Goal: Task Accomplishment & Management: Use online tool/utility

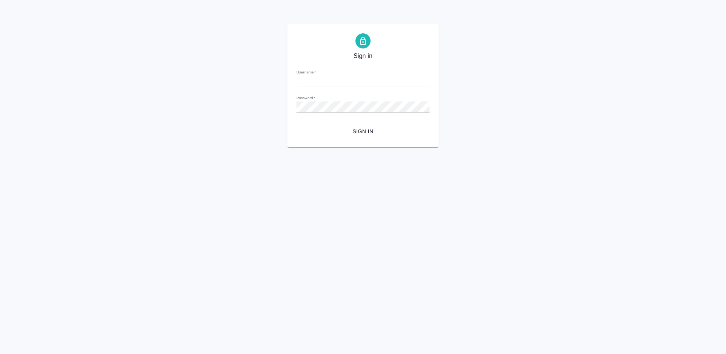
type input "[PERSON_NAME][EMAIL_ADDRESS][DOMAIN_NAME]"
click at [357, 134] on span "Sign in" at bounding box center [363, 131] width 121 height 9
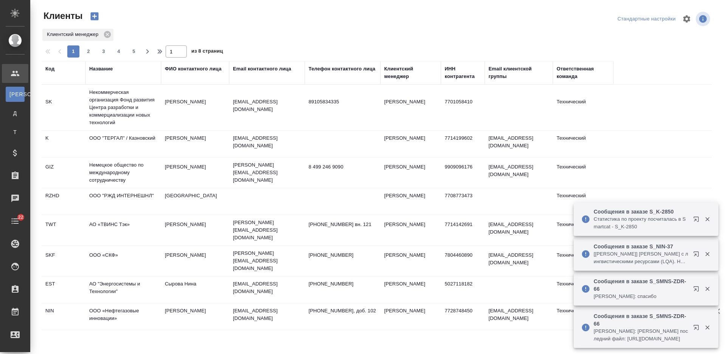
select select "RU"
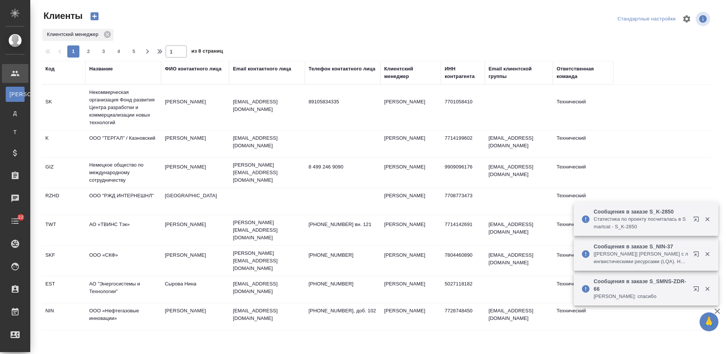
click at [202, 71] on div "ФИО контактного лица" at bounding box center [193, 69] width 57 height 8
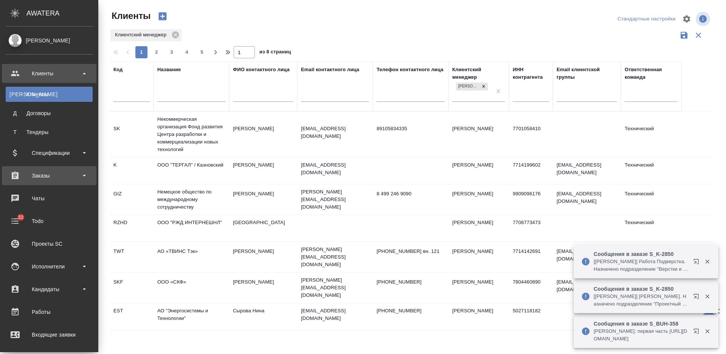
click at [41, 176] on div "Заказы" at bounding box center [49, 175] width 87 height 11
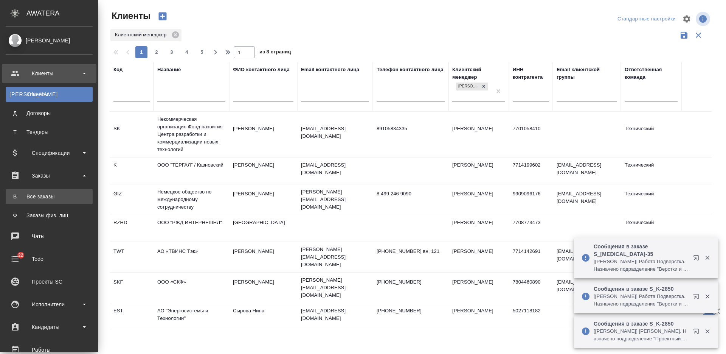
click at [48, 194] on div "Все заказы" at bounding box center [48, 197] width 79 height 8
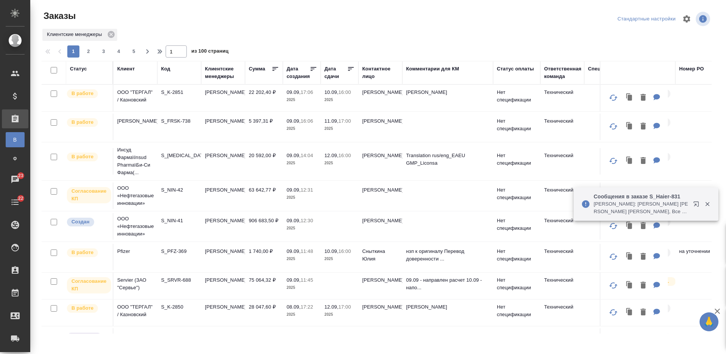
click at [126, 67] on div "Клиент" at bounding box center [125, 69] width 17 height 8
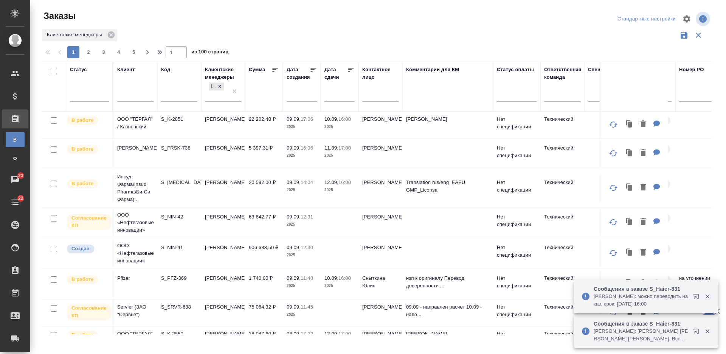
click at [133, 96] on input "text" at bounding box center [135, 96] width 36 height 9
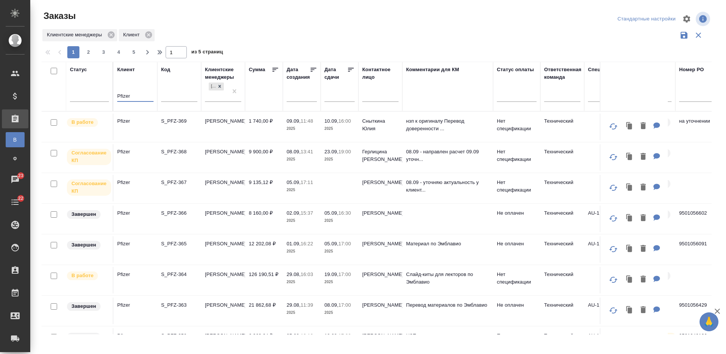
type input "Pfizer"
click at [234, 216] on td "[PERSON_NAME]" at bounding box center [223, 218] width 44 height 26
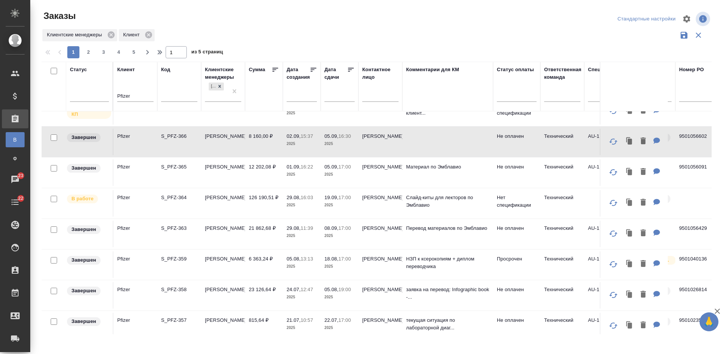
scroll to position [47, 0]
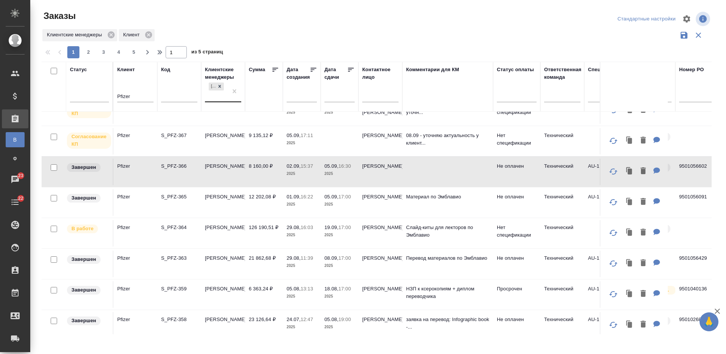
click at [222, 99] on div "[PERSON_NAME]" at bounding box center [216, 91] width 23 height 20
type input "усма"
click at [235, 117] on div "Усманова Ольга" at bounding box center [261, 119] width 113 height 14
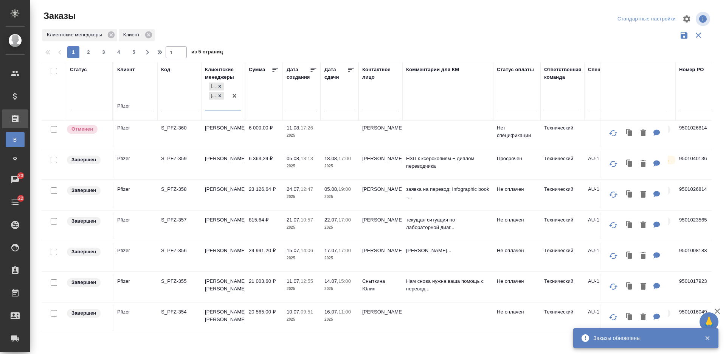
scroll to position [284, 0]
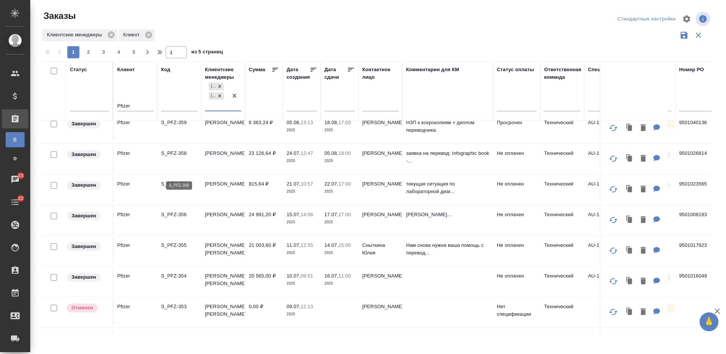
click at [185, 165] on p "S_PFZ-358" at bounding box center [179, 161] width 36 height 8
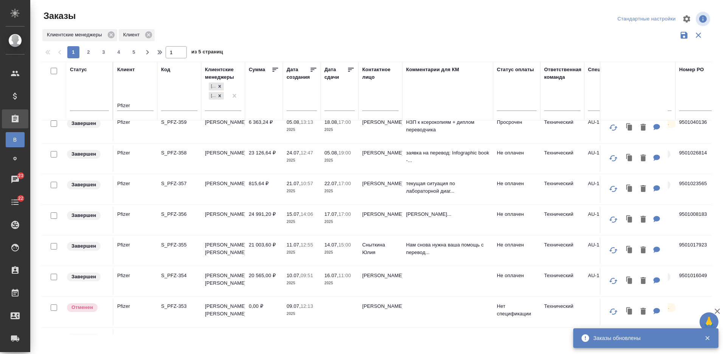
scroll to position [0, 0]
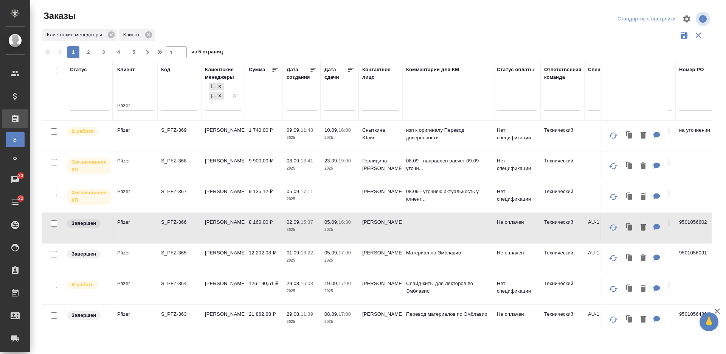
click at [187, 166] on td "S_PFZ-368" at bounding box center [179, 166] width 44 height 26
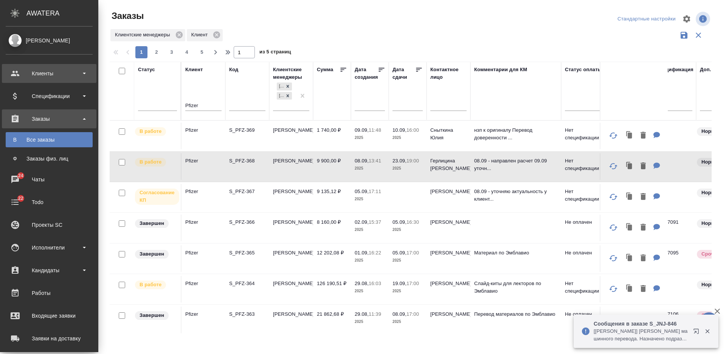
click at [53, 69] on div "Клиенты" at bounding box center [49, 73] width 87 height 11
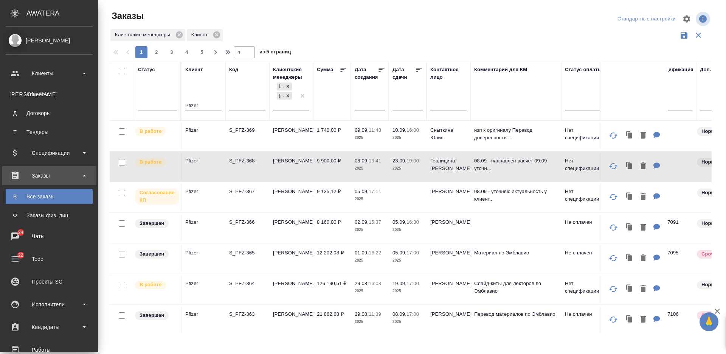
click at [56, 93] on div "Клиенты" at bounding box center [48, 94] width 79 height 8
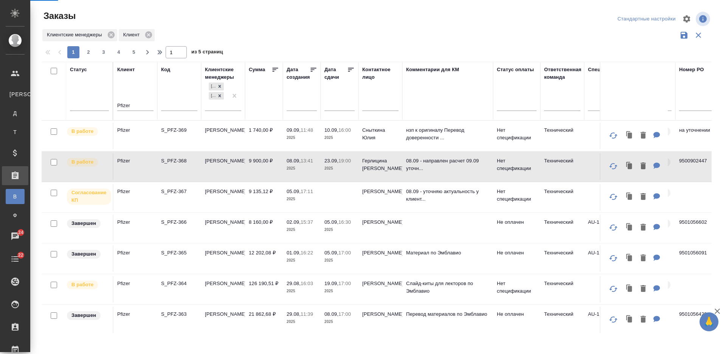
select select "RU"
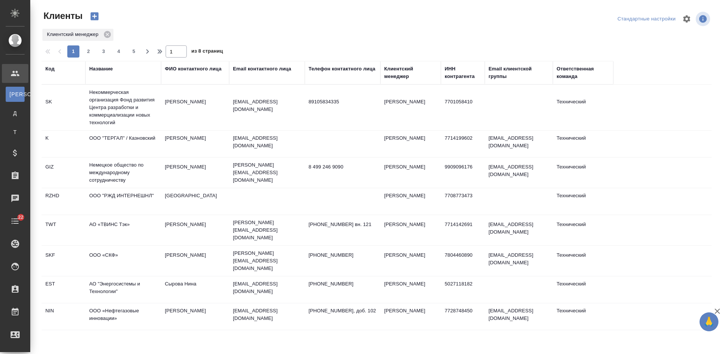
click at [109, 69] on div "Название" at bounding box center [100, 69] width 23 height 8
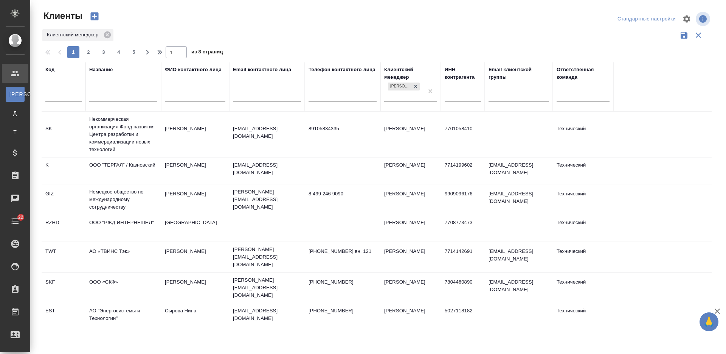
click at [120, 96] on input "text" at bounding box center [123, 96] width 68 height 9
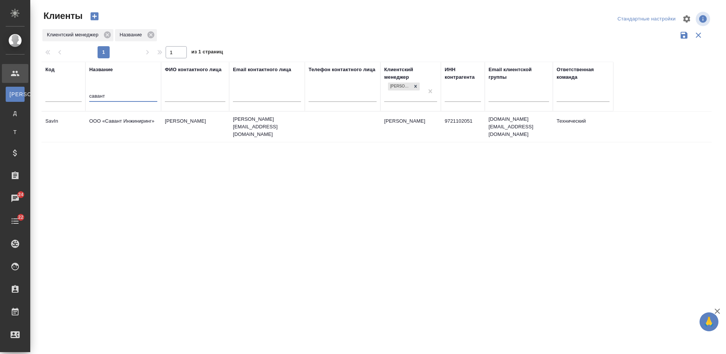
type input "савант"
click at [126, 129] on td "ООО «Савант Инжиниринг»" at bounding box center [123, 126] width 76 height 26
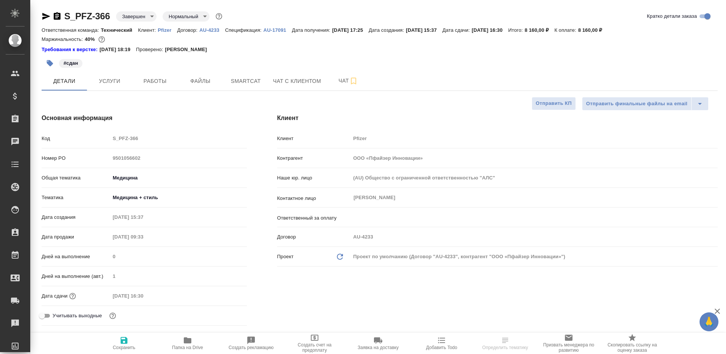
select select "RU"
type textarea "x"
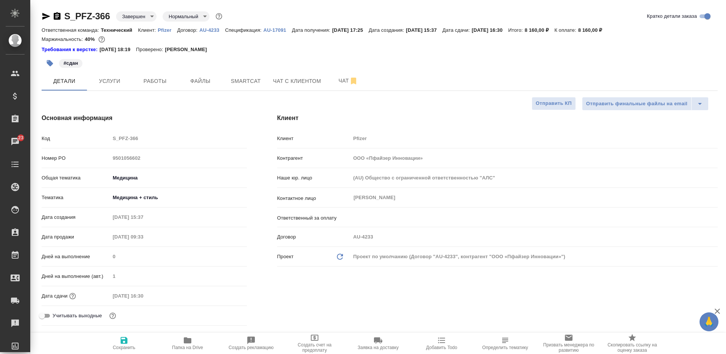
type textarea "x"
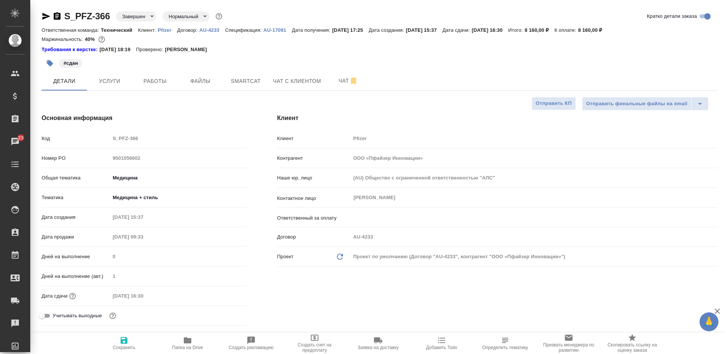
type textarea "x"
click at [339, 83] on span "Чат" at bounding box center [348, 80] width 36 height 9
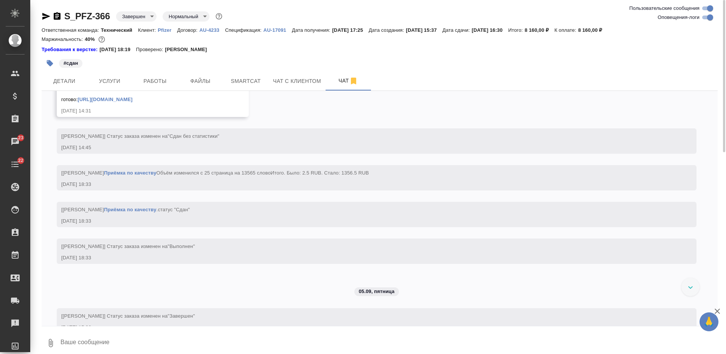
scroll to position [3902, 0]
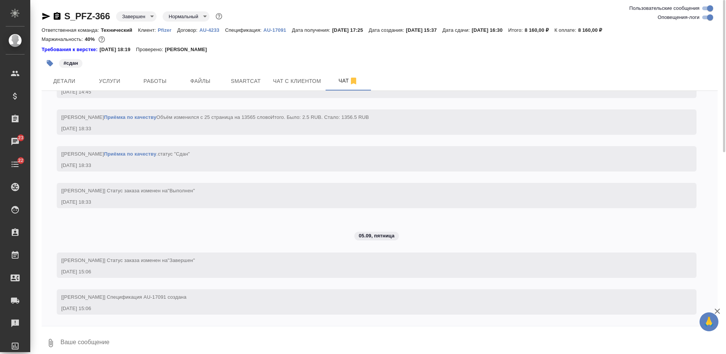
click at [208, 340] on textarea at bounding box center [389, 343] width 658 height 26
type textarea """
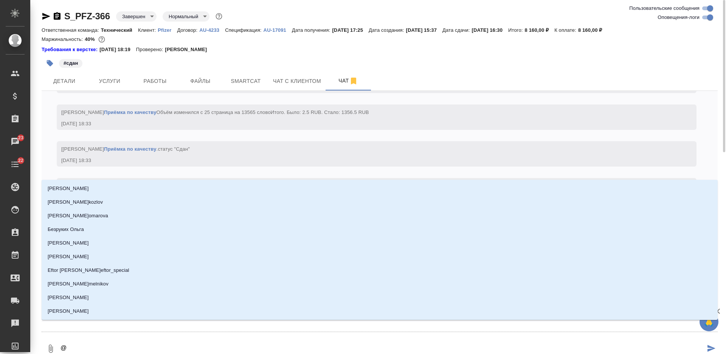
type textarea "@С"
type input "С"
type textarea "@Се"
type input "Се"
type textarea "@Сер"
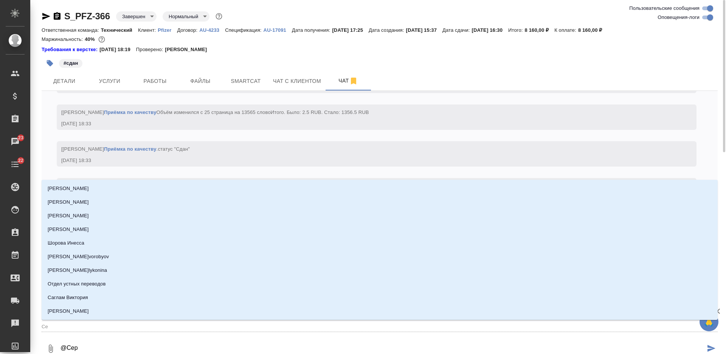
type input "Сер"
type textarea "@Серг"
type input "Серг"
type textarea "@Серге"
type input "Серге"
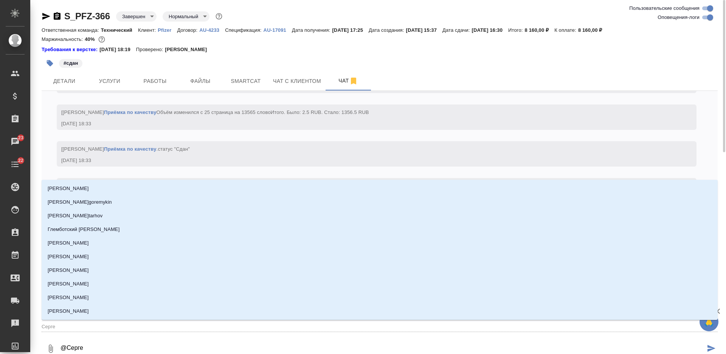
type textarea "@Сергее"
type input "Сергее"
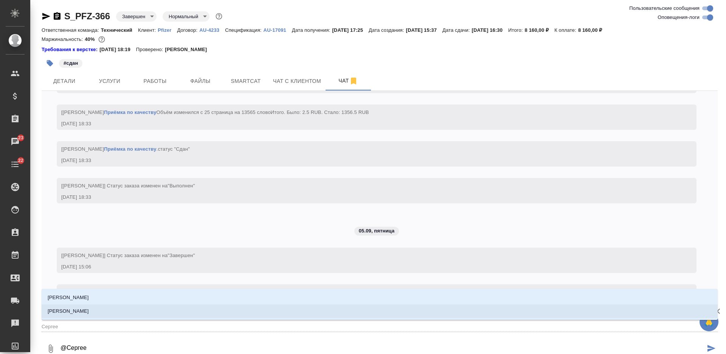
click at [198, 313] on li "[PERSON_NAME]" at bounding box center [380, 311] width 676 height 14
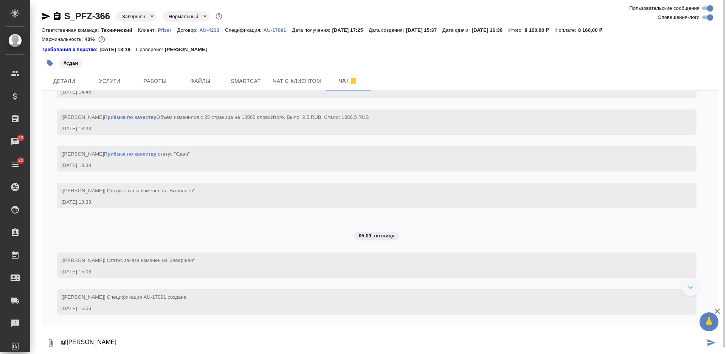
scroll to position [3760, 0]
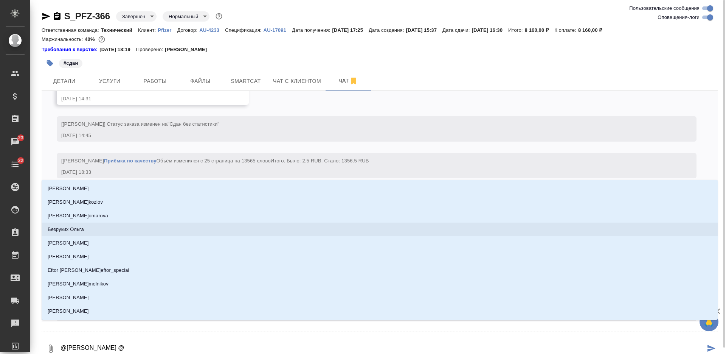
type textarea "@Сергеева Анастасия @А"
type input "А"
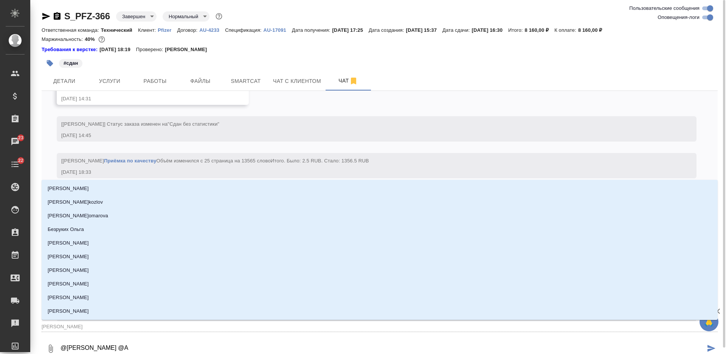
type textarea "@Сергеева Анастасия @Ар"
type input "Ар"
type textarea "@Сергеева Анастасия @Арс"
type input "Арс"
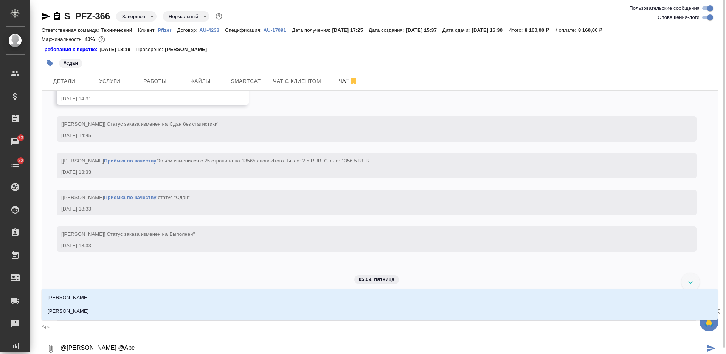
type textarea "@Сергеева Анастасия @Арсе"
type input "Арсе"
type textarea "@Сергеева Анастасия @Арсен"
type input "Арсен"
type textarea "@Сергеева Анастасия @Арсень"
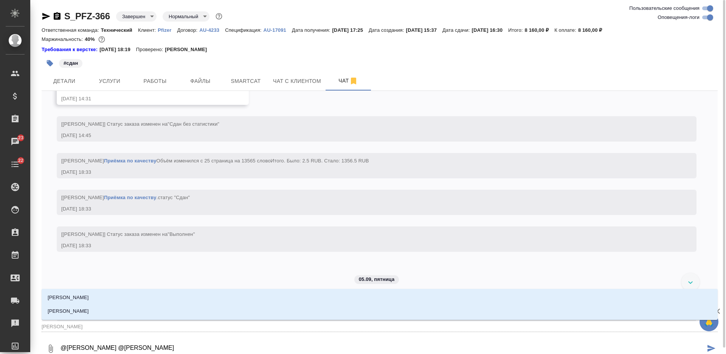
type input "Арсень"
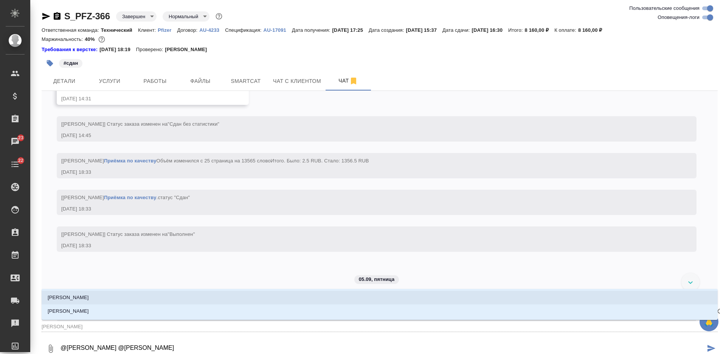
click at [180, 291] on li "Арсеньева Вера" at bounding box center [380, 298] width 676 height 14
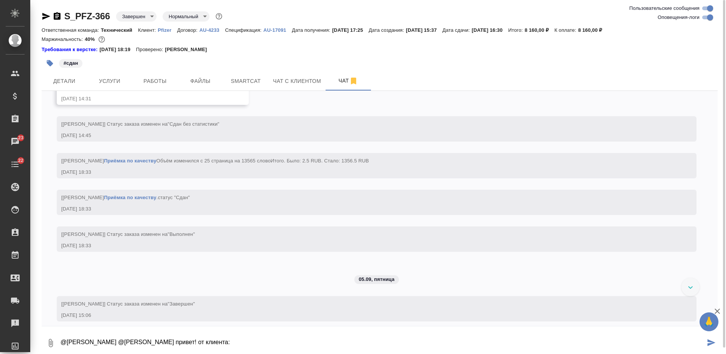
paste textarea "У инициатора данной заявки есть комментарий к слайдам, которые мы оформляли ран…"
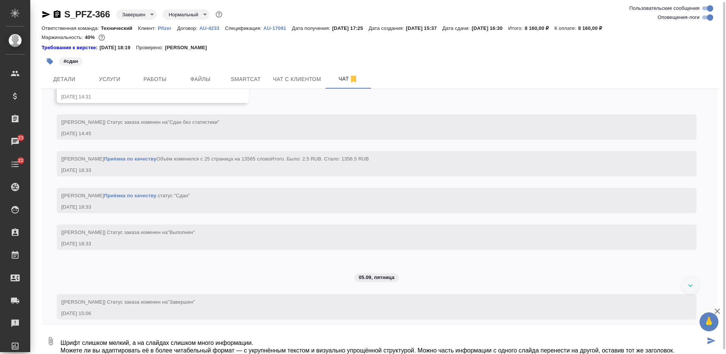
type textarea "@Сергеева Анастасия @Арсеньева Вера привет! от клиента: У инициатора данной зая…"
click at [49, 345] on icon "button" at bounding box center [50, 340] width 9 height 9
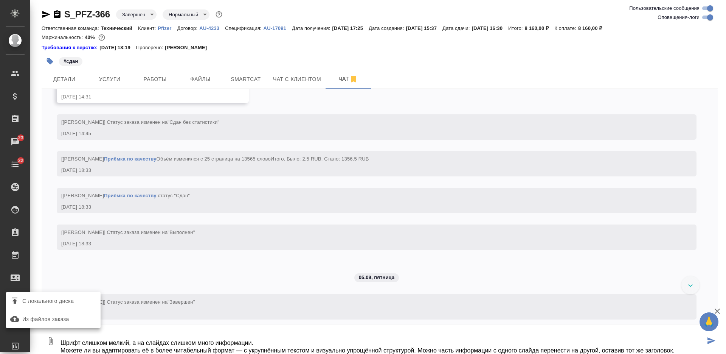
click at [58, 301] on span "С локального диска" at bounding box center [47, 300] width 51 height 9
click at [0, 0] on input "С локального диска" at bounding box center [0, 0] width 0 height 0
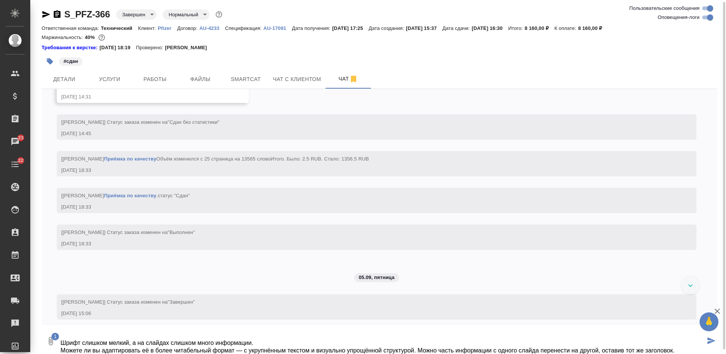
click at [710, 343] on icon "submit" at bounding box center [712, 340] width 8 height 7
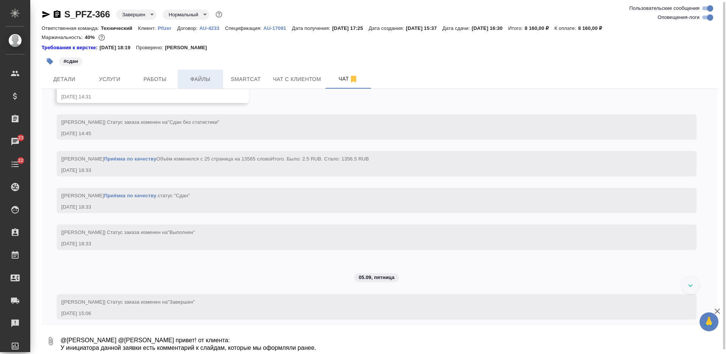
click at [193, 81] on span "Файлы" at bounding box center [200, 79] width 36 height 9
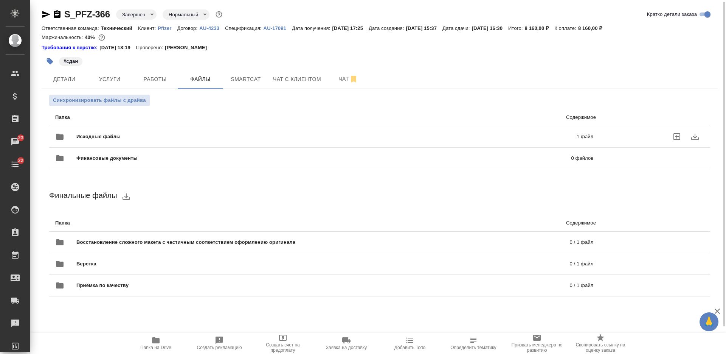
click at [231, 132] on div "Исходные файлы 1 файл" at bounding box center [324, 136] width 538 height 18
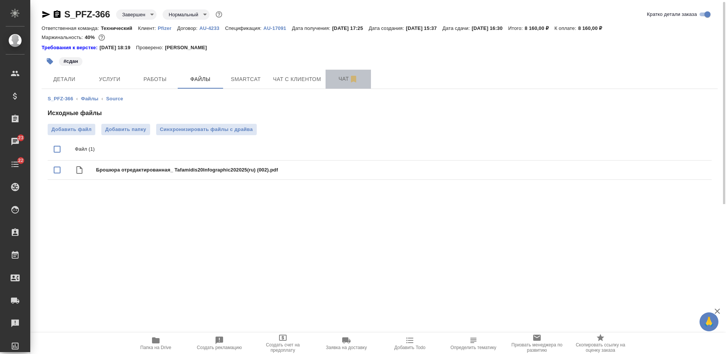
click at [336, 81] on span "Чат" at bounding box center [348, 78] width 36 height 9
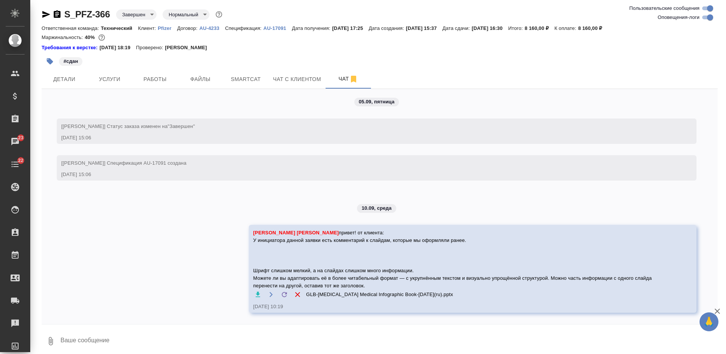
scroll to position [4034, 0]
click at [142, 344] on textarea at bounding box center [389, 341] width 658 height 26
paste textarea "Просим отредактировать материал в ПДФ с учетом комментариев (в самом файле) и п…"
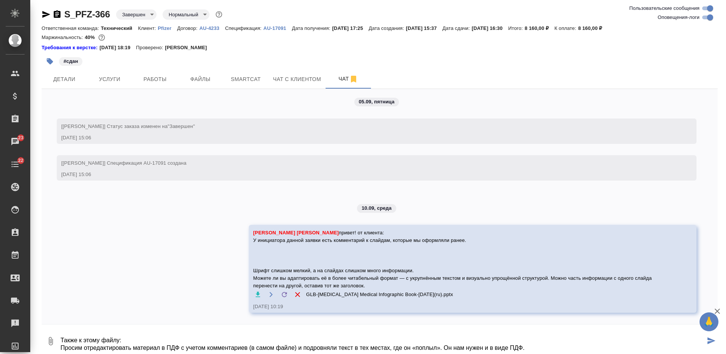
scroll to position [28, 0]
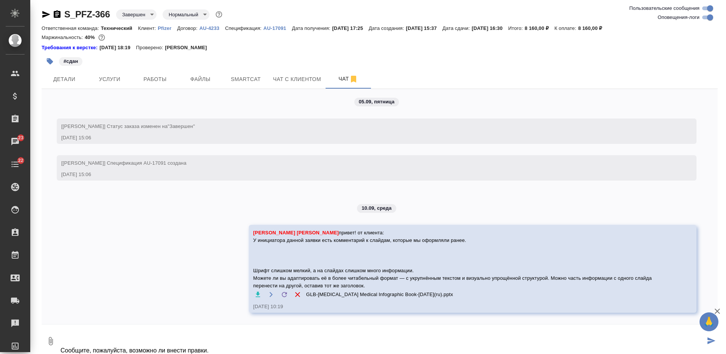
click at [52, 342] on icon "button" at bounding box center [51, 341] width 4 height 8
click at [83, 298] on span "С локального диска" at bounding box center [53, 301] width 89 height 10
click at [0, 0] on input "С локального диска" at bounding box center [0, 0] width 0 height 0
drag, startPoint x: 229, startPoint y: 344, endPoint x: 232, endPoint y: 346, distance: 4.3
click at [231, 346] on textarea "Также к этому файлу: Просим отредактировать материал в ПДФ с учетом комментарие…" at bounding box center [383, 341] width 646 height 26
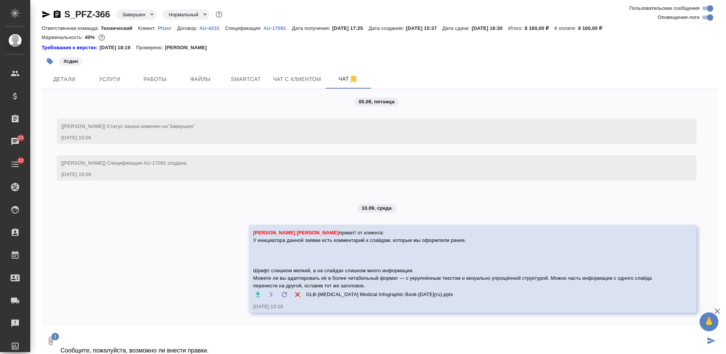
click at [239, 353] on textarea "Также к этому файлу: Просим отредактировать материал в ПДФ с учетом комментарие…" at bounding box center [383, 341] width 646 height 26
type textarea "Также к этому файлу: Просим отредактировать материал в ПДФ с учетом комментарие…"
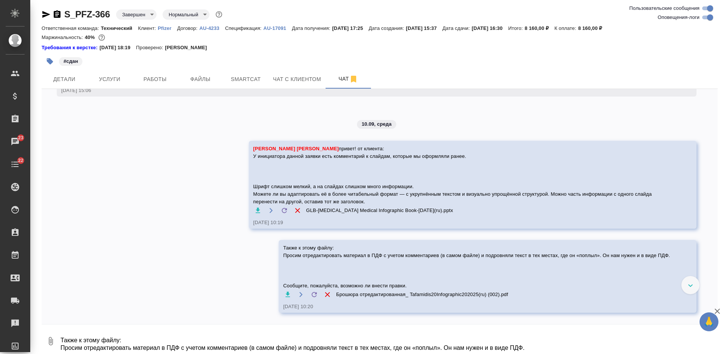
scroll to position [4118, 0]
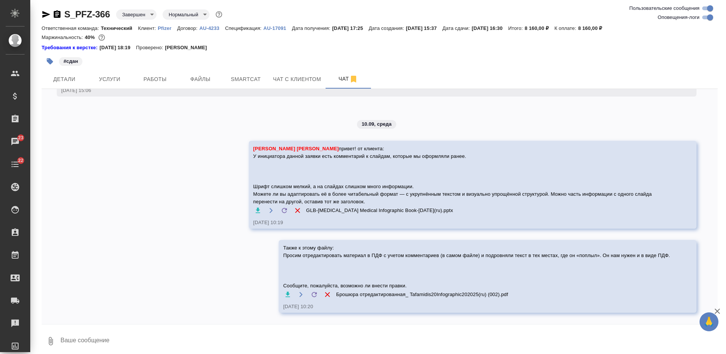
click at [316, 333] on textarea at bounding box center [389, 341] width 658 height 26
paste textarea "**[S_PFZ-358](https://tera.awatera.com/Order/6882011d91ef536c51a6c520/files?fol…"
type textarea "речь об этом заказе и 358 как я понимаю **[S_PFZ-358](https://tera.awatera.com/…"
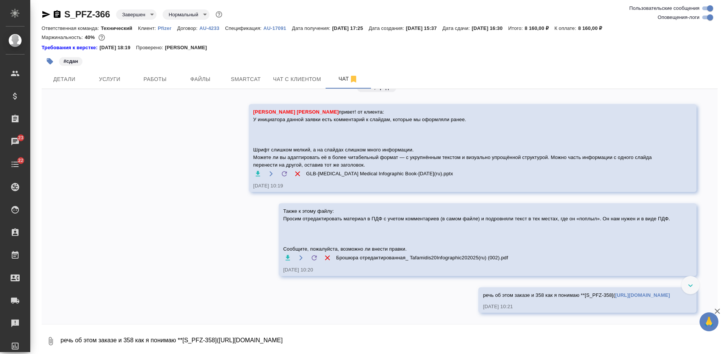
scroll to position [4154, 0]
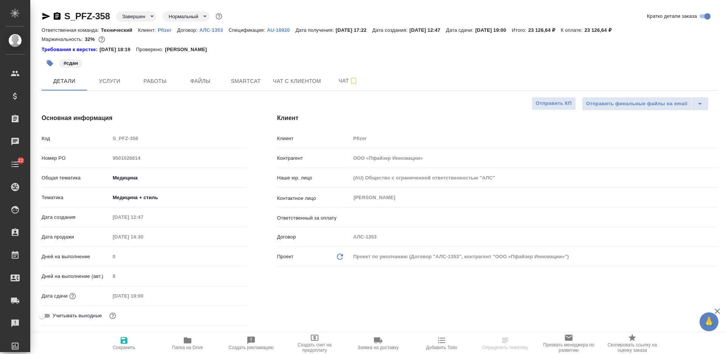
select select "RU"
click at [190, 82] on span "Файлы" at bounding box center [200, 80] width 36 height 9
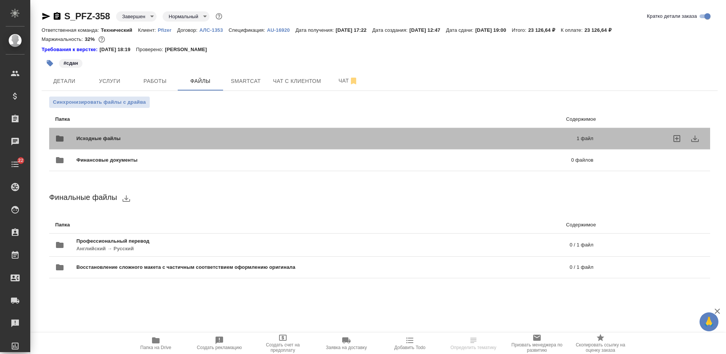
click at [199, 132] on div "Исходные файлы 1 файл" at bounding box center [324, 138] width 538 height 18
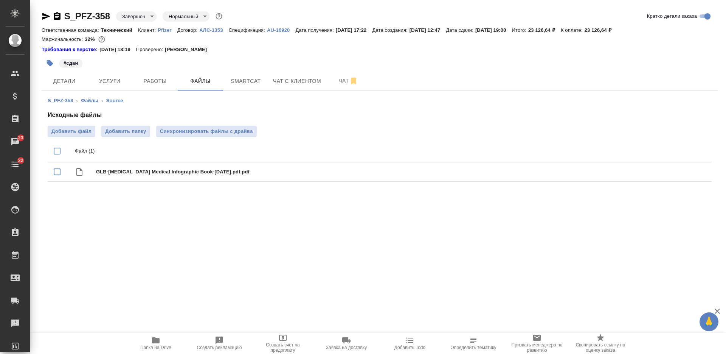
click at [44, 19] on icon "button" at bounding box center [46, 16] width 9 height 9
click at [340, 82] on span "Чат" at bounding box center [348, 80] width 36 height 9
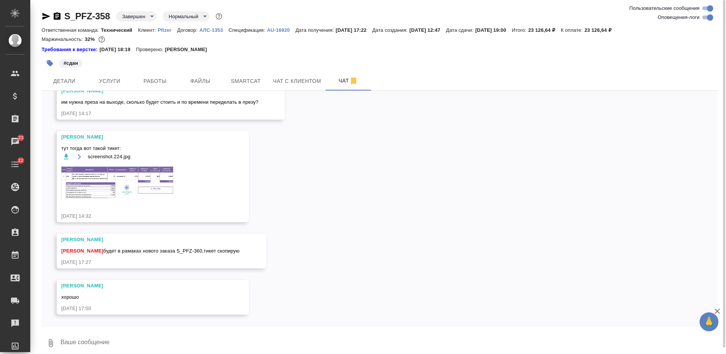
scroll to position [6987, 0]
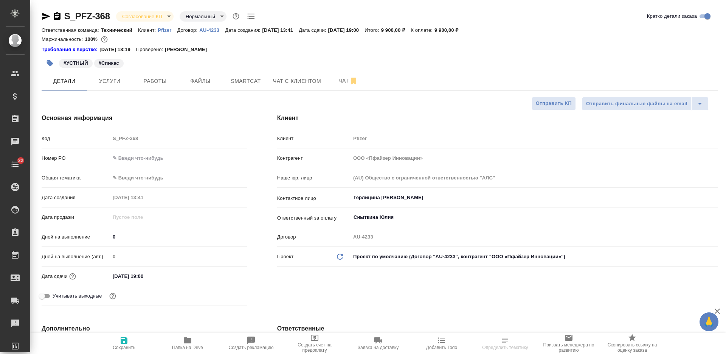
select select "RU"
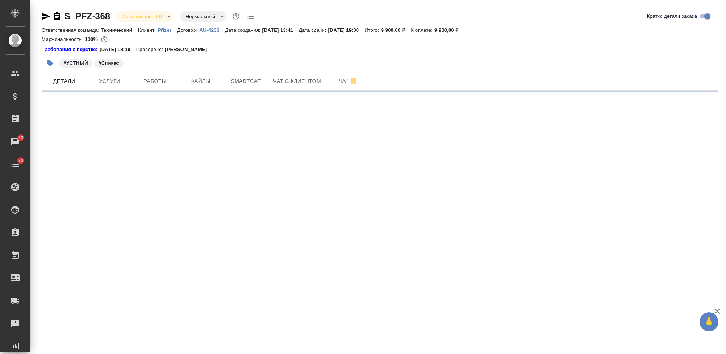
select select "RU"
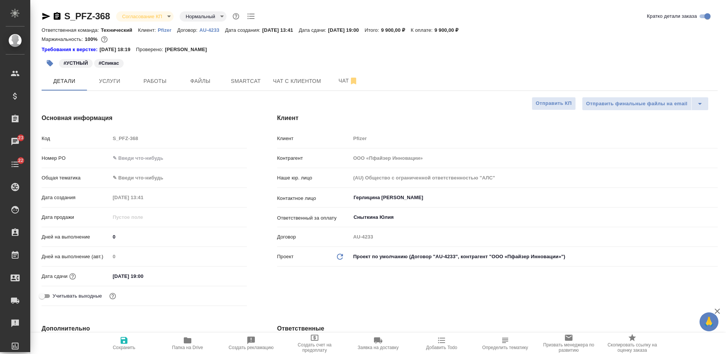
type textarea "x"
click at [48, 17] on icon "button" at bounding box center [46, 16] width 8 height 7
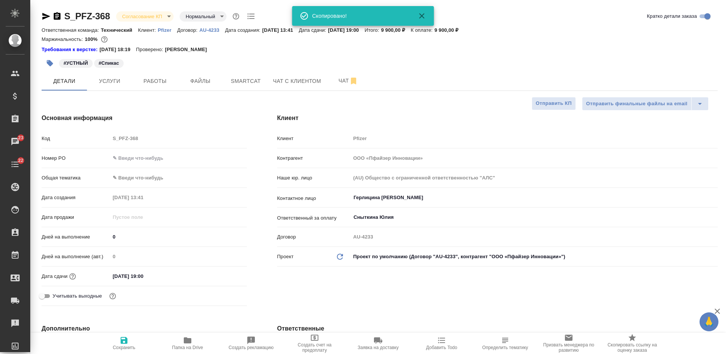
type textarea "x"
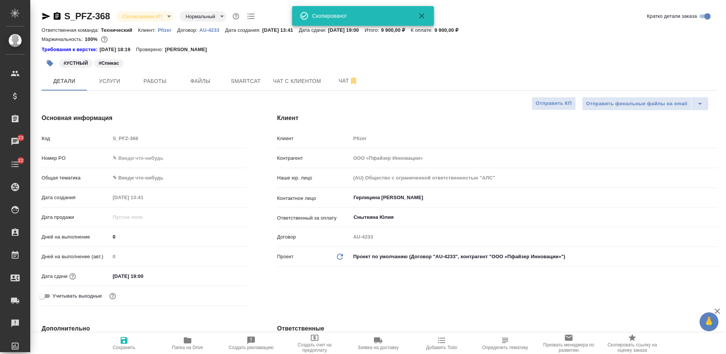
type textarea "x"
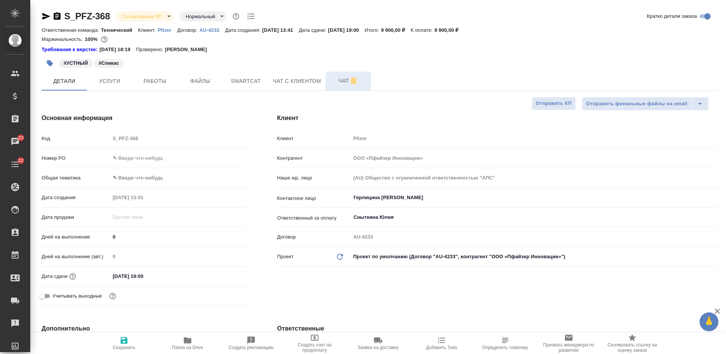
click at [338, 77] on span "Чат" at bounding box center [348, 80] width 36 height 9
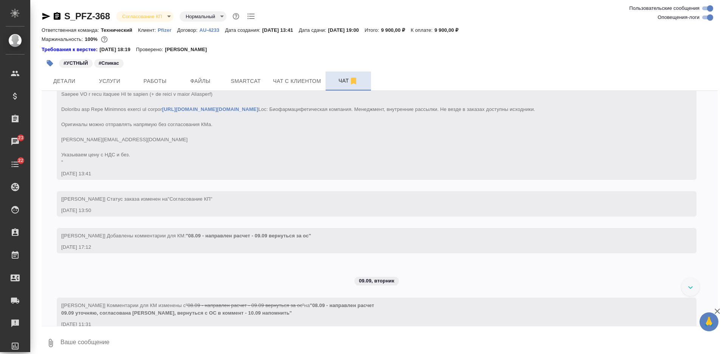
scroll to position [137, 0]
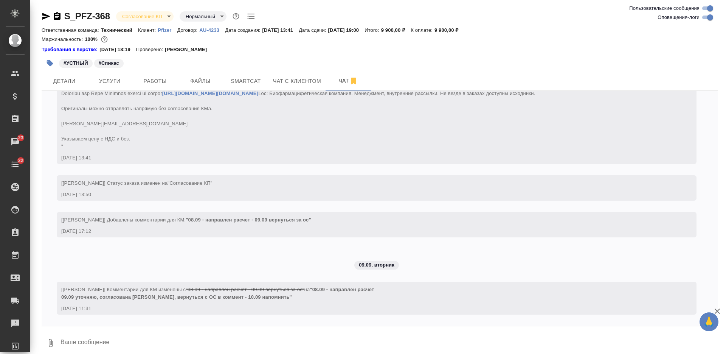
click at [194, 340] on textarea at bounding box center [389, 343] width 658 height 26
paste textarea "Спикас и смету согласовали, бриф заполнили (особо инфо конечно не много) ближе …"
click at [47, 345] on icon "button" at bounding box center [50, 342] width 9 height 9
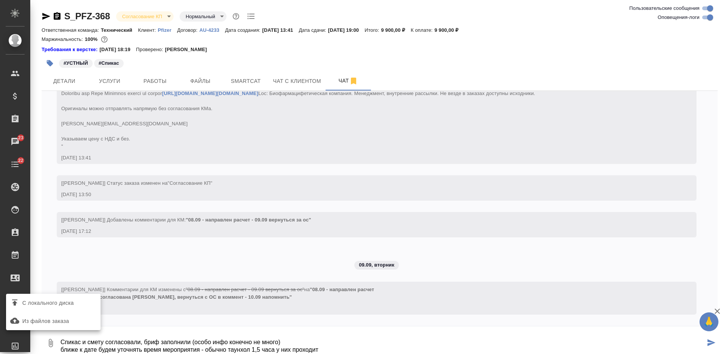
click at [40, 305] on span "С локального диска" at bounding box center [47, 302] width 51 height 9
click at [0, 0] on input "С локального диска" at bounding box center [0, 0] width 0 height 0
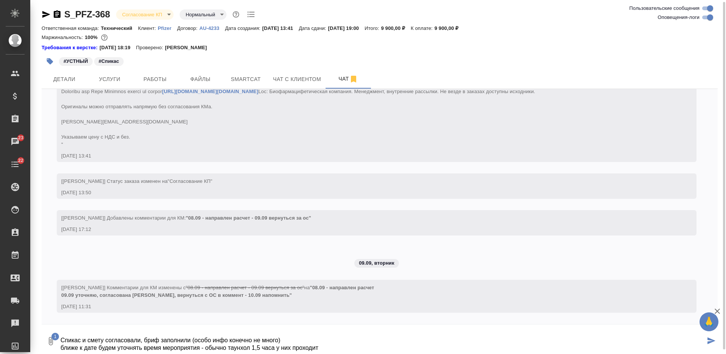
click at [337, 348] on textarea "Спикас и смету согласовали, бриф заполнили (особо инфо конечно не много) ближе …" at bounding box center [383, 341] width 646 height 26
type textarea "Спикас и смету согласовали, бриф заполнили (особо инфо конечно не много) ближе …"
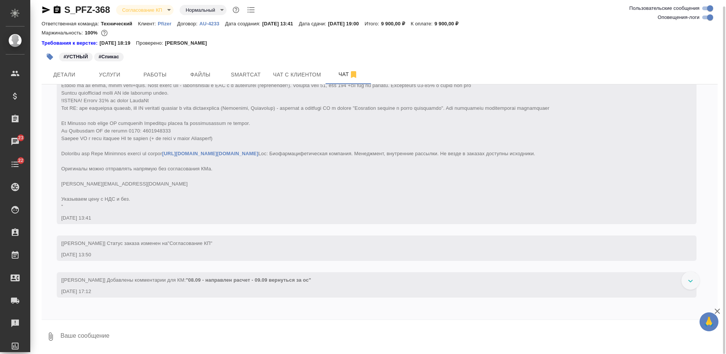
scroll to position [223, 0]
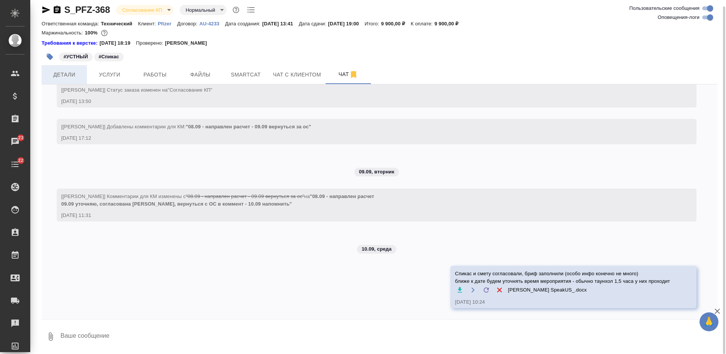
click at [64, 75] on span "Детали" at bounding box center [64, 74] width 36 height 9
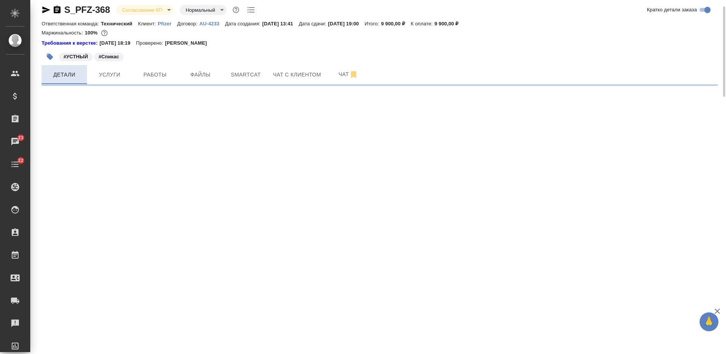
select select "RU"
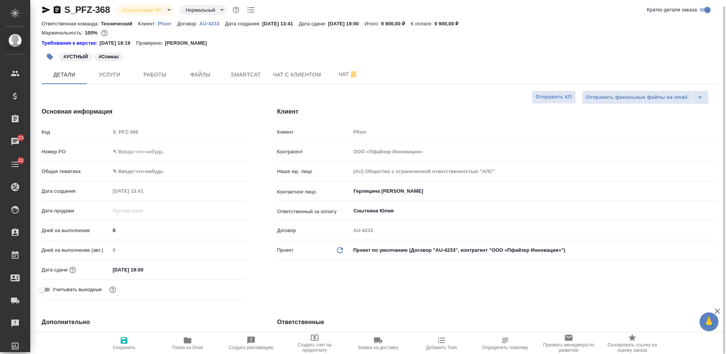
type textarea "x"
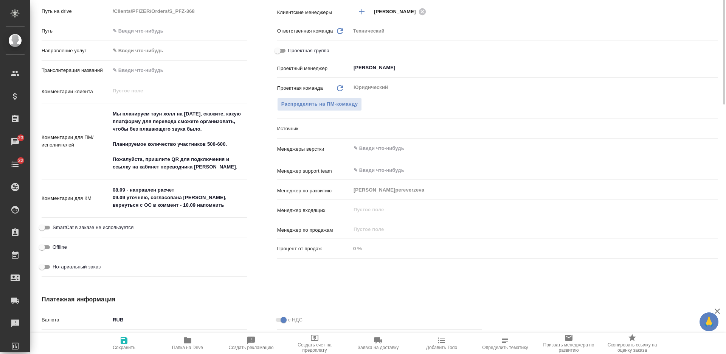
scroll to position [6, 0]
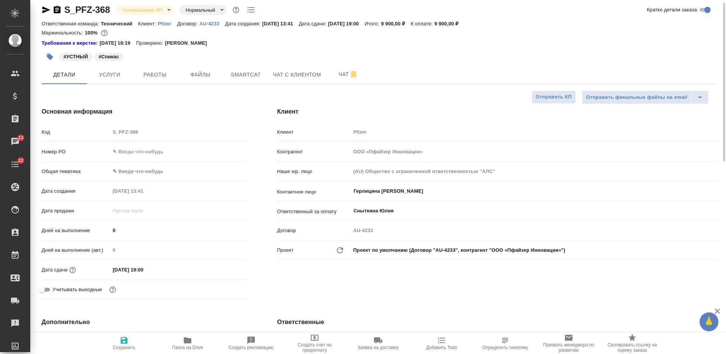
type textarea "x"
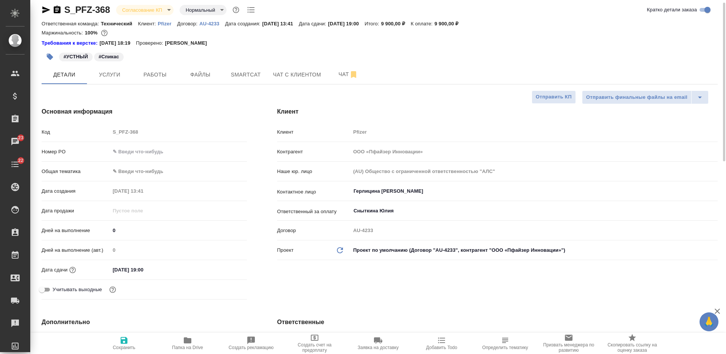
type textarea "x"
click at [141, 154] on input "text" at bounding box center [178, 151] width 137 height 11
paste input "9500902447"
type input "9500902447"
type textarea "x"
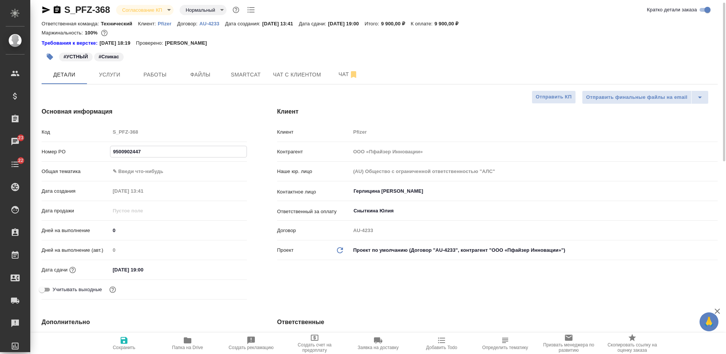
type textarea "x"
type input "9500902447"
click at [151, 169] on body "🙏 .cls-1 fill:#fff; AWATERA Nikiforova Valeria Клиенты Спецификации Заказы 23 Ч…" at bounding box center [363, 177] width 726 height 354
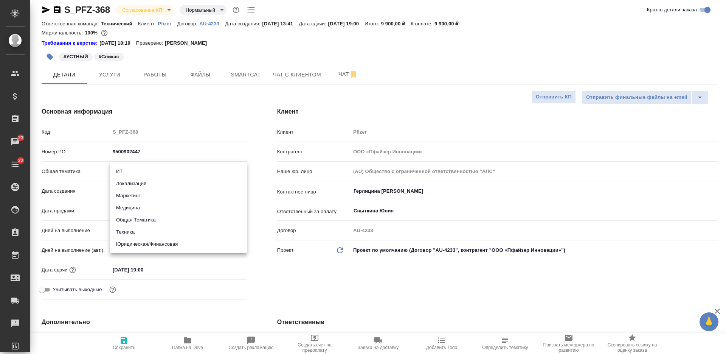
click at [155, 208] on li "Медицина" at bounding box center [178, 208] width 137 height 12
type input "med"
type textarea "x"
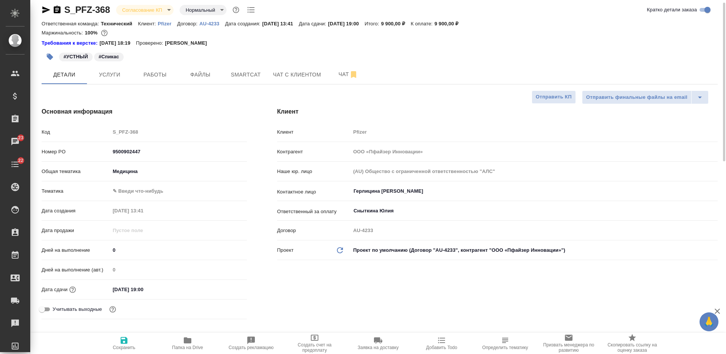
click at [152, 190] on body "🙏 .cls-1 fill:#fff; AWATERA Nikiforova Valeria Клиенты Спецификации Заказы 23 Ч…" at bounding box center [363, 177] width 726 height 354
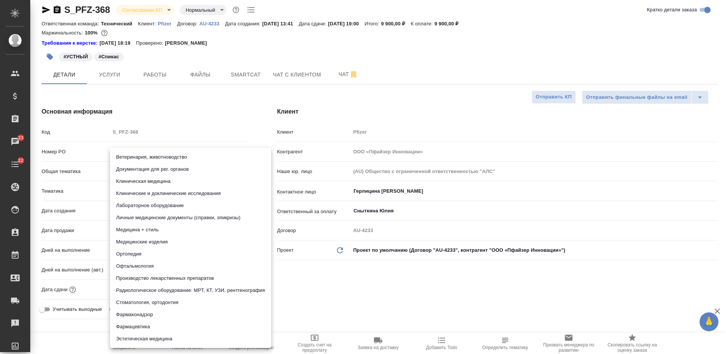
click at [89, 190] on div at bounding box center [363, 177] width 726 height 354
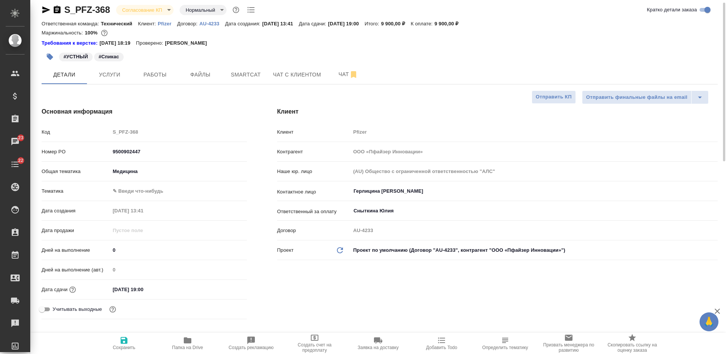
click at [136, 174] on body "🙏 .cls-1 fill:#fff; AWATERA Nikiforova Valeria Клиенты Спецификации Заказы 23 Ч…" at bounding box center [363, 177] width 726 height 354
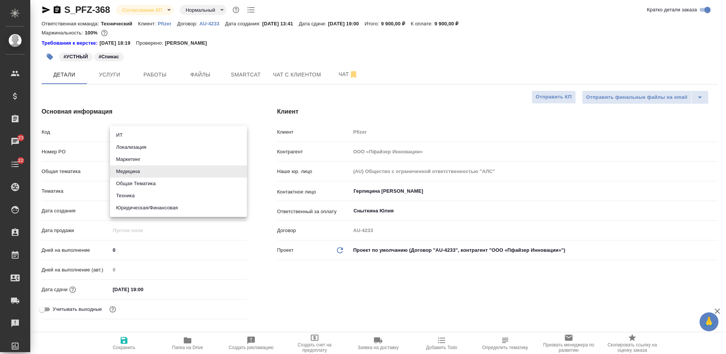
click at [139, 184] on li "Общая Тематика" at bounding box center [178, 183] width 137 height 12
type input "obtem"
type textarea "x"
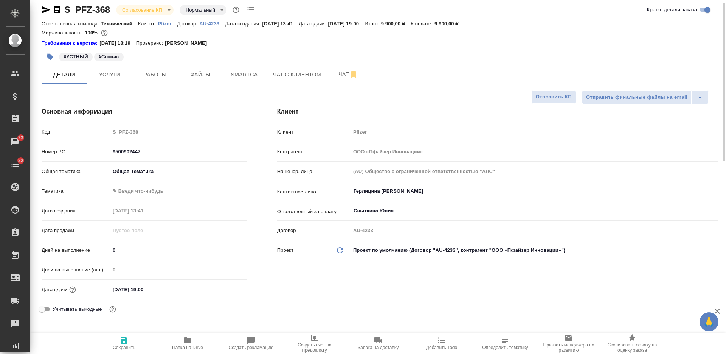
click at [147, 190] on body "🙏 .cls-1 fill:#fff; AWATERA Nikiforova Valeria Клиенты Спецификации Заказы 23 Ч…" at bounding box center [363, 177] width 726 height 354
click at [150, 195] on li "Общая Тематика" at bounding box center [178, 191] width 137 height 12
type textarea "x"
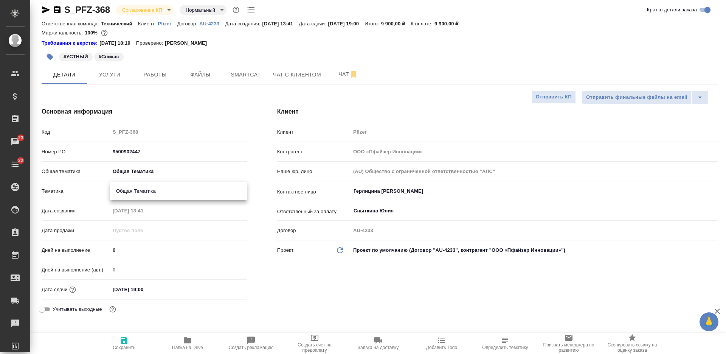
type input "6012b1ca196b0e5c9229a120"
click at [131, 344] on span "Сохранить" at bounding box center [124, 343] width 54 height 14
type textarea "x"
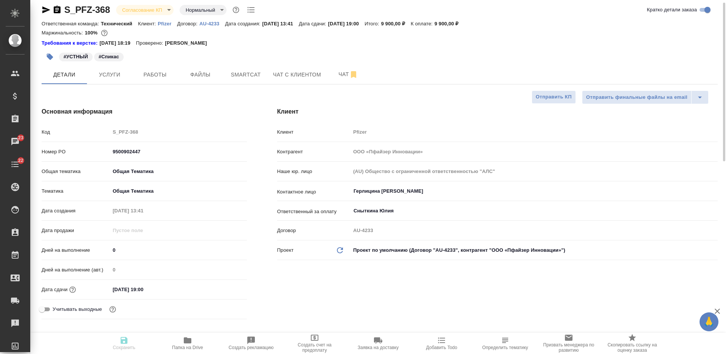
type textarea "x"
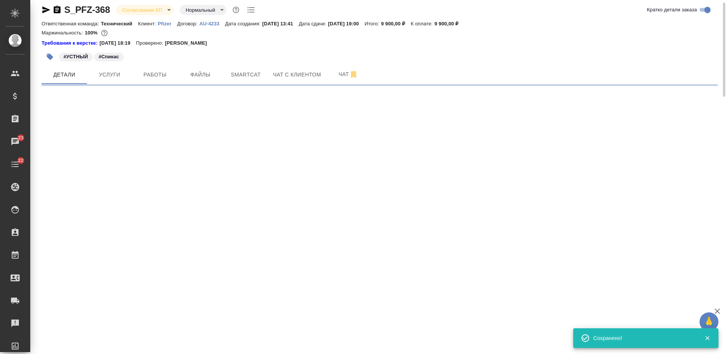
select select "RU"
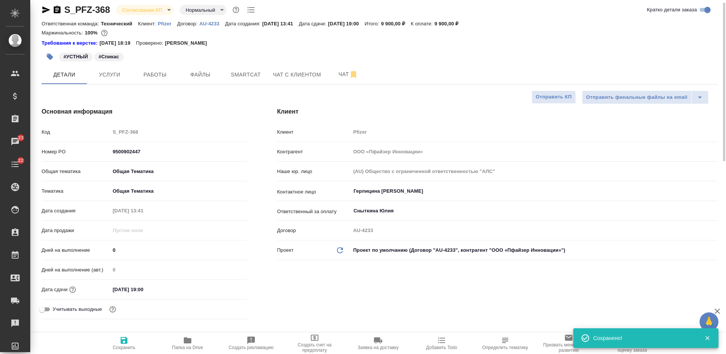
type textarea "x"
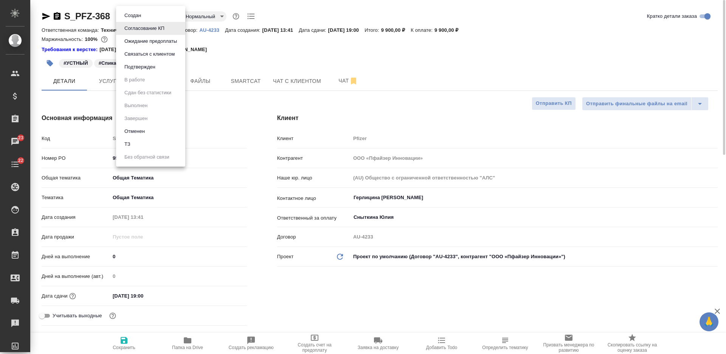
click at [138, 14] on body "🙏 .cls-1 fill:#fff; AWATERA Nikiforova Valeria Клиенты Спецификации Заказы 23 Ч…" at bounding box center [363, 177] width 726 height 354
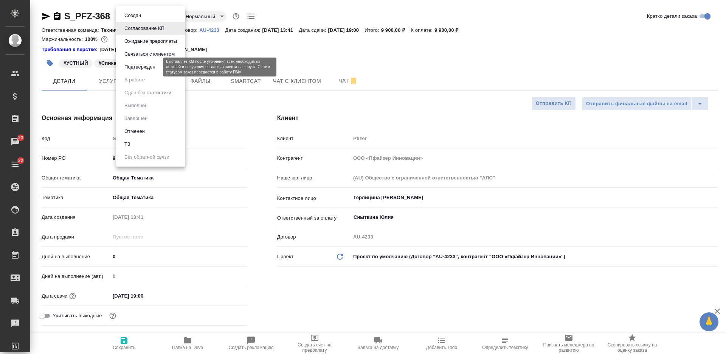
click at [152, 67] on button "Подтвержден" at bounding box center [140, 67] width 36 height 8
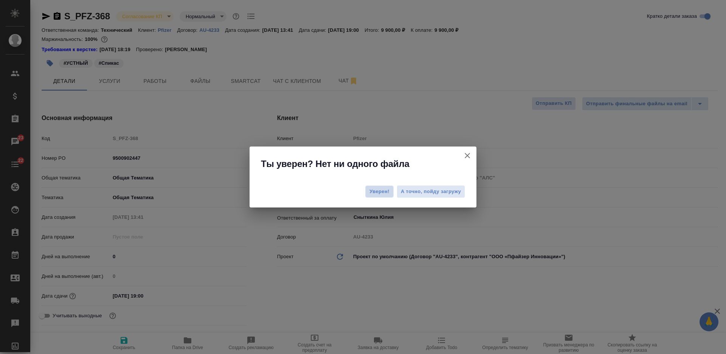
click at [383, 192] on span "Уверен!" at bounding box center [380, 192] width 20 height 8
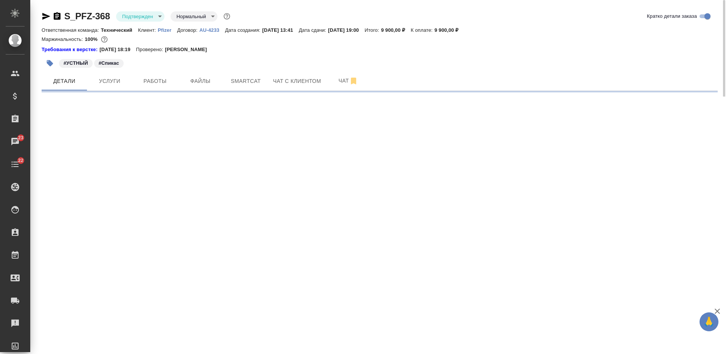
select select "RU"
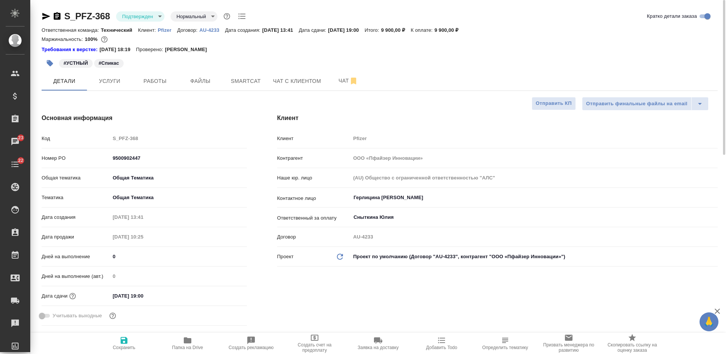
type textarea "x"
click at [141, 14] on body "🙏 .cls-1 fill:#fff; AWATERA Nikiforova Valeria Клиенты Спецификации Заказы 23 Ч…" at bounding box center [363, 177] width 726 height 354
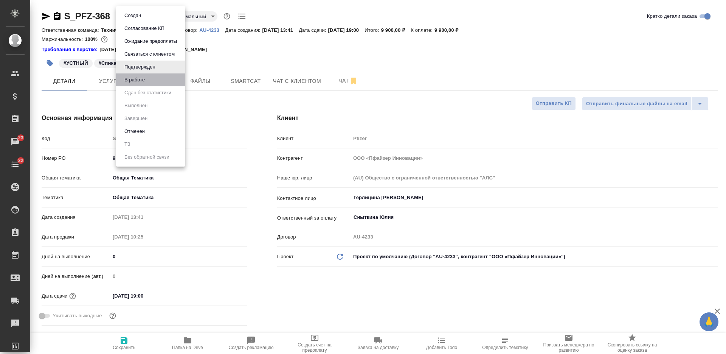
click at [151, 77] on li "В работе" at bounding box center [150, 79] width 69 height 13
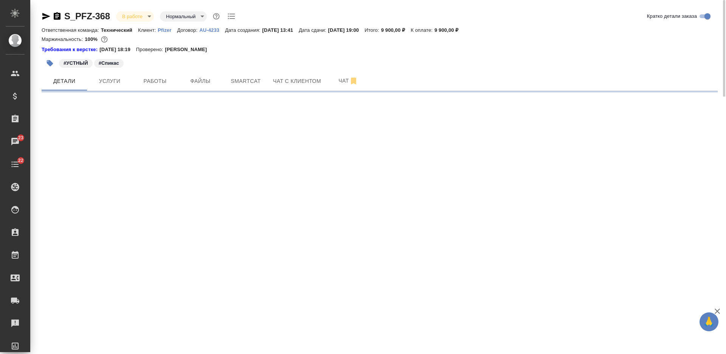
select select "RU"
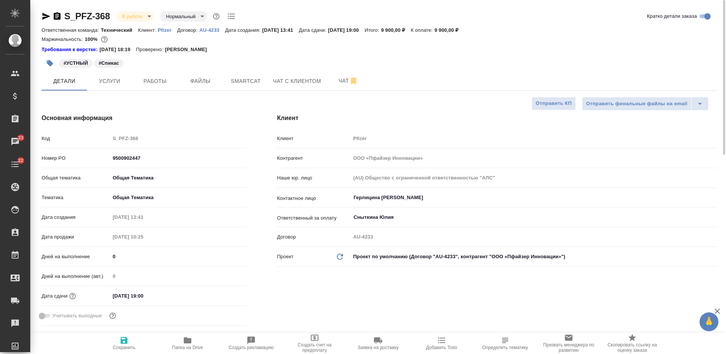
type textarea "x"
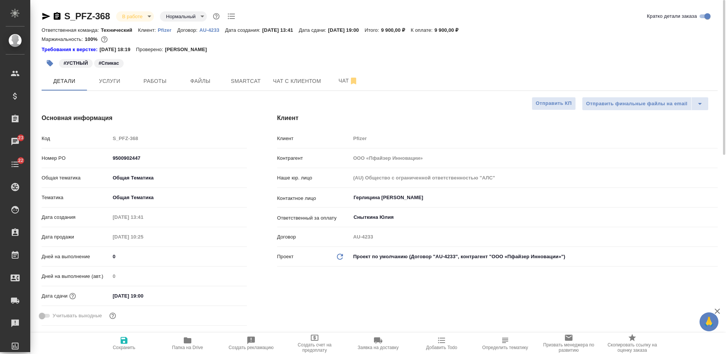
type textarea "x"
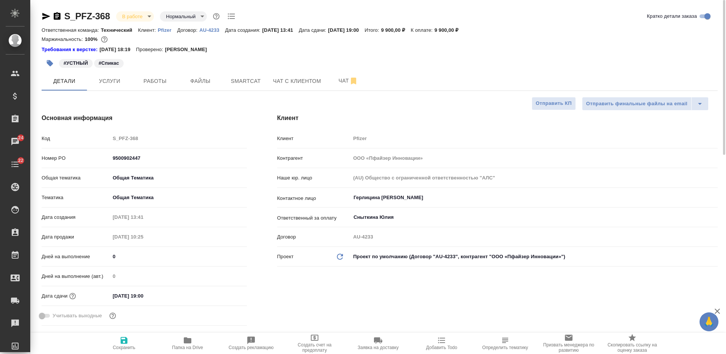
type textarea "x"
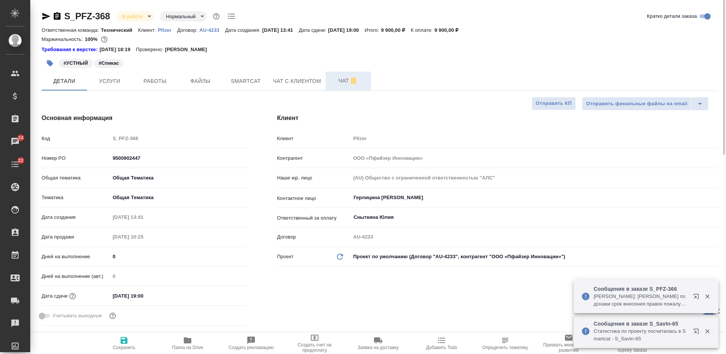
click at [339, 84] on span "Чат" at bounding box center [348, 80] width 36 height 9
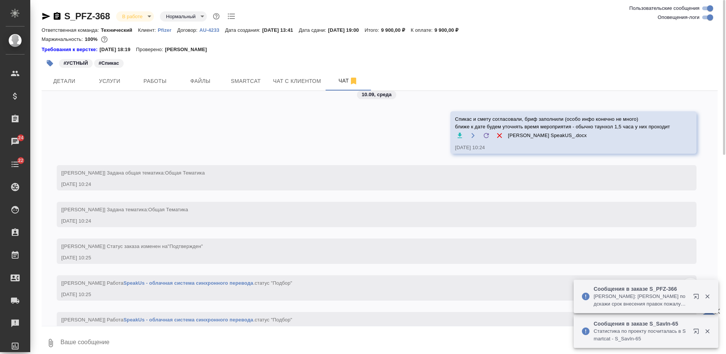
scroll to position [443, 0]
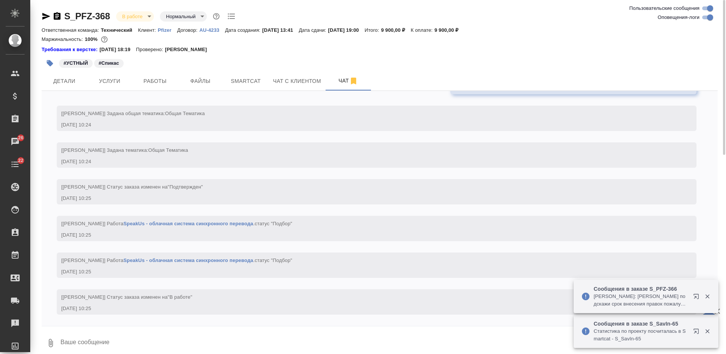
click at [341, 336] on textarea at bounding box center [389, 343] width 658 height 26
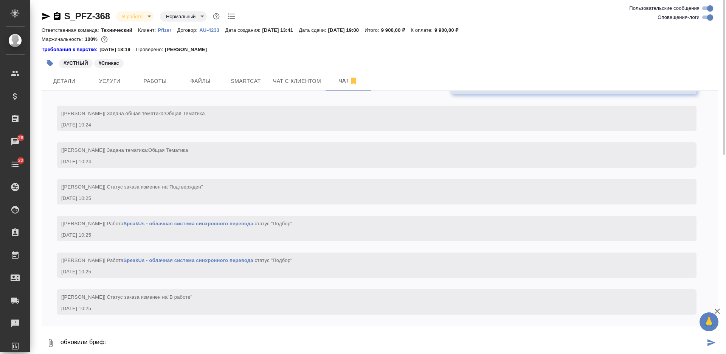
type textarea "обновили бриф:"
click at [50, 345] on icon "button" at bounding box center [50, 342] width 9 height 9
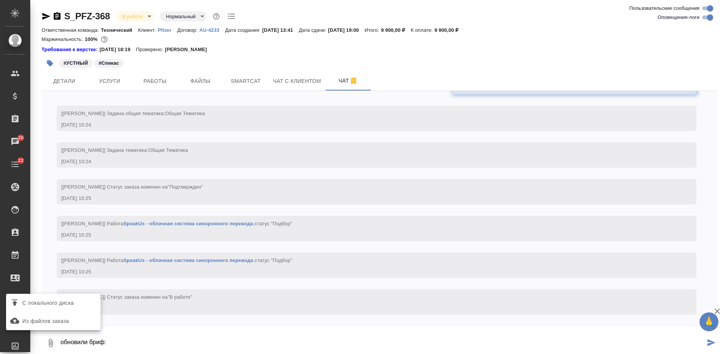
click at [71, 299] on span "С локального диска" at bounding box center [47, 302] width 51 height 9
click at [0, 0] on input "С локального диска" at bounding box center [0, 0] width 0 height 0
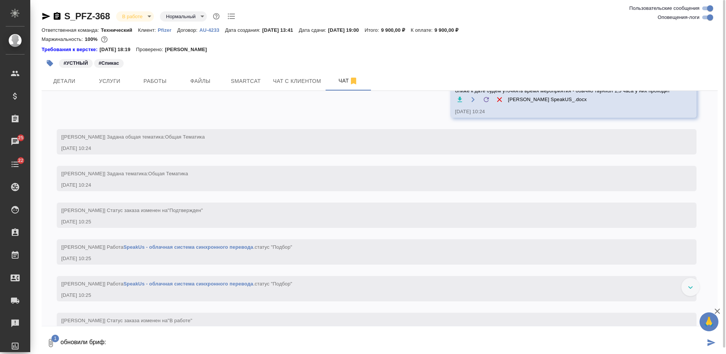
scroll to position [396, 0]
click at [709, 346] on button "submit" at bounding box center [711, 343] width 12 height 26
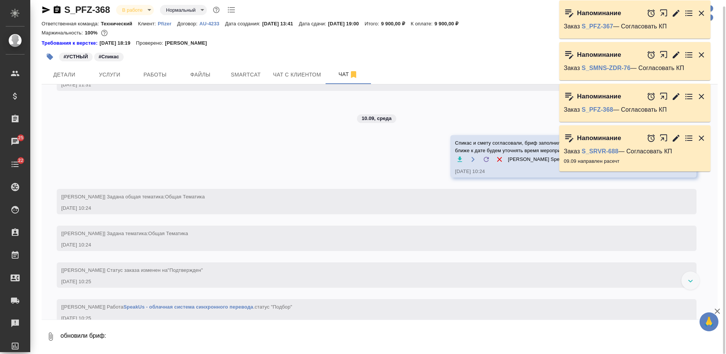
scroll to position [489, 0]
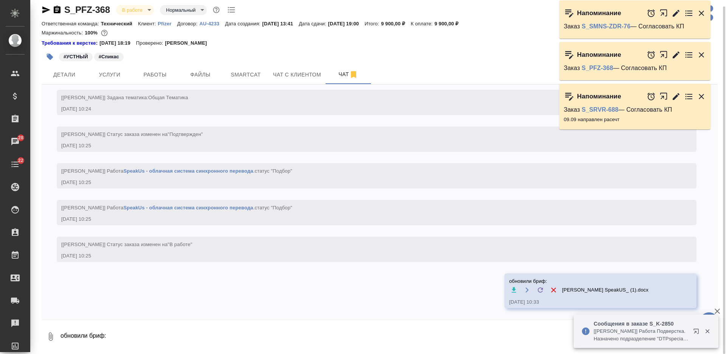
click at [163, 26] on p "Pfizer" at bounding box center [167, 24] width 19 height 6
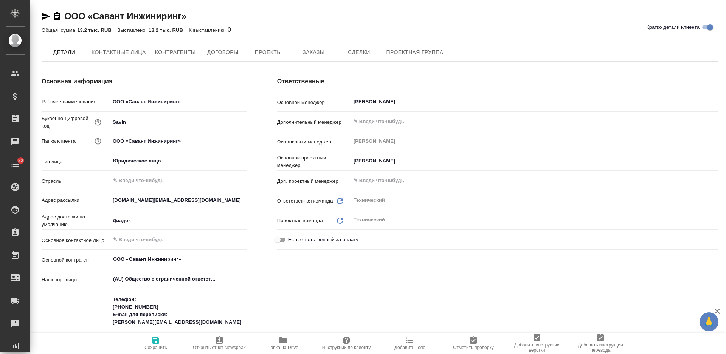
type textarea "x"
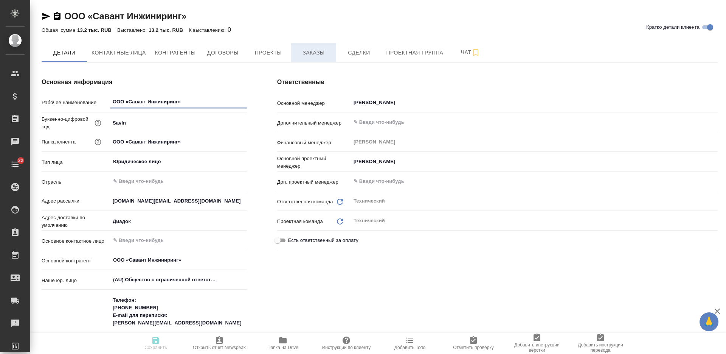
type textarea "x"
click at [314, 50] on span "Заказы" at bounding box center [313, 52] width 36 height 9
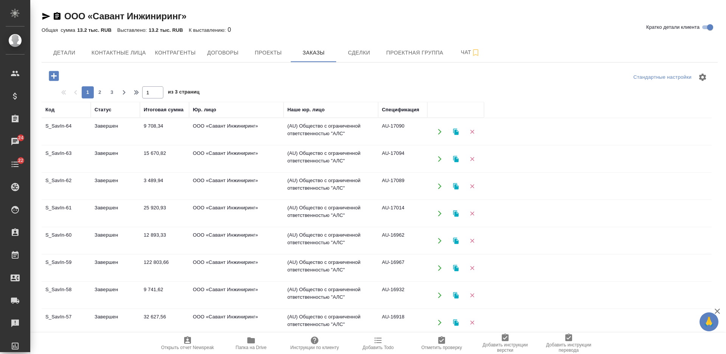
click at [49, 73] on icon "button" at bounding box center [54, 76] width 10 height 10
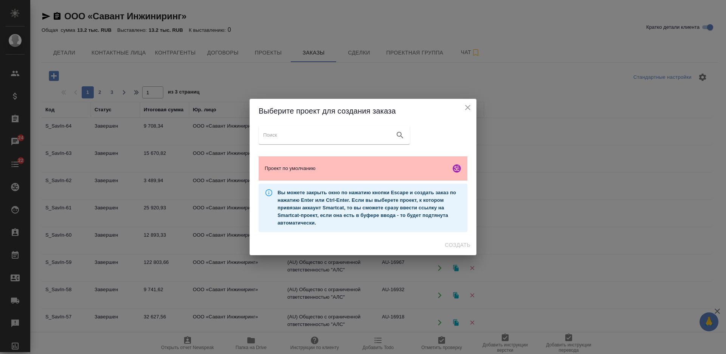
click at [360, 160] on div "Проект по умолчанию" at bounding box center [363, 168] width 209 height 24
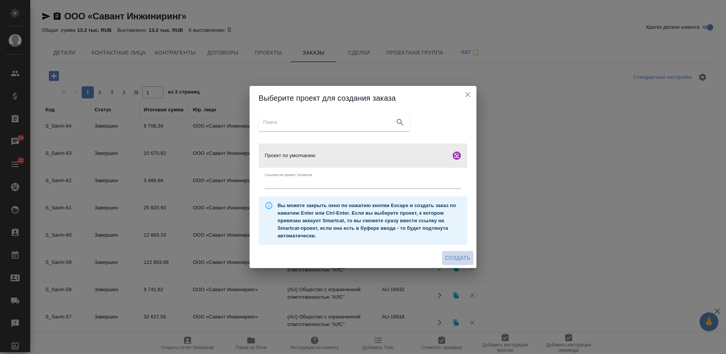
click at [459, 254] on span "Создать" at bounding box center [457, 257] width 25 height 9
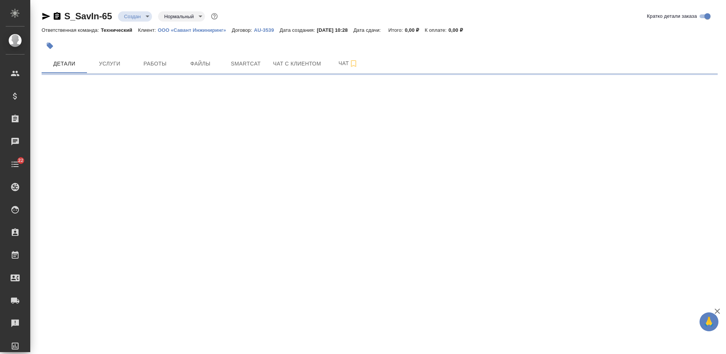
select select "RU"
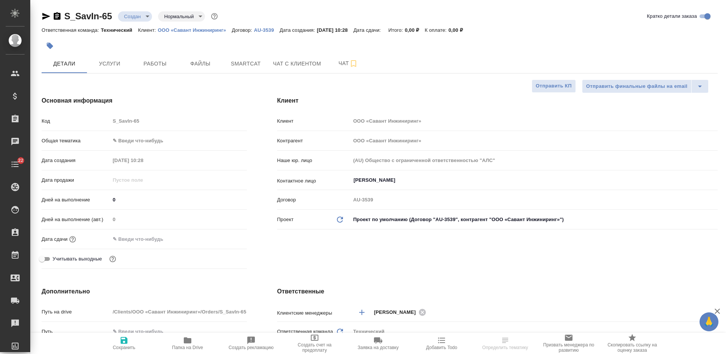
type textarea "x"
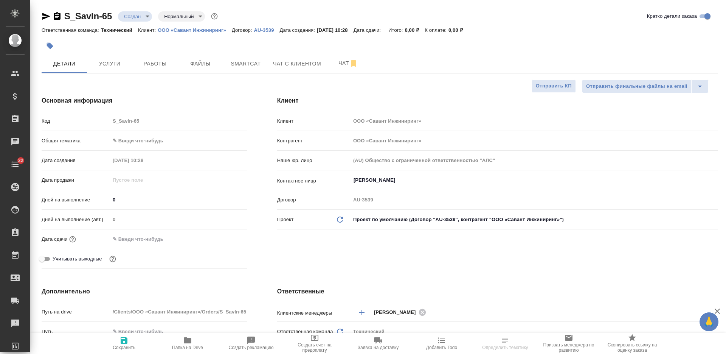
type textarea "x"
click at [205, 55] on button "Файлы" at bounding box center [200, 63] width 45 height 19
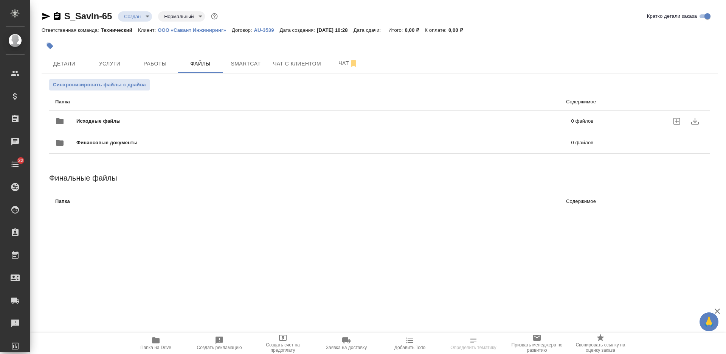
click at [218, 120] on span "Исходные файлы" at bounding box center [211, 121] width 270 height 8
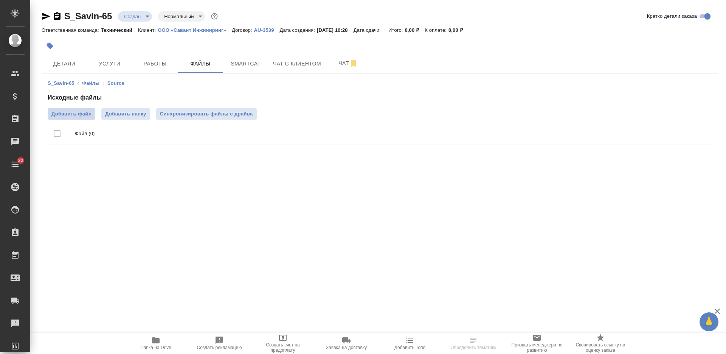
click at [87, 115] on span "Добавить файл" at bounding box center [71, 114] width 40 height 8
click at [0, 0] on input "Добавить файл" at bounding box center [0, 0] width 0 height 0
click at [75, 65] on span "Детали" at bounding box center [64, 63] width 36 height 9
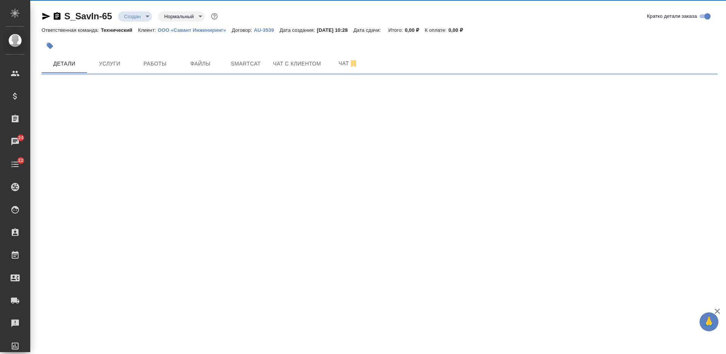
select select "RU"
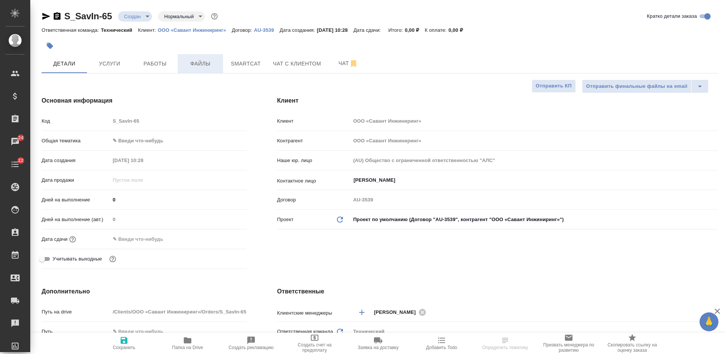
type textarea "x"
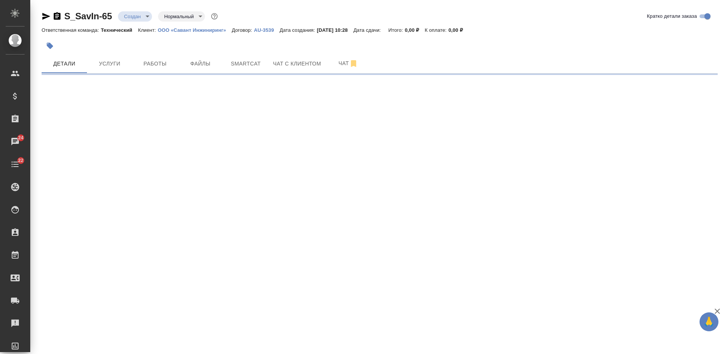
select select "RU"
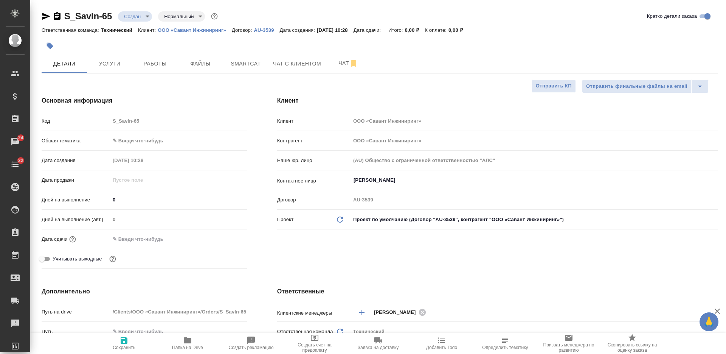
type textarea "x"
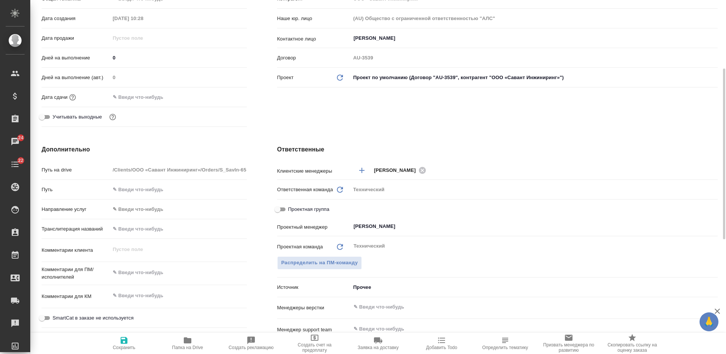
scroll to position [189, 0]
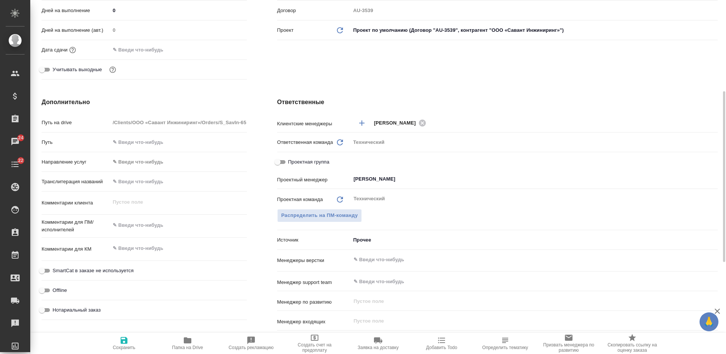
type textarea "x"
click at [149, 223] on textarea at bounding box center [178, 225] width 137 height 13
type textarea "x"
type textarea "р"
type textarea "x"
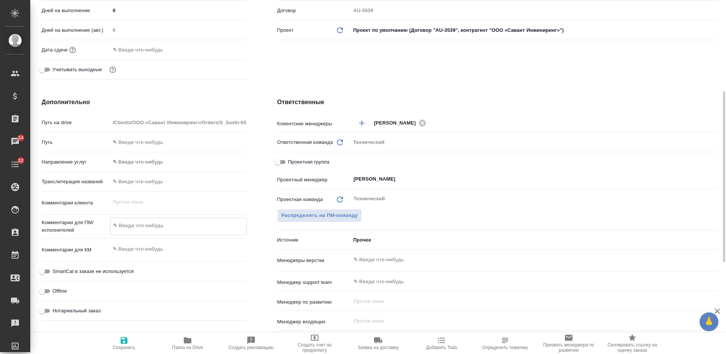
type textarea "x"
type textarea "ру"
type textarea "x"
type textarea "рус"
type textarea "x"
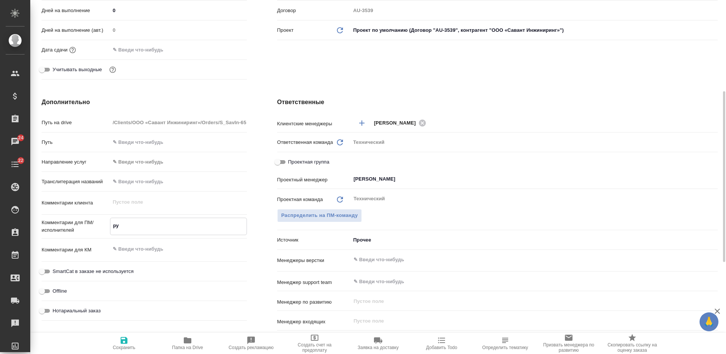
type textarea "x"
type textarea "рус-"
type textarea "x"
type textarea "рус-а"
type textarea "x"
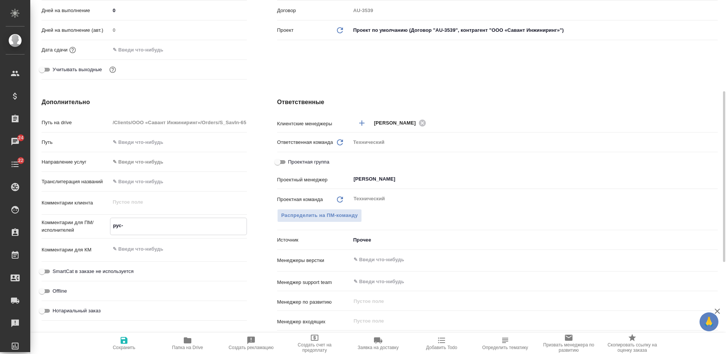
type textarea "x"
type textarea "рус-ан"
type textarea "x"
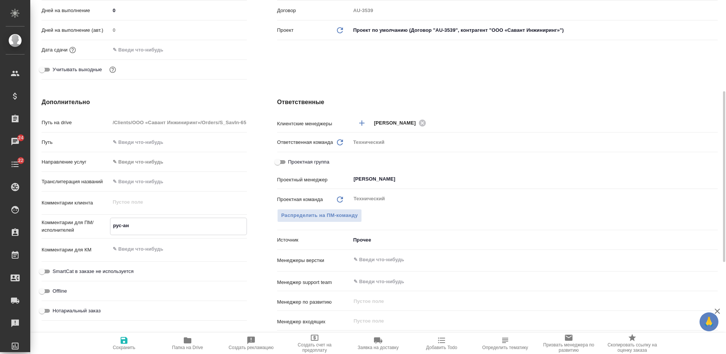
type textarea "x"
type textarea "рус-анг"
type textarea "x"
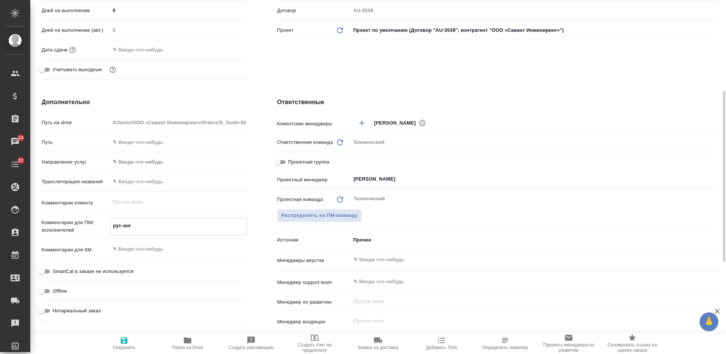
type textarea "рус-англ"
type textarea "x"
type textarea "рус-англ"
type textarea "x"
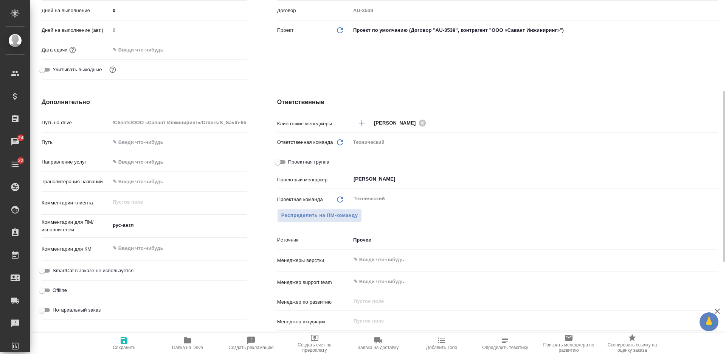
type textarea "x"
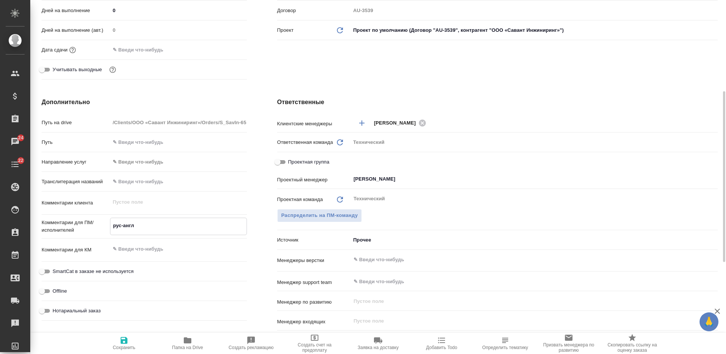
type textarea "x"
type textarea "рус-англ"
type textarea "x"
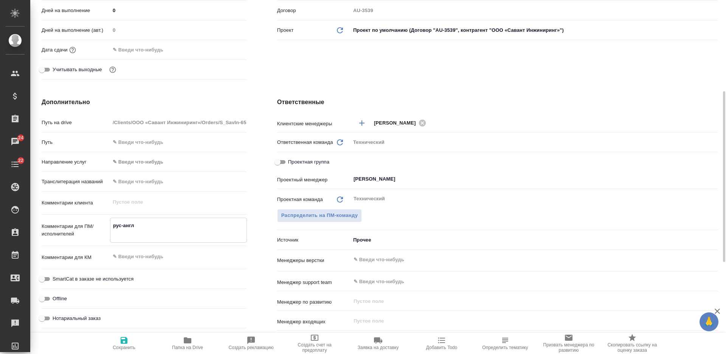
type textarea "x"
type textarea "рус-англ с"
type textarea "x"
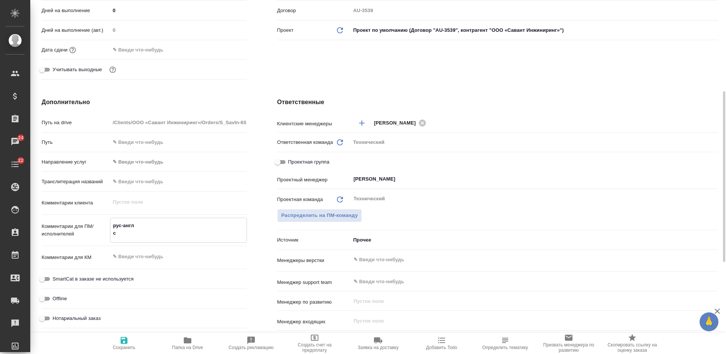
type textarea "рус-англ сд"
type textarea "x"
type textarea "рус-англ сде"
type textarea "x"
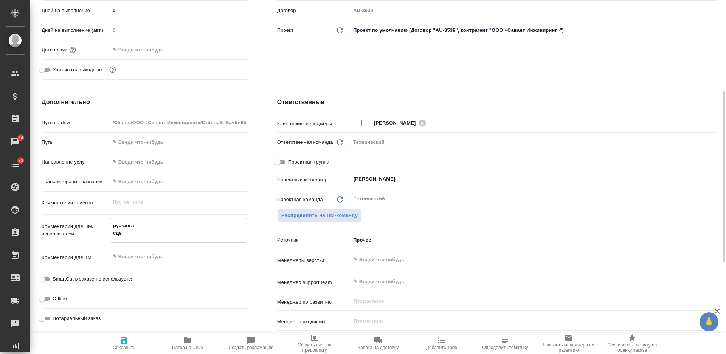
type textarea "x"
type textarea "рус-англ сдел"
type textarea "x"
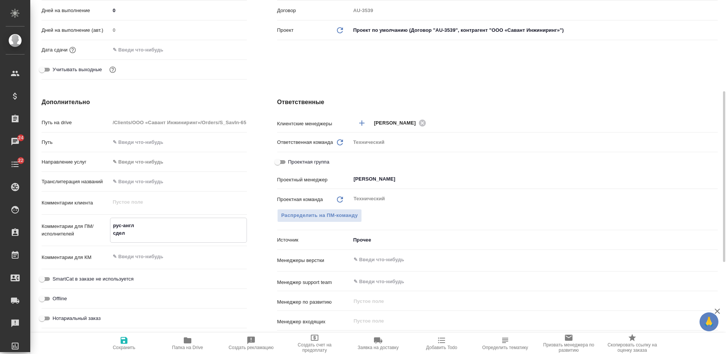
type textarea "x"
type textarea "рус-англ сдела"
type textarea "x"
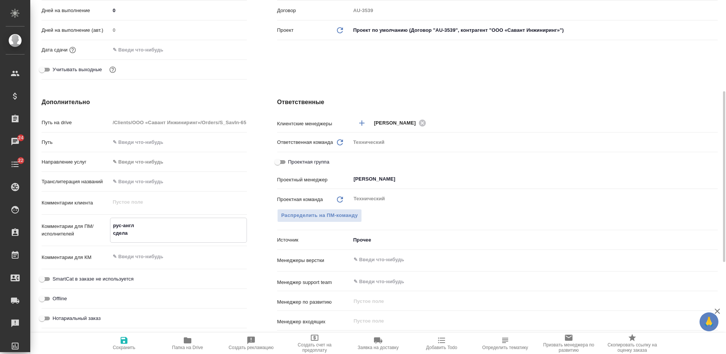
type textarea "x"
type textarea "рус-англ сделат"
type textarea "x"
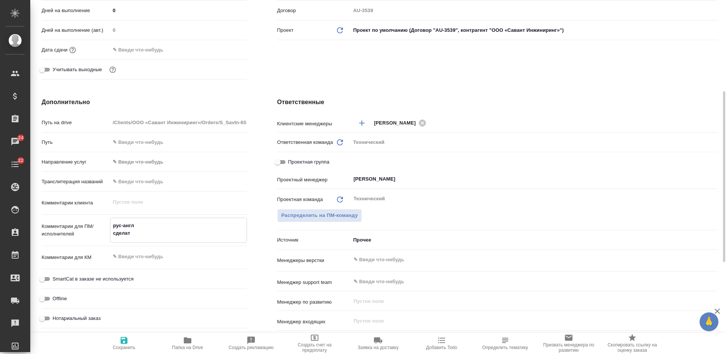
type textarea "рус-англ сделать"
type textarea "x"
type textarea "рус-англ сделать"
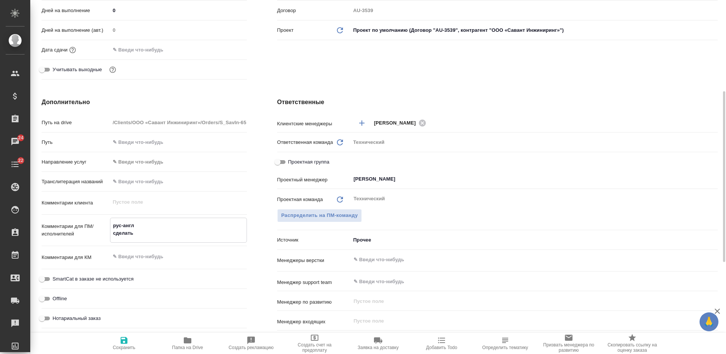
type textarea "x"
type textarea "рус-англ сделать д"
type textarea "x"
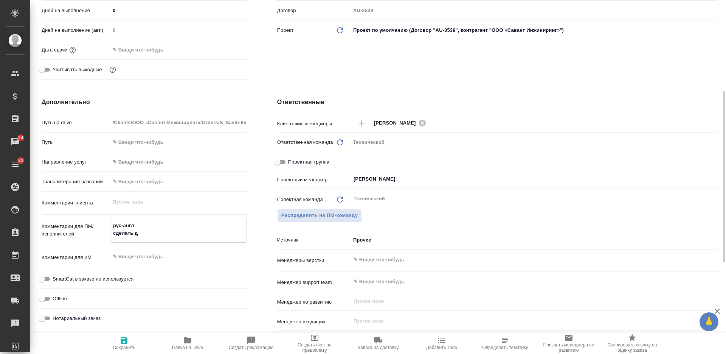
type textarea "x"
type textarea "рус-англ сделать дв"
type textarea "x"
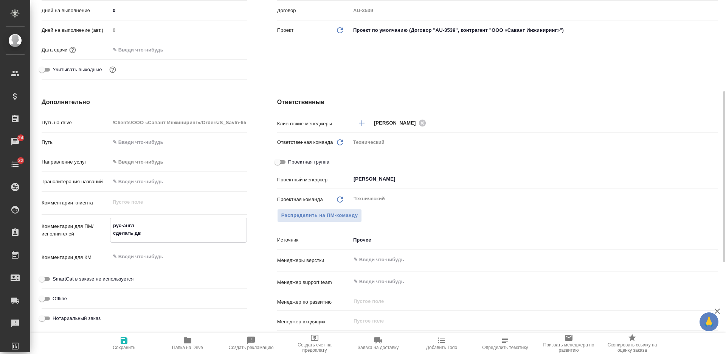
type textarea "x"
type textarea "рус-англ сделать дву"
type textarea "x"
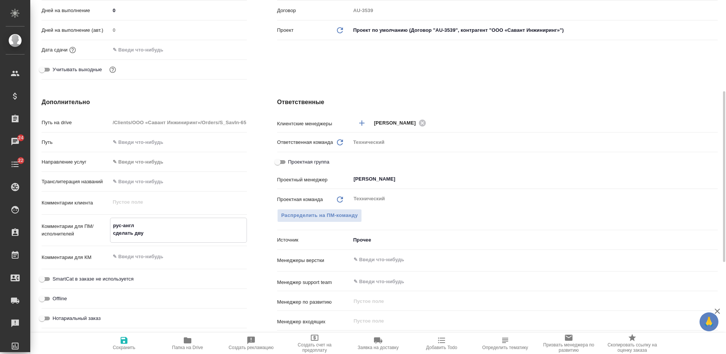
type textarea "рус-англ сделать двуя"
type textarea "x"
type textarea "рус-англ сделать двуяз"
type textarea "x"
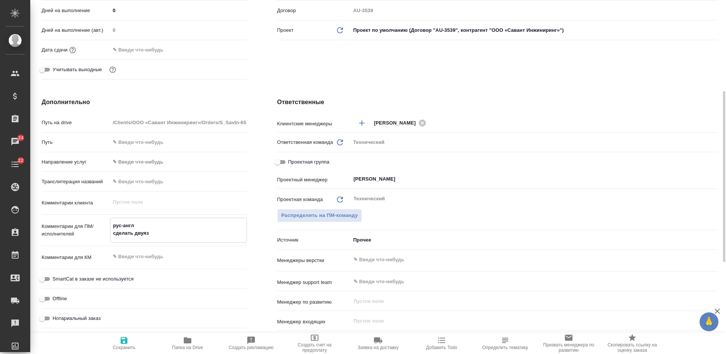
type textarea "x"
type textarea "рус-англ сделать двуяз"
click at [382, 259] on input "text" at bounding box center [521, 259] width 337 height 9
type textarea "x"
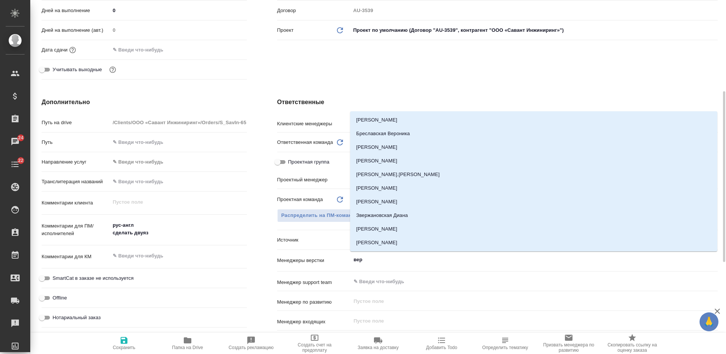
type input "верс"
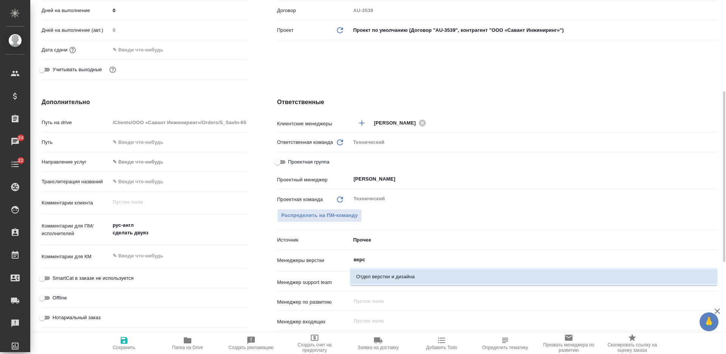
click at [388, 273] on li "Отдел верстки и дизайна" at bounding box center [533, 277] width 367 height 14
type textarea "x"
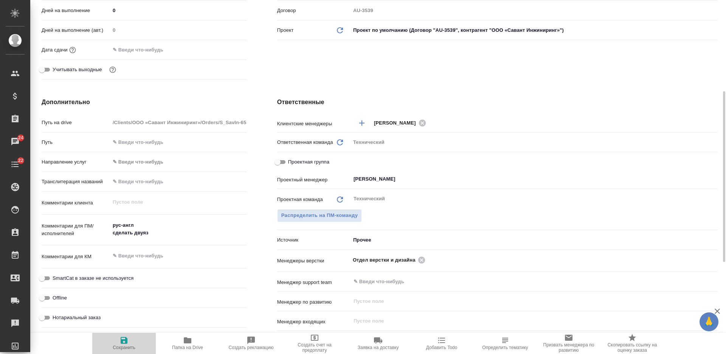
click at [121, 345] on span "Сохранить" at bounding box center [124, 347] width 23 height 5
type textarea "x"
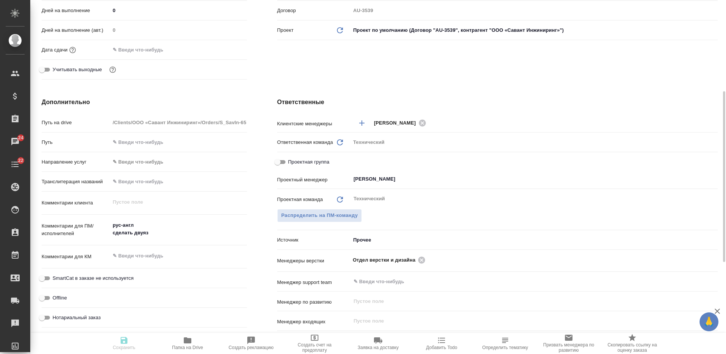
type textarea "x"
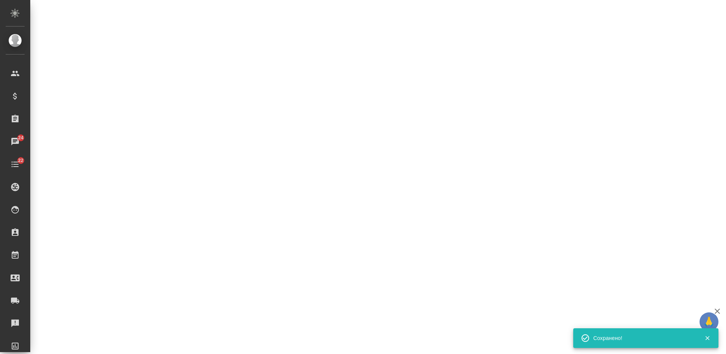
select select "RU"
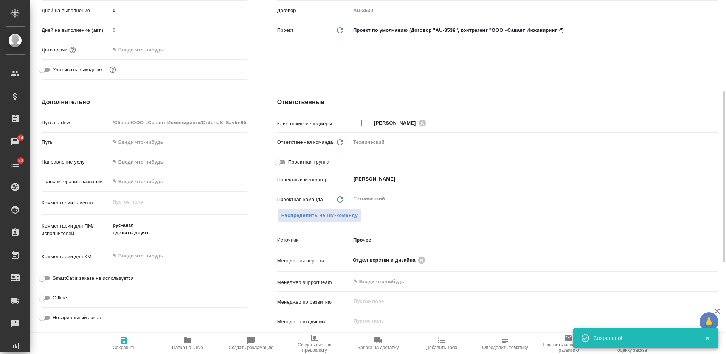
type textarea "x"
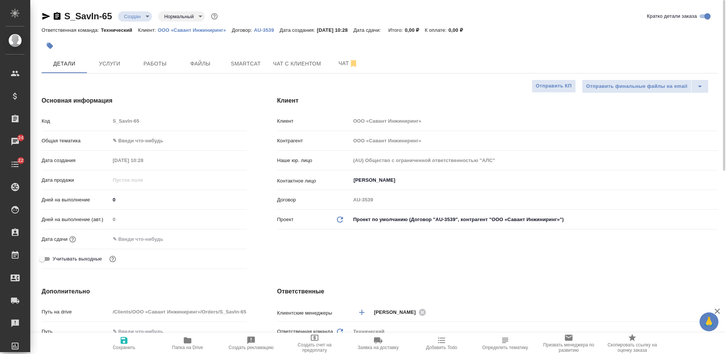
type textarea "x"
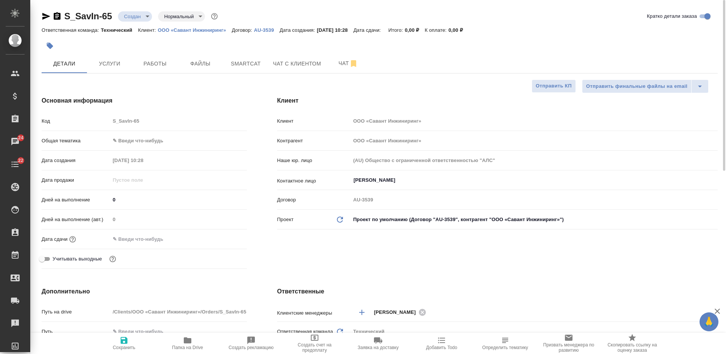
type textarea "x"
click at [151, 142] on body "🙏 .cls-1 fill:#fff; AWATERA Nikiforova Valeria Клиенты Спецификации Заказы 24 Ч…" at bounding box center [363, 177] width 726 height 354
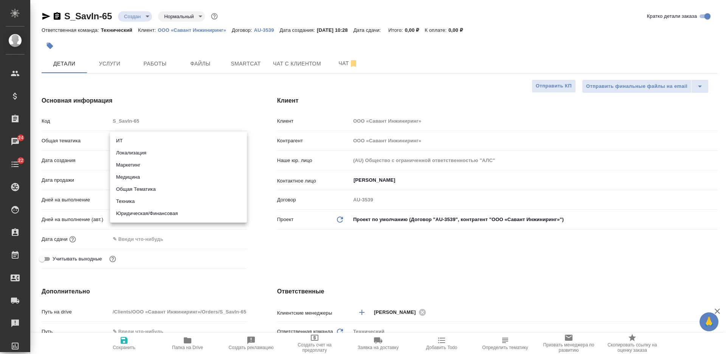
click at [148, 216] on li "Юридическая/Финансовая" at bounding box center [178, 213] width 137 height 12
type input "yr-fn"
type textarea "x"
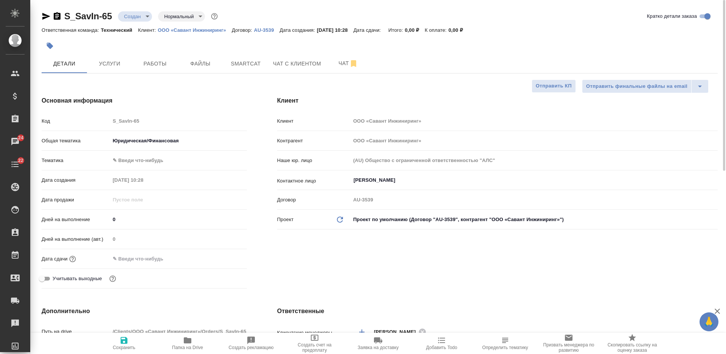
click at [147, 152] on div "Общая тематика Юридическая/Финансовая yr-fn" at bounding box center [144, 144] width 205 height 20
click at [148, 155] on body "🙏 .cls-1 fill:#fff; AWATERA Nikiforova Valeria Клиенты Спецификации Заказы 24 Ч…" at bounding box center [363, 177] width 726 height 354
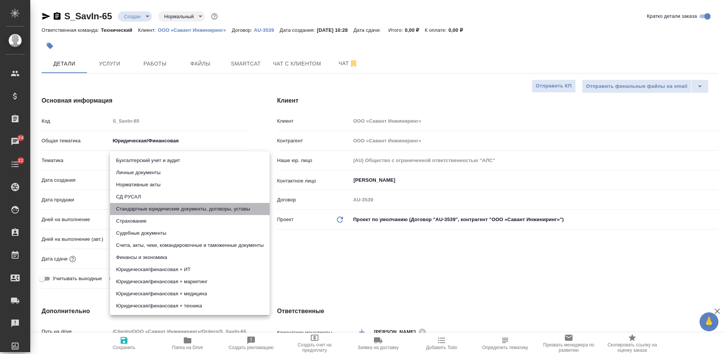
click at [192, 208] on li "Стандартные юридические документы, договоры, уставы" at bounding box center [190, 209] width 160 height 12
type textarea "x"
type input "5f647205b73bc97568ca66bf"
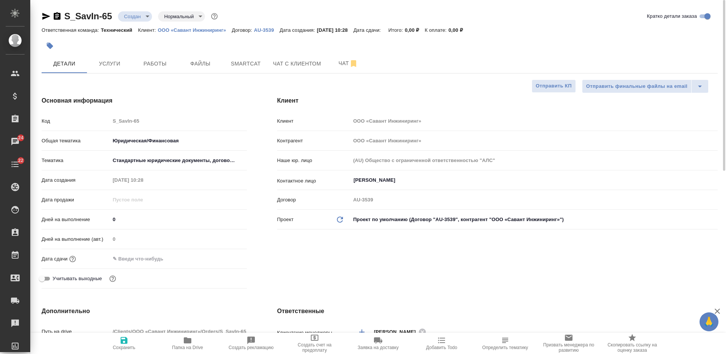
click at [130, 342] on span "Сохранить" at bounding box center [124, 343] width 54 height 14
type textarea "x"
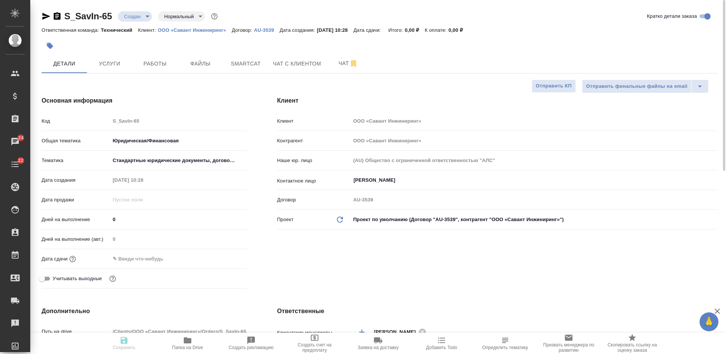
type textarea "x"
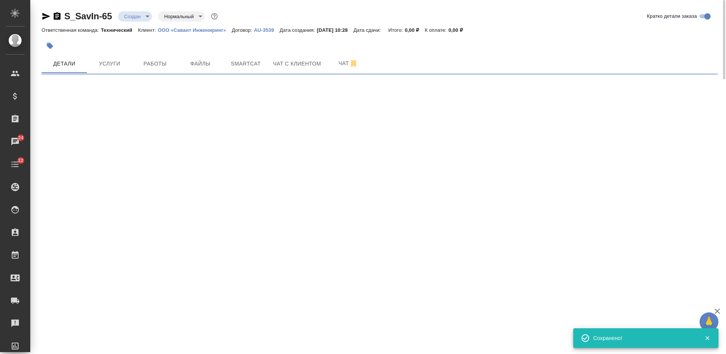
select select "RU"
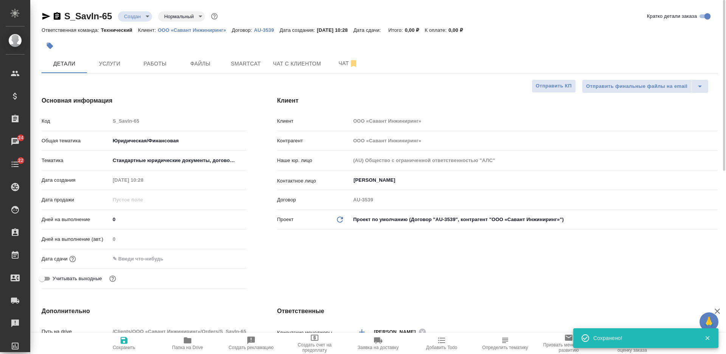
type textarea "x"
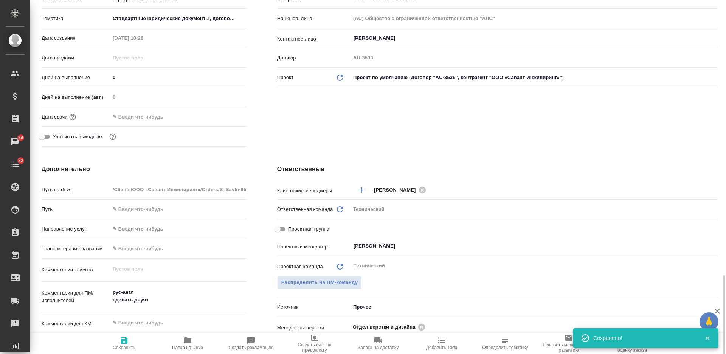
scroll to position [284, 0]
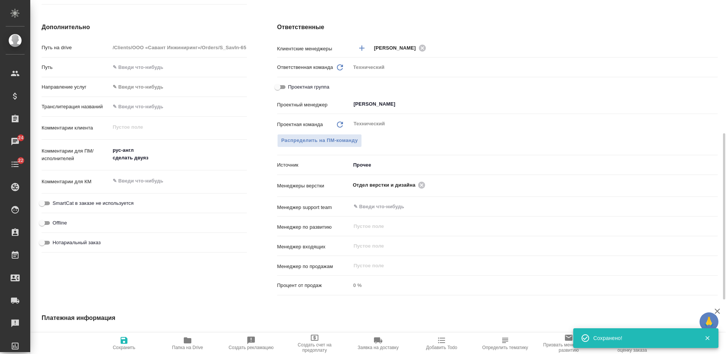
click at [160, 160] on textarea "рус-англ сделать двуяз" at bounding box center [178, 154] width 137 height 20
type textarea "x"
type textarea "рус-англ сделать двуяз"
type textarea "x"
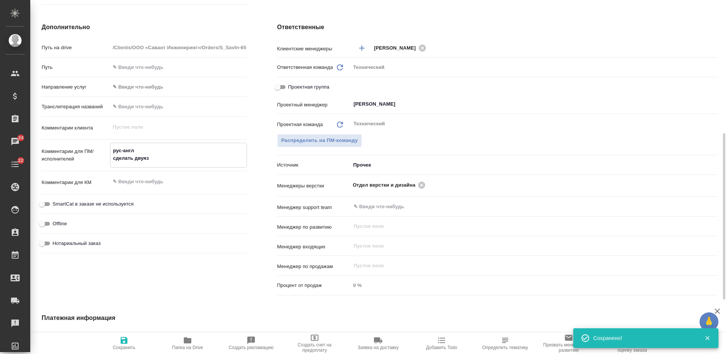
type textarea "x"
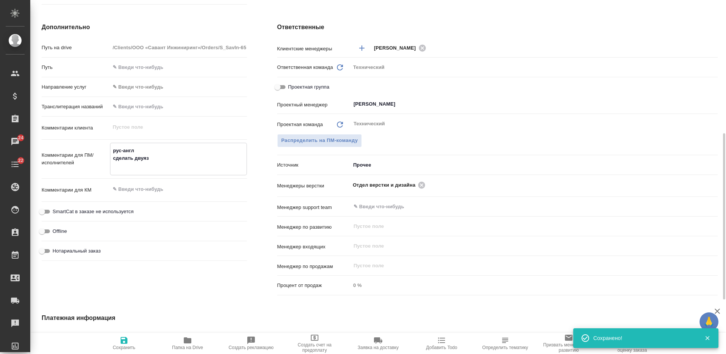
type textarea "рус-англ сделать двуяз"
type textarea "x"
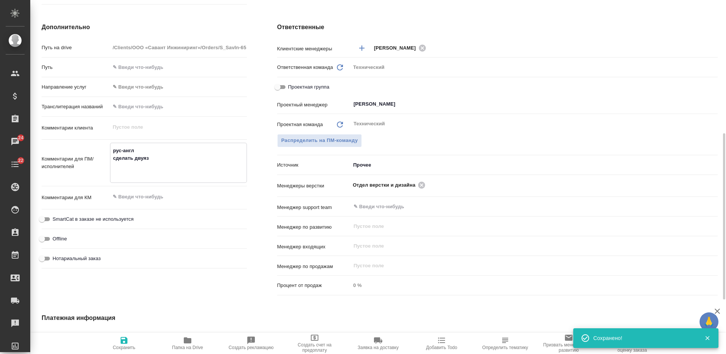
type textarea "рус-англ сделать двуяз ю"
type textarea "x"
type textarea "рус-англ сделать двуяз юр"
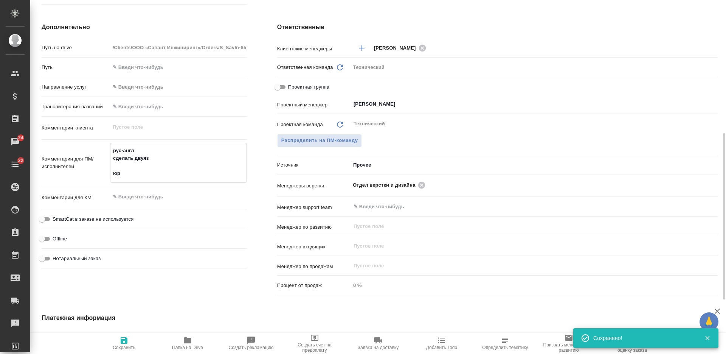
type textarea "x"
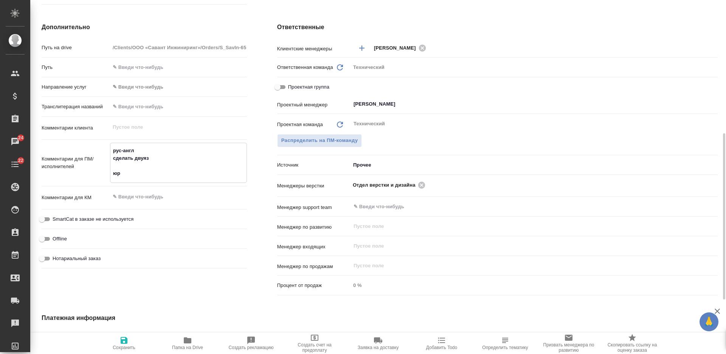
type textarea "рус-англ сделать двуяз юр+"
type textarea "x"
type textarea "рус-англ сделать двуяз юр+т"
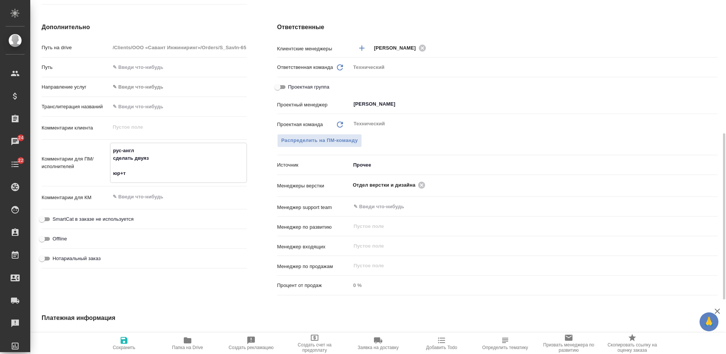
type textarea "x"
type textarea "рус-англ сделать двуяз юр+те"
type textarea "x"
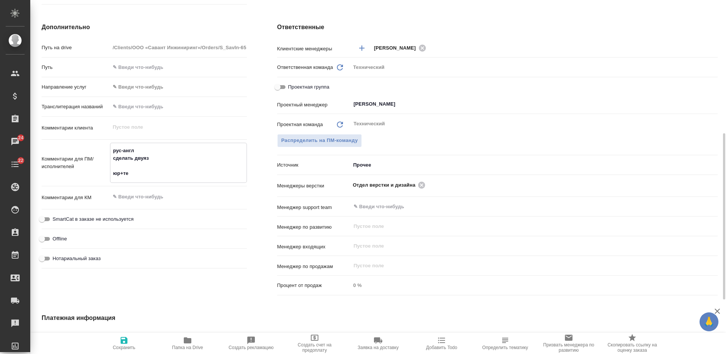
type textarea "x"
type textarea "рус-англ сделать двуяз юр+тех"
type textarea "x"
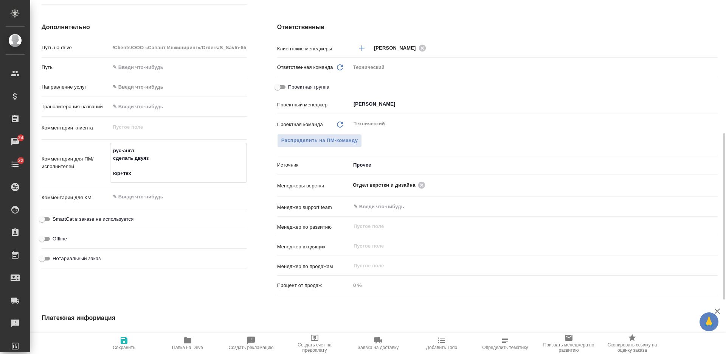
type textarea "x"
type textarea "рус-англ сделать двуяз юр+тех"
type textarea "x"
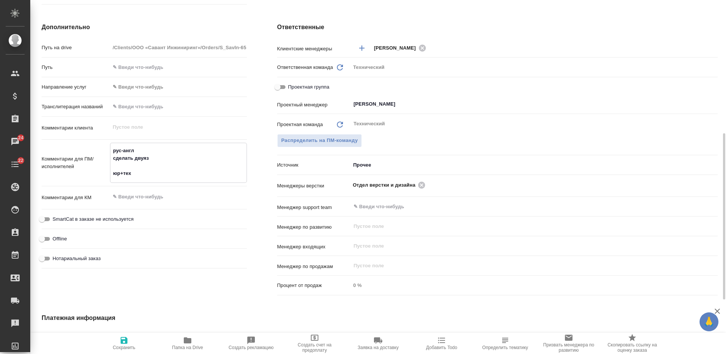
type textarea "рус-англ сделать двуяз юр+тех ("
type textarea "x"
type textarea "рус-англ сделать двуяз юр+тех (х"
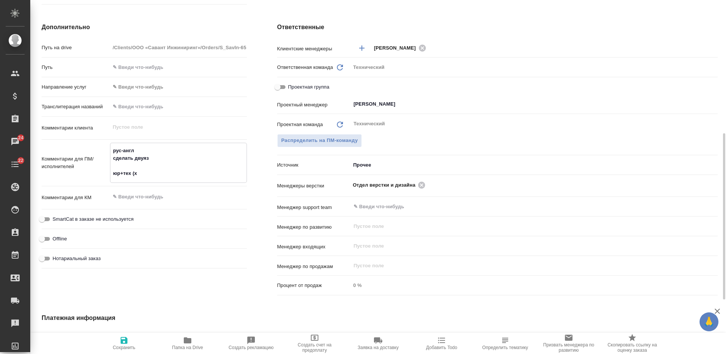
type textarea "x"
type textarea "рус-англ сделать двуяз юр+тех (хи"
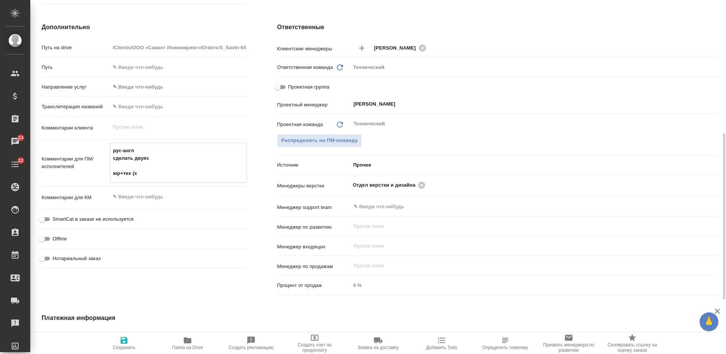
type textarea "x"
type textarea "рус-англ сделать двуяз юр+тех (хим"
type textarea "x"
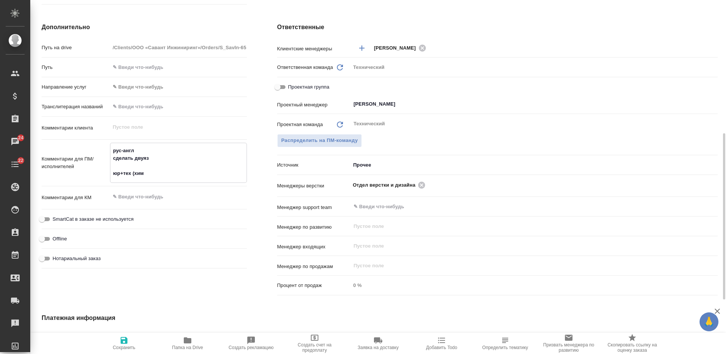
type textarea "x"
click at [131, 344] on span "Сохранить" at bounding box center [124, 343] width 54 height 14
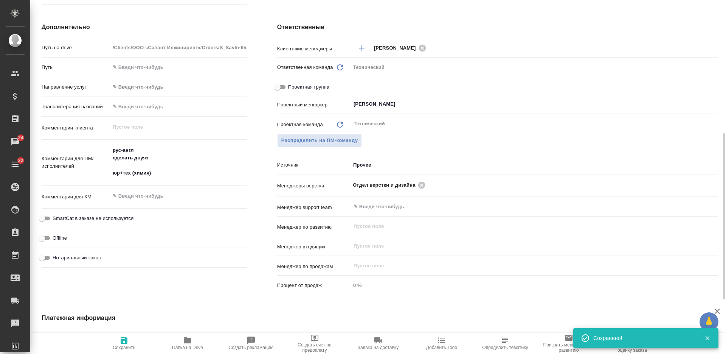
scroll to position [0, 0]
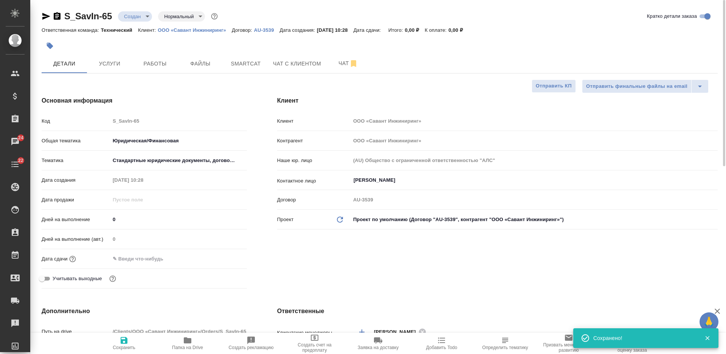
click at [145, 17] on body "🙏 .cls-1 fill:#fff; AWATERA Nikiforova Valeria Клиенты Спецификации Заказы 24 Ч…" at bounding box center [363, 177] width 726 height 354
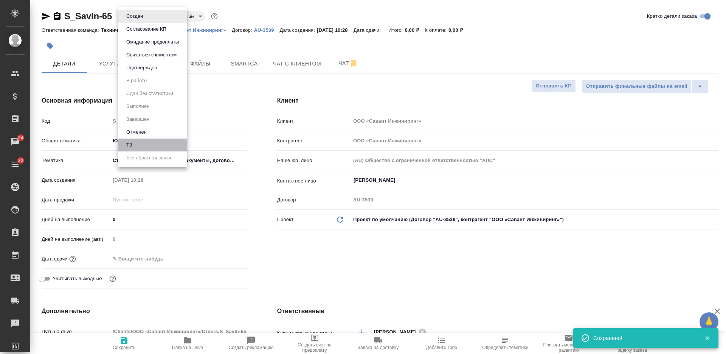
click at [151, 144] on li "ТЗ" at bounding box center [152, 144] width 69 height 13
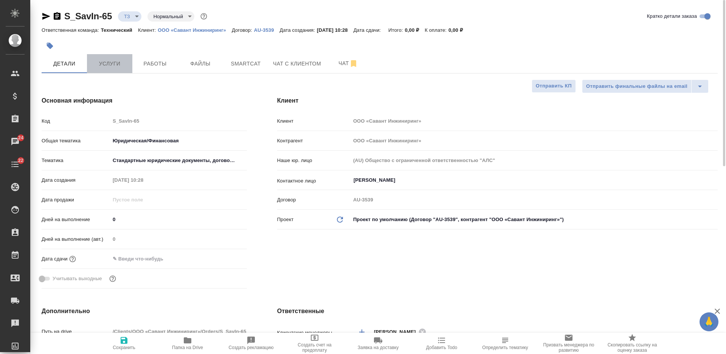
click at [116, 69] on button "Услуги" at bounding box center [109, 63] width 45 height 19
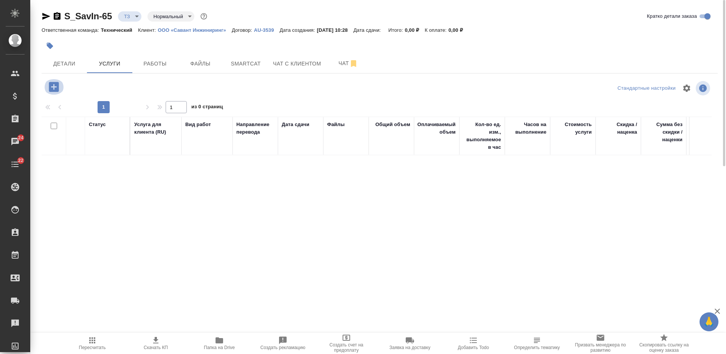
click at [57, 87] on icon "button" at bounding box center [54, 87] width 10 height 10
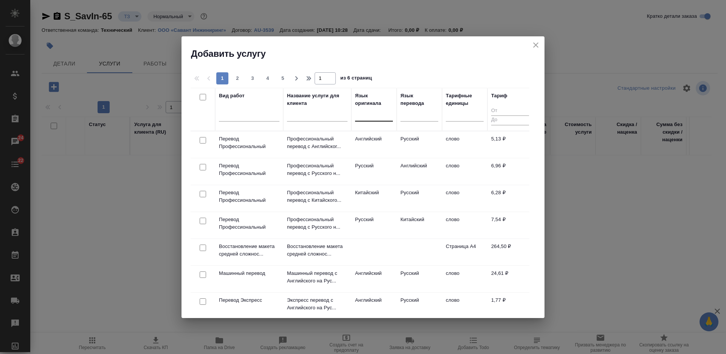
click at [381, 115] on div at bounding box center [374, 113] width 38 height 11
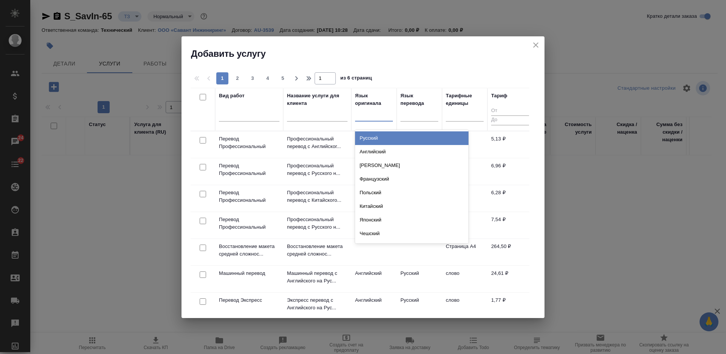
click at [383, 137] on div "Русский" at bounding box center [411, 138] width 113 height 14
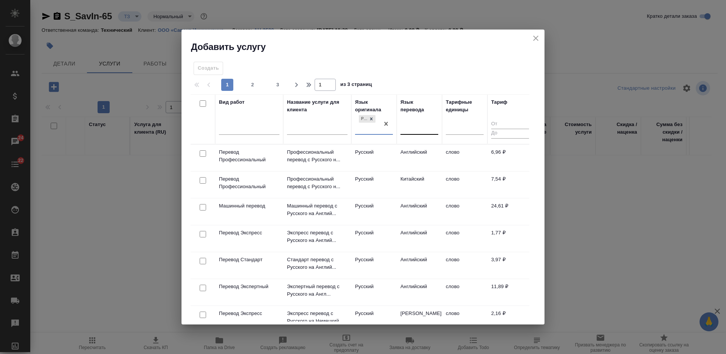
click at [423, 128] on div at bounding box center [420, 126] width 38 height 11
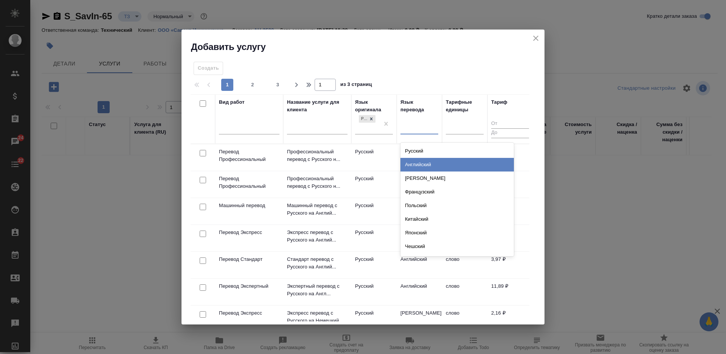
click at [420, 160] on div "Английский" at bounding box center [457, 165] width 113 height 14
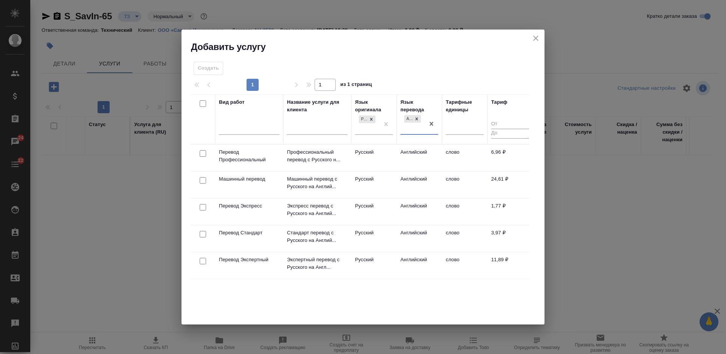
click at [203, 153] on input "checkbox" at bounding box center [203, 153] width 6 height 6
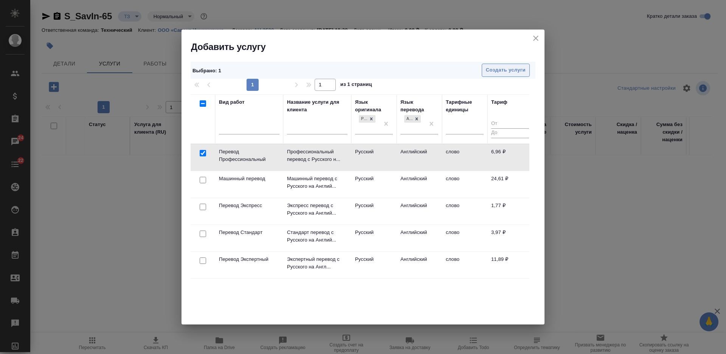
click at [500, 64] on button "Создать услуги" at bounding box center [506, 70] width 48 height 13
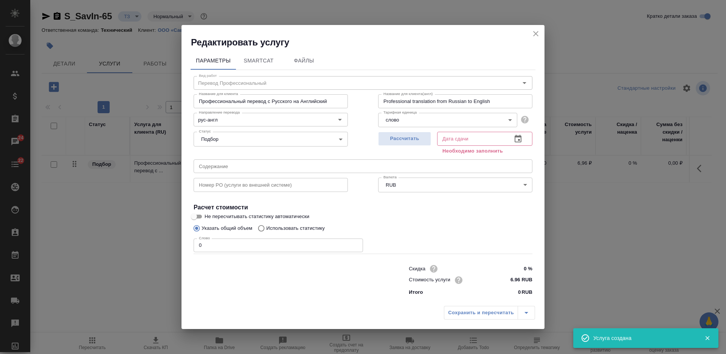
click at [486, 231] on div "Указать общий объем Использовать статистику" at bounding box center [363, 228] width 339 height 14
click at [388, 141] on span "Рассчитать" at bounding box center [404, 138] width 45 height 9
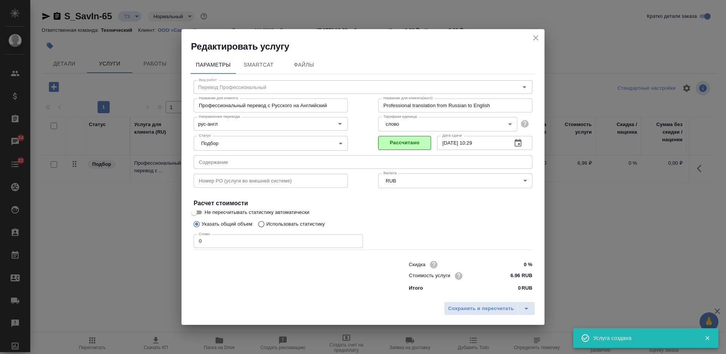
drag, startPoint x: 200, startPoint y: 247, endPoint x: 181, endPoint y: 244, distance: 18.7
click at [178, 244] on div "Редактировать услугу Параметры SmartCat Файлы Вид работ Перевод Профессиональны…" at bounding box center [363, 177] width 726 height 354
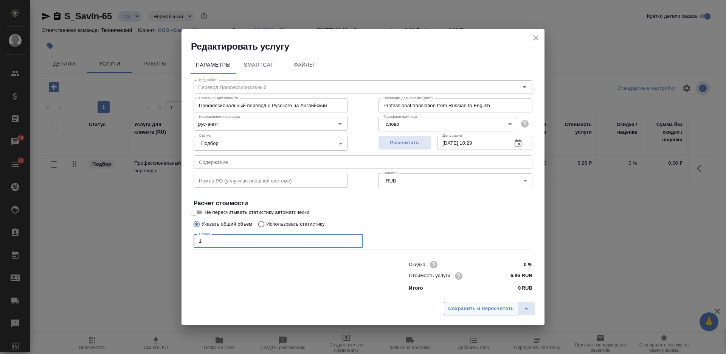
click at [471, 306] on span "Сохранить и пересчитать" at bounding box center [481, 308] width 66 height 9
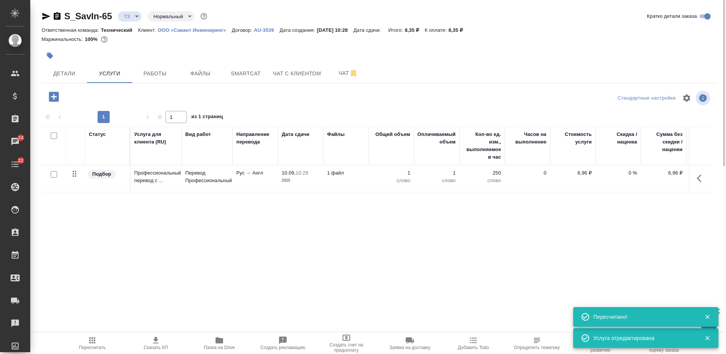
click at [55, 136] on input "checkbox" at bounding box center [54, 135] width 6 height 6
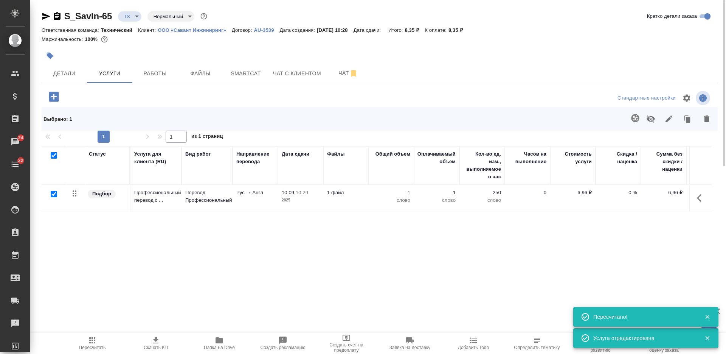
click at [634, 119] on icon "button" at bounding box center [635, 118] width 8 height 8
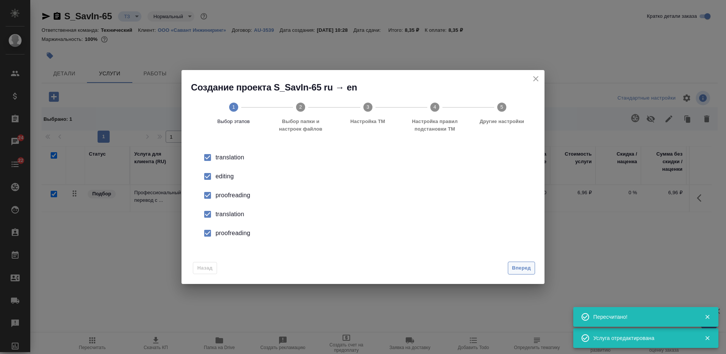
click at [522, 269] on span "Вперед" at bounding box center [521, 268] width 19 height 9
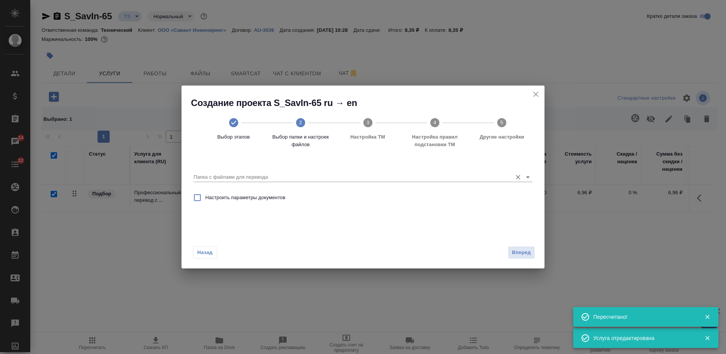
click at [353, 175] on input "Папка с файлами для перевода" at bounding box center [351, 176] width 315 height 9
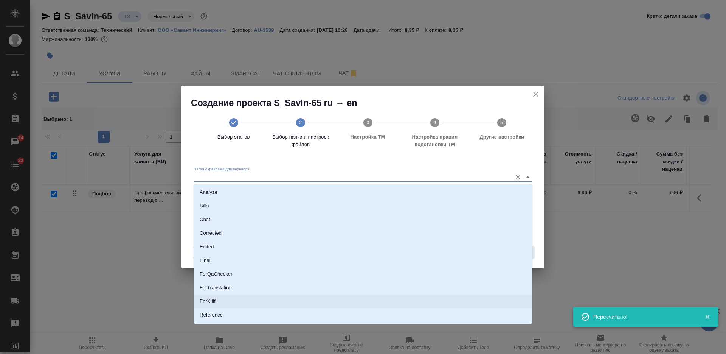
scroll to position [39, 0]
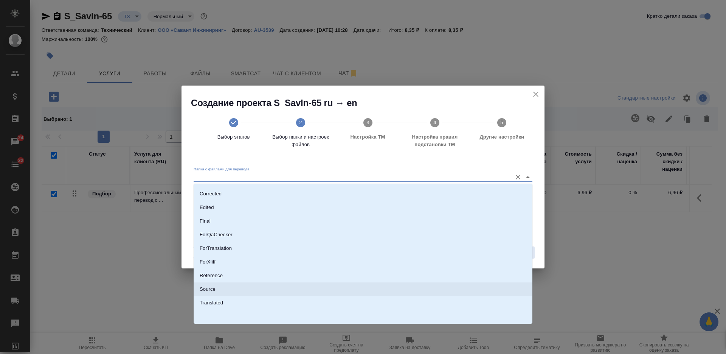
click at [324, 289] on li "Source" at bounding box center [363, 289] width 339 height 14
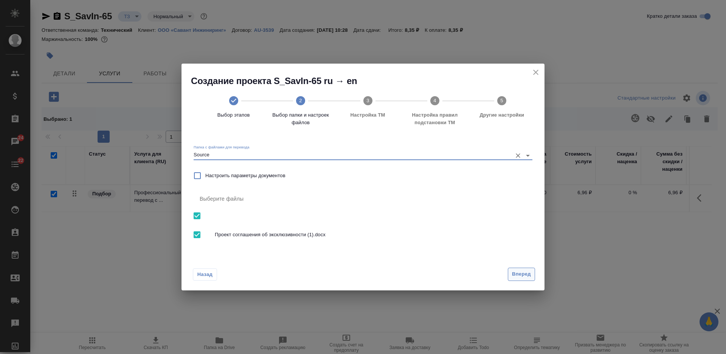
click at [508, 275] on button "Вперед" at bounding box center [521, 273] width 27 height 13
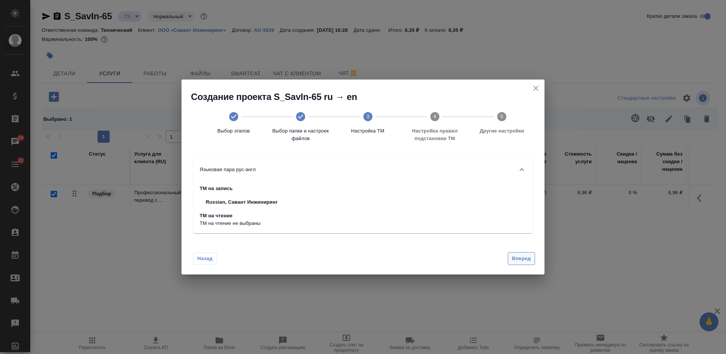
click at [520, 263] on button "Вперед" at bounding box center [521, 258] width 27 height 13
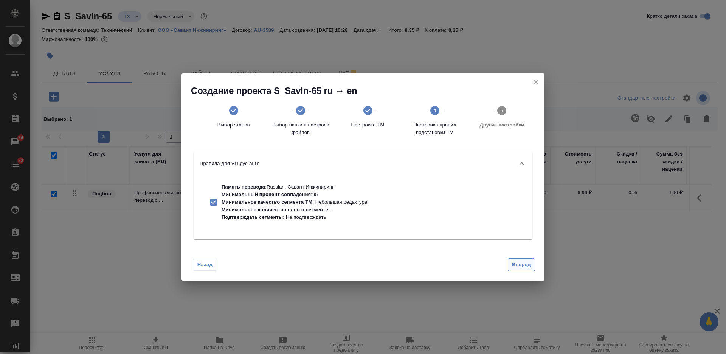
click at [519, 263] on span "Вперед" at bounding box center [521, 264] width 19 height 9
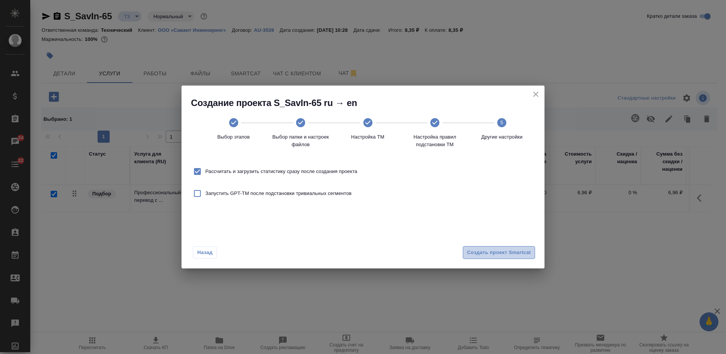
click at [503, 250] on span "Создать проект Smartcat" at bounding box center [499, 252] width 64 height 9
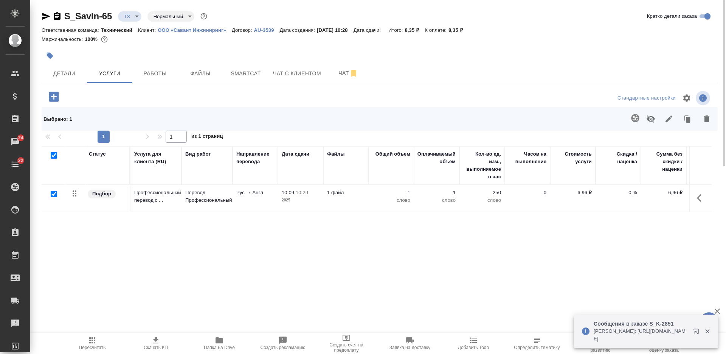
click at [368, 197] on td "1 файл" at bounding box center [345, 198] width 45 height 26
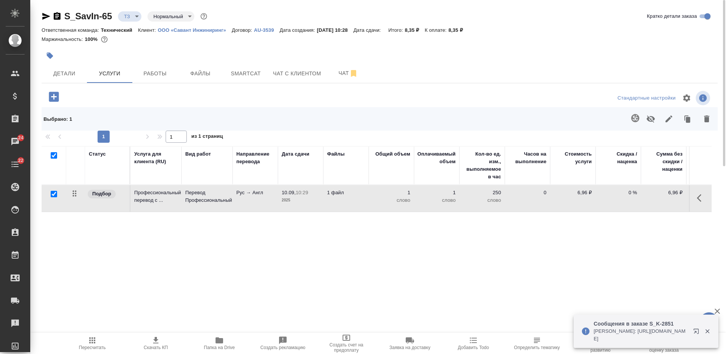
click at [368, 197] on td "1 файл" at bounding box center [345, 198] width 45 height 26
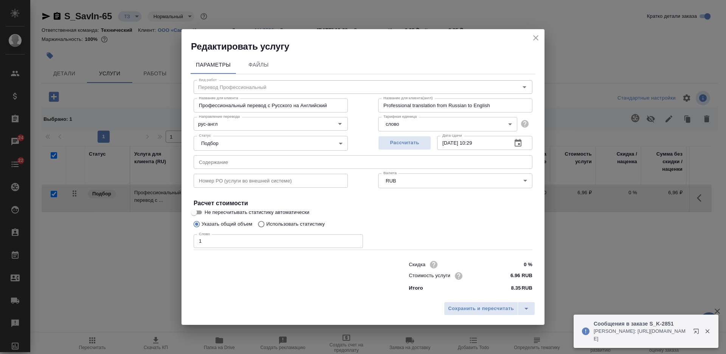
click at [295, 226] on p "Использовать статистику" at bounding box center [295, 224] width 59 height 8
click at [266, 226] on input "Использовать статистику" at bounding box center [260, 224] width 12 height 14
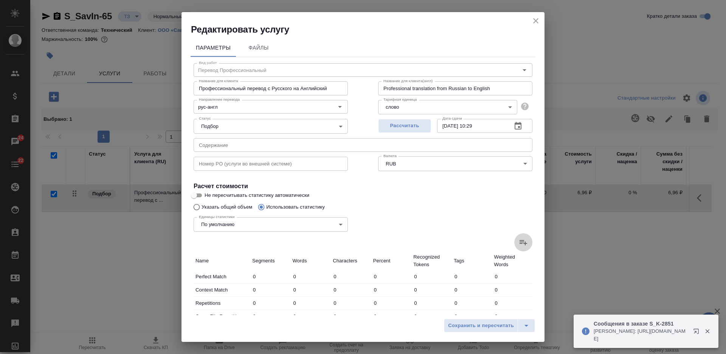
click at [519, 240] on icon at bounding box center [523, 242] width 9 height 9
click at [0, 0] on input "file" at bounding box center [0, 0] width 0 height 0
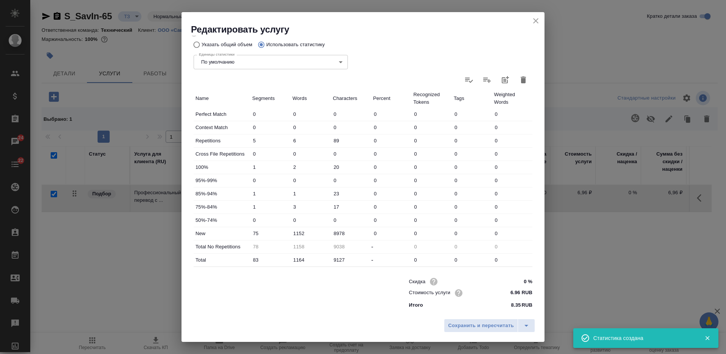
click at [296, 231] on input "1152" at bounding box center [311, 233] width 40 height 11
click at [301, 233] on input "1152" at bounding box center [311, 233] width 40 height 11
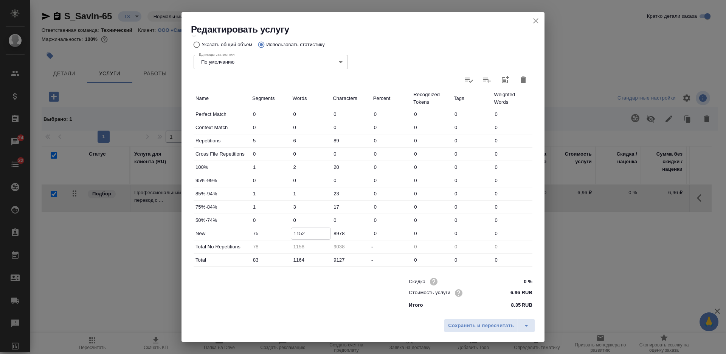
click at [296, 230] on input "1152" at bounding box center [311, 233] width 40 height 11
click at [466, 324] on span "Сохранить и пересчитать" at bounding box center [481, 325] width 66 height 9
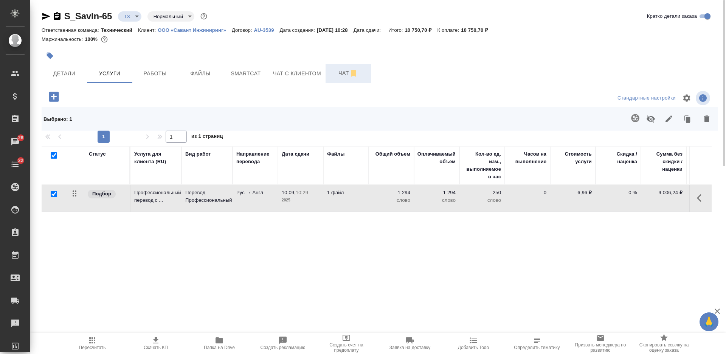
click at [339, 68] on button "Чат" at bounding box center [348, 73] width 45 height 19
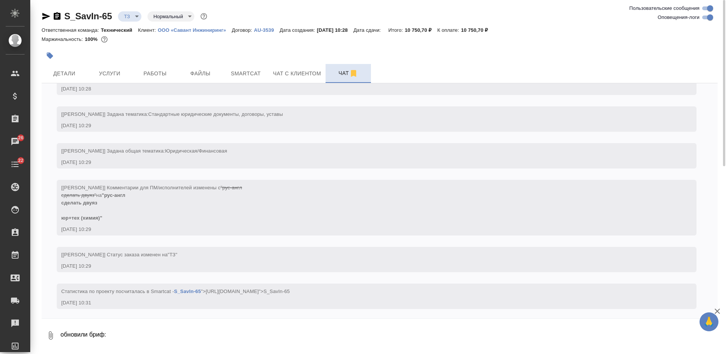
scroll to position [117, 0]
click at [424, 328] on textarea "обновили бриф:" at bounding box center [389, 335] width 658 height 26
click at [504, 279] on div "10.09, среда [Никифорова Валерия] Клиент оставил комментарий: "Телефон: +7 985 …" at bounding box center [380, 200] width 676 height 235
click at [506, 259] on div "[Никифорова Валерия] Статус заказа изменен на "ТЗ" 10.09.25, 10:29" at bounding box center [365, 257] width 609 height 21
click at [57, 64] on button "Детали" at bounding box center [64, 73] width 45 height 19
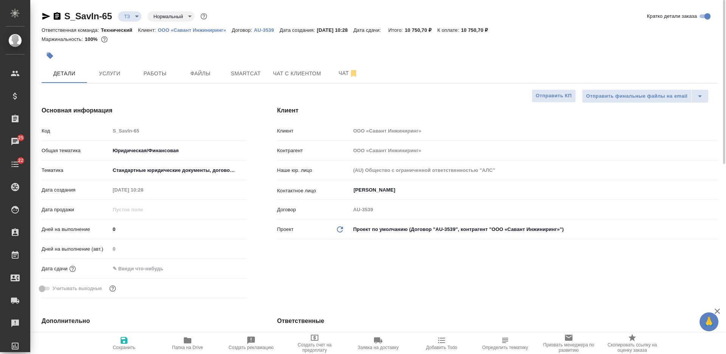
click at [129, 16] on body "🙏 .cls-1 fill:#fff; AWATERA Nikiforova Valeria Клиенты Спецификации Заказы 25 Ч…" at bounding box center [363, 177] width 726 height 354
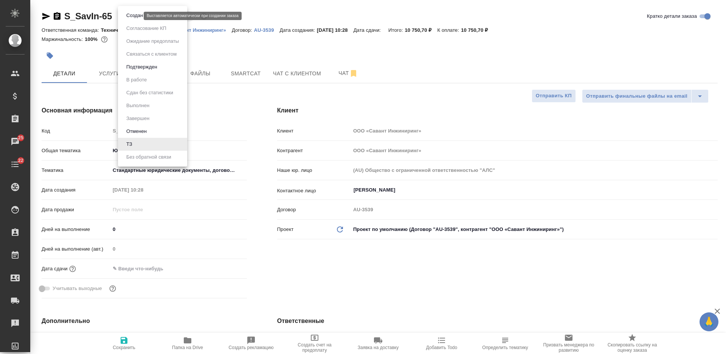
click at [130, 16] on button "Создан" at bounding box center [134, 15] width 21 height 8
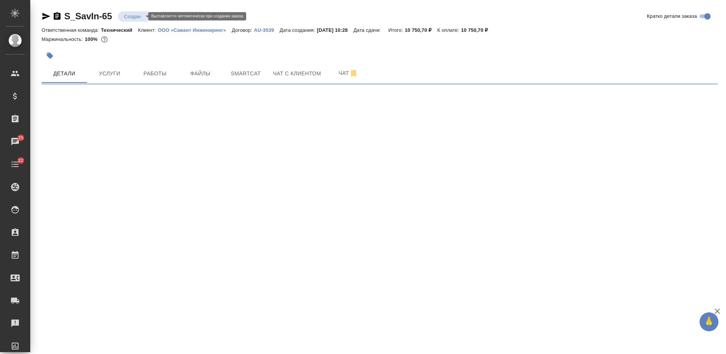
click at [130, 16] on body "🙏 .cls-1 fill:#fff; AWATERA Nikiforova Valeria Клиенты Спецификации Заказы 25 Ч…" at bounding box center [363, 177] width 726 height 354
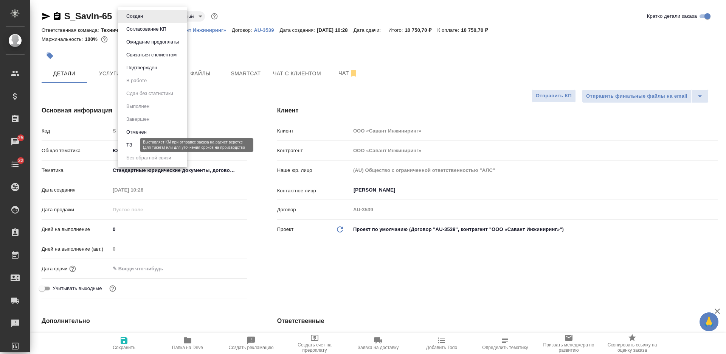
click at [135, 146] on li "ТЗ" at bounding box center [152, 144] width 69 height 13
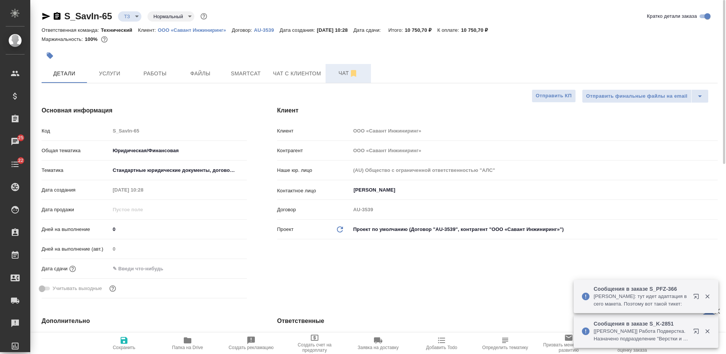
click at [345, 67] on button "Чат" at bounding box center [348, 73] width 45 height 19
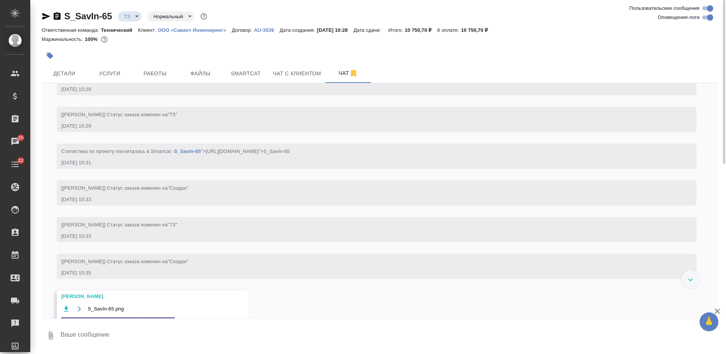
scroll to position [288, 0]
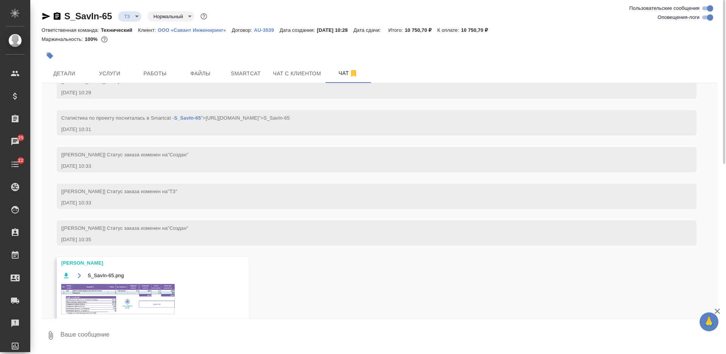
click at [146, 300] on img at bounding box center [117, 299] width 113 height 30
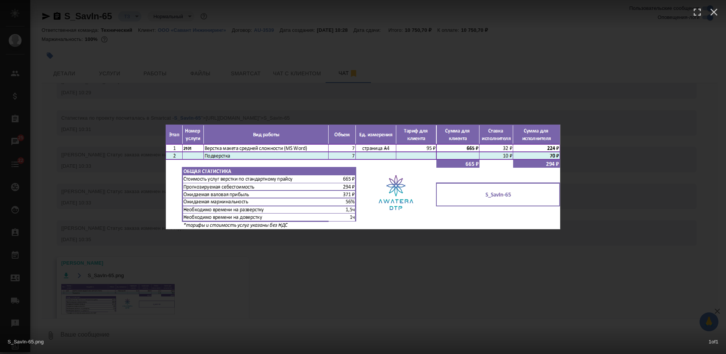
click at [326, 297] on div "S_SavIn-65.png 1 of 1" at bounding box center [363, 177] width 726 height 354
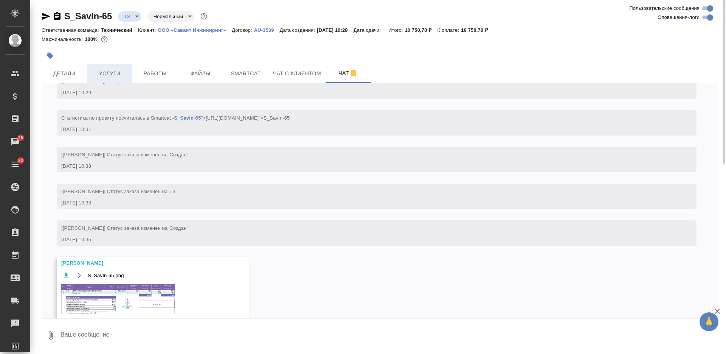
click at [115, 69] on span "Услуги" at bounding box center [110, 73] width 36 height 9
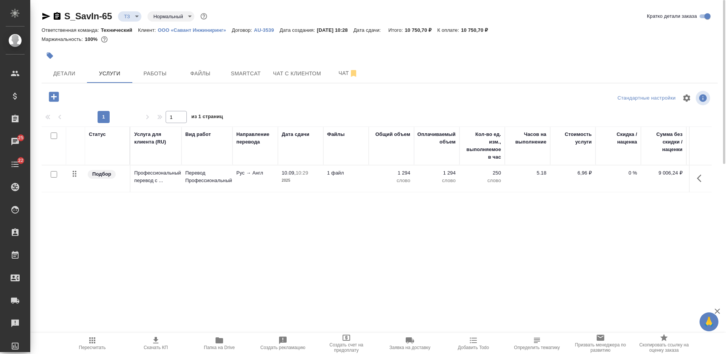
click at [46, 95] on button "button" at bounding box center [53, 97] width 21 height 16
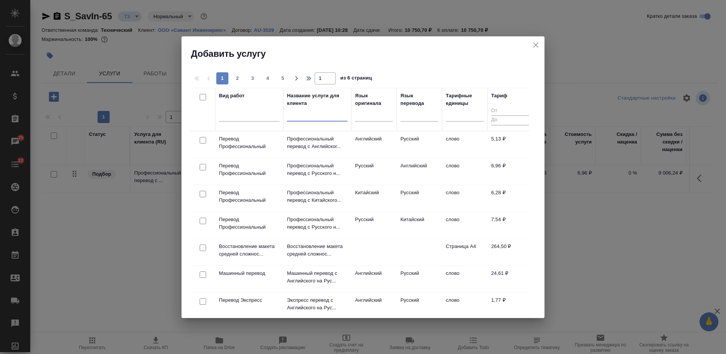
click at [301, 119] on input "text" at bounding box center [317, 116] width 61 height 9
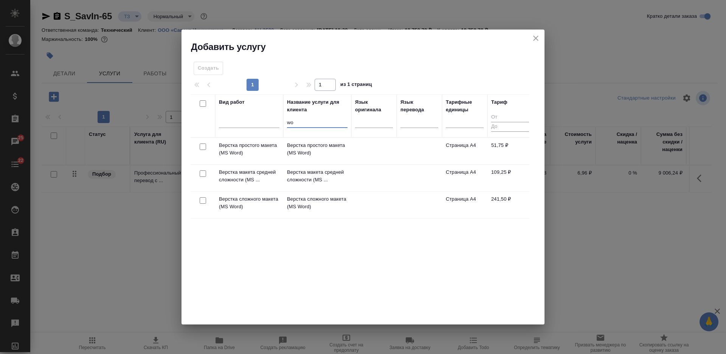
click at [205, 171] on input "checkbox" at bounding box center [203, 173] width 6 height 6
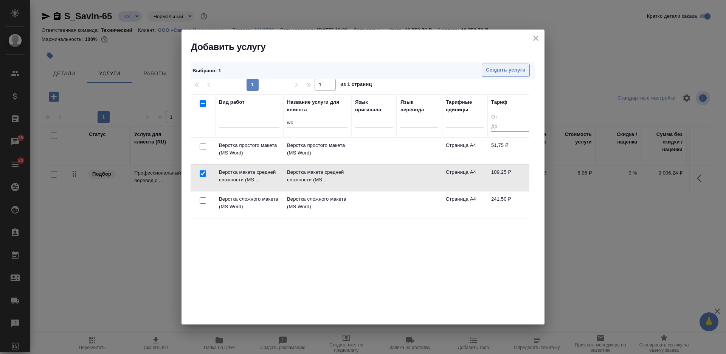
click at [492, 69] on span "Создать услуги" at bounding box center [506, 70] width 40 height 9
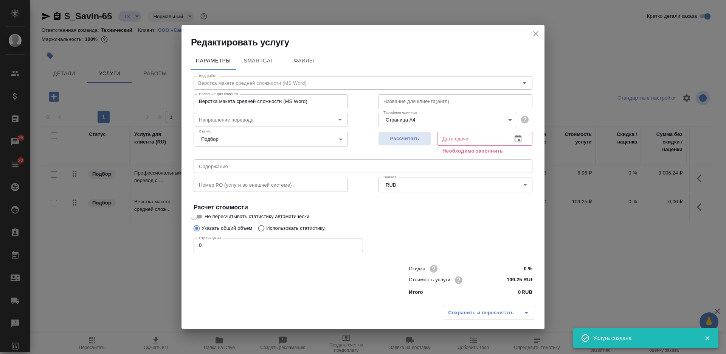
drag, startPoint x: 196, startPoint y: 247, endPoint x: 176, endPoint y: 247, distance: 20.1
click at [178, 247] on div "Редактировать услугу Параметры SmartCat Файлы Вид работ Верстка макета средней …" at bounding box center [363, 177] width 726 height 354
click at [413, 139] on span "Рассчитать" at bounding box center [404, 138] width 45 height 9
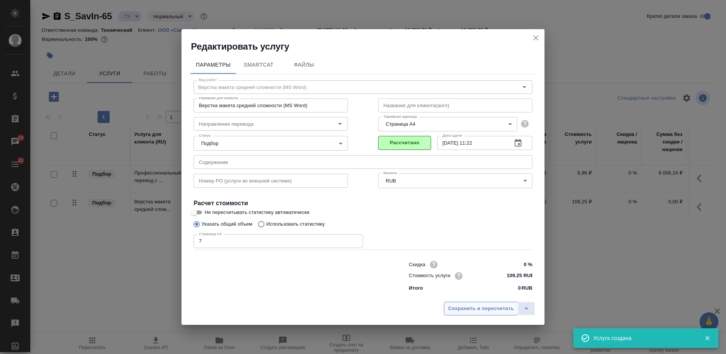
click at [471, 309] on span "Сохранить и пересчитать" at bounding box center [481, 308] width 66 height 9
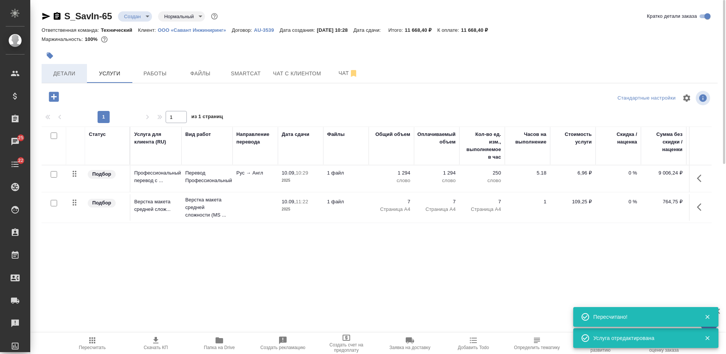
click at [72, 74] on span "Детали" at bounding box center [64, 73] width 36 height 9
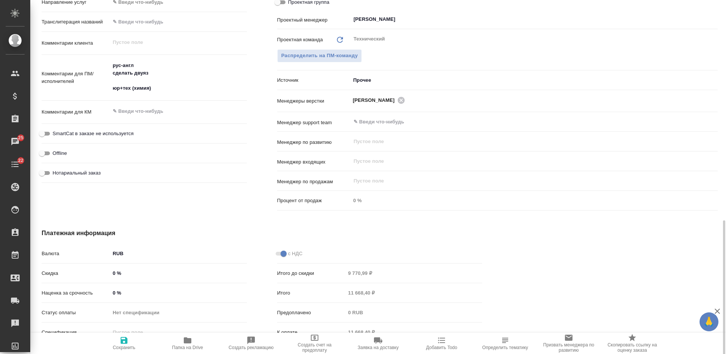
scroll to position [409, 0]
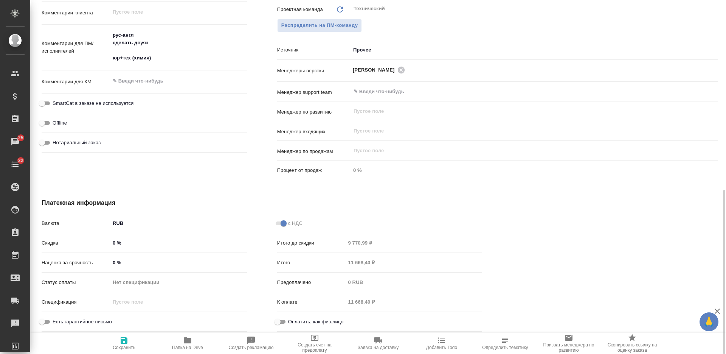
click at [111, 263] on input "0 %" at bounding box center [178, 262] width 137 height 11
click at [117, 347] on span "Сохранить и пересчитать" at bounding box center [124, 347] width 54 height 5
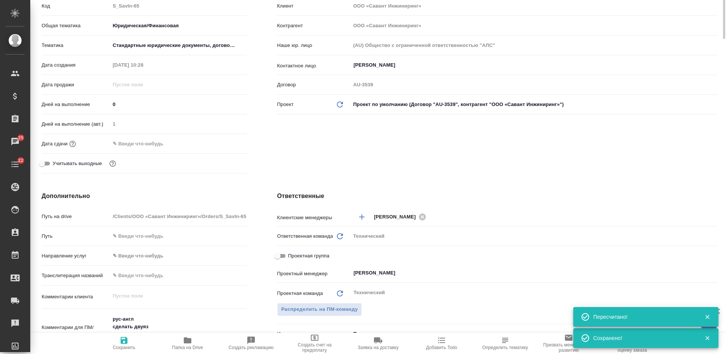
scroll to position [0, 0]
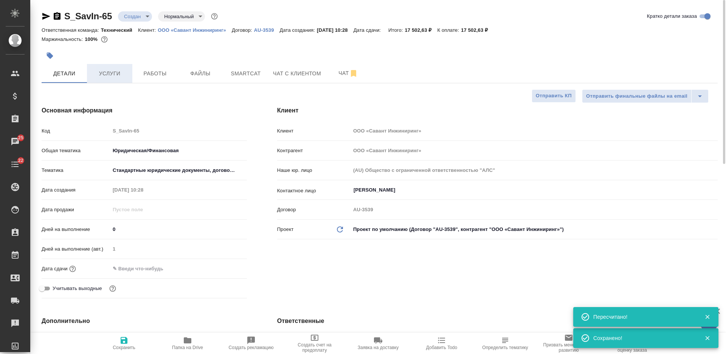
click at [124, 81] on button "Услуги" at bounding box center [109, 73] width 45 height 19
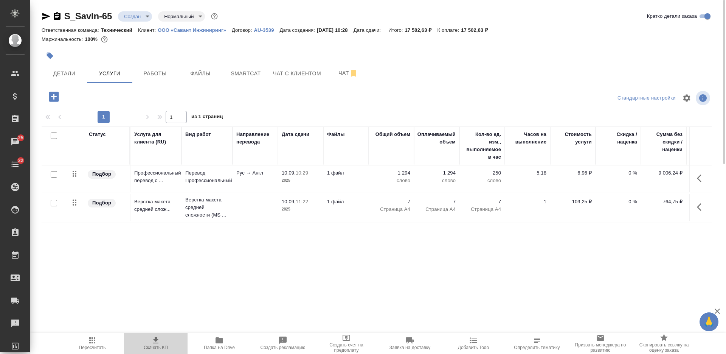
click at [148, 340] on span "Скачать КП" at bounding box center [156, 343] width 54 height 14
click at [58, 15] on icon "button" at bounding box center [57, 16] width 9 height 9
drag, startPoint x: 506, startPoint y: 30, endPoint x: 468, endPoint y: 33, distance: 38.3
click at [468, 33] on div "Ответственная команда: Технический Клиент: ООО «Савант Инжиниринг» Договор: AU-…" at bounding box center [380, 29] width 676 height 9
copy p "17 502,63 ₽"
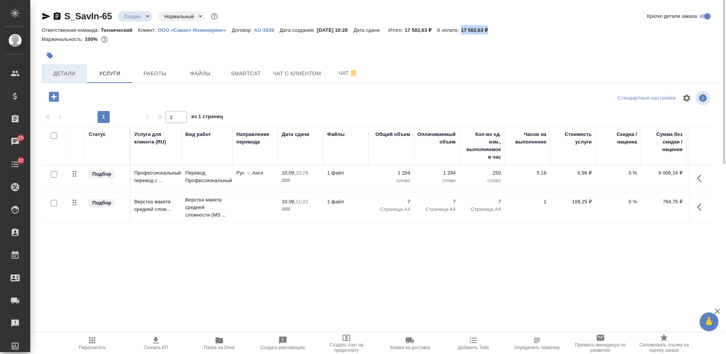
click at [83, 70] on button "Детали" at bounding box center [64, 73] width 45 height 19
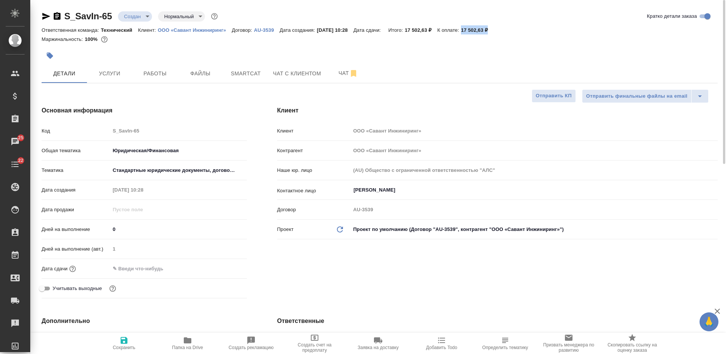
click at [152, 264] on input "text" at bounding box center [143, 268] width 66 height 11
click at [130, 333] on button "Сохранить" at bounding box center [124, 342] width 64 height 21
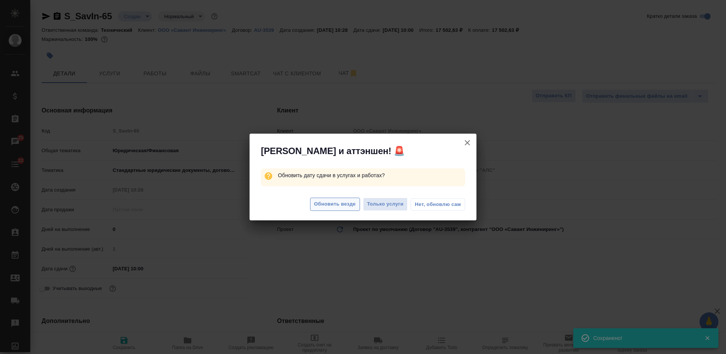
click at [339, 203] on span "Обновить везде" at bounding box center [335, 204] width 42 height 9
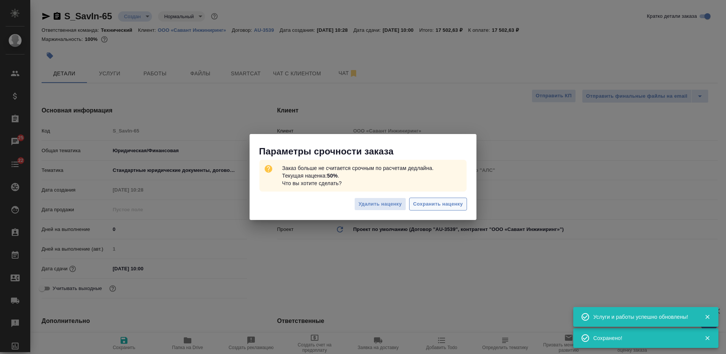
click at [431, 202] on span "Сохранить наценку" at bounding box center [438, 204] width 50 height 9
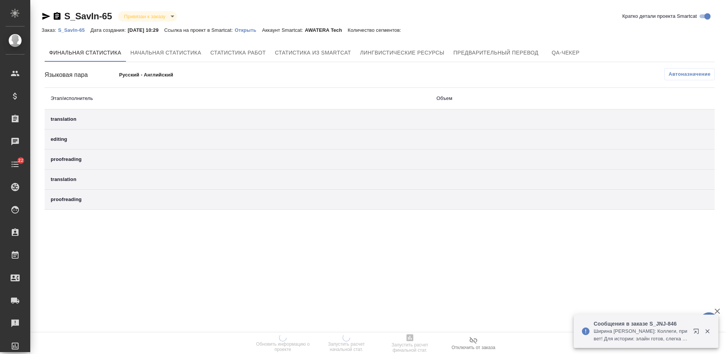
click at [256, 26] on div "Заказ: S_SavIn-65 Дата создания: [DATE] 10:29 Ссылка на проект в Smartcat: Откр…" at bounding box center [225, 29] width 367 height 9
click at [256, 27] on link "Открыть" at bounding box center [248, 29] width 27 height 6
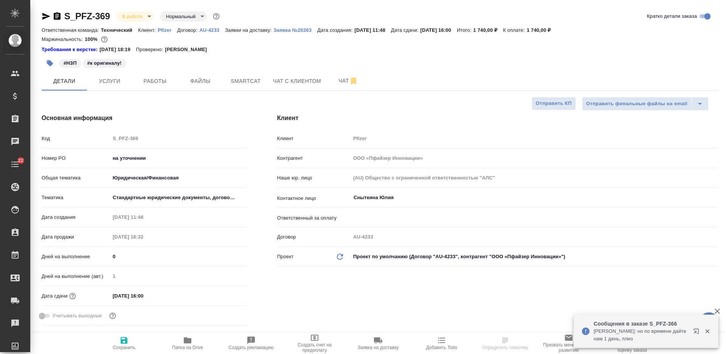
select select "RU"
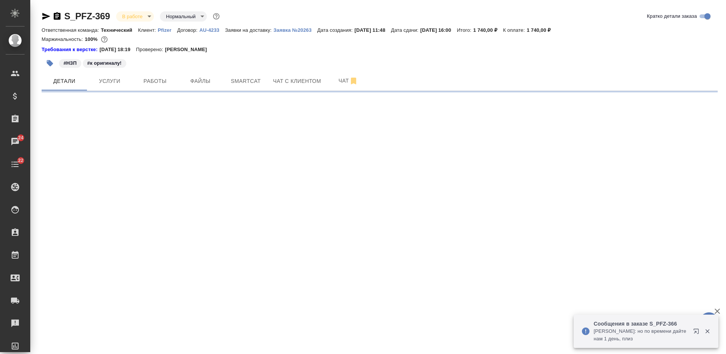
select select "RU"
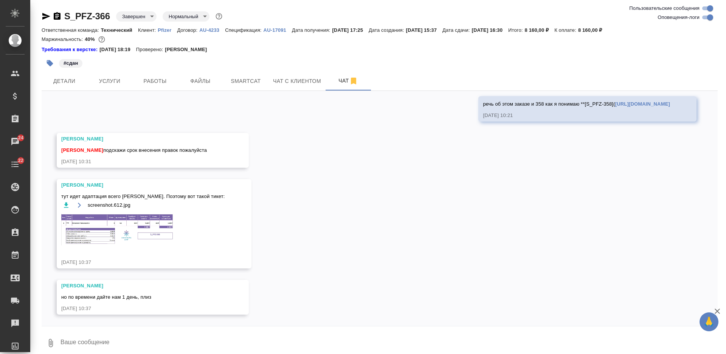
scroll to position [4347, 0]
click at [159, 227] on img at bounding box center [117, 228] width 113 height 31
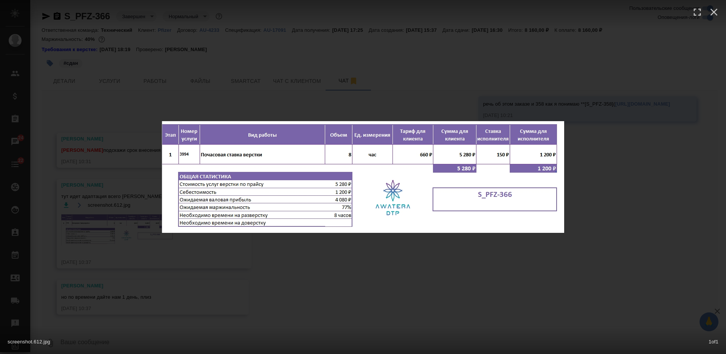
click at [308, 255] on div "screenshot.612.jpg 1 of 1" at bounding box center [363, 177] width 726 height 354
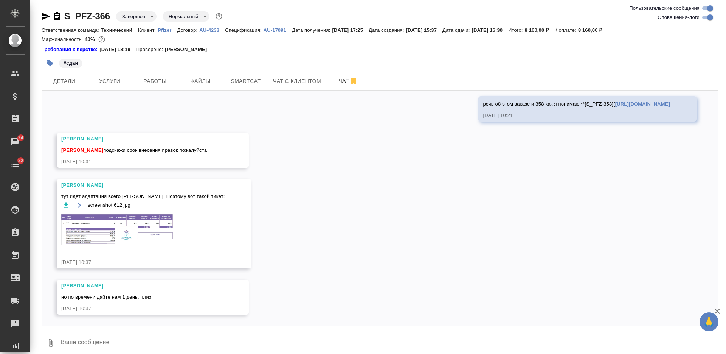
click at [165, 30] on p "Pfizer" at bounding box center [167, 30] width 19 height 6
click at [159, 235] on img at bounding box center [117, 228] width 113 height 31
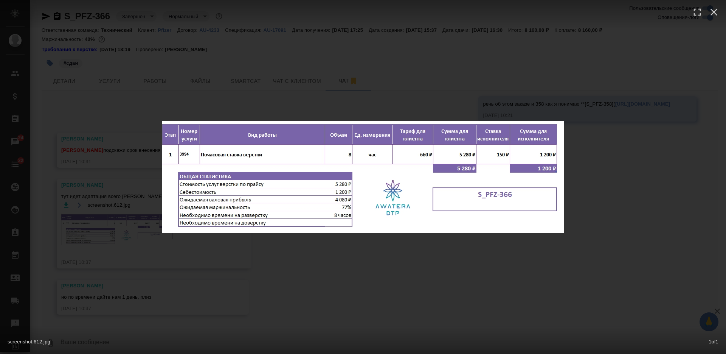
click at [312, 281] on div "screenshot.612.jpg 1 of 1" at bounding box center [363, 177] width 726 height 354
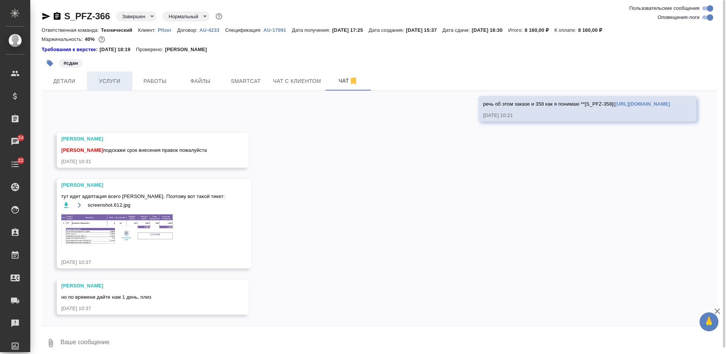
click at [123, 81] on span "Услуги" at bounding box center [110, 80] width 36 height 9
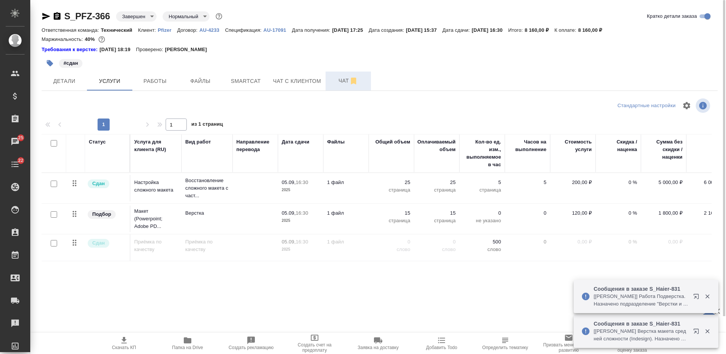
click at [340, 75] on button "Чат" at bounding box center [348, 80] width 45 height 19
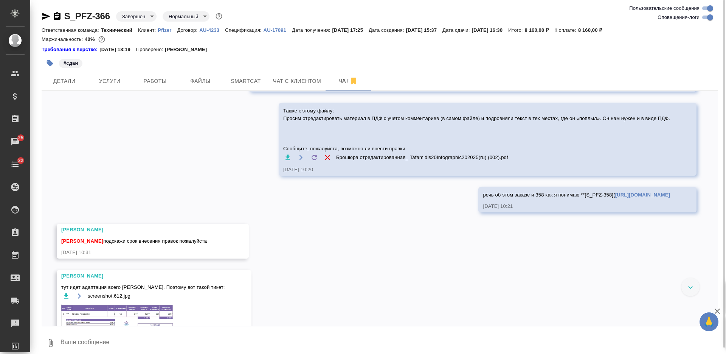
scroll to position [4347, 0]
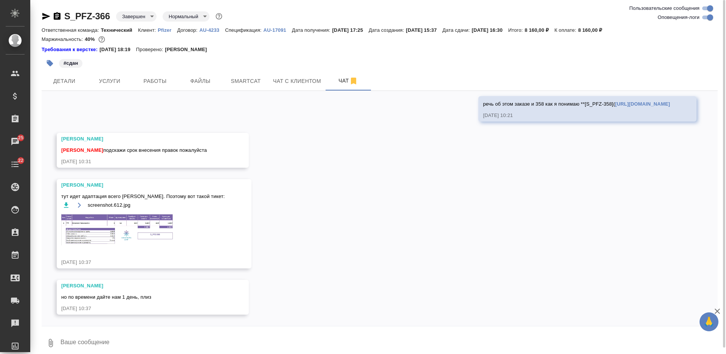
click at [200, 330] on form "0" at bounding box center [380, 341] width 676 height 30
click at [201, 340] on textarea at bounding box center [389, 343] width 658 height 26
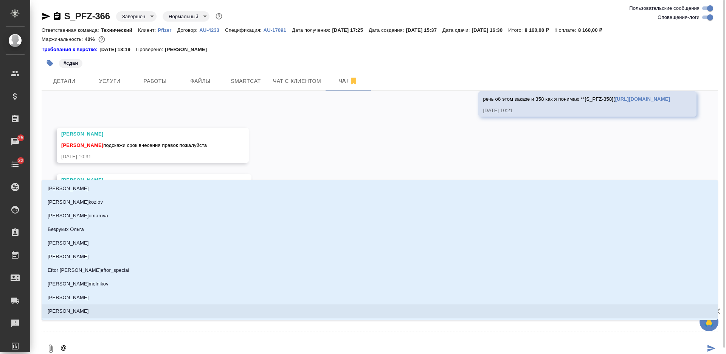
type textarea "@а"
type input "а"
type textarea "@ар"
type input "ар"
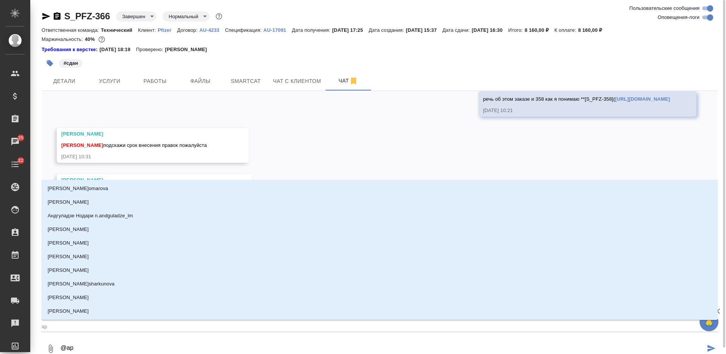
type textarea "@арс"
type input "арс"
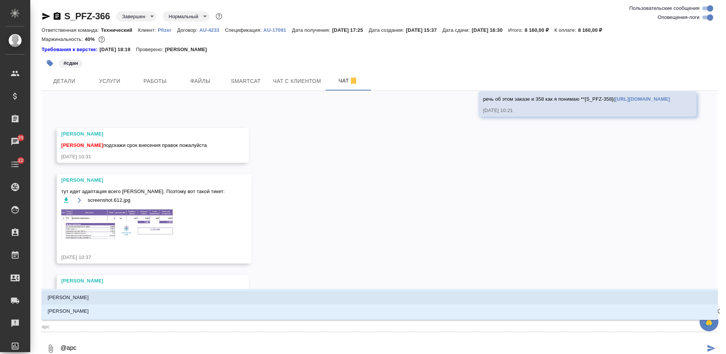
click at [123, 297] on li "Арсеньева Вера" at bounding box center [380, 298] width 676 height 14
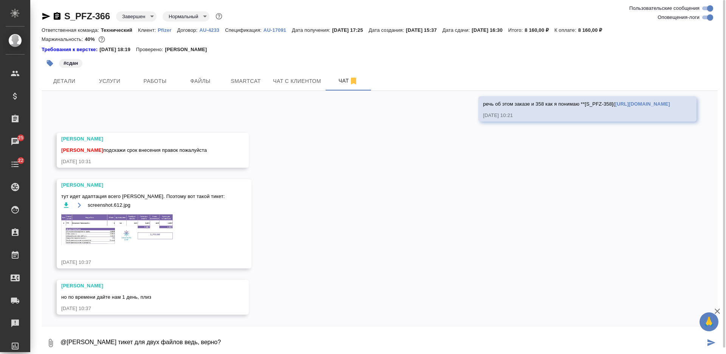
type textarea "@Арсеньева Вера тикет для двух файлов ведь, верно?"
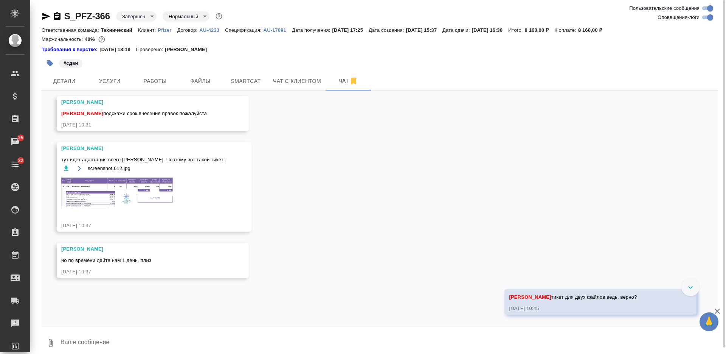
scroll to position [4384, 0]
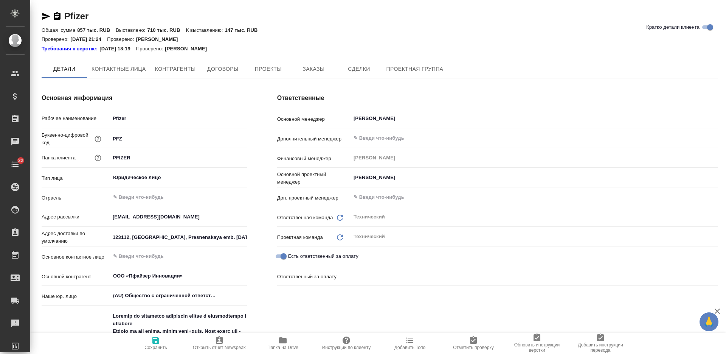
type textarea "x"
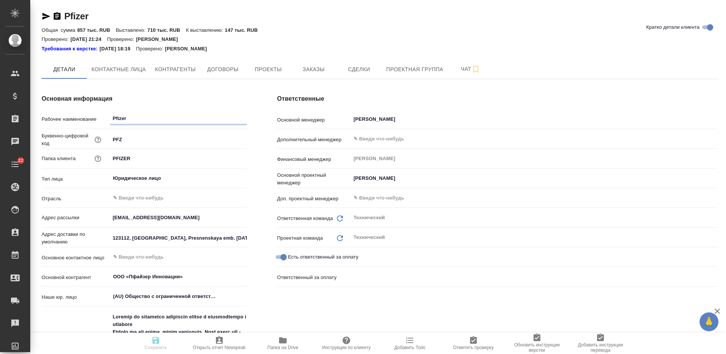
type textarea "x"
click at [309, 65] on span "Заказы" at bounding box center [313, 69] width 36 height 9
type textarea "x"
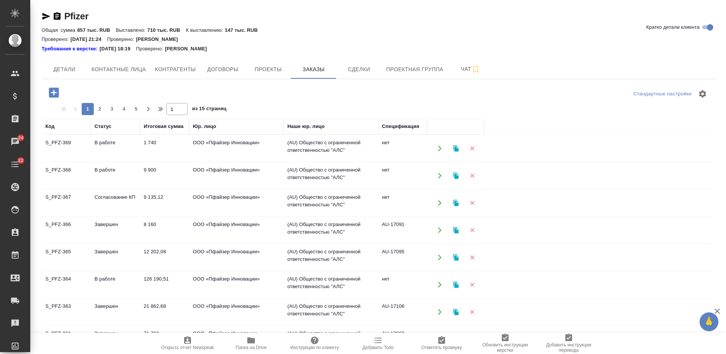
click at [180, 197] on td "9 135,12" at bounding box center [164, 203] width 49 height 26
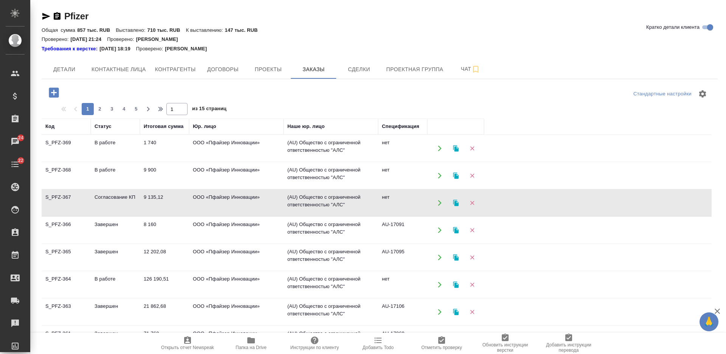
click at [180, 197] on td "9 135,12" at bounding box center [164, 203] width 49 height 26
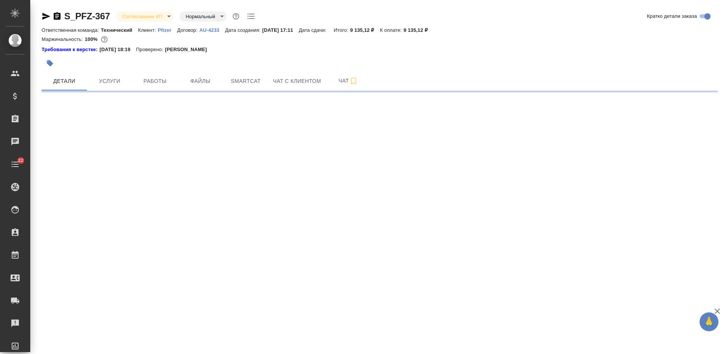
select select "RU"
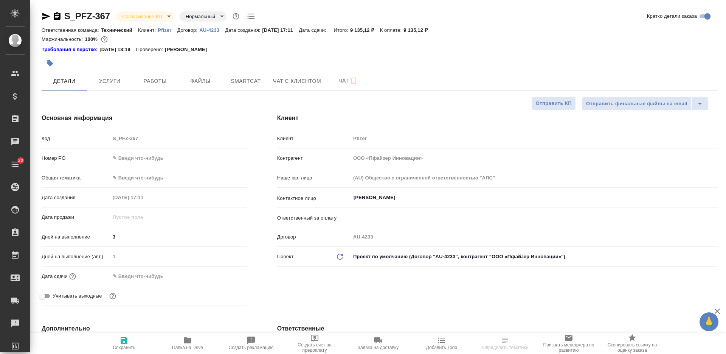
type textarea "x"
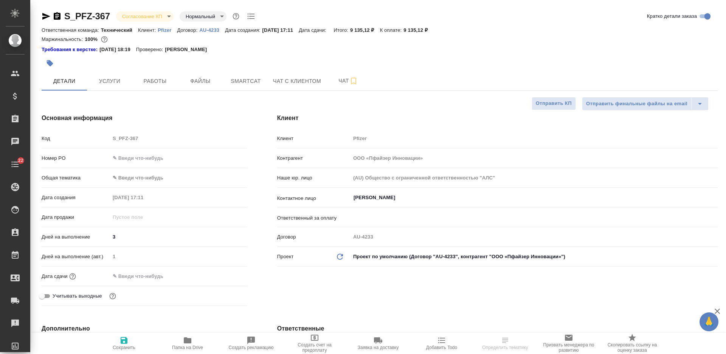
type textarea "x"
click at [200, 86] on button "Файлы" at bounding box center [200, 80] width 45 height 19
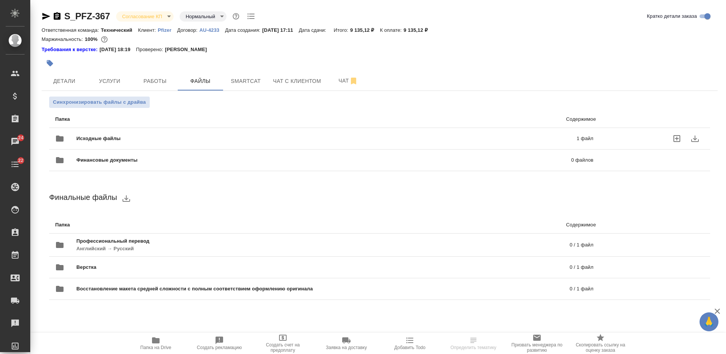
click at [205, 129] on div "Исходные файлы 1 файл" at bounding box center [324, 138] width 553 height 33
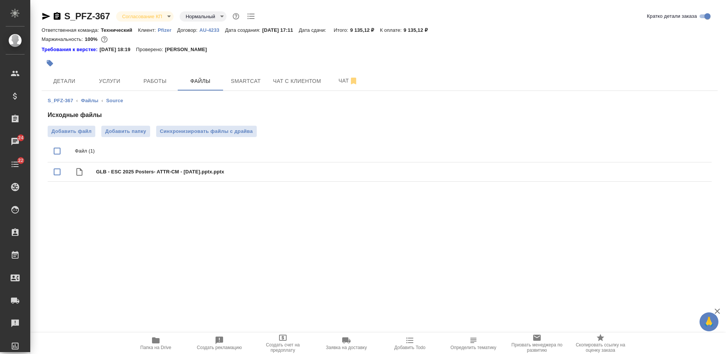
click at [58, 19] on icon "button" at bounding box center [57, 16] width 7 height 8
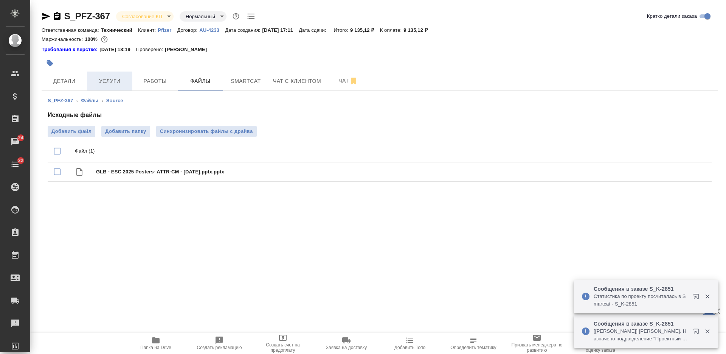
click at [103, 78] on span "Услуги" at bounding box center [110, 80] width 36 height 9
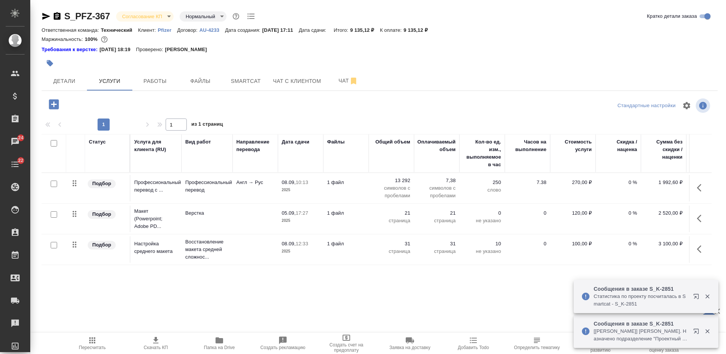
click at [59, 101] on icon "button" at bounding box center [54, 104] width 10 height 10
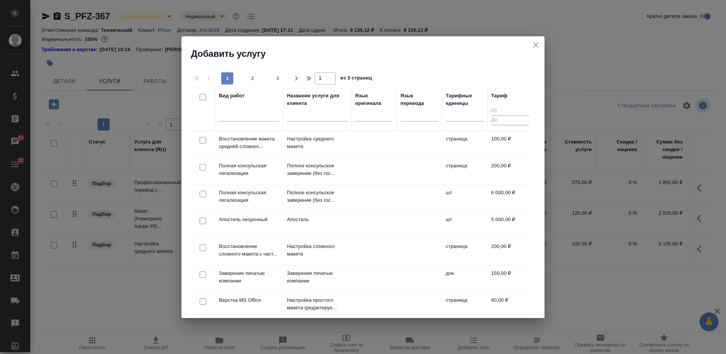
click at [315, 118] on input "text" at bounding box center [317, 116] width 61 height 9
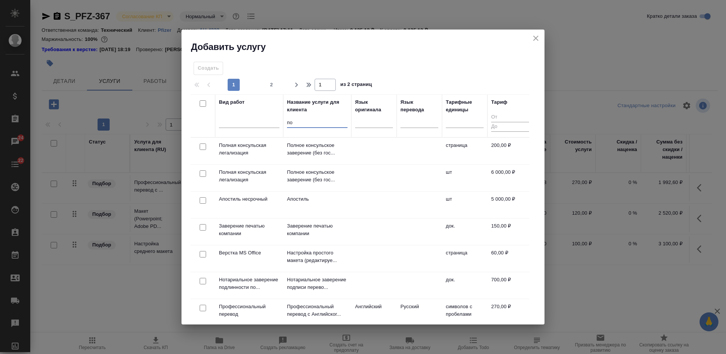
type input "поч"
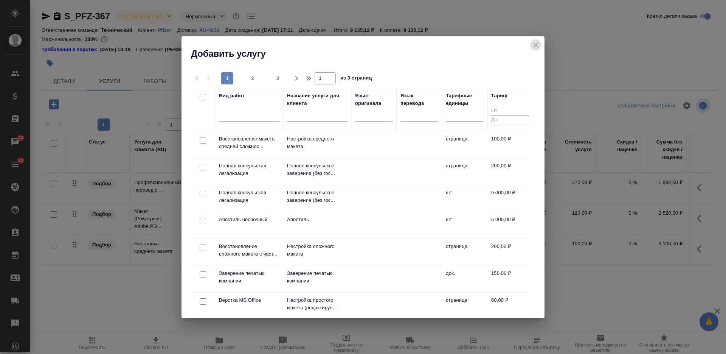
drag, startPoint x: 539, startPoint y: 40, endPoint x: 526, endPoint y: 53, distance: 17.9
click at [536, 42] on icon "close" at bounding box center [535, 44] width 9 height 9
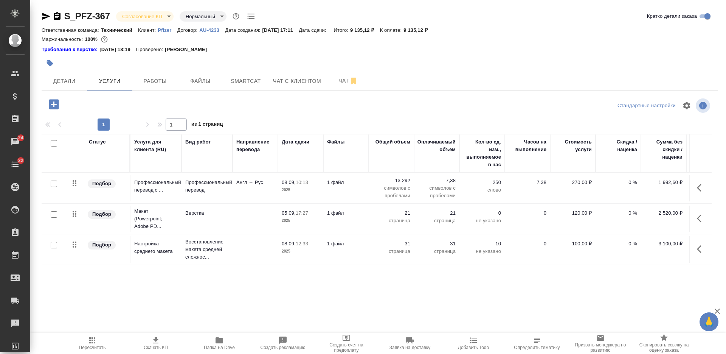
click at [216, 343] on icon "button" at bounding box center [220, 340] width 8 height 6
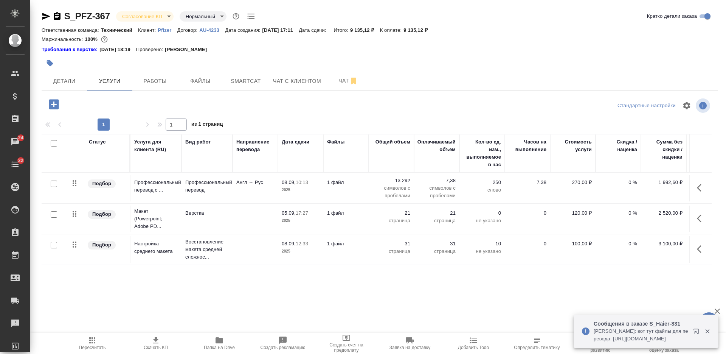
click at [211, 28] on p "AU-4233" at bounding box center [212, 30] width 26 height 6
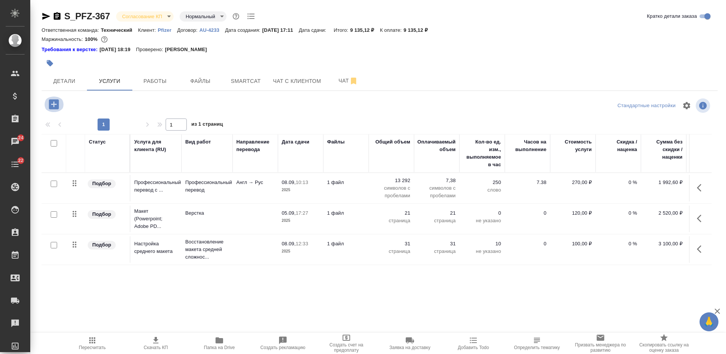
click at [56, 102] on icon "button" at bounding box center [54, 104] width 10 height 10
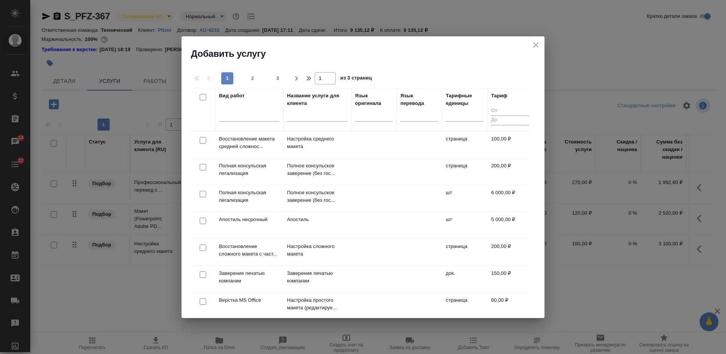
click at [307, 118] on input "text" at bounding box center [317, 116] width 61 height 9
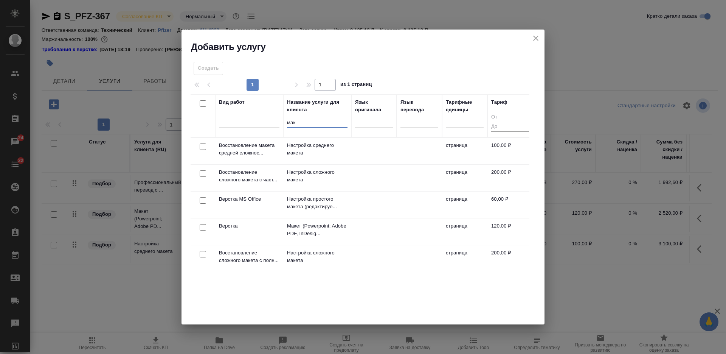
type input "мак"
click at [204, 226] on input "checkbox" at bounding box center [203, 227] width 6 height 6
checkbox input "true"
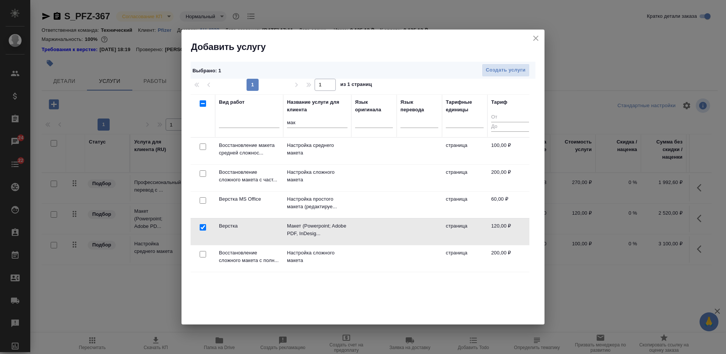
click at [202, 174] on input "checkbox" at bounding box center [203, 173] width 6 height 6
checkbox input "true"
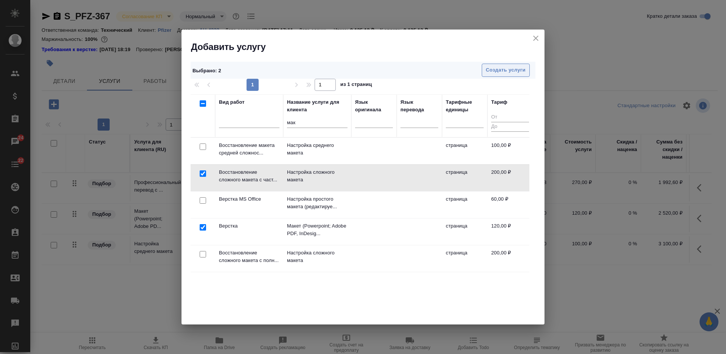
click at [491, 68] on span "Создать услуги" at bounding box center [506, 70] width 40 height 9
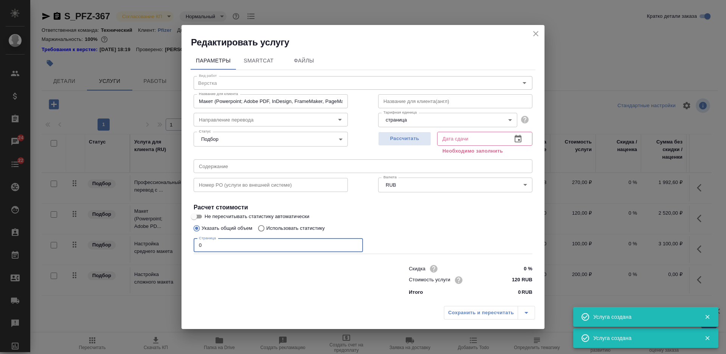
drag, startPoint x: 213, startPoint y: 246, endPoint x: 176, endPoint y: 241, distance: 37.4
click at [178, 241] on div "Редактировать услугу Параметры SmartCat Файлы Вид работ Верстка Вид работ Назва…" at bounding box center [363, 177] width 726 height 354
type input "16"
click at [395, 137] on span "Рассчитать" at bounding box center [404, 138] width 45 height 9
type input "12.09.2025 10:42"
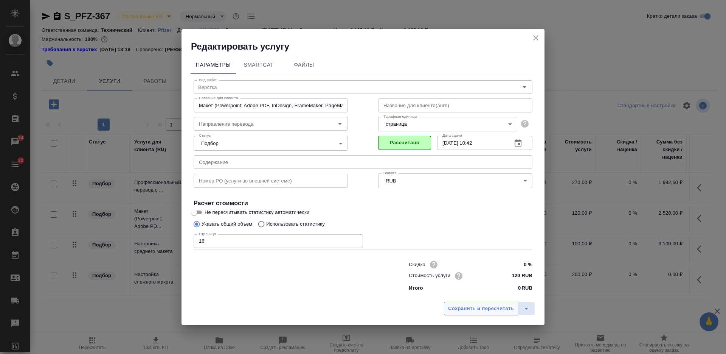
click at [466, 304] on span "Сохранить и пересчитать" at bounding box center [481, 308] width 66 height 9
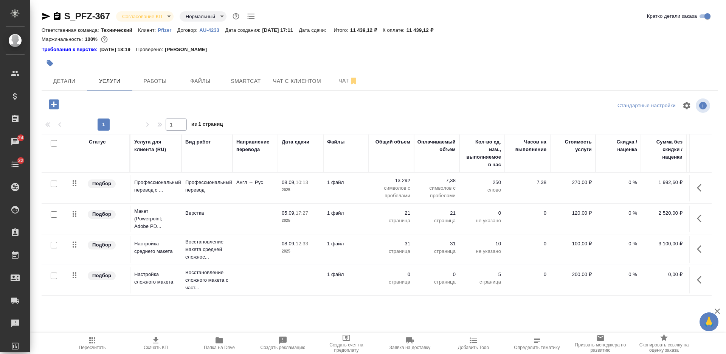
scroll to position [37, 0]
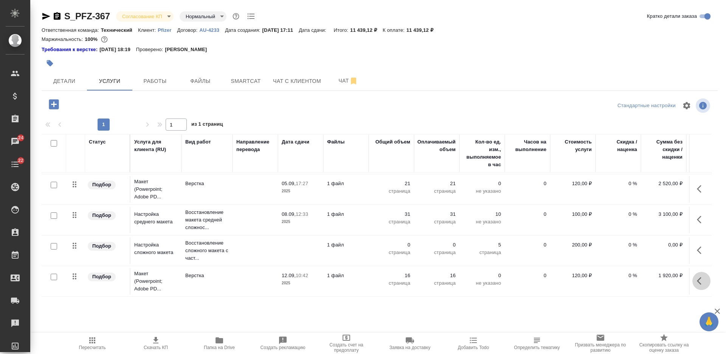
click at [697, 276] on icon "button" at bounding box center [701, 280] width 9 height 9
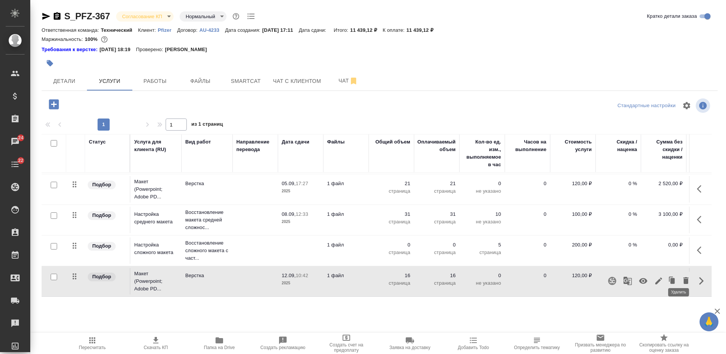
click at [684, 277] on icon "button" at bounding box center [686, 280] width 5 height 7
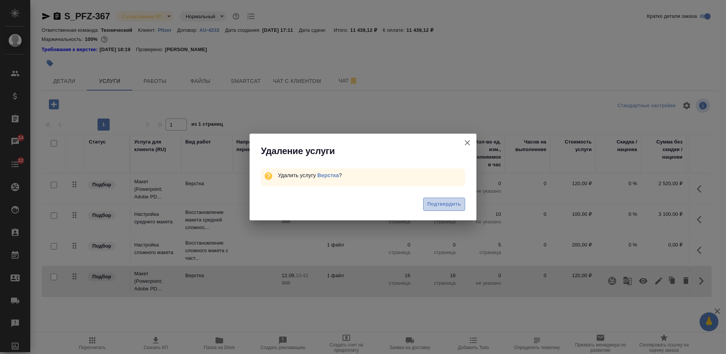
click at [446, 199] on button "Подтвердить" at bounding box center [444, 203] width 42 height 13
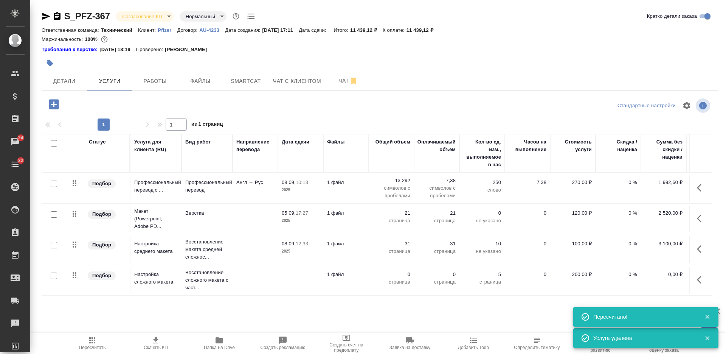
scroll to position [6, 0]
click at [291, 270] on td at bounding box center [300, 280] width 45 height 26
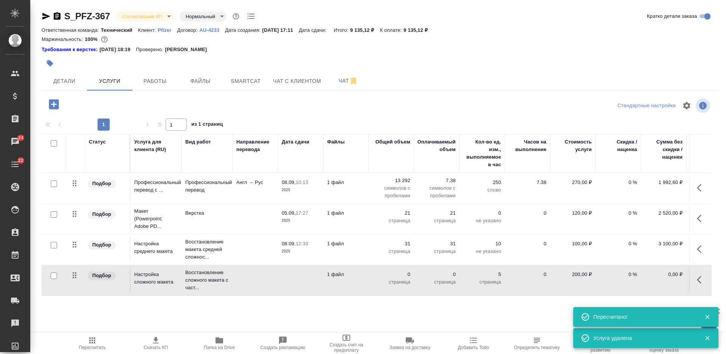
click at [291, 270] on td at bounding box center [300, 280] width 45 height 26
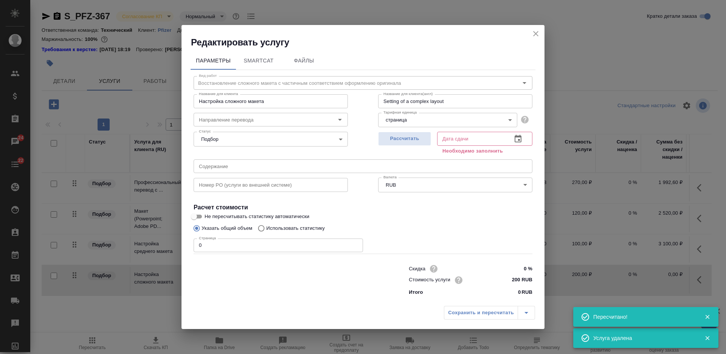
click at [174, 241] on div "Редактировать услугу Параметры SmartCat Файлы Вид работ Восстановление сложного…" at bounding box center [363, 177] width 726 height 354
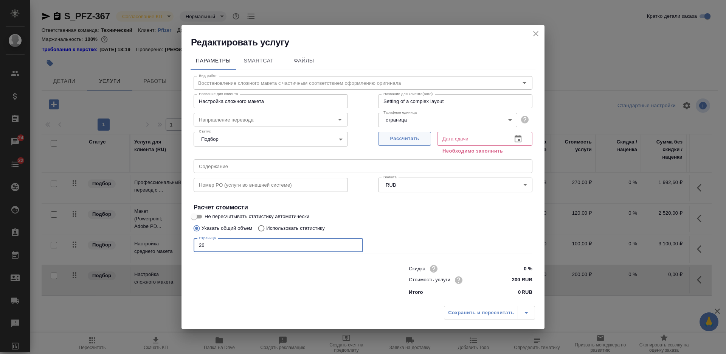
type input "26"
click at [417, 137] on span "Рассчитать" at bounding box center [404, 138] width 45 height 9
type input "12.09.2025 10:42"
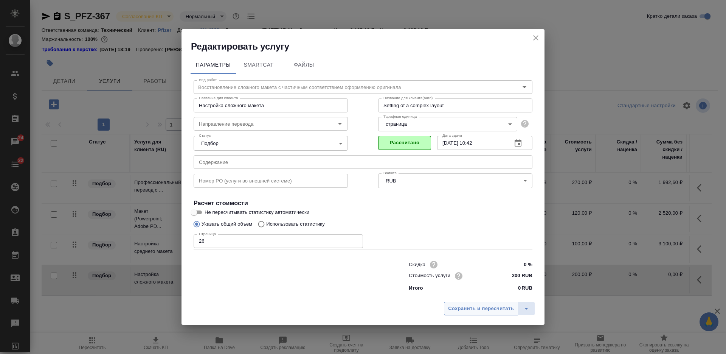
click at [499, 306] on span "Сохранить и пересчитать" at bounding box center [481, 308] width 66 height 9
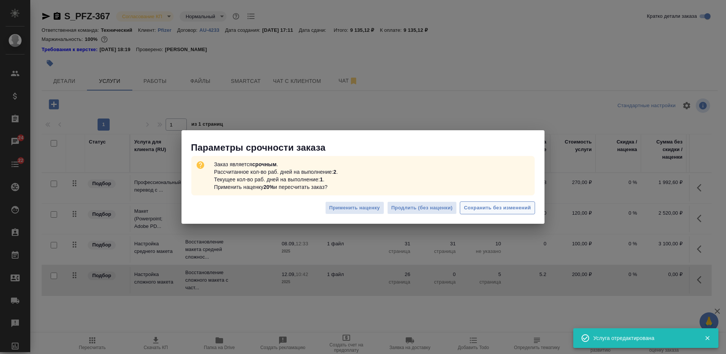
click at [480, 207] on span "Сохранить без изменений" at bounding box center [497, 208] width 67 height 9
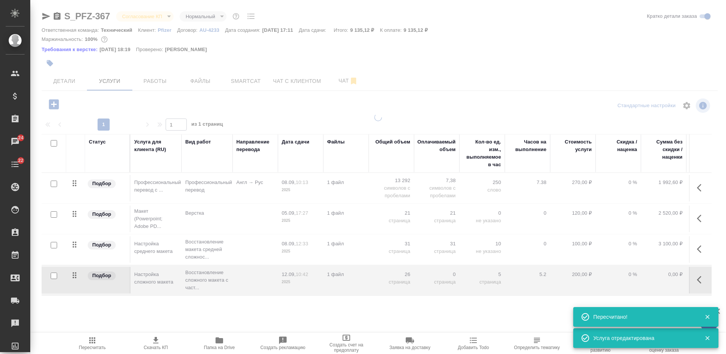
type input "urgent"
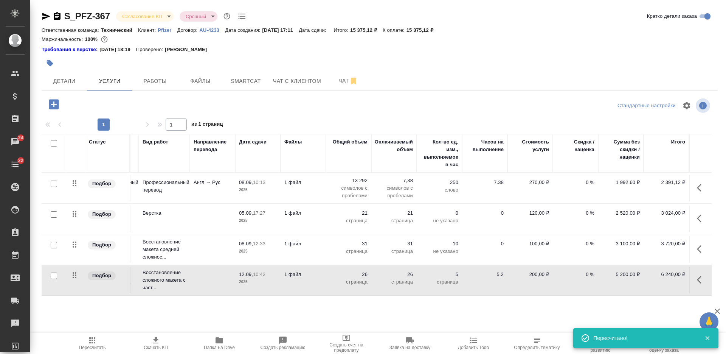
scroll to position [6, 50]
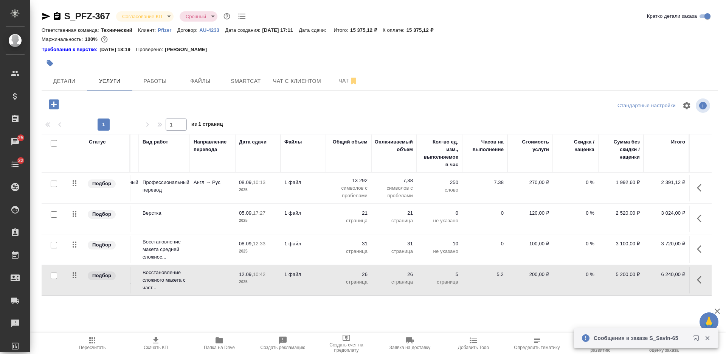
click at [57, 13] on icon "button" at bounding box center [57, 16] width 7 height 8
click at [208, 84] on span "Файлы" at bounding box center [200, 80] width 36 height 9
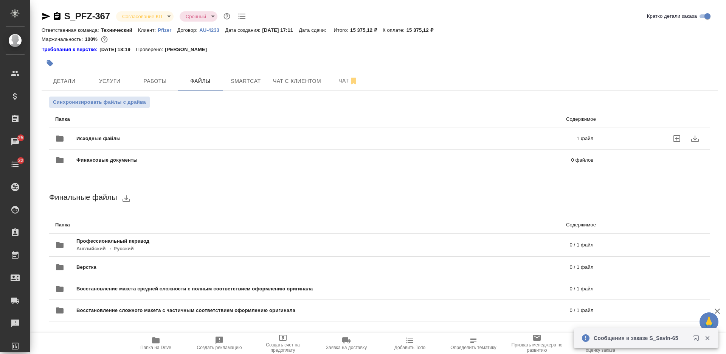
click at [212, 137] on span "Исходные файлы" at bounding box center [212, 139] width 272 height 8
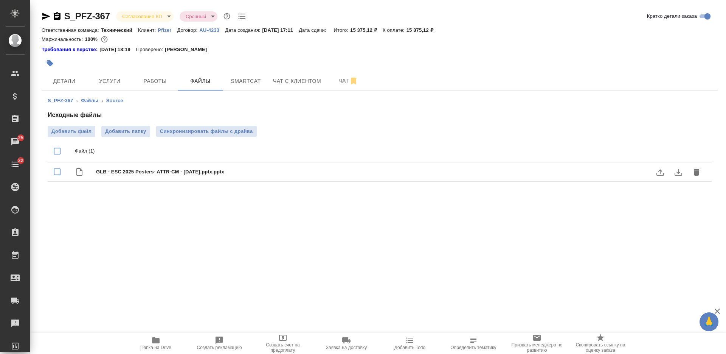
click at [677, 173] on icon "download" at bounding box center [678, 172] width 9 height 9
click at [676, 172] on icon "download" at bounding box center [678, 172] width 9 height 9
click at [675, 173] on icon "download" at bounding box center [679, 172] width 8 height 6
click at [129, 169] on span "GLB - ESC 2025 Posters- ATTR-CM - Sept 2025.pptx.pptx" at bounding box center [395, 172] width 598 height 8
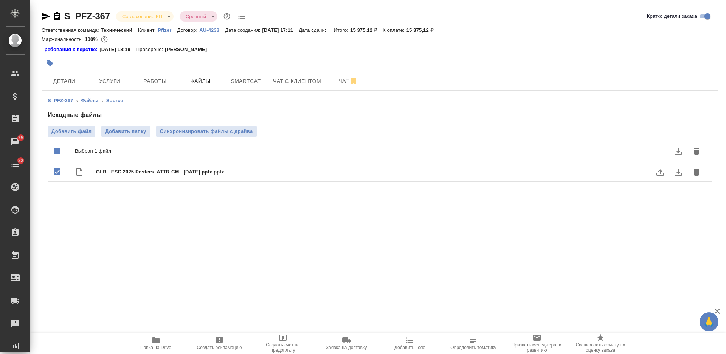
checkbox input "false"
click at [150, 342] on span "Папка на Drive" at bounding box center [156, 343] width 54 height 14
click at [101, 87] on button "Услуги" at bounding box center [109, 80] width 45 height 19
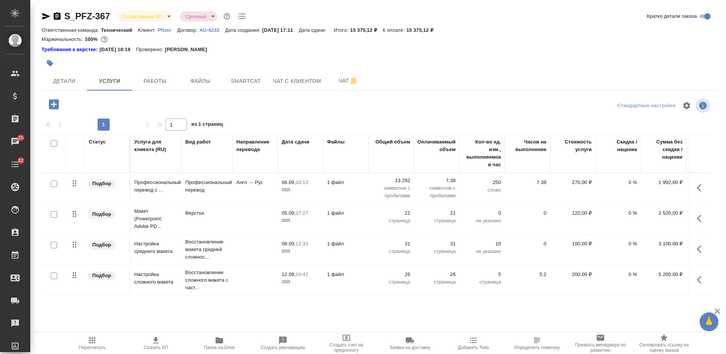
click at [697, 280] on icon "button" at bounding box center [701, 279] width 9 height 9
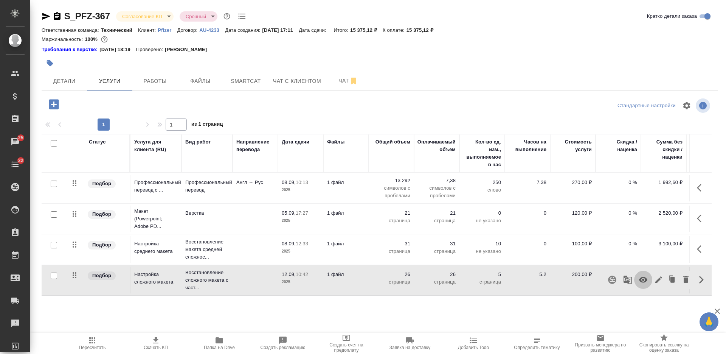
click at [639, 278] on icon "button" at bounding box center [643, 280] width 8 height 6
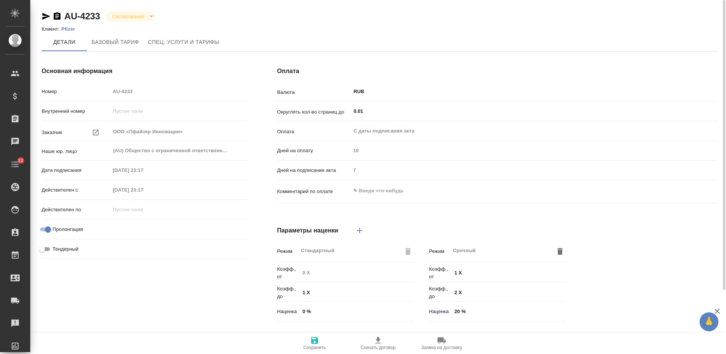
type input "без ТП"
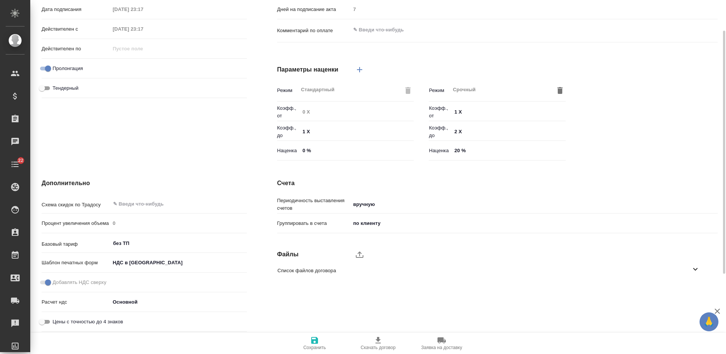
scroll to position [19, 0]
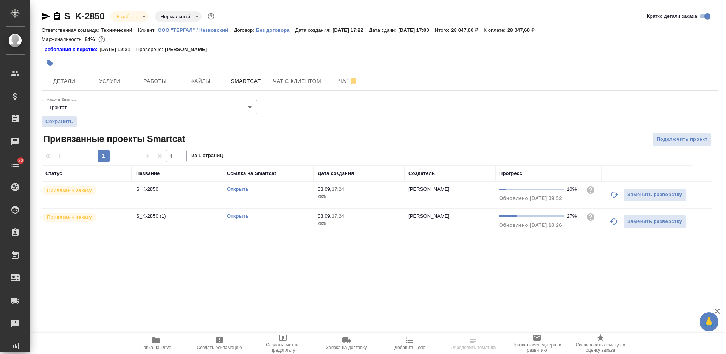
click at [119, 92] on div "S_K-2850 В работе inProgress Нормальный normal Кратко детали заказа Ответственн…" at bounding box center [379, 127] width 685 height 255
click at [116, 75] on button "Услуги" at bounding box center [109, 80] width 45 height 19
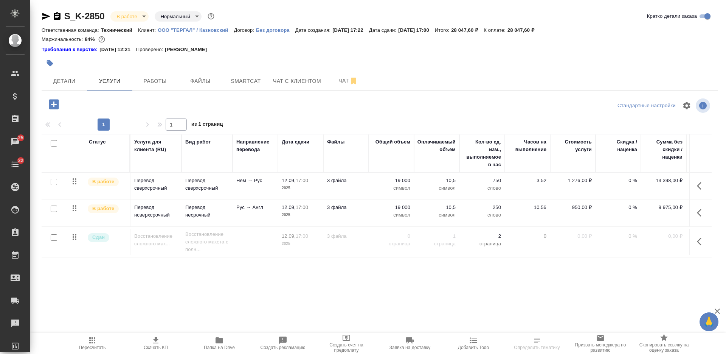
click at [702, 212] on icon "button" at bounding box center [701, 212] width 9 height 9
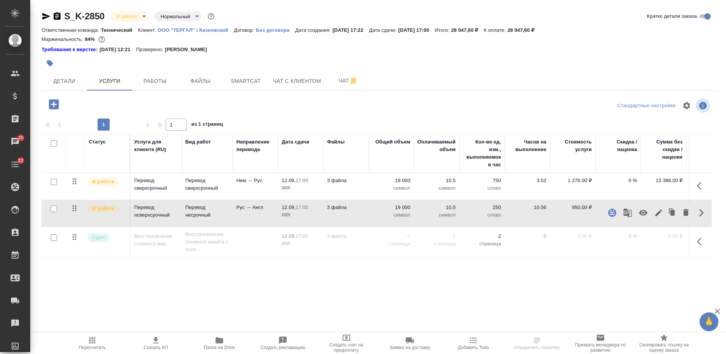
click at [643, 212] on icon "button" at bounding box center [643, 213] width 8 height 6
click at [640, 211] on icon "button" at bounding box center [643, 212] width 9 height 9
click at [659, 211] on icon "button" at bounding box center [658, 212] width 9 height 9
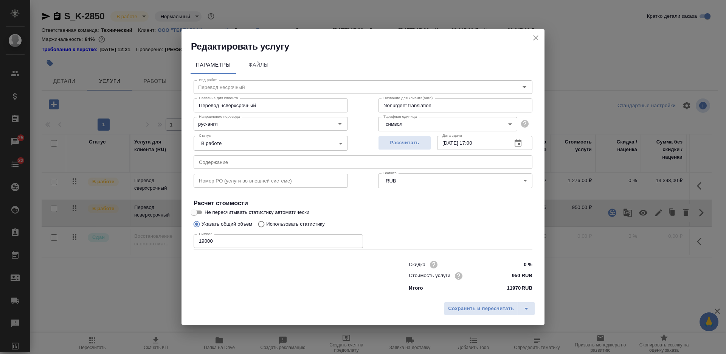
click at [223, 104] on input "Перевод нсверхсрочный" at bounding box center [271, 105] width 154 height 14
type input "Перевод сверхсрочный"
click at [464, 310] on span "Сохранить и пересчитать" at bounding box center [481, 308] width 66 height 9
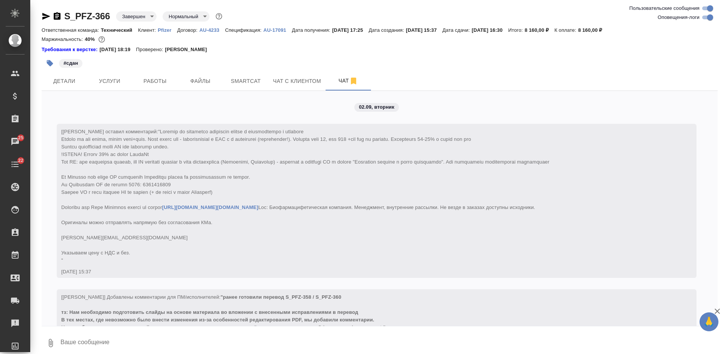
scroll to position [4384, 0]
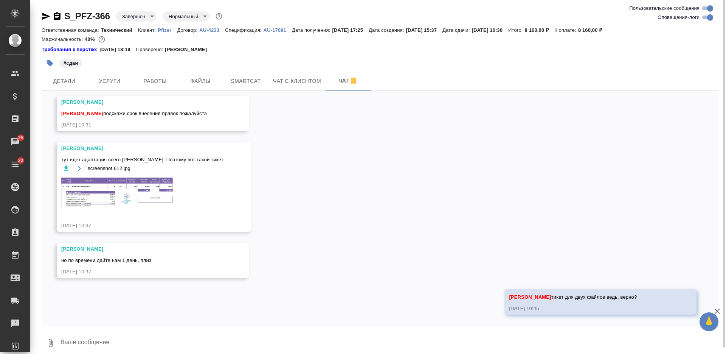
click at [562, 179] on div "02.09, [DATE] [[PERSON_NAME]] Клиент оставил комментарий: [URL][DOMAIN_NAME][DO…" at bounding box center [380, 208] width 676 height 235
click at [553, 182] on div "02.09, [DATE] [[PERSON_NAME]] Клиент оставил комментарий: [URL][DOMAIN_NAME][DO…" at bounding box center [380, 208] width 676 height 235
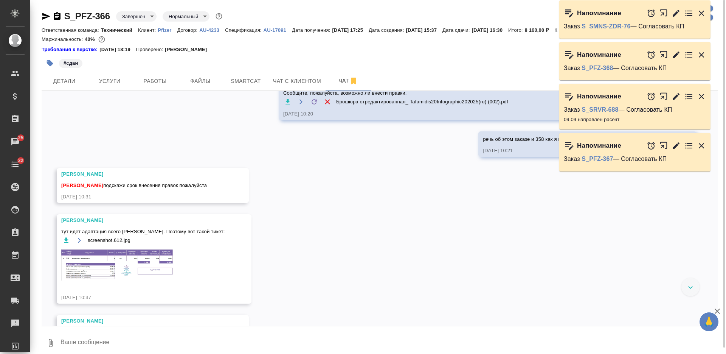
scroll to position [4194, 0]
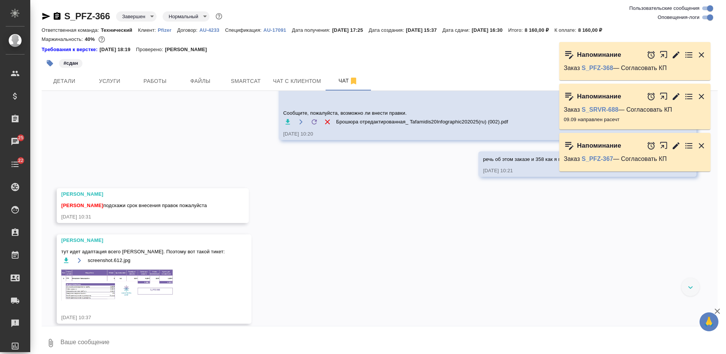
click at [255, 343] on textarea at bounding box center [389, 343] width 658 height 26
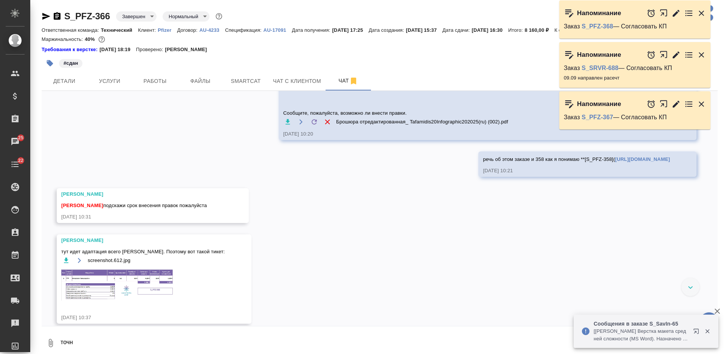
type textarea "точно"
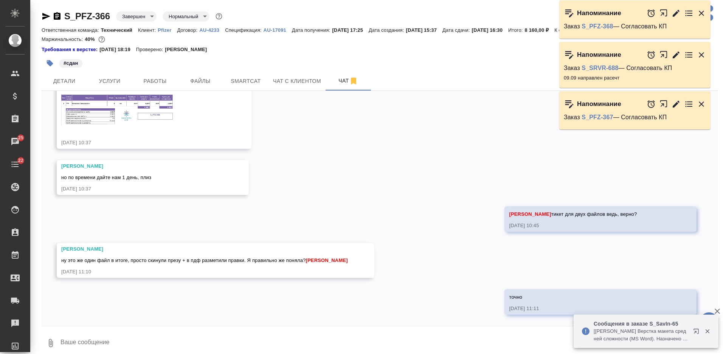
scroll to position [4467, 0]
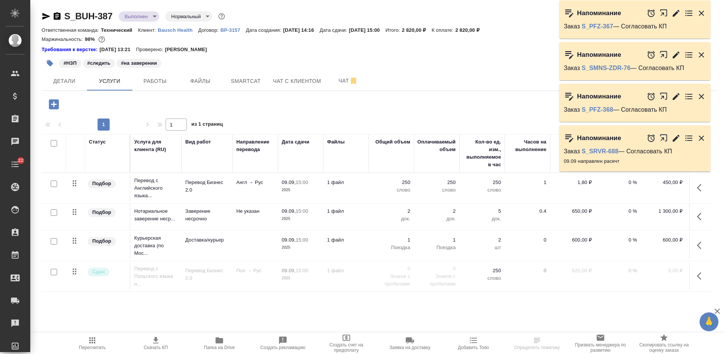
click at [408, 341] on icon "button" at bounding box center [410, 340] width 8 height 6
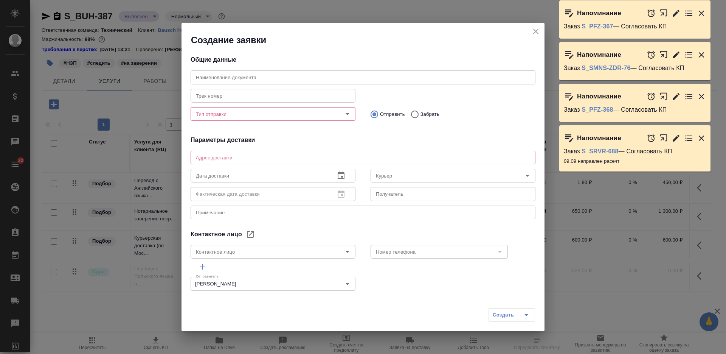
type input "Самойлова Александра"
click at [240, 166] on div "Дата доставки Дата доставки" at bounding box center [273, 175] width 165 height 18
click at [244, 157] on textarea at bounding box center [363, 157] width 334 height 6
paste textarea "115093, г. Москва | ул. Павловская, д. 7, стр. 1, помещ. 1Н"
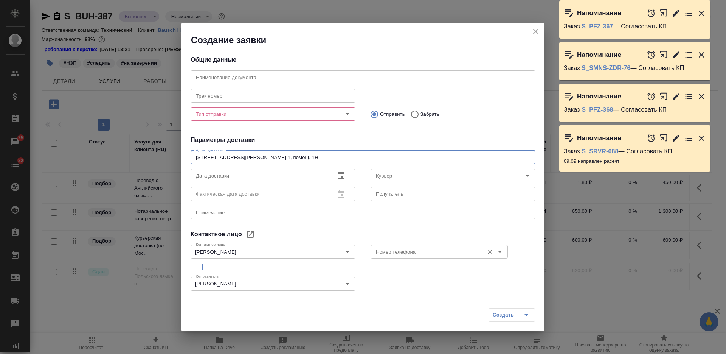
type textarea "115093, г. Москва | ул. Павловская, д. 7, стр. 1, помещ. 1Н"
click at [395, 255] on input "Номер телефона" at bounding box center [426, 251] width 107 height 9
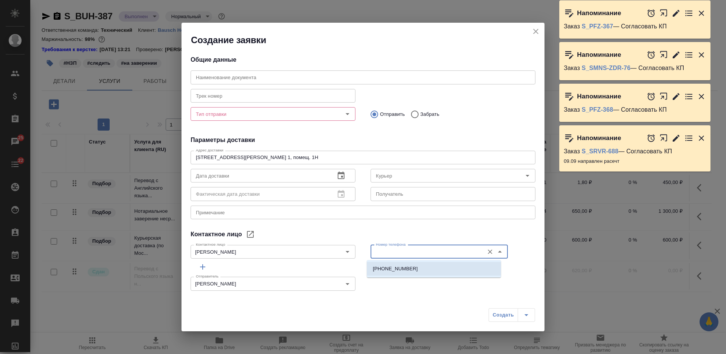
click at [386, 270] on p "+7 985 104 5173" at bounding box center [395, 269] width 45 height 8
type input "+7 985 104 5173"
click at [264, 245] on div "Самойлова Александра Контактное лицо" at bounding box center [273, 252] width 165 height 14
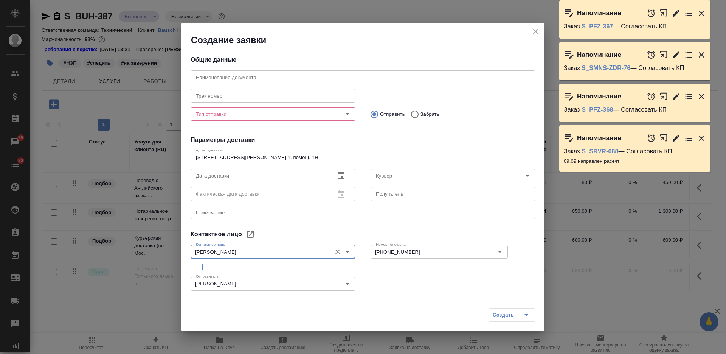
click at [387, 190] on input "text" at bounding box center [453, 194] width 165 height 14
paste input "Самойлова Александра"
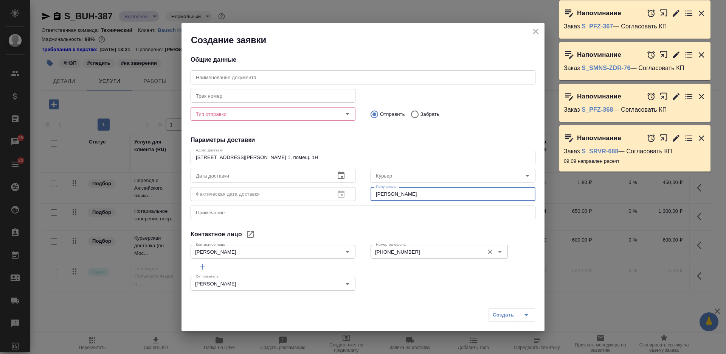
click at [392, 248] on input "+7 985 104 5173" at bounding box center [426, 251] width 107 height 9
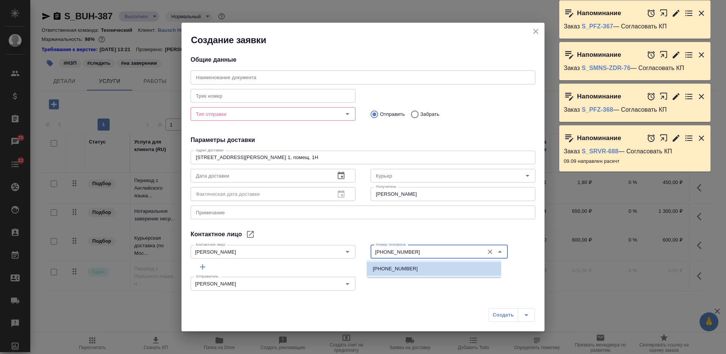
click at [444, 195] on input "Самойлова Александра" at bounding box center [453, 194] width 165 height 14
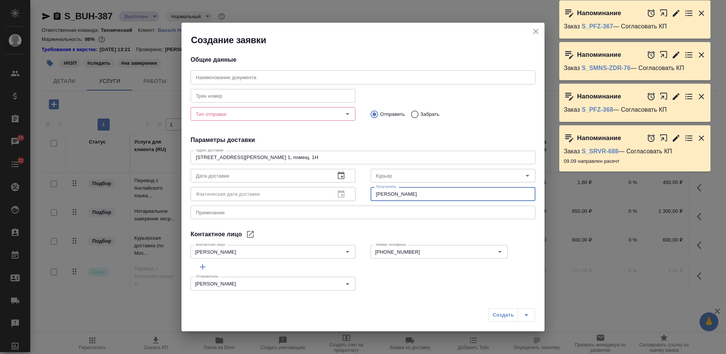
paste input "+7 985 104 5173"
type input "Самойлова Александра +7 985 104 5173"
click at [334, 218] on div "x Примечание" at bounding box center [363, 212] width 345 height 14
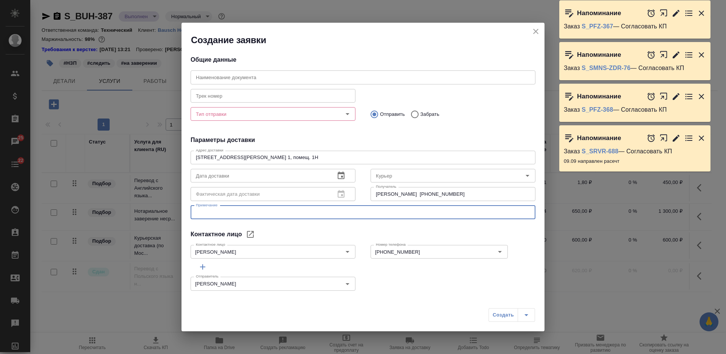
click at [300, 117] on input "Тип отправки" at bounding box center [260, 113] width 135 height 9
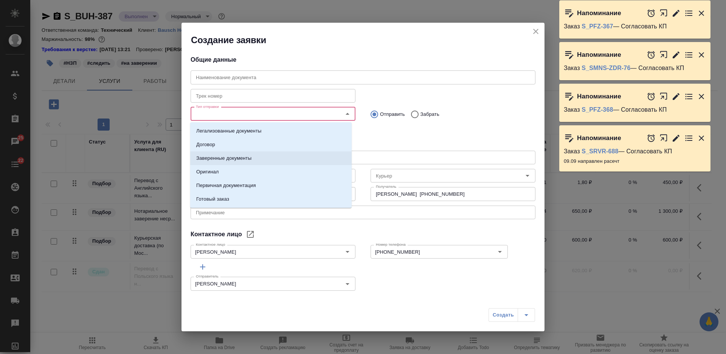
click at [294, 158] on li "Заверенные документы" at bounding box center [271, 158] width 162 height 14
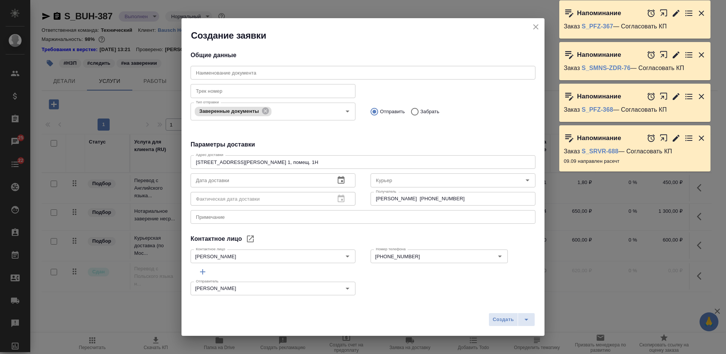
click at [283, 213] on div "x Примечание" at bounding box center [363, 217] width 345 height 14
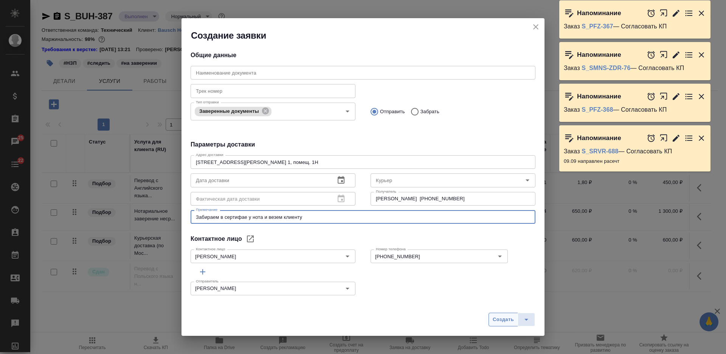
type textarea "Забираем в сертифае у нота и везем клиенту"
click at [494, 320] on span "Создать" at bounding box center [503, 319] width 21 height 9
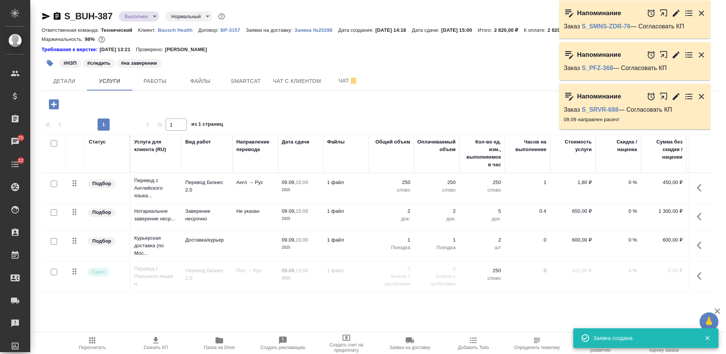
drag, startPoint x: 56, startPoint y: 13, endPoint x: 70, endPoint y: 12, distance: 14.5
click at [55, 13] on icon "button" at bounding box center [57, 16] width 7 height 8
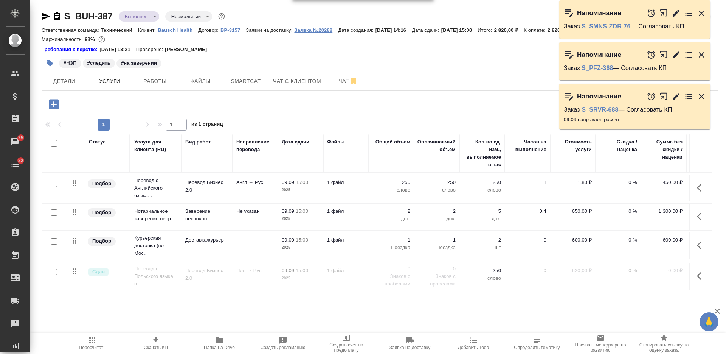
click at [328, 31] on p "Заявка №20288" at bounding box center [316, 30] width 44 height 6
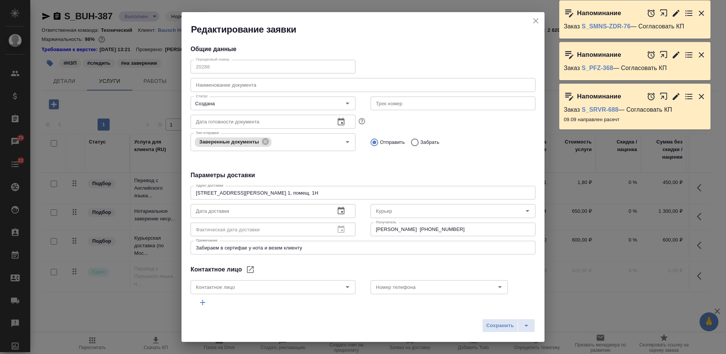
type input "Самойлова Александра"
type input "+7 985 104 5173"
click at [238, 87] on input "text" at bounding box center [363, 85] width 345 height 14
paste input "S_BUH-387"
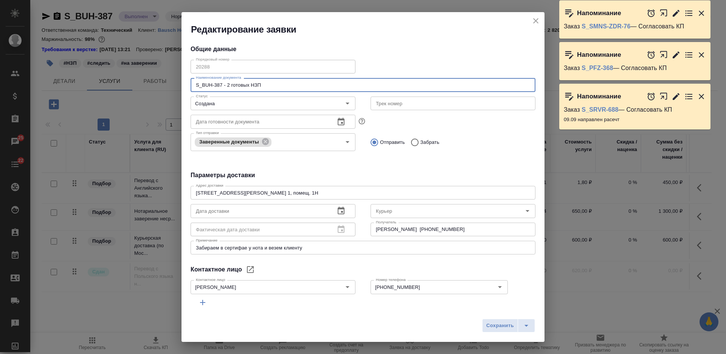
type input "S_BUH-387 - 2 готовых НЗП"
click at [488, 321] on span "Сохранить" at bounding box center [500, 325] width 28 height 9
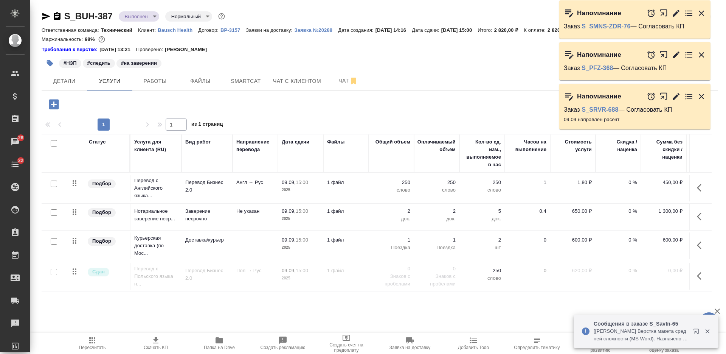
click at [210, 340] on span "Папка на Drive" at bounding box center [219, 343] width 54 height 14
click at [165, 84] on span "Работы" at bounding box center [155, 80] width 36 height 9
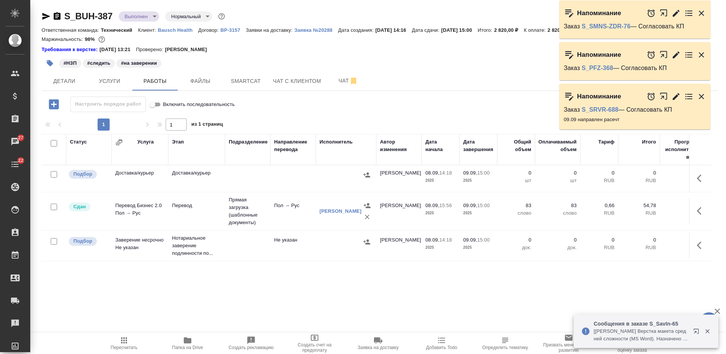
click at [560, 278] on div "Статус Услуга Этап Подразделение Направление перевода Исполнитель Автор изменен…" at bounding box center [377, 219] width 670 height 170
click at [70, 82] on span "Детали" at bounding box center [64, 80] width 36 height 9
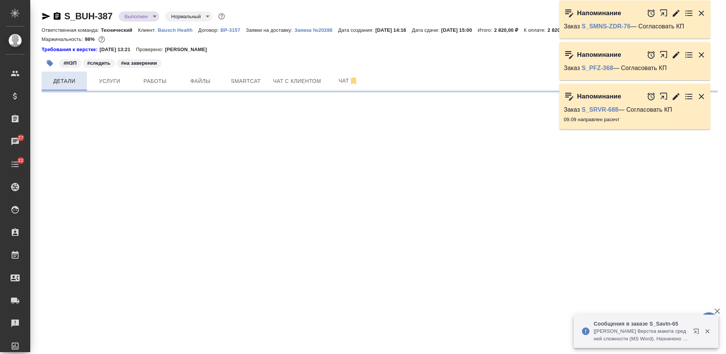
select select "RU"
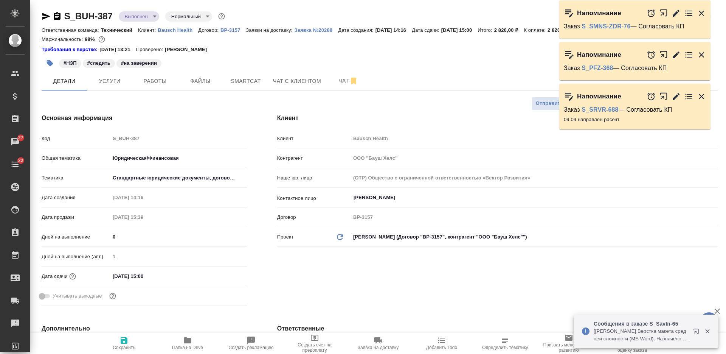
type textarea "x"
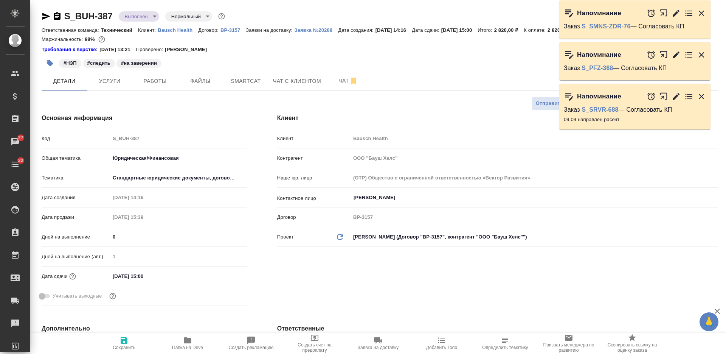
type input "Тарабановская Анастасия"
type input "[PERSON_NAME]pereverzeva"
click at [120, 277] on input "09.09.2025 15:00" at bounding box center [143, 275] width 66 height 11
click at [109, 277] on div "Дата сдачи" at bounding box center [76, 276] width 68 height 10
type input "10.92.0251 50:0_"
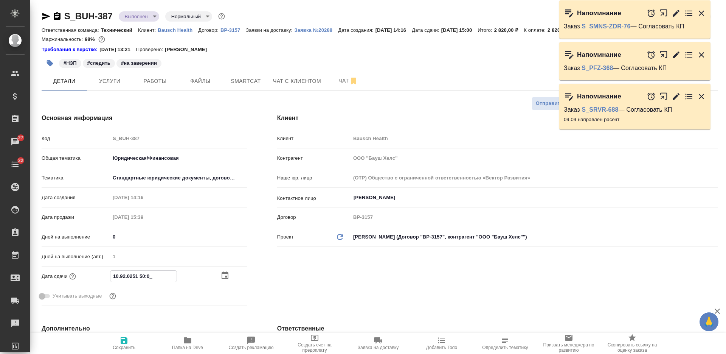
type textarea "x"
type input "10.09.2025 15:00"
type textarea "x"
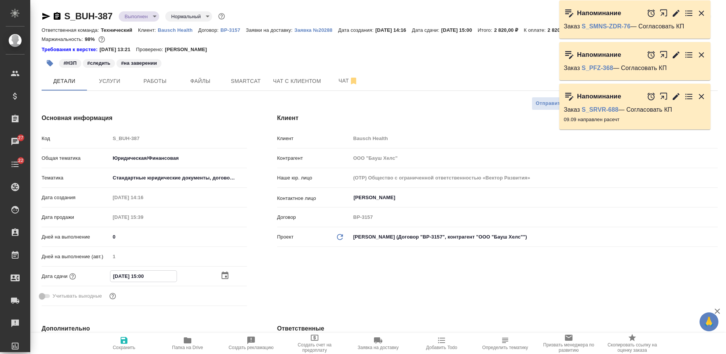
type textarea "x"
type input "10.09.2025 15:00"
click at [133, 334] on button "Сохранить" at bounding box center [124, 342] width 64 height 21
type textarea "x"
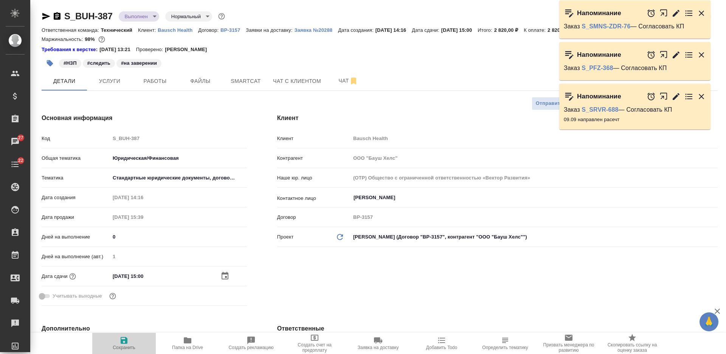
type textarea "x"
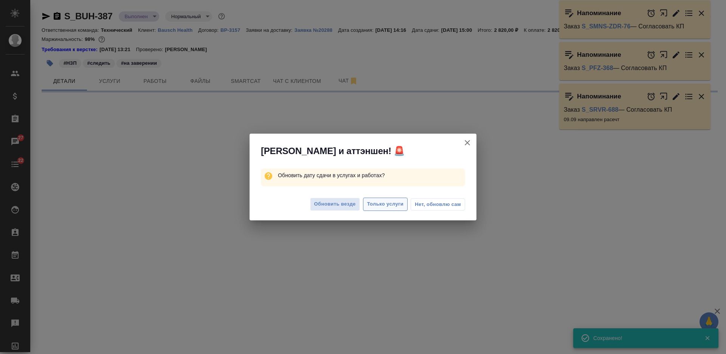
select select "RU"
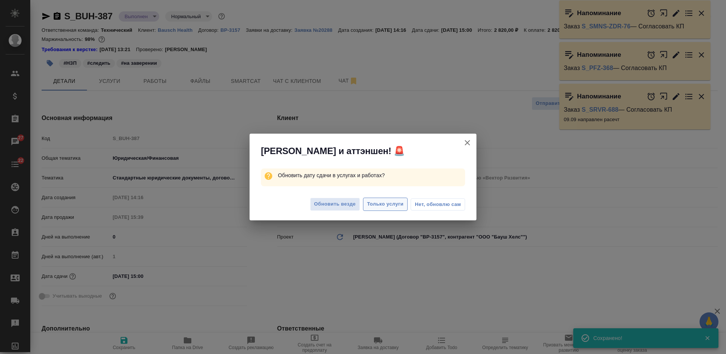
type textarea "x"
click at [388, 205] on span "Только услуги" at bounding box center [385, 204] width 37 height 9
type textarea "x"
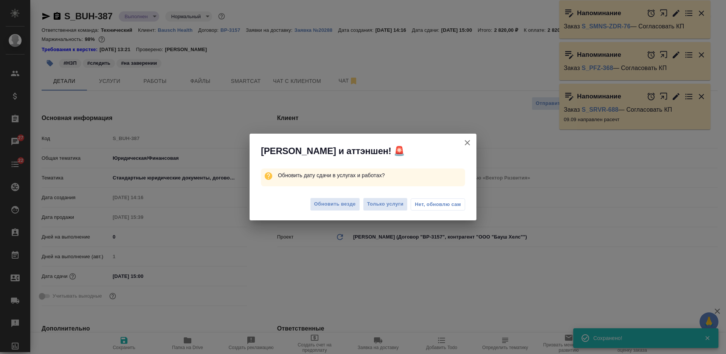
type textarea "x"
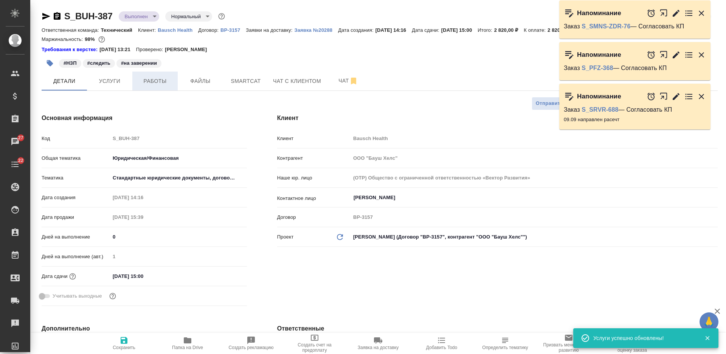
click span "Работы"
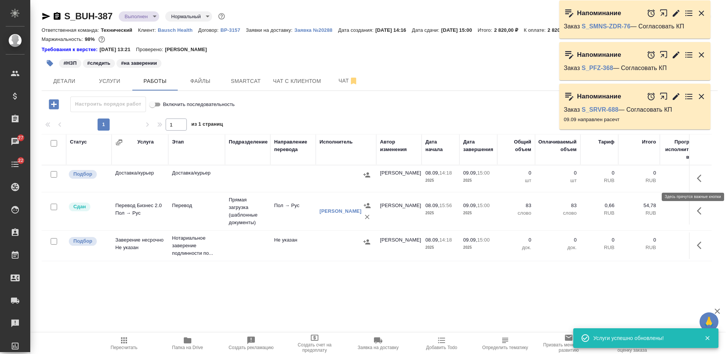
click icon "button"
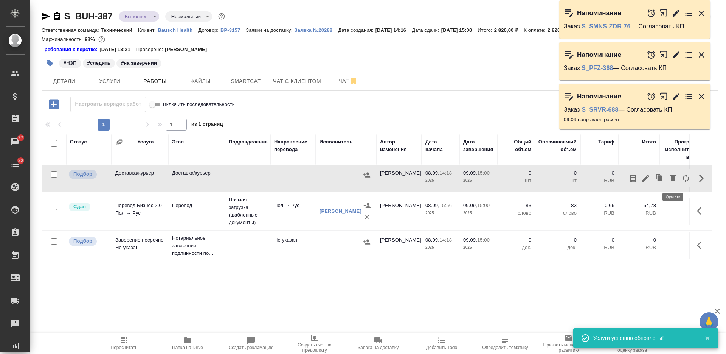
click icon "button"
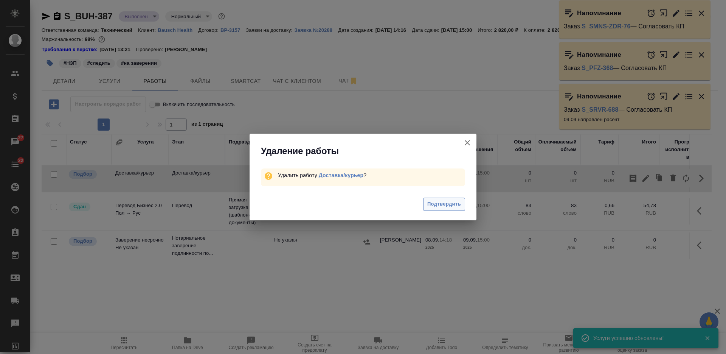
click span "Подтвердить"
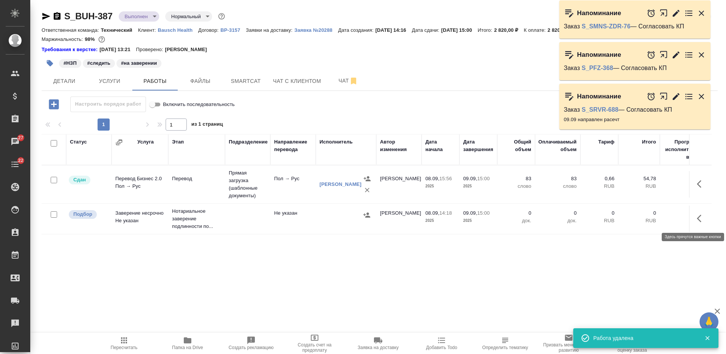
click button "button"
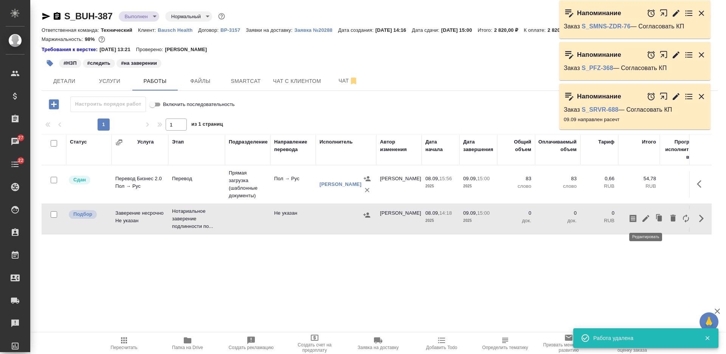
click icon "button"
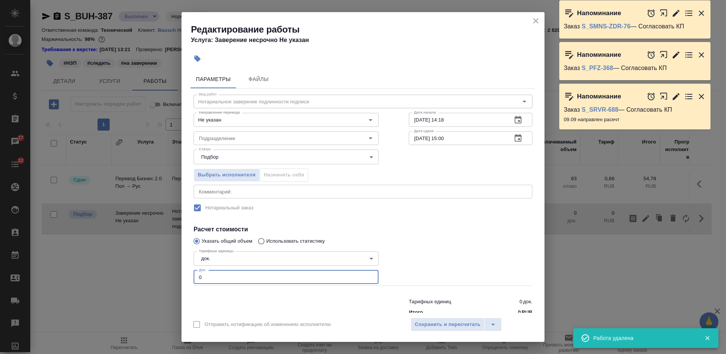
drag, startPoint x: 211, startPoint y: 270, endPoint x: 170, endPoint y: 274, distance: 41.7
click div "Редактирование работы Услуга: Заверение несрочно Не указан Параметры Файлы Вид …"
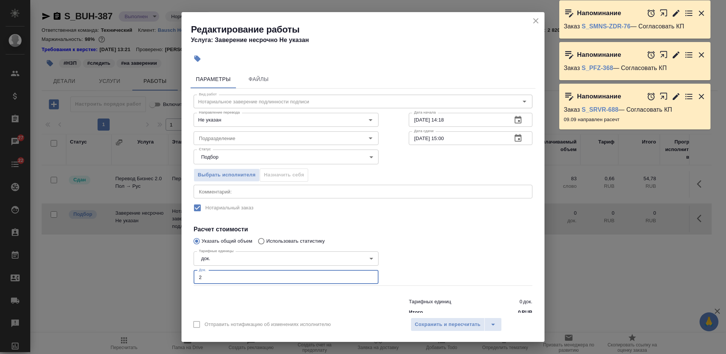
type input "2"
click input "09.09.2025 15:00"
click div "Статус Подбор recruiting Статус"
click input "09.09.2025 15:00"
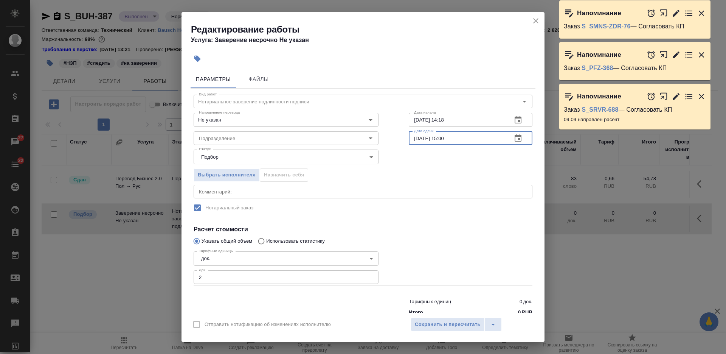
click input "09.09.2025 15:00"
type input "10.09.2025 15:00"
click input "08.09.2025 14:18"
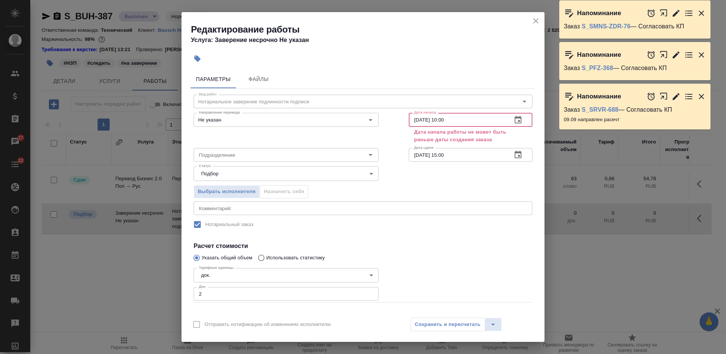
click input "08.09.2025 10:00"
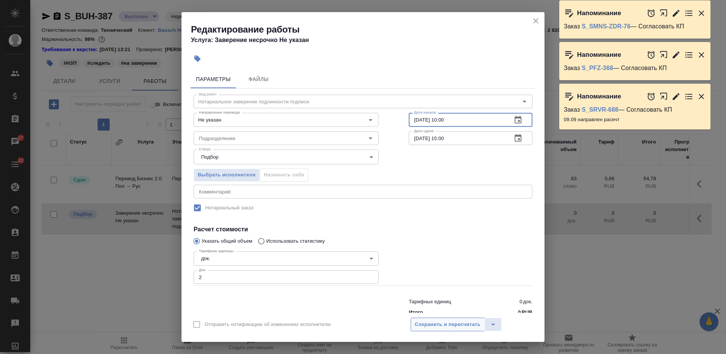
type input "10.09.2025 10:00"
drag, startPoint x: 447, startPoint y: 321, endPoint x: 445, endPoint y: 311, distance: 10.3
click span "Сохранить и пересчитать"
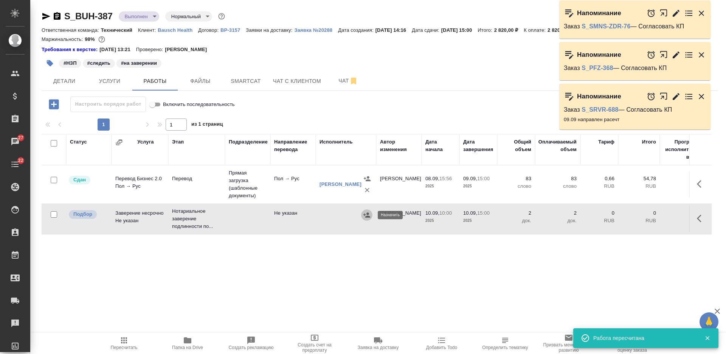
click icon "button"
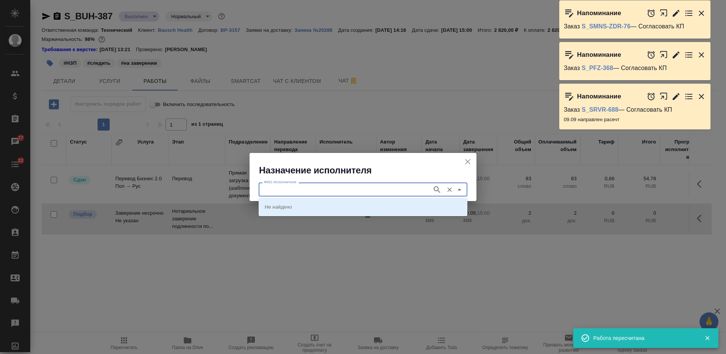
click input "ФИО Исполнителя"
type input "шишен"
click li "НОТАРИУС Шишенков Леонид Васильевич"
type input "НОТАРИУС Шишенков Леонид Васильевич"
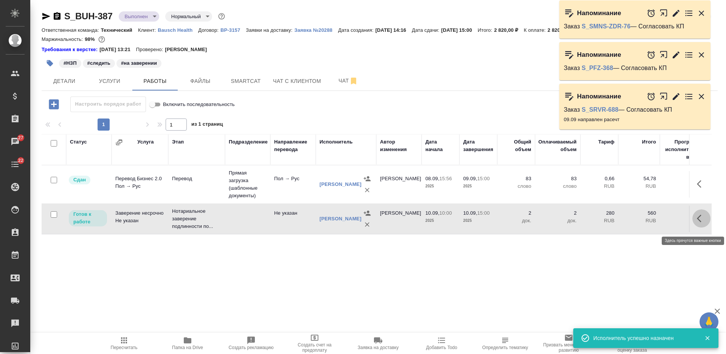
click icon "button"
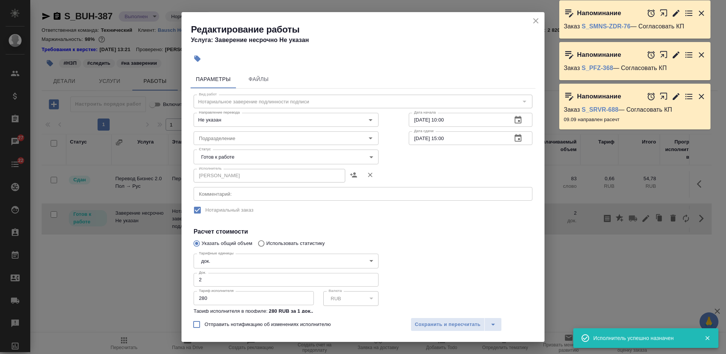
click body "🙏 .cls-1 fill:#fff; AWATERA Nikiforova Valeria Клиенты Спецификации Заказы 27 Ч…"
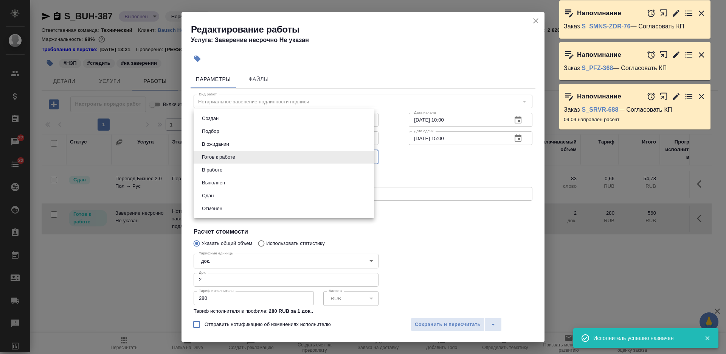
click li "Сдан"
type input "closed"
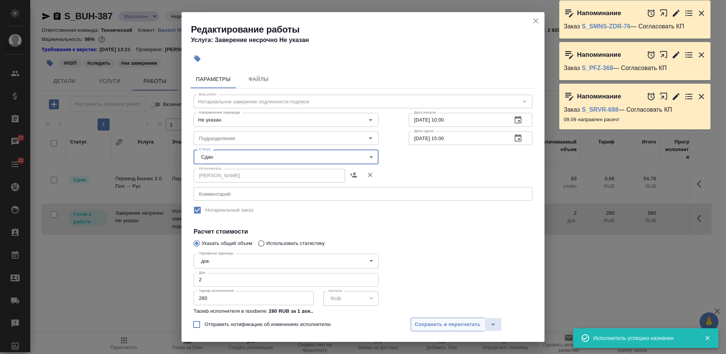
click span "Сохранить и пересчитать"
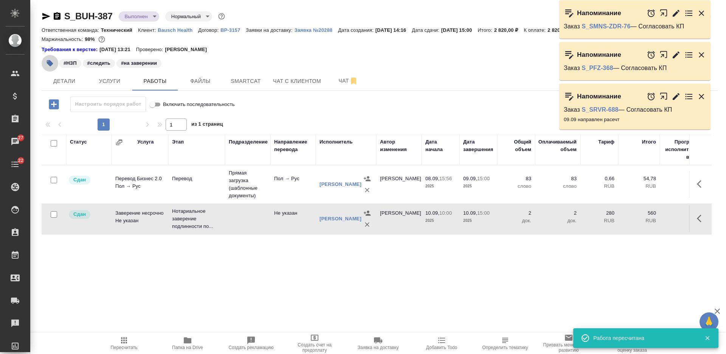
click icon "button"
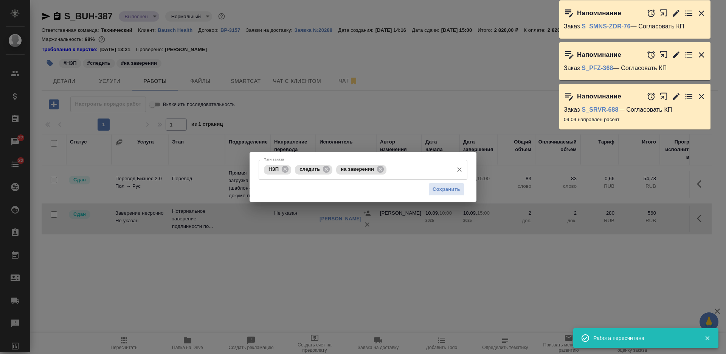
click icon
click span "Сохранить"
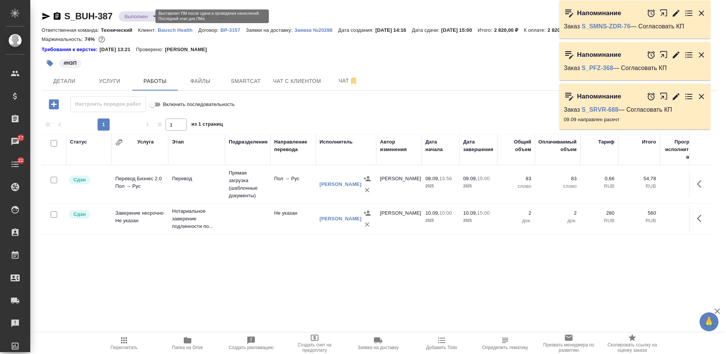
click body "🙏 .cls-1 fill:#fff; AWATERA Nikiforova Valeria Клиенты Спецификации Заказы 27 Ч…"
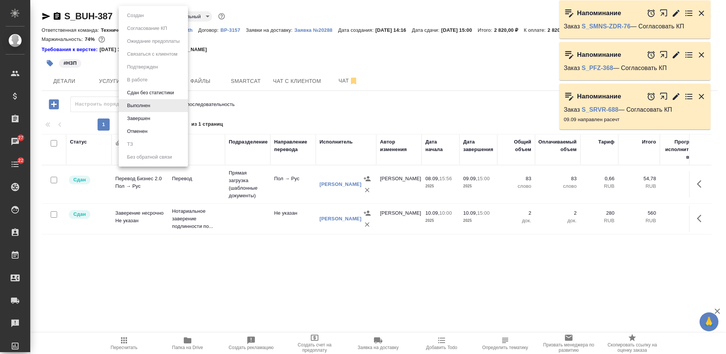
click li "Завершен"
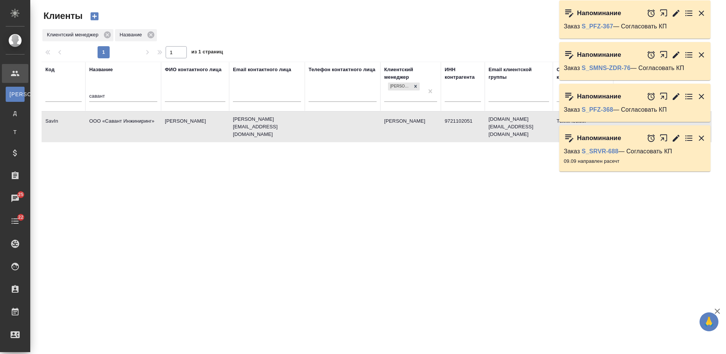
select select "RU"
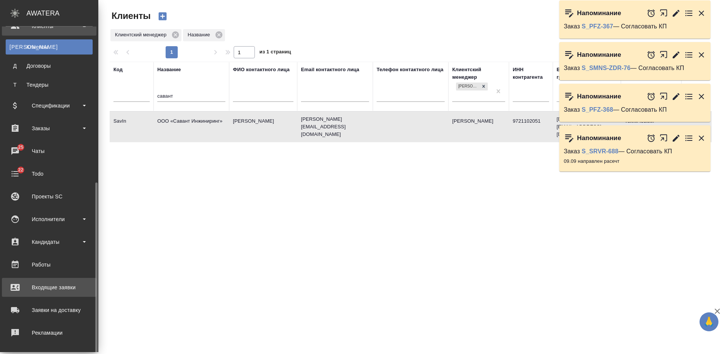
scroll to position [117, 0]
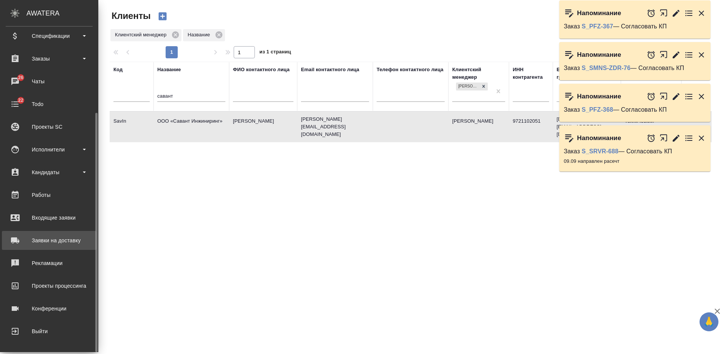
click at [62, 238] on div "Заявки на доставку" at bounding box center [49, 240] width 87 height 11
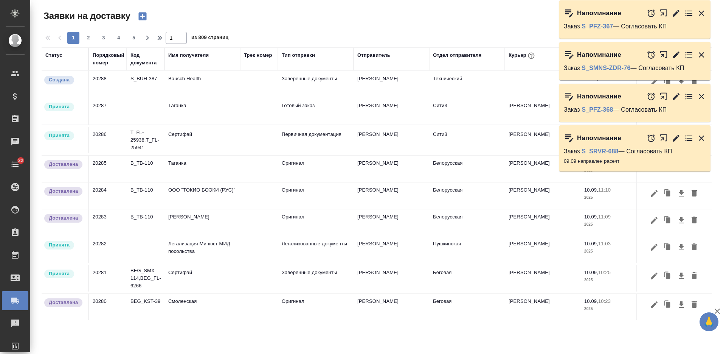
click at [702, 13] on icon "button" at bounding box center [701, 13] width 5 height 5
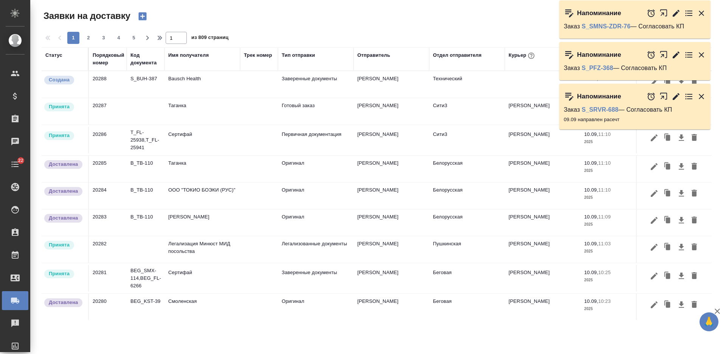
click at [702, 13] on icon "button" at bounding box center [701, 13] width 5 height 5
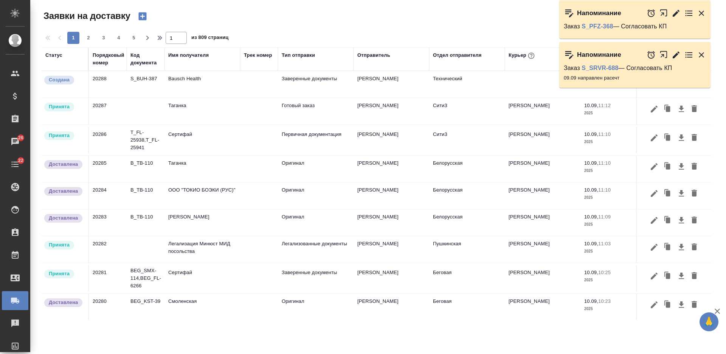
click at [701, 17] on icon "button" at bounding box center [701, 13] width 9 height 9
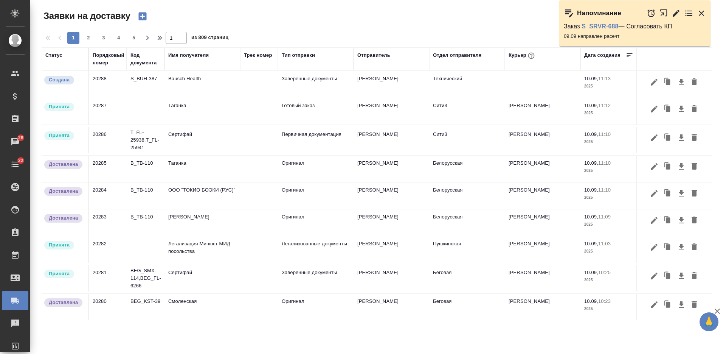
click at [702, 12] on icon "button" at bounding box center [701, 13] width 9 height 9
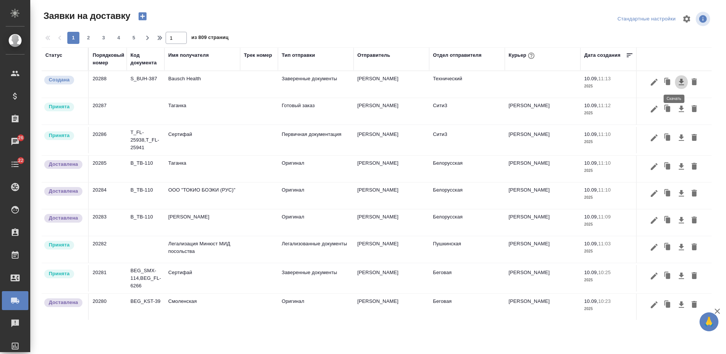
click at [677, 83] on icon "button" at bounding box center [681, 82] width 9 height 9
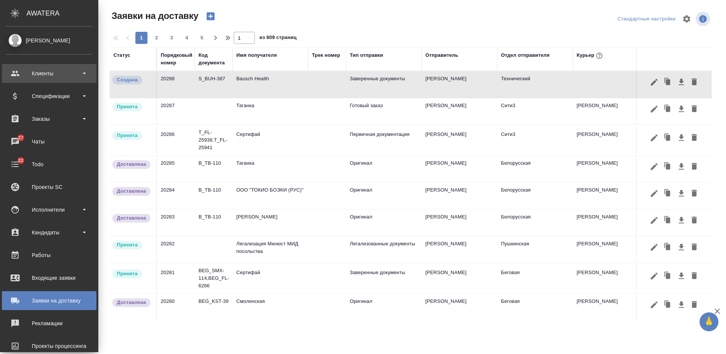
click at [67, 76] on div "Клиенты" at bounding box center [49, 73] width 87 height 11
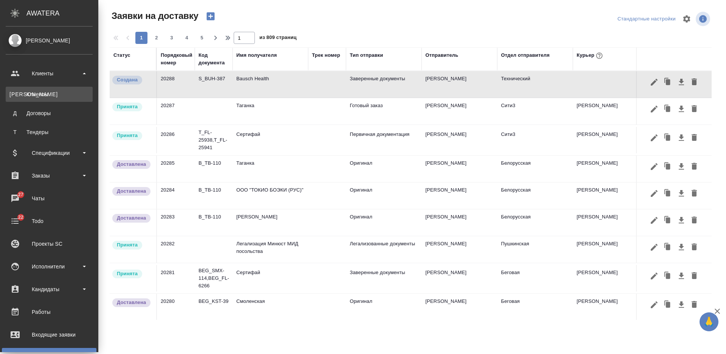
click at [59, 97] on div "Клиенты" at bounding box center [48, 94] width 79 height 8
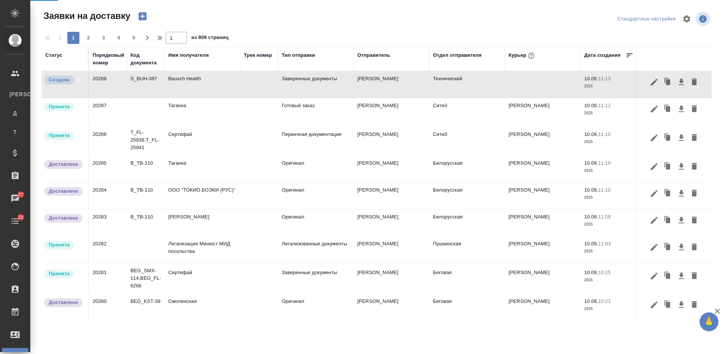
select select "RU"
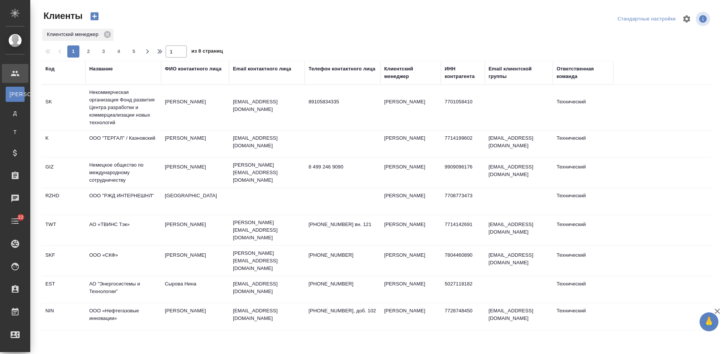
click at [102, 68] on div "Название" at bounding box center [100, 69] width 23 height 8
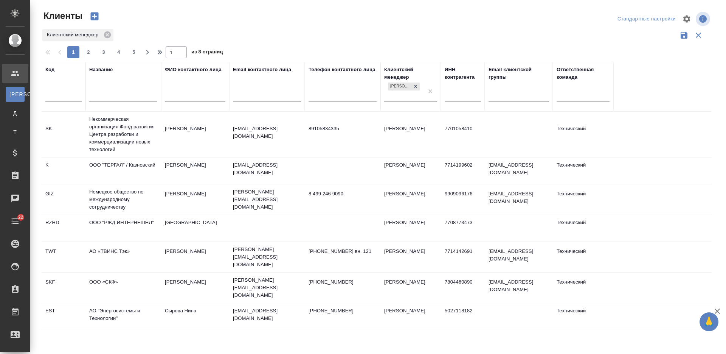
click at [110, 96] on input "text" at bounding box center [123, 96] width 68 height 9
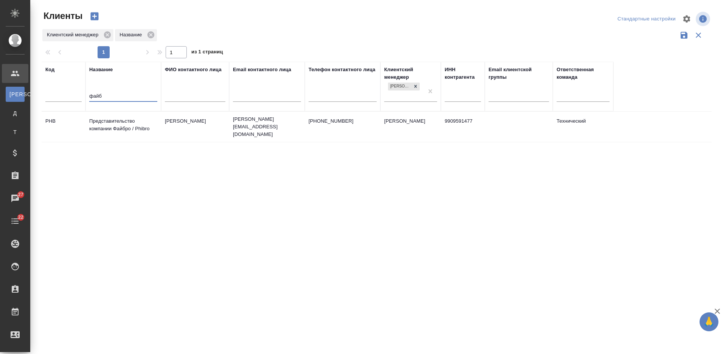
type input "файб"
click at [126, 130] on td "Представительство компании Файбро / Phibro" at bounding box center [123, 126] width 76 height 26
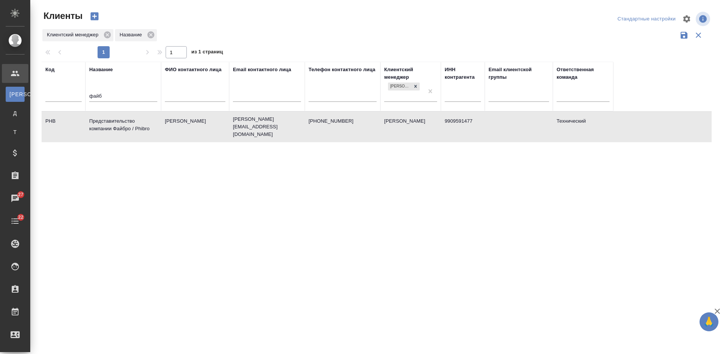
click at [126, 130] on td "Представительство компании Файбро / Phibro" at bounding box center [123, 126] width 76 height 26
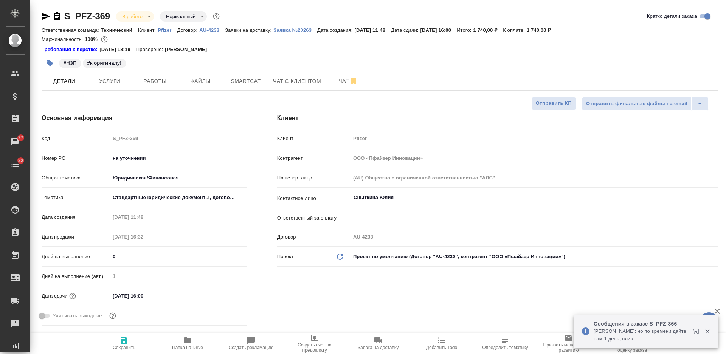
select select "RU"
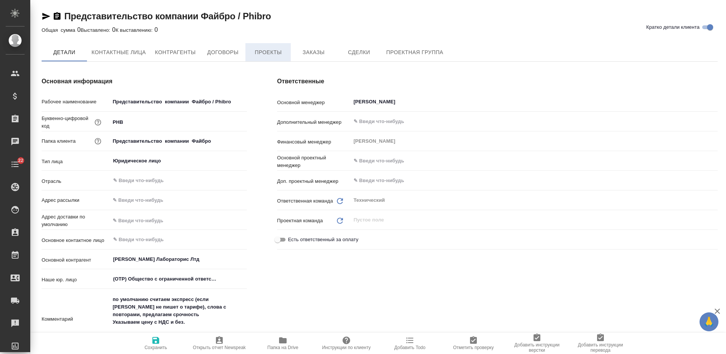
type textarea "x"
click at [305, 53] on span "Заказы" at bounding box center [313, 52] width 36 height 9
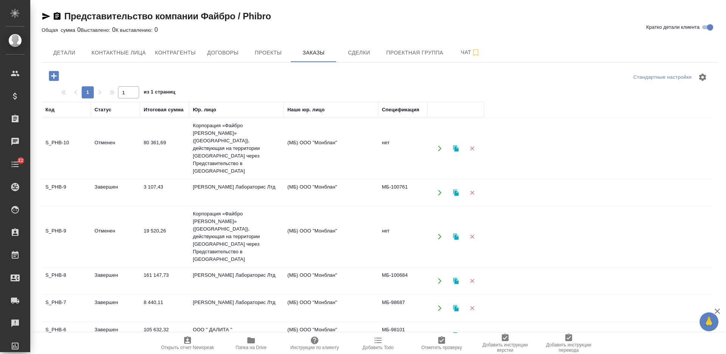
click at [53, 77] on icon "button" at bounding box center [54, 76] width 10 height 10
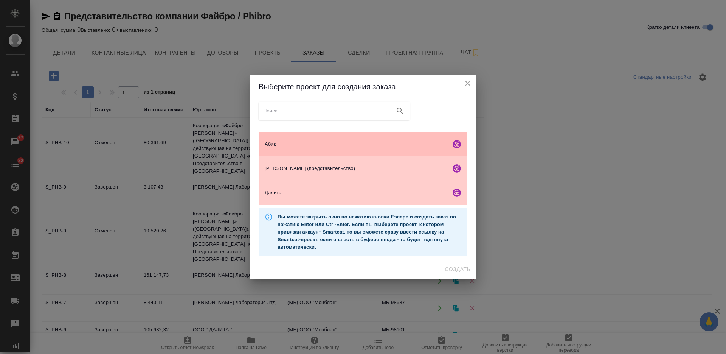
click at [325, 140] on div "Абик" at bounding box center [363, 144] width 209 height 24
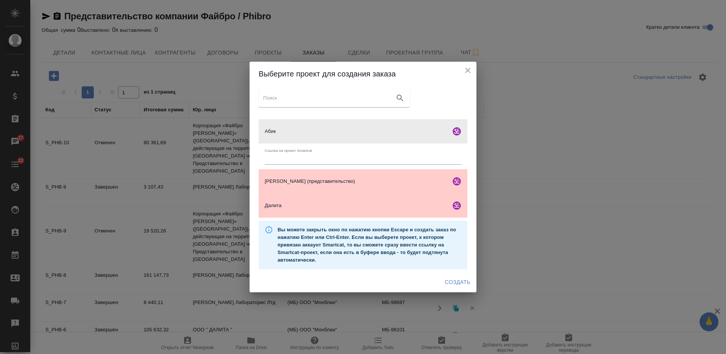
click at [464, 286] on span "Создать" at bounding box center [457, 281] width 25 height 9
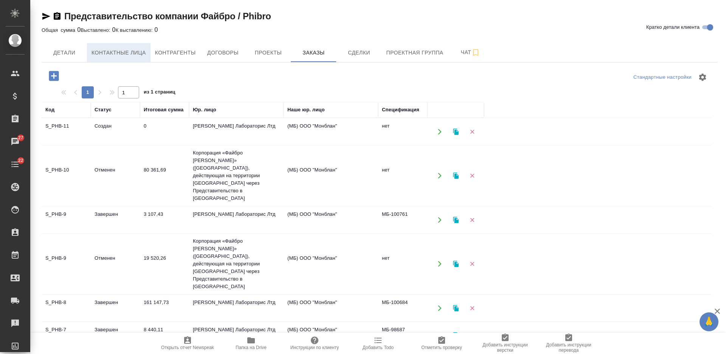
click at [116, 54] on span "Контактные лица" at bounding box center [119, 52] width 54 height 9
select select "RU"
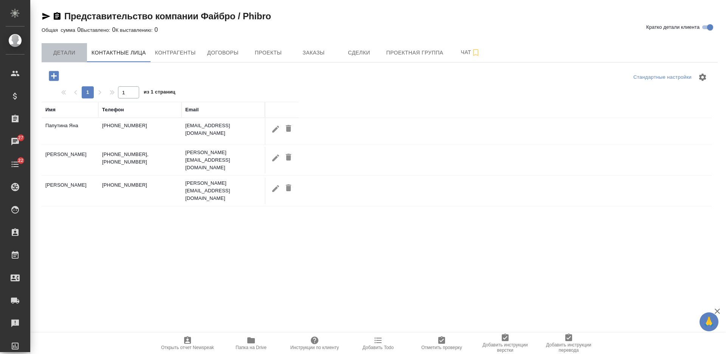
click at [77, 52] on span "Детали" at bounding box center [64, 52] width 36 height 9
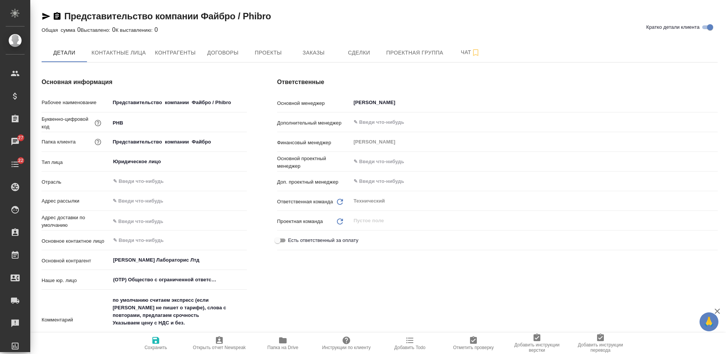
type textarea "x"
click at [120, 50] on span "Контактные лица" at bounding box center [119, 52] width 54 height 9
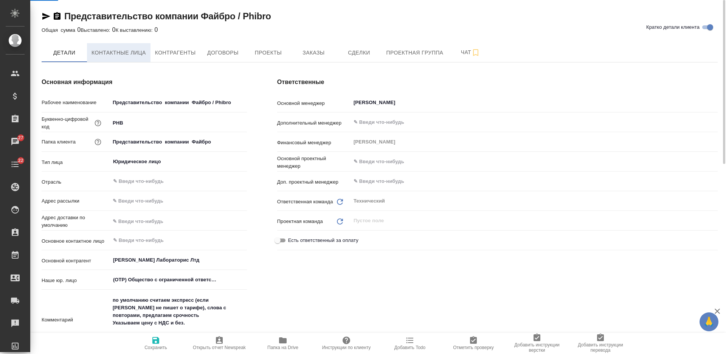
select select "RU"
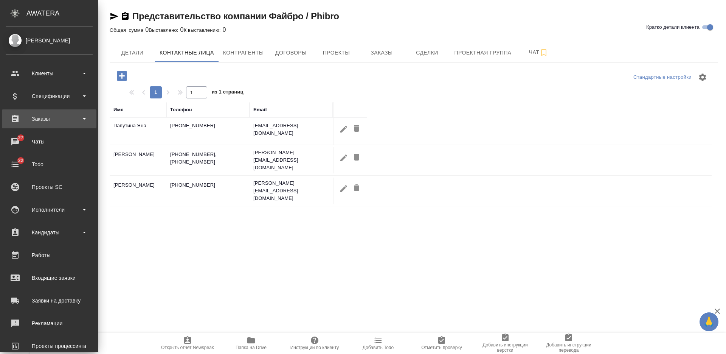
click at [51, 118] on div "Заказы" at bounding box center [49, 118] width 87 height 11
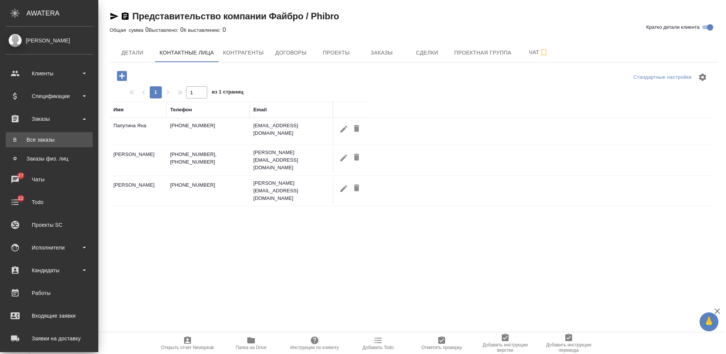
click at [50, 138] on div "Все заказы" at bounding box center [48, 140] width 79 height 8
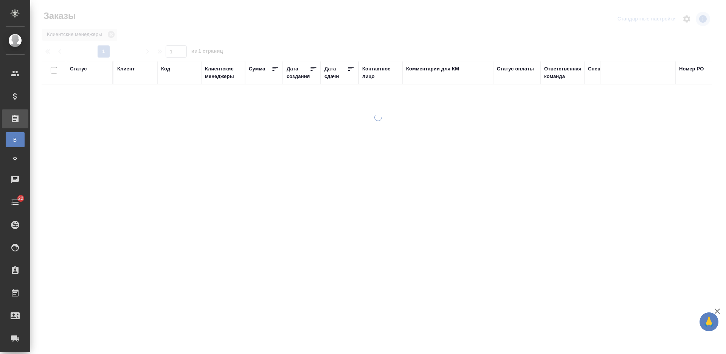
click at [369, 76] on div "Контактное лицо" at bounding box center [380, 72] width 36 height 15
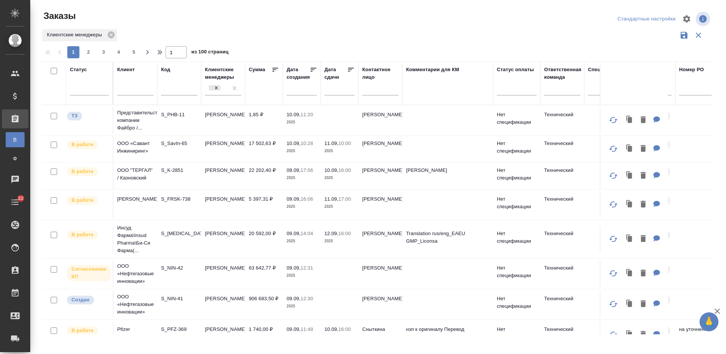
click at [379, 92] on input "text" at bounding box center [380, 90] width 36 height 9
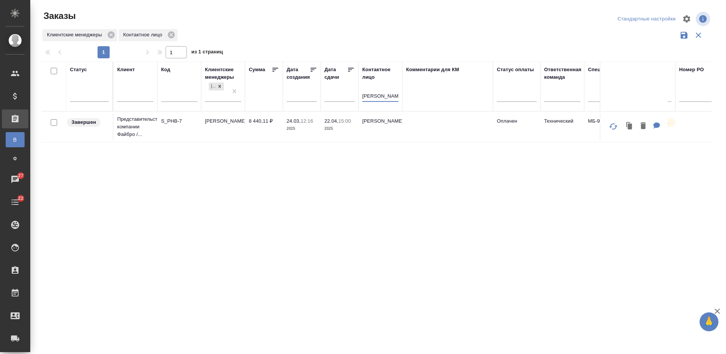
type input "корнилова"
click at [332, 137] on td "22.04, 15:00 2025" at bounding box center [340, 126] width 38 height 26
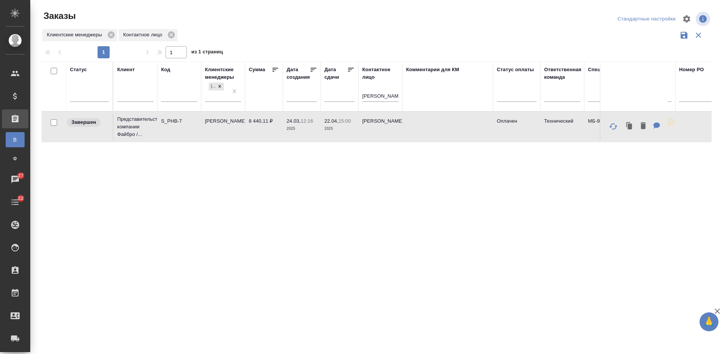
click at [332, 137] on td "22.04, 15:00 2025" at bounding box center [340, 126] width 38 height 26
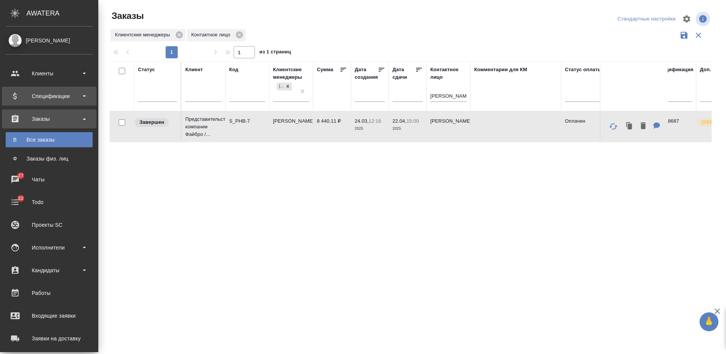
click at [61, 98] on div "Спецификации" at bounding box center [49, 95] width 87 height 11
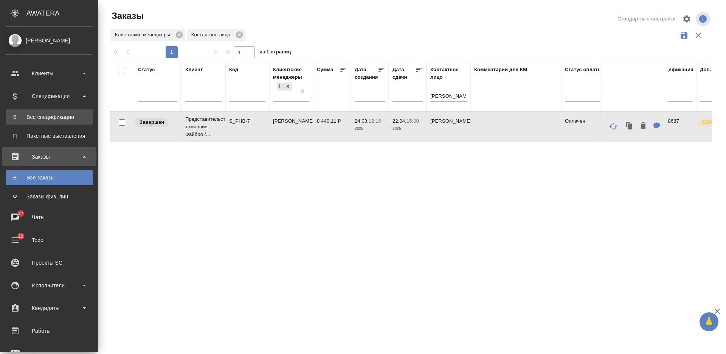
click at [60, 113] on div "Все спецификации" at bounding box center [48, 117] width 79 height 8
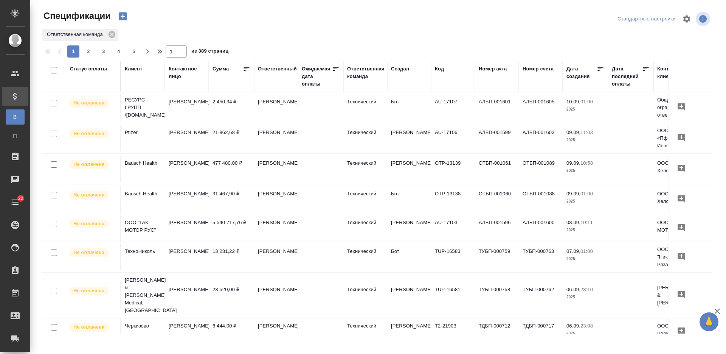
click at [131, 69] on div "Клиент" at bounding box center [133, 69] width 17 height 8
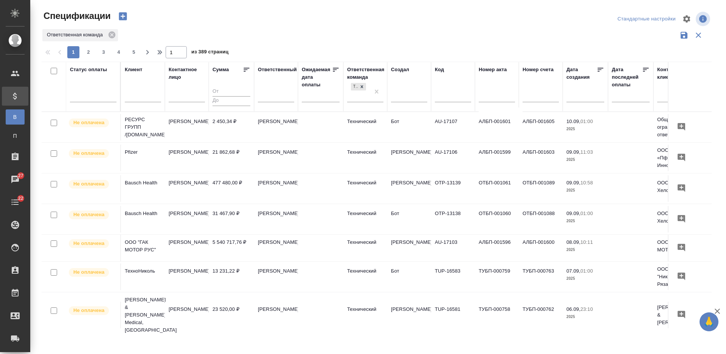
click at [135, 99] on input "text" at bounding box center [143, 96] width 36 height 9
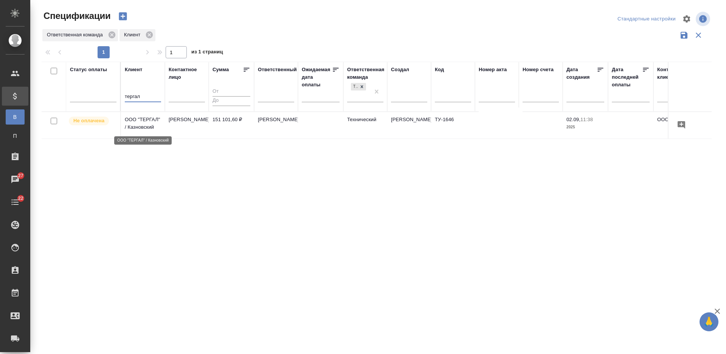
type input "тергал"
click at [141, 124] on p "ООО "ТЕРГАЛ" / Казновский" at bounding box center [143, 123] width 36 height 15
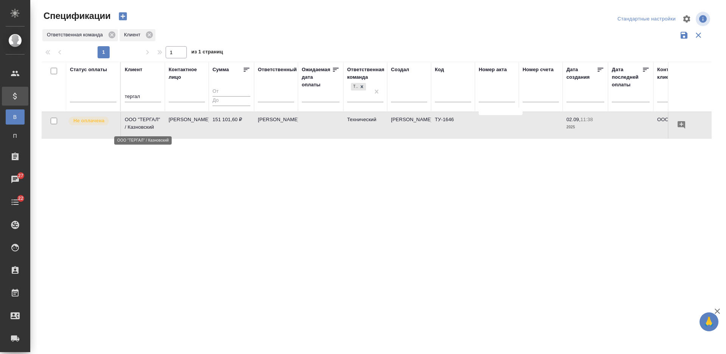
click at [141, 124] on p "ООО "ТЕРГАЛ" / Казновский" at bounding box center [143, 123] width 36 height 15
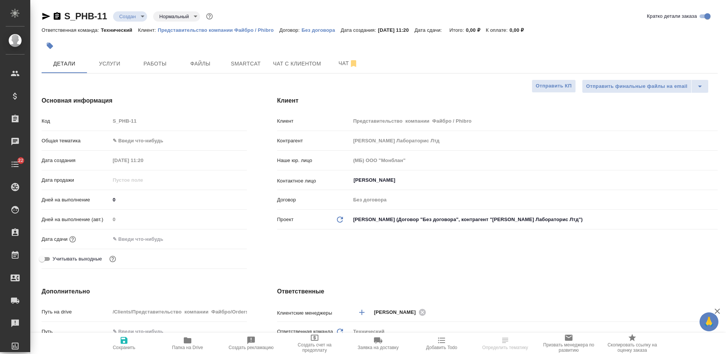
select select "RU"
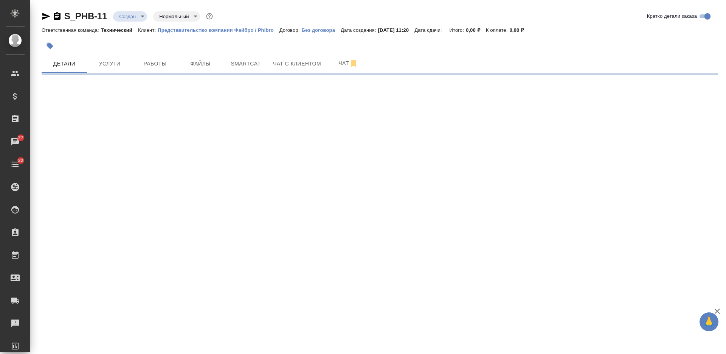
select select "RU"
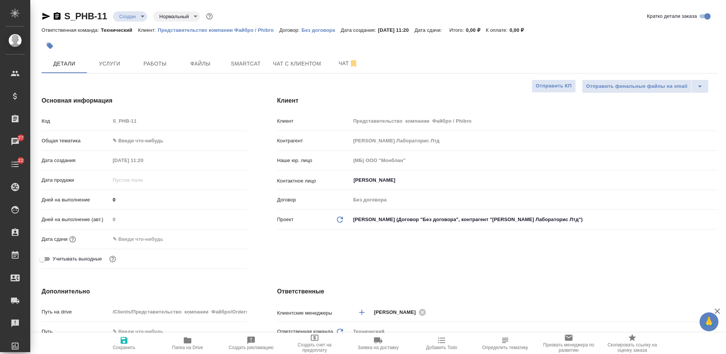
type textarea "x"
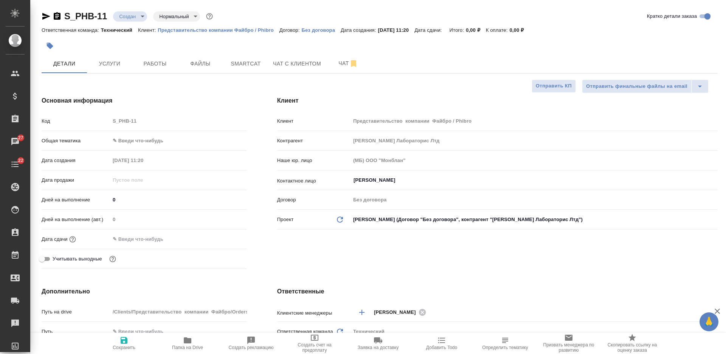
type textarea "x"
click at [105, 67] on span "Услуги" at bounding box center [110, 63] width 36 height 9
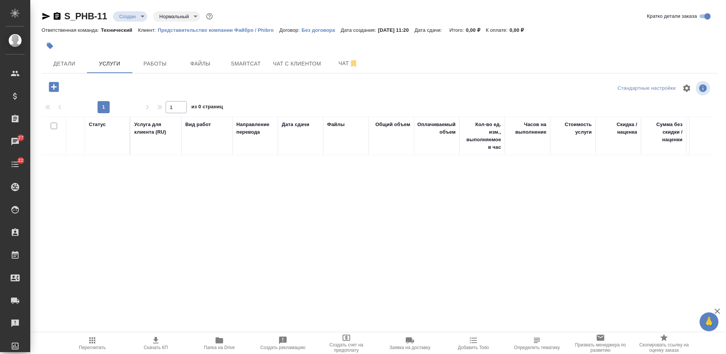
click at [56, 85] on icon "button" at bounding box center [54, 87] width 10 height 10
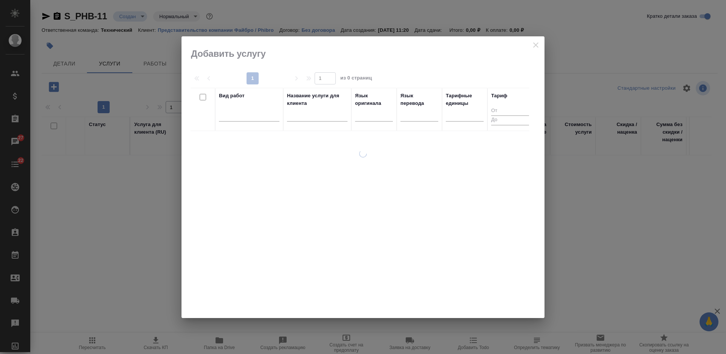
click at [535, 39] on div at bounding box center [363, 176] width 363 height 281
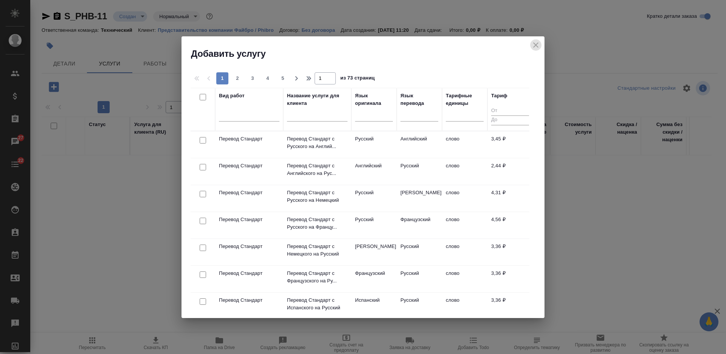
click at [534, 46] on icon "close" at bounding box center [535, 44] width 9 height 9
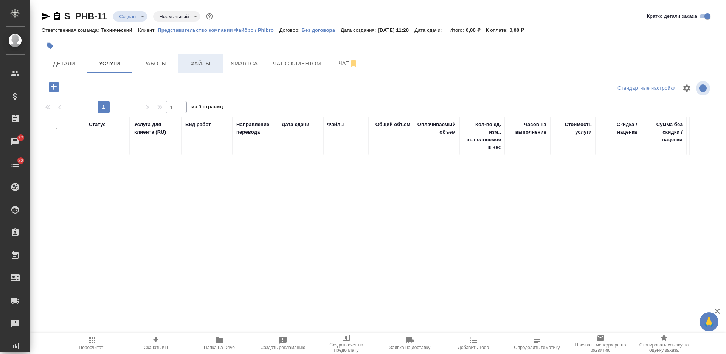
click at [206, 60] on span "Файлы" at bounding box center [200, 63] width 36 height 9
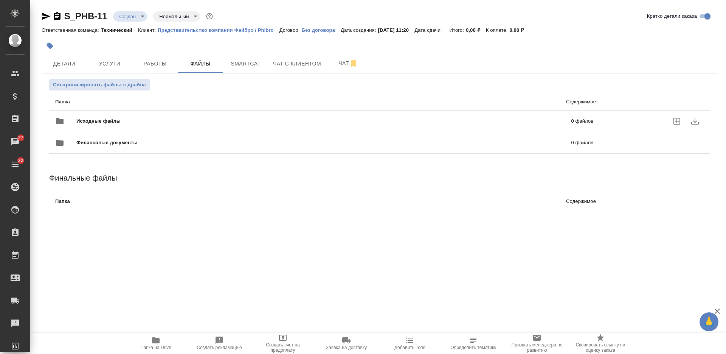
click at [217, 120] on span "Исходные файлы" at bounding box center [211, 121] width 270 height 8
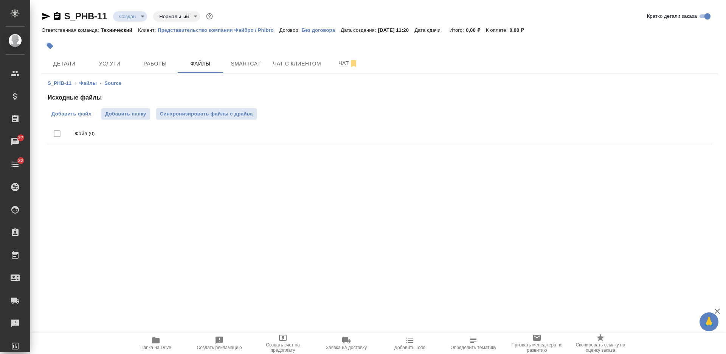
click at [81, 113] on span "Добавить файл" at bounding box center [71, 114] width 40 height 8
click at [0, 0] on input "Добавить файл" at bounding box center [0, 0] width 0 height 0
click at [72, 62] on span "Детали" at bounding box center [64, 63] width 36 height 9
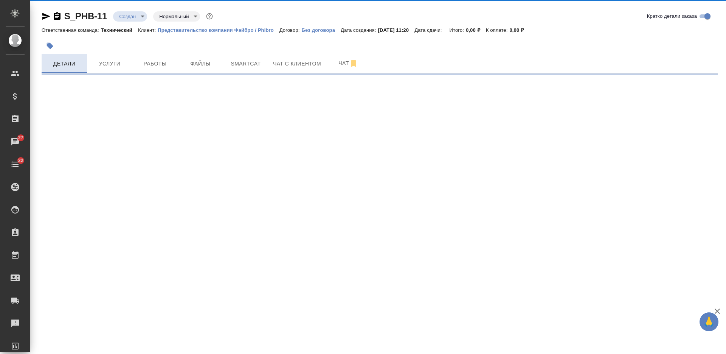
select select "RU"
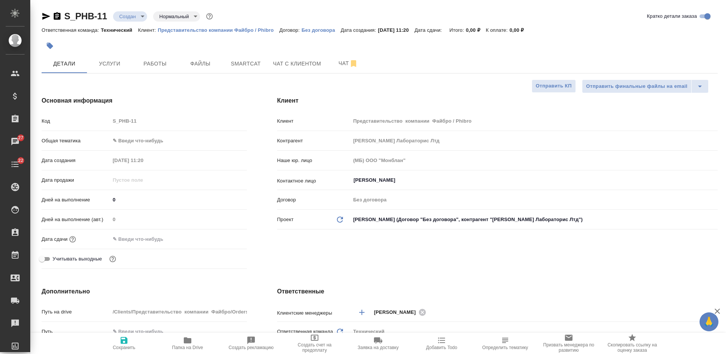
type textarea "x"
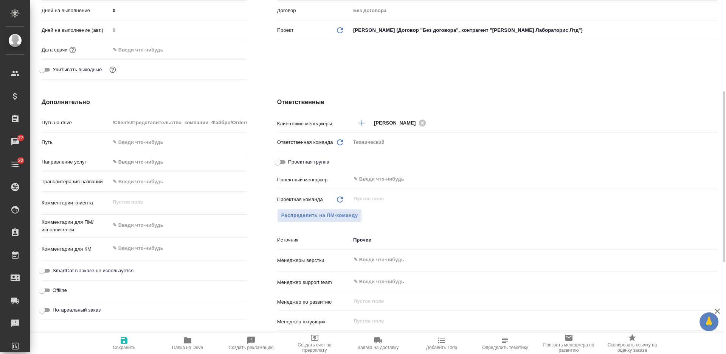
drag, startPoint x: 175, startPoint y: 218, endPoint x: 180, endPoint y: 220, distance: 4.8
click at [176, 219] on div "x" at bounding box center [178, 225] width 137 height 17
type textarea "x"
type textarea "а"
type textarea "x"
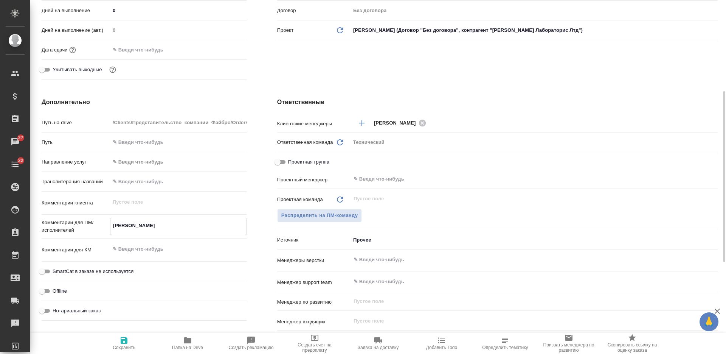
type textarea "x"
type textarea "ан"
type textarea "x"
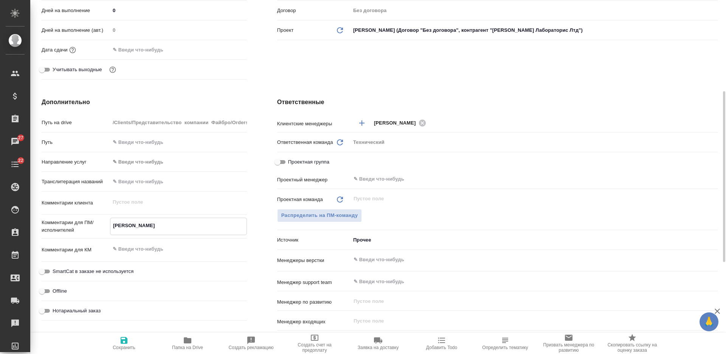
type textarea "x"
type textarea "анг"
type textarea "x"
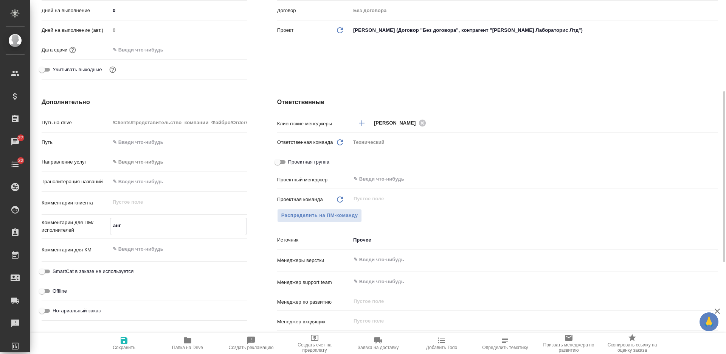
type textarea "англ"
type textarea "x"
type textarea "англ-"
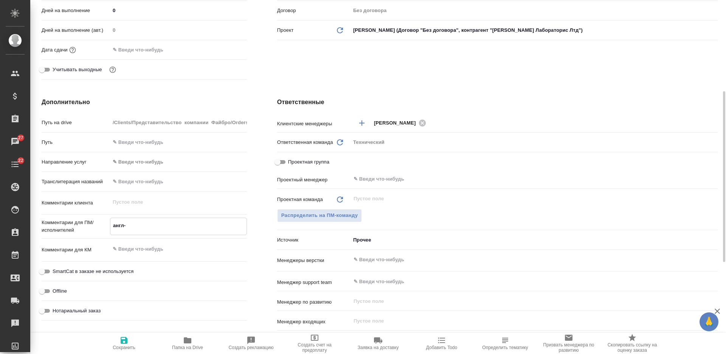
type textarea "x"
type textarea "англ-р"
type textarea "x"
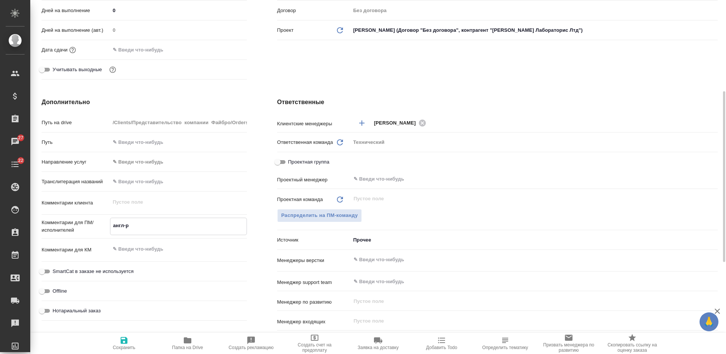
type textarea "x"
type textarea "англ-ру"
type textarea "x"
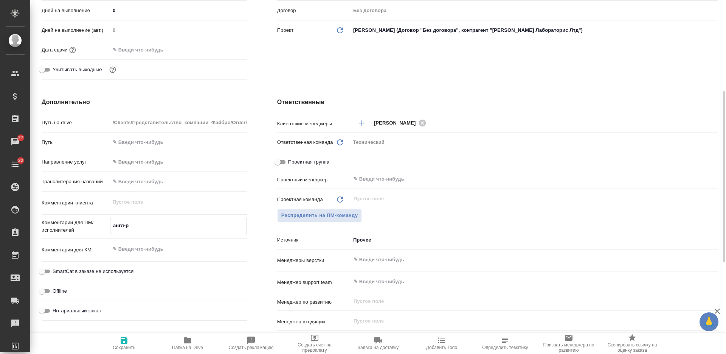
type textarea "x"
type textarea "англ-рус"
type textarea "x"
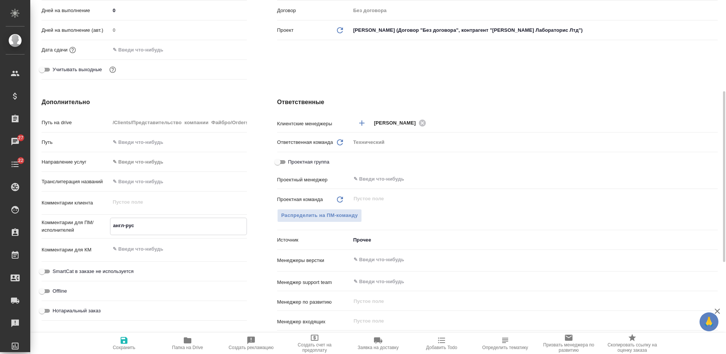
type textarea "англ-рус"
click at [378, 257] on input "text" at bounding box center [521, 259] width 337 height 9
type textarea "x"
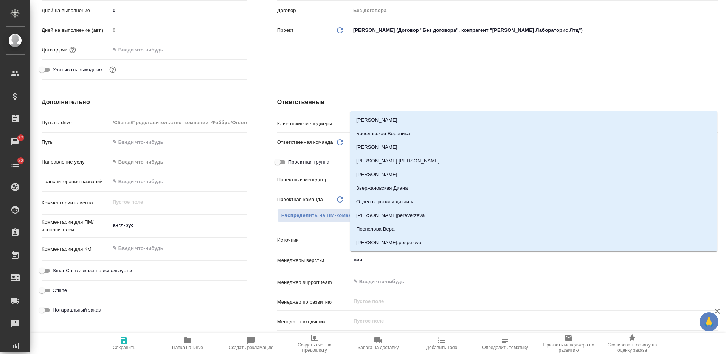
type input "верс"
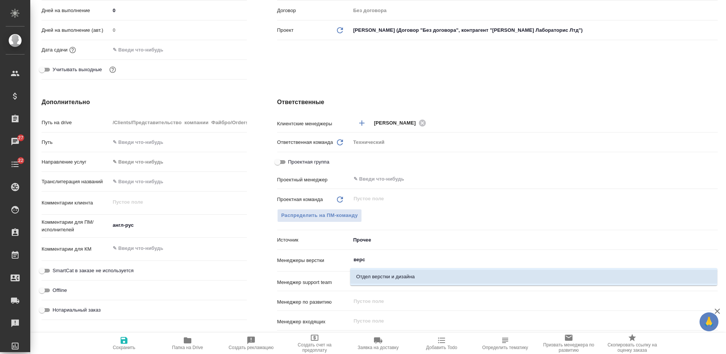
click at [379, 280] on li "Отдел верстки и дизайна" at bounding box center [533, 277] width 367 height 14
type textarea "x"
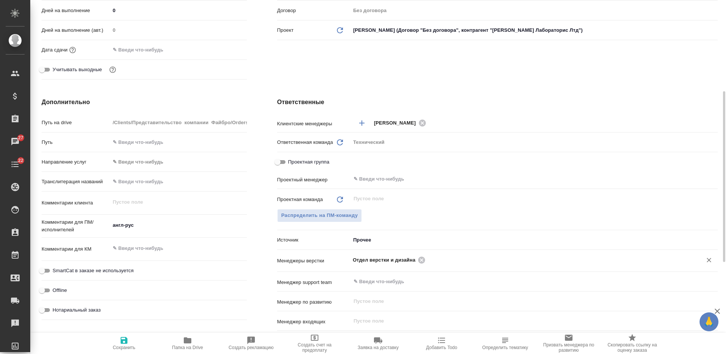
click at [123, 351] on button "Сохранить" at bounding box center [124, 342] width 64 height 21
type textarea "x"
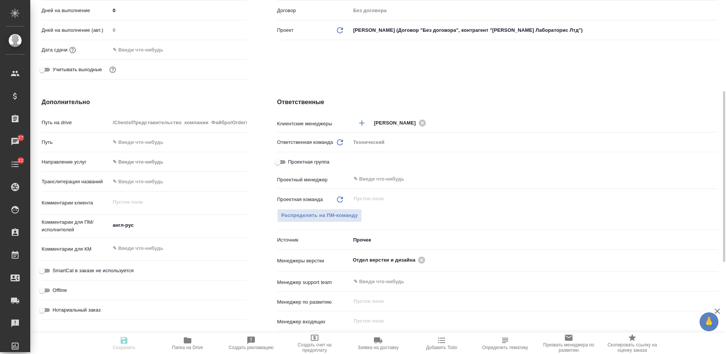
type textarea "x"
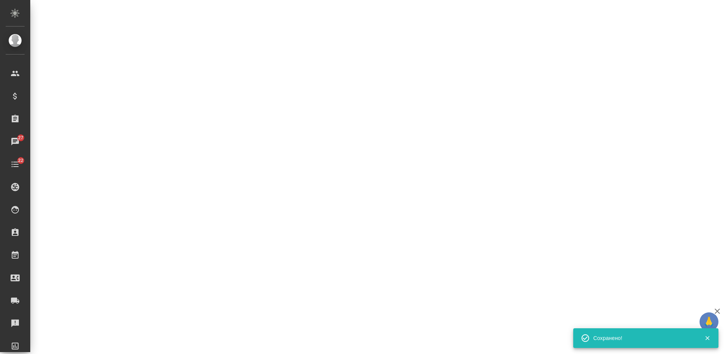
select select "RU"
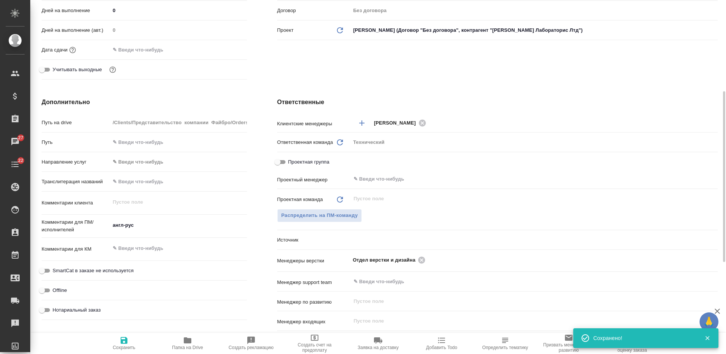
type textarea "x"
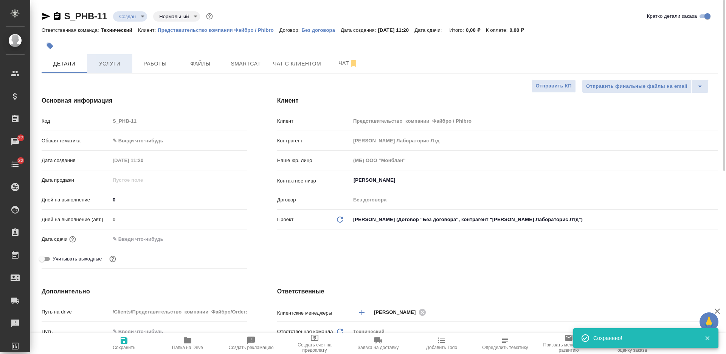
click at [125, 68] on button "Услуги" at bounding box center [109, 63] width 45 height 19
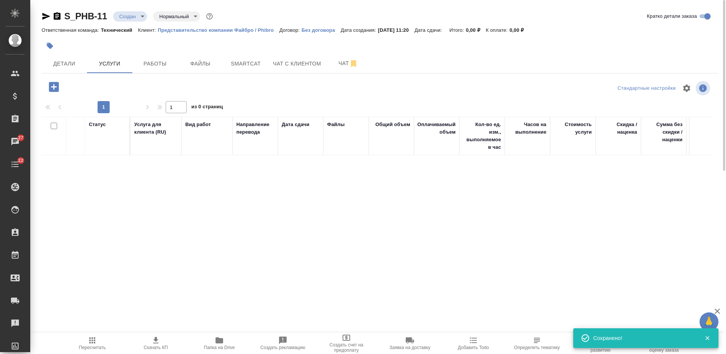
click at [134, 16] on body "🙏 .cls-1 fill:#fff; AWATERA Nikiforova Valeria Клиенты Спецификации Заказы 27 Ч…" at bounding box center [363, 177] width 726 height 354
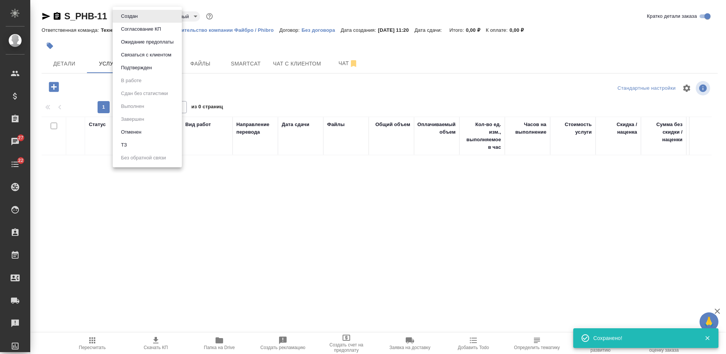
click at [150, 148] on li "ТЗ" at bounding box center [147, 144] width 69 height 13
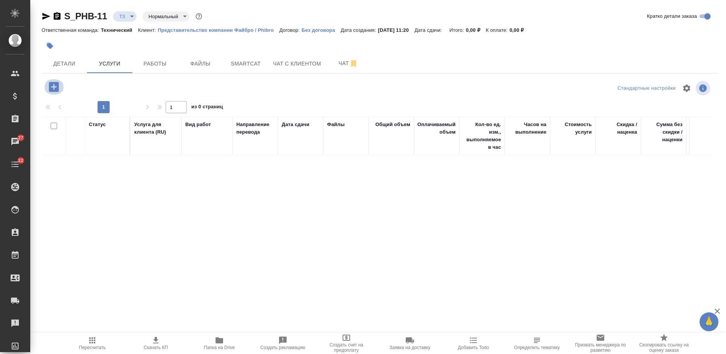
click at [55, 87] on icon "button" at bounding box center [53, 86] width 13 height 13
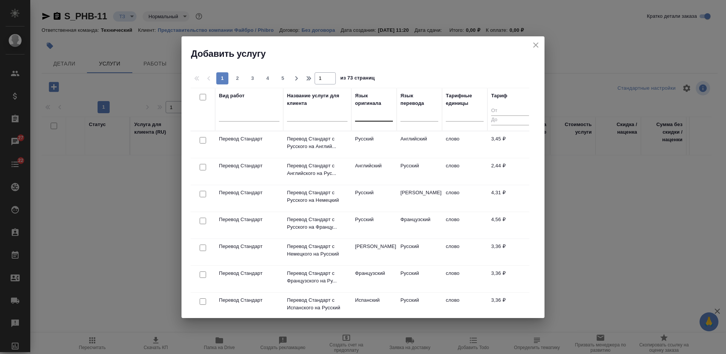
click at [366, 115] on div at bounding box center [374, 113] width 38 height 11
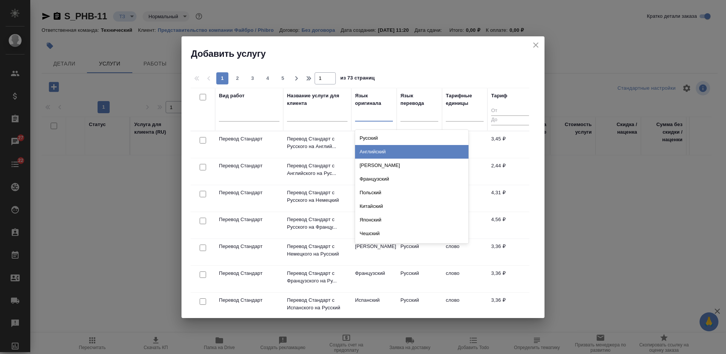
click at [371, 154] on div "Английский" at bounding box center [411, 152] width 113 height 14
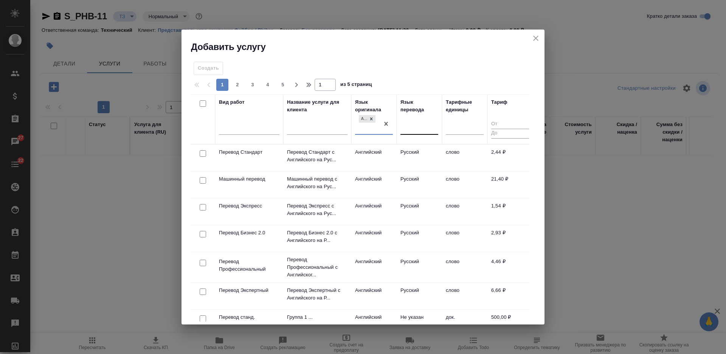
click at [410, 127] on div at bounding box center [420, 126] width 38 height 11
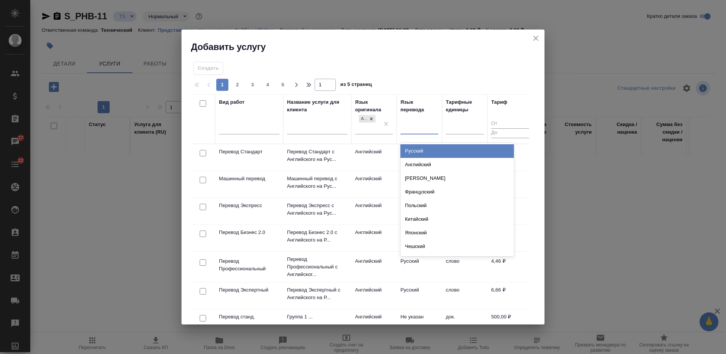
click at [418, 148] on div "Русский" at bounding box center [457, 151] width 113 height 14
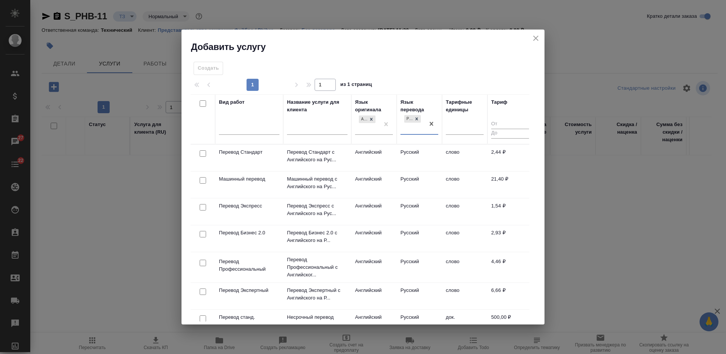
click at [203, 208] on input "checkbox" at bounding box center [203, 207] width 6 height 6
checkbox input "true"
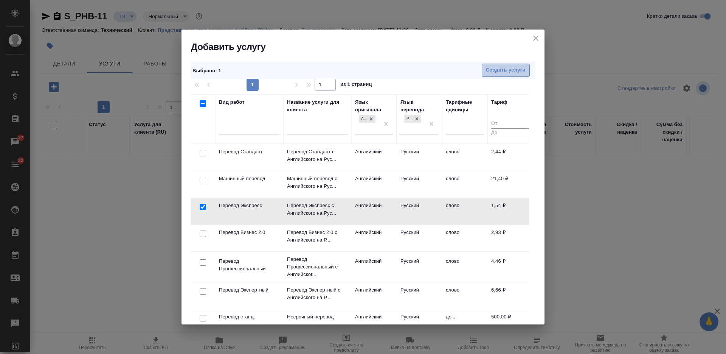
click at [491, 76] on button "Создать услуги" at bounding box center [506, 70] width 48 height 13
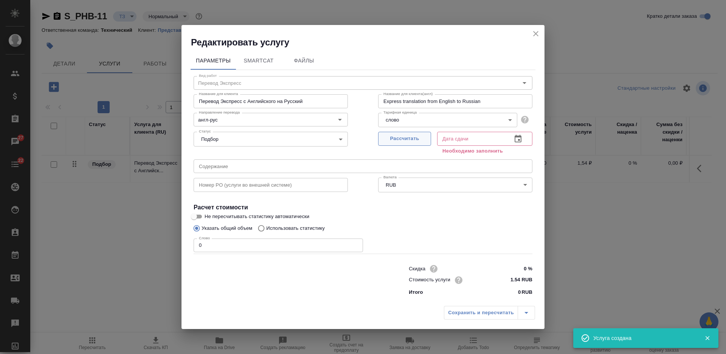
click at [403, 136] on span "Рассчитать" at bounding box center [404, 138] width 45 height 9
type input "10.09.2025 11:21"
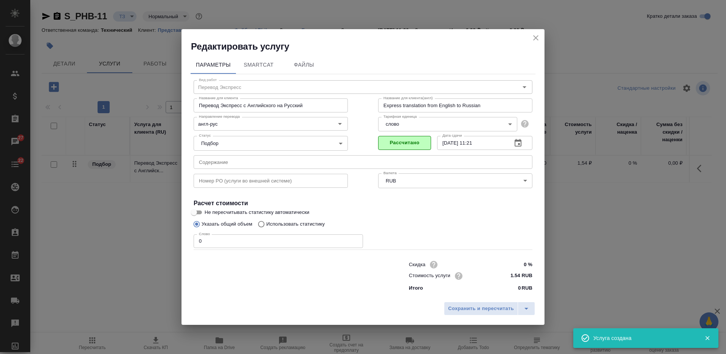
drag, startPoint x: 219, startPoint y: 241, endPoint x: 186, endPoint y: 243, distance: 33.3
click at [212, 242] on input "0" at bounding box center [278, 241] width 169 height 14
drag, startPoint x: 205, startPoint y: 242, endPoint x: 193, endPoint y: 243, distance: 12.9
click at [195, 243] on input "0" at bounding box center [278, 241] width 169 height 14
type input "1"
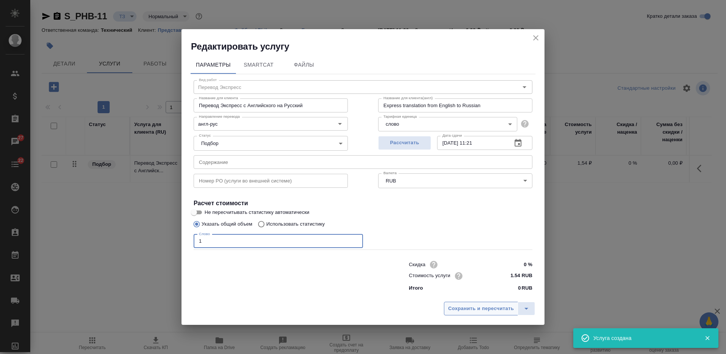
click at [473, 304] on span "Сохранить и пересчитать" at bounding box center [481, 308] width 66 height 9
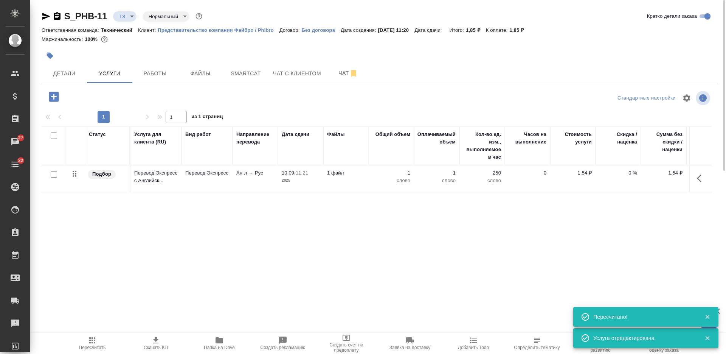
click at [704, 178] on icon "button" at bounding box center [701, 178] width 9 height 9
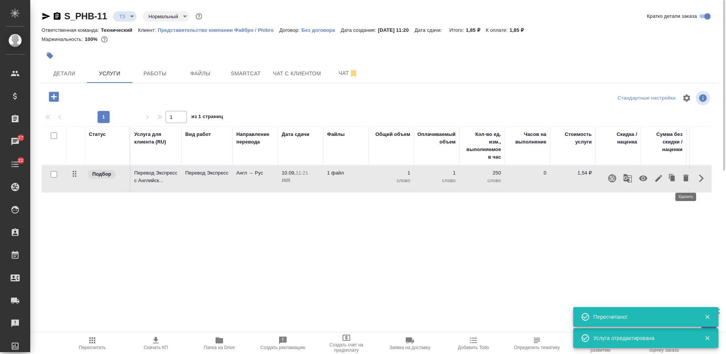
click at [688, 179] on icon "button" at bounding box center [686, 177] width 5 height 7
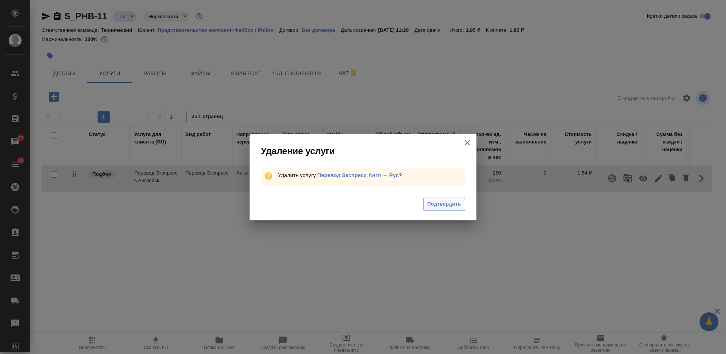
click at [448, 201] on span "Подтвердить" at bounding box center [444, 204] width 34 height 9
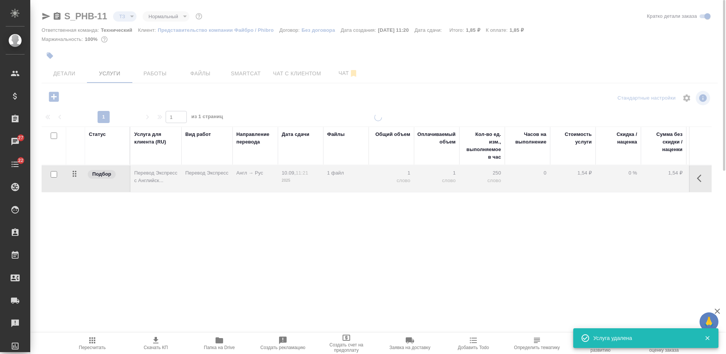
click at [54, 96] on div at bounding box center [378, 154] width 696 height 308
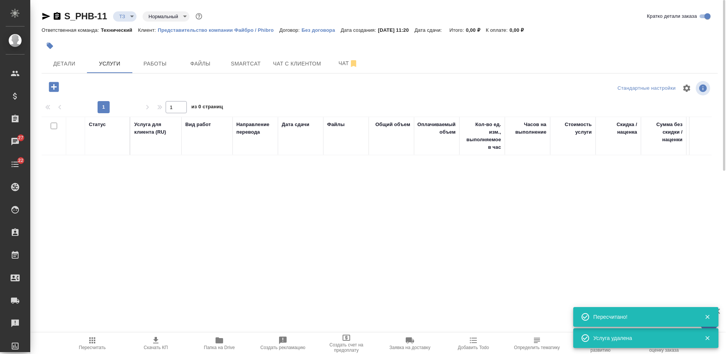
click at [52, 87] on icon "button" at bounding box center [53, 86] width 13 height 13
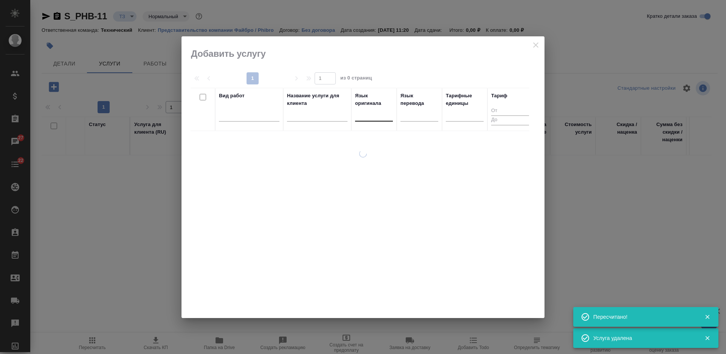
click at [365, 113] on div at bounding box center [374, 113] width 38 height 11
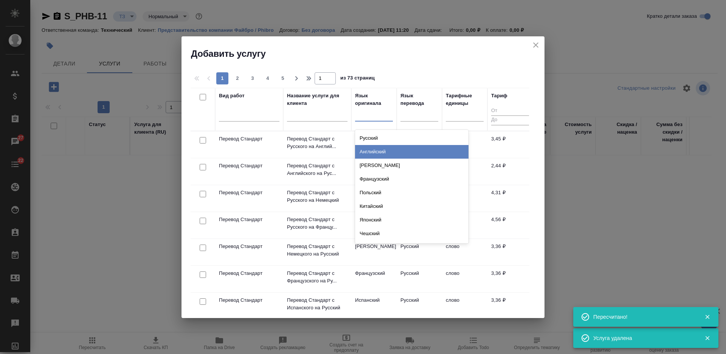
click at [374, 150] on div "Английский" at bounding box center [411, 152] width 113 height 14
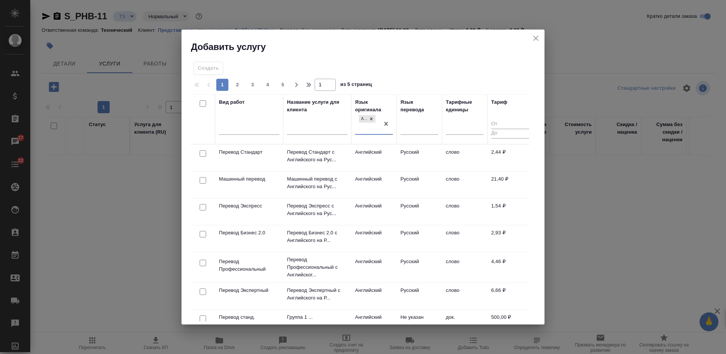
click at [202, 153] on input "checkbox" at bounding box center [203, 153] width 6 height 6
checkbox input "true"
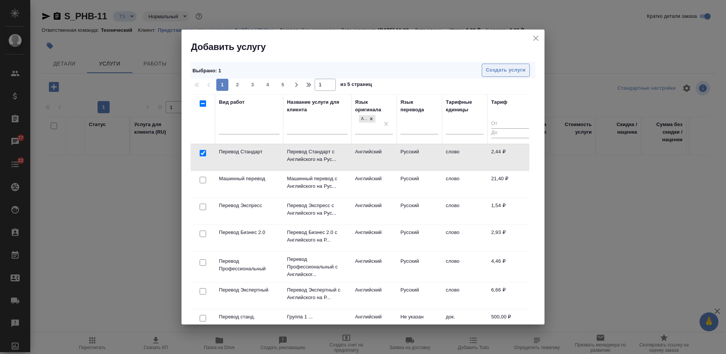
click at [495, 70] on span "Создать услуги" at bounding box center [506, 70] width 40 height 9
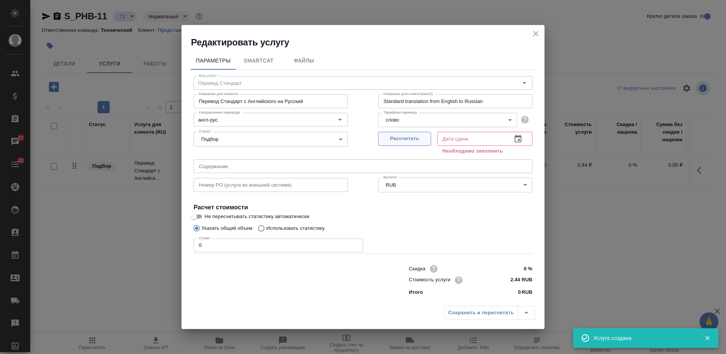
click at [407, 137] on span "Рассчитать" at bounding box center [404, 138] width 45 height 9
type input "10.09.2025 11:22"
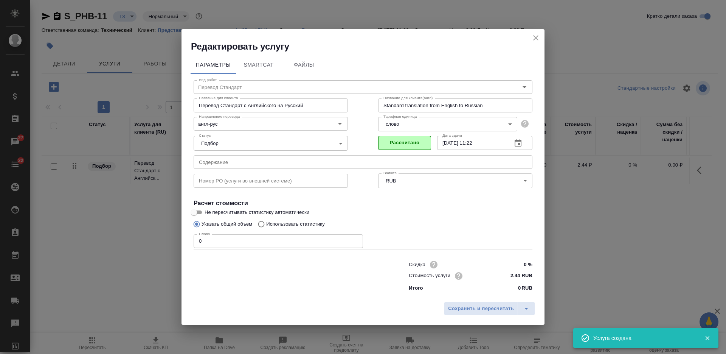
drag, startPoint x: 197, startPoint y: 247, endPoint x: 190, endPoint y: 244, distance: 8.0
click at [193, 245] on div "Вид работ Перевод Стандарт Вид работ Название для клиента Перевод Стандарт с Ан…" at bounding box center [363, 184] width 345 height 221
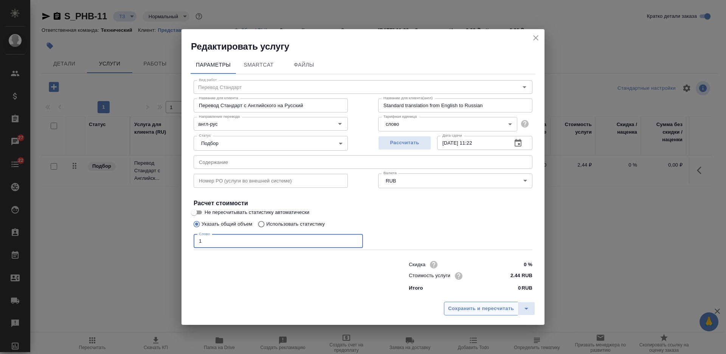
type input "1"
click at [463, 306] on span "Сохранить и пересчитать" at bounding box center [481, 308] width 66 height 9
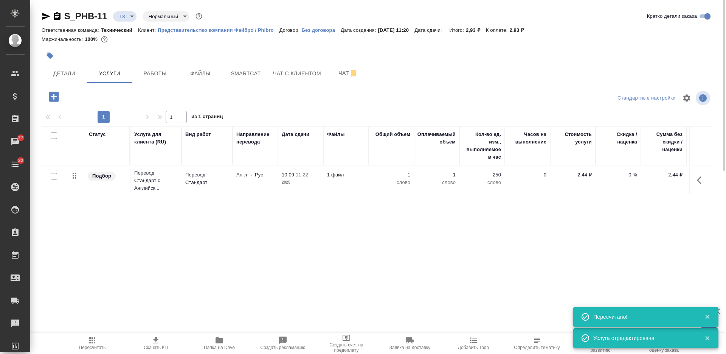
click at [54, 136] on input "checkbox" at bounding box center [54, 135] width 6 height 6
checkbox input "true"
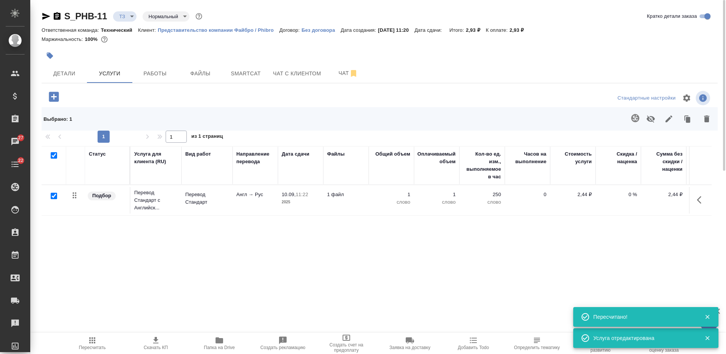
click at [644, 111] on div at bounding box center [447, 119] width 538 height 20
click at [637, 120] on icon "button" at bounding box center [635, 117] width 9 height 9
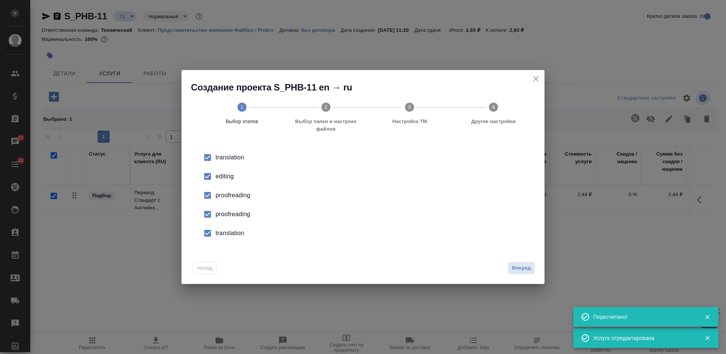
click at [517, 267] on span "Вперед" at bounding box center [521, 268] width 19 height 9
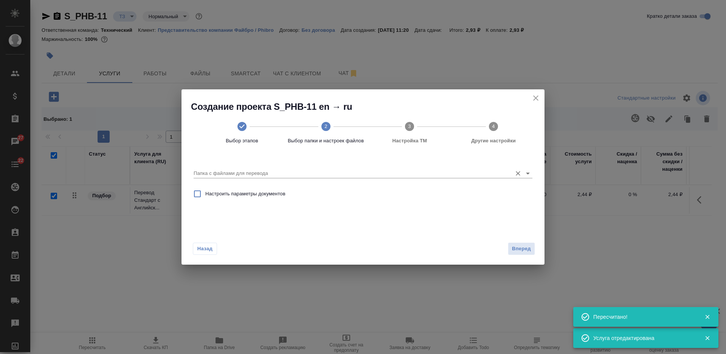
click at [345, 169] on input "Папка с файлами для перевода" at bounding box center [351, 173] width 315 height 9
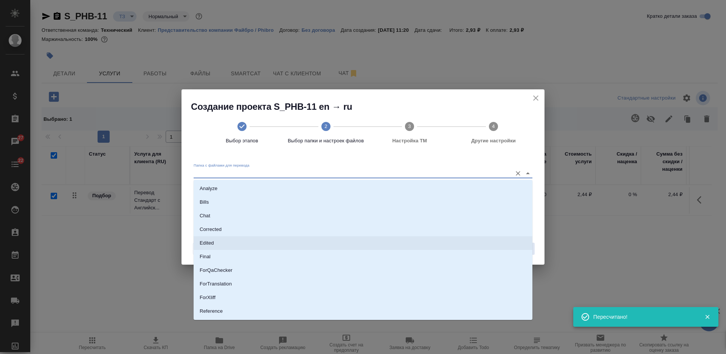
scroll to position [39, 0]
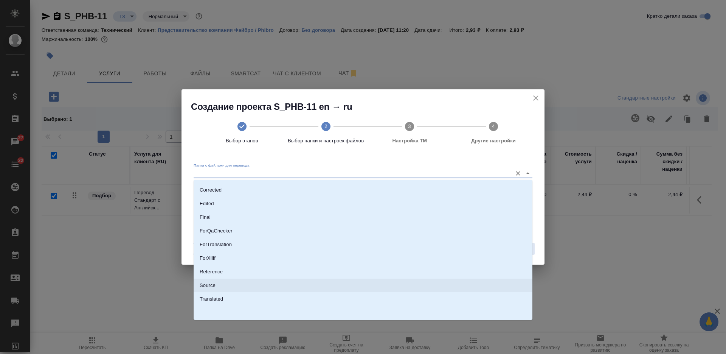
click at [309, 286] on li "Source" at bounding box center [363, 285] width 339 height 14
type input "Source"
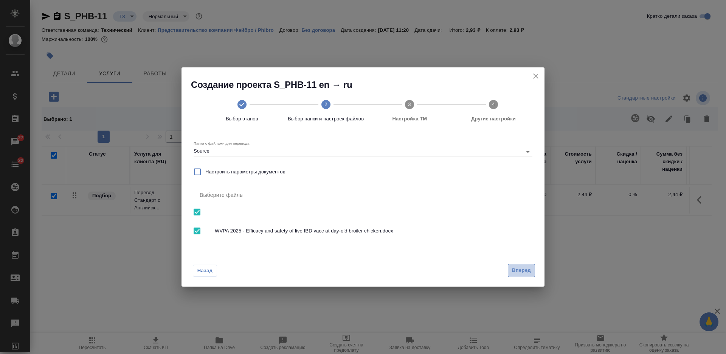
click at [527, 270] on span "Вперед" at bounding box center [521, 270] width 19 height 9
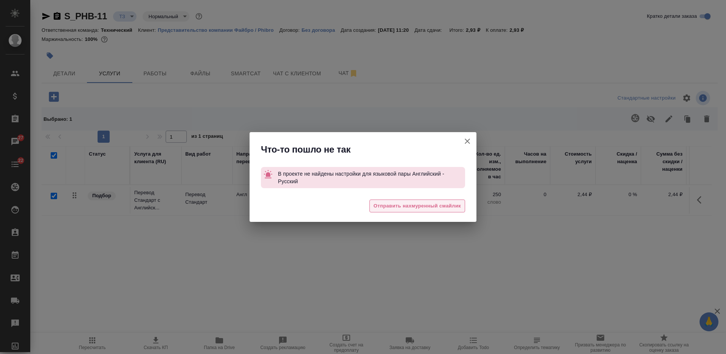
click at [441, 209] on span "Отправить нахмуренный смайлик" at bounding box center [417, 206] width 87 height 9
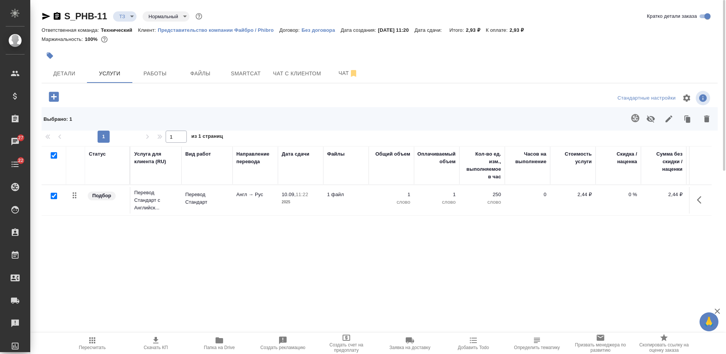
click at [58, 15] on icon "button" at bounding box center [57, 16] width 7 height 8
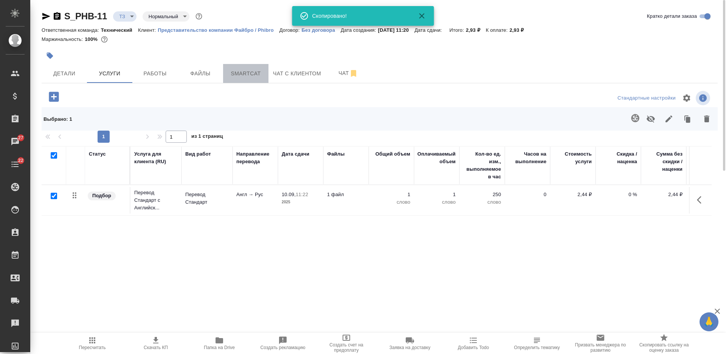
click at [251, 72] on span "Smartcat" at bounding box center [246, 73] width 36 height 9
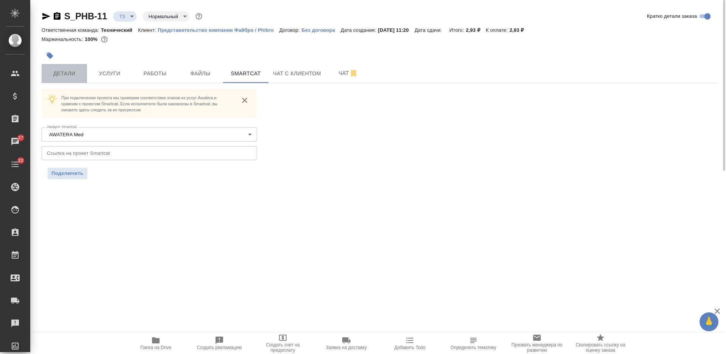
click at [76, 75] on span "Детали" at bounding box center [64, 73] width 36 height 9
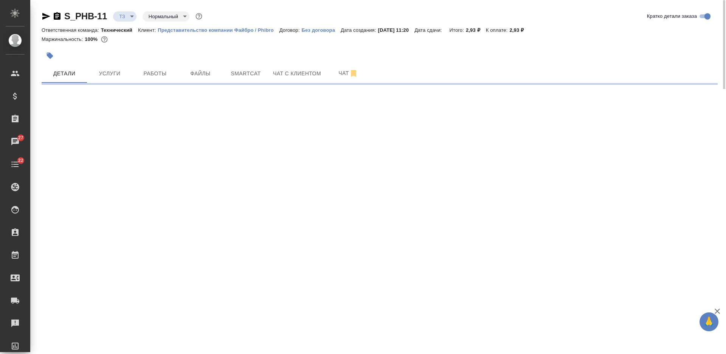
select select "RU"
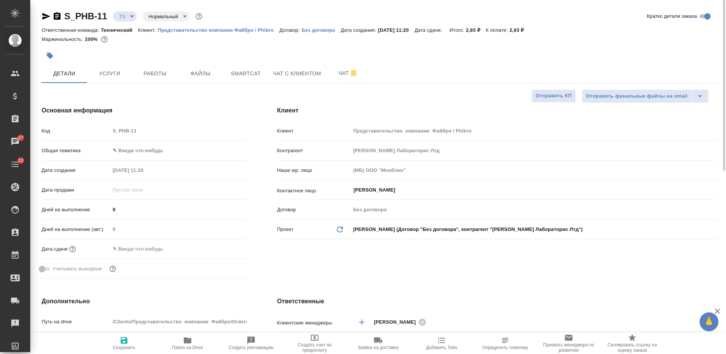
type textarea "x"
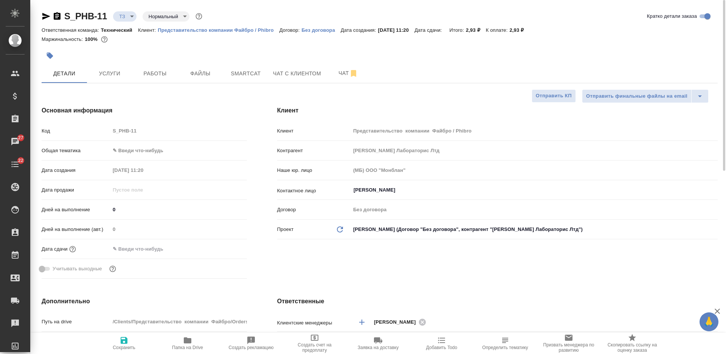
type textarea "x"
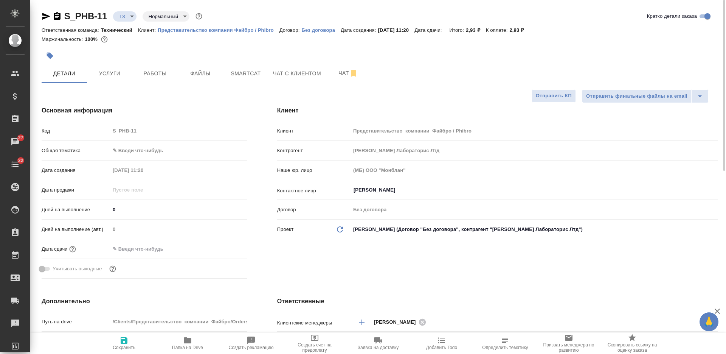
type textarea "x"
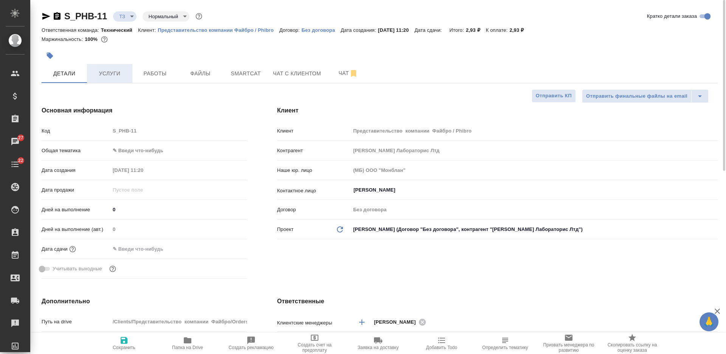
click at [122, 71] on span "Услуги" at bounding box center [110, 73] width 36 height 9
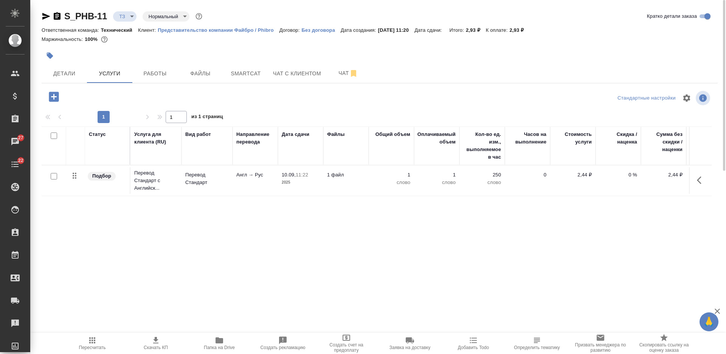
click at [54, 136] on input "checkbox" at bounding box center [54, 135] width 6 height 6
checkbox input "true"
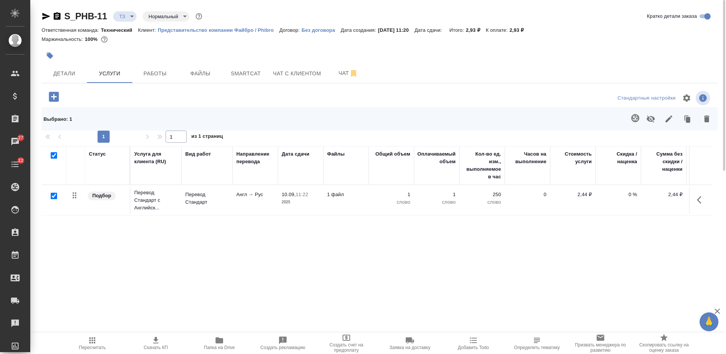
click at [626, 121] on span at bounding box center [634, 119] width 16 height 20
click at [633, 122] on icon "button" at bounding box center [635, 117] width 9 height 9
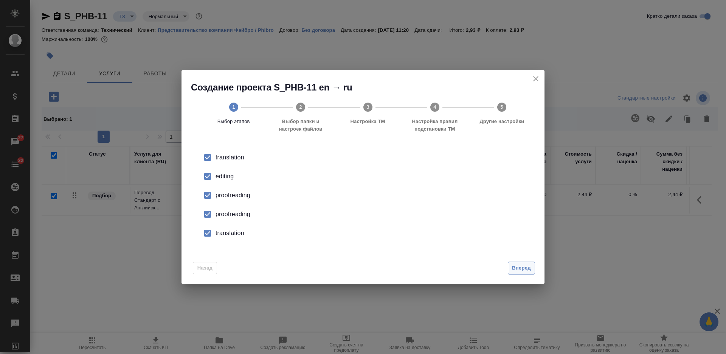
click at [516, 267] on span "Вперед" at bounding box center [521, 268] width 19 height 9
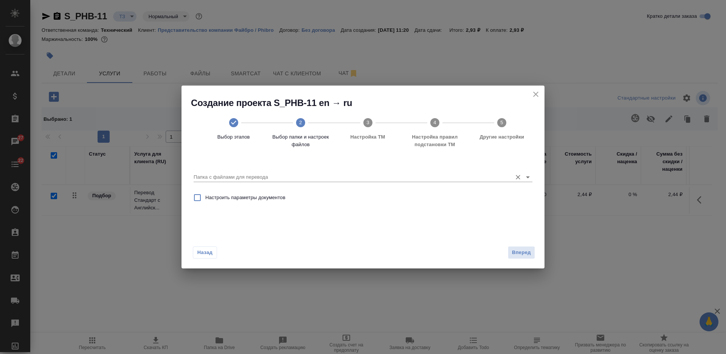
click at [374, 178] on input "Папка с файлами для перевода" at bounding box center [351, 176] width 315 height 9
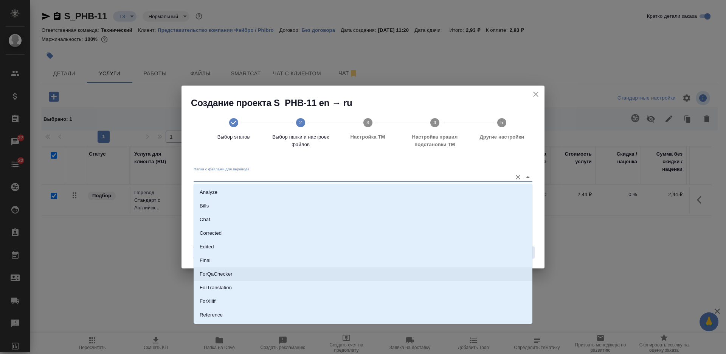
scroll to position [39, 0]
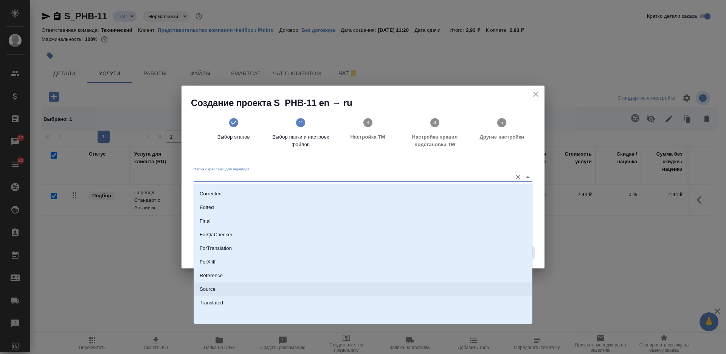
click at [346, 289] on li "Source" at bounding box center [363, 289] width 339 height 14
type input "Source"
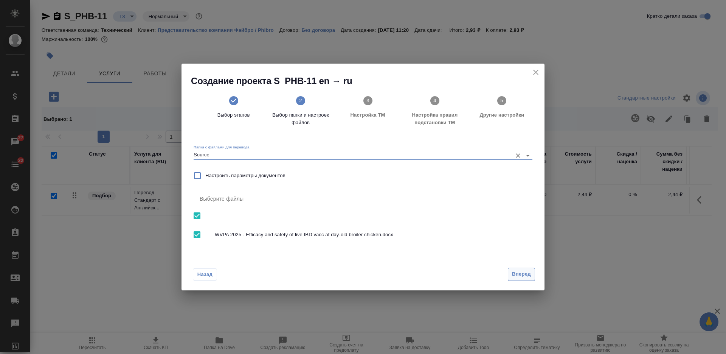
click at [520, 275] on span "Вперед" at bounding box center [521, 274] width 19 height 9
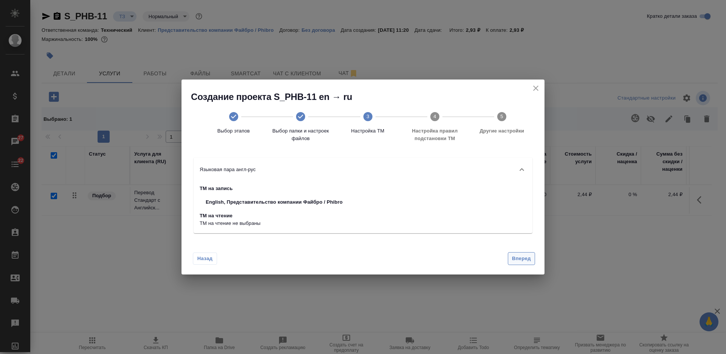
click at [521, 259] on span "Вперед" at bounding box center [521, 258] width 19 height 9
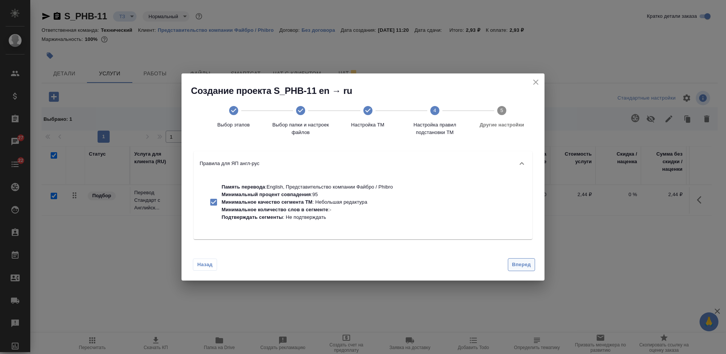
click at [515, 266] on span "Вперед" at bounding box center [521, 264] width 19 height 9
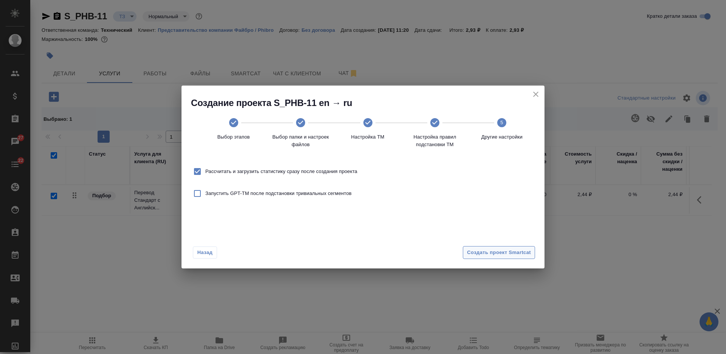
click at [508, 252] on span "Создать проект Smartcat" at bounding box center [499, 252] width 64 height 9
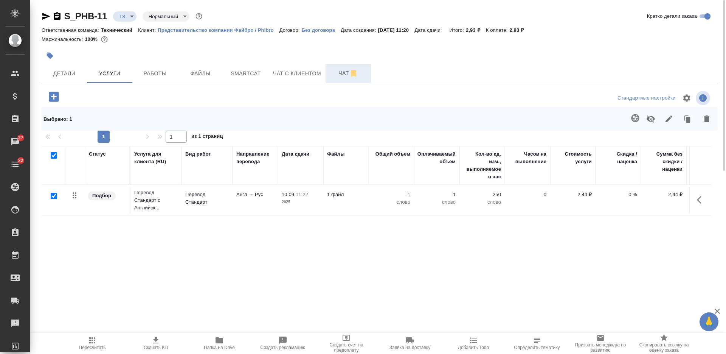
click at [333, 76] on span "Чат" at bounding box center [348, 72] width 36 height 9
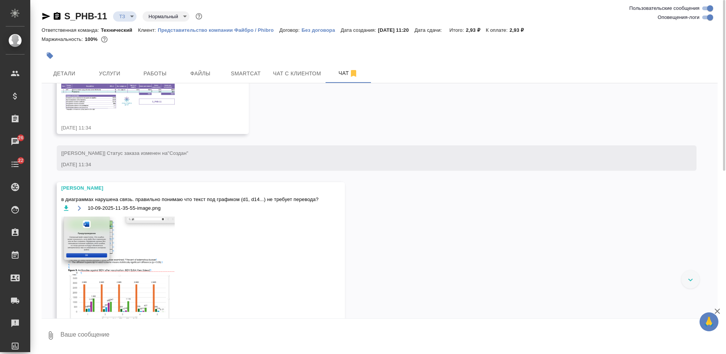
scroll to position [344, 0]
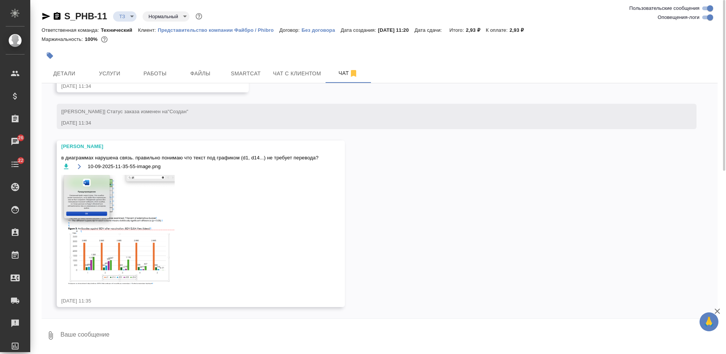
click at [112, 199] on img at bounding box center [117, 229] width 113 height 109
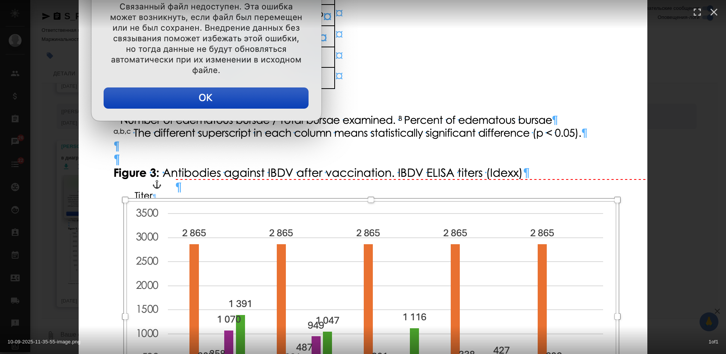
click at [677, 152] on div "10-09-2025-11-35-55-image.png 1 of 1" at bounding box center [363, 177] width 726 height 354
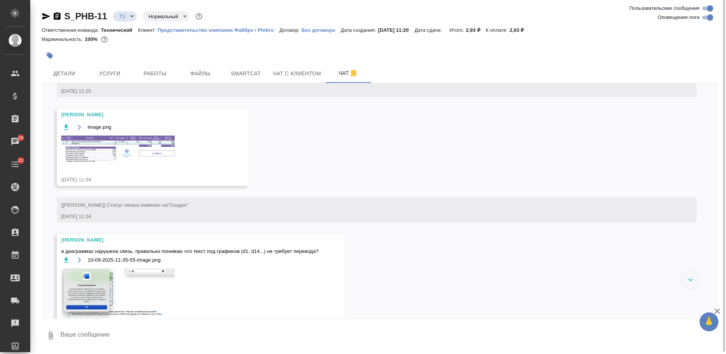
scroll to position [249, 0]
click at [136, 165] on div "image.png" at bounding box center [141, 148] width 161 height 50
click at [161, 149] on img at bounding box center [117, 150] width 113 height 27
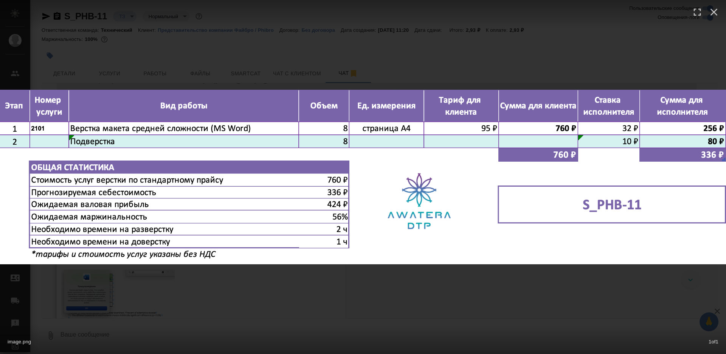
click at [364, 304] on div "image.png 1 of 1" at bounding box center [363, 177] width 726 height 354
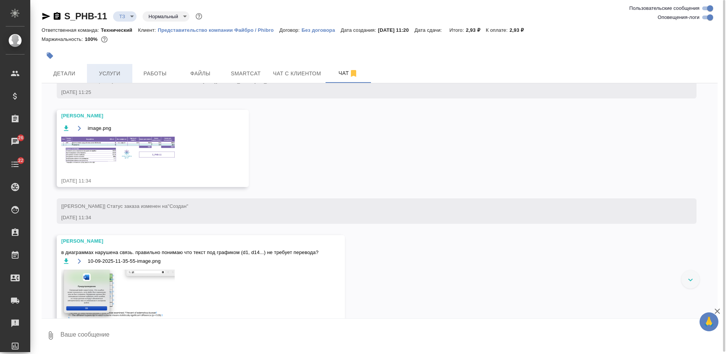
click at [118, 65] on button "Услуги" at bounding box center [109, 73] width 45 height 19
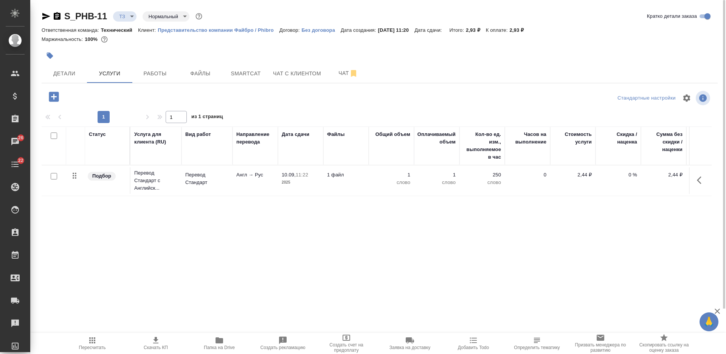
click at [55, 96] on icon "button" at bounding box center [54, 97] width 10 height 10
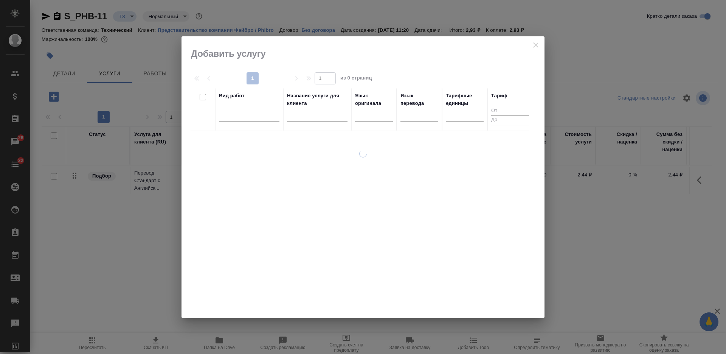
click at [297, 117] on input "text" at bounding box center [317, 116] width 61 height 9
type input "w"
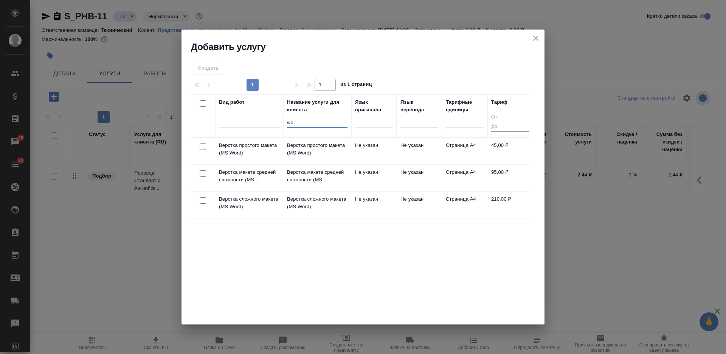
type input "wo"
click at [203, 174] on input "checkbox" at bounding box center [203, 173] width 6 height 6
checkbox input "true"
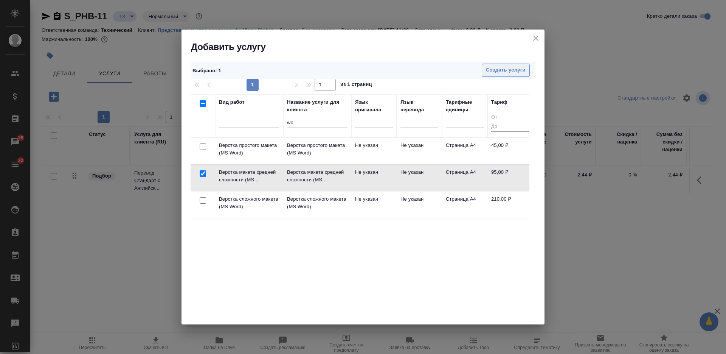
click at [499, 73] on span "Создать услуги" at bounding box center [506, 70] width 40 height 9
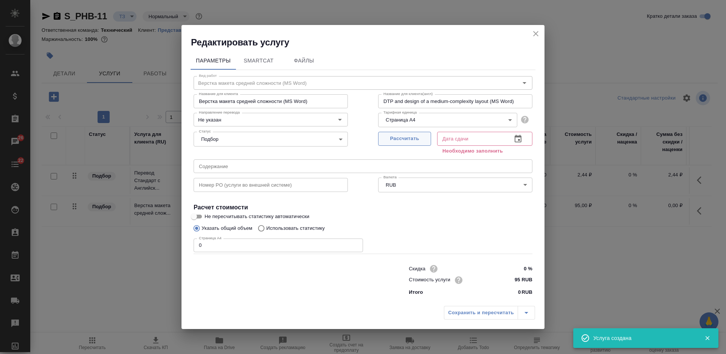
click at [402, 137] on span "Рассчитать" at bounding box center [404, 138] width 45 height 9
type input "10.09.2025 11:40"
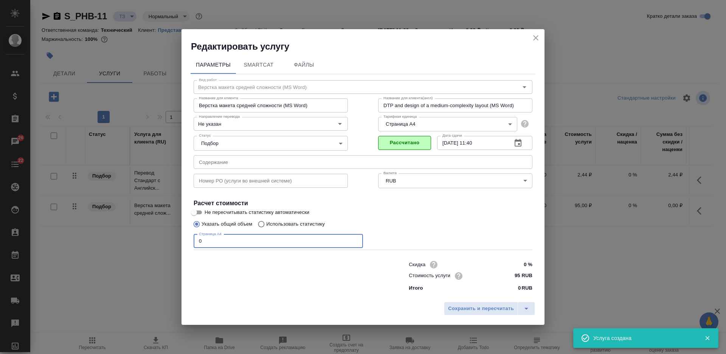
drag, startPoint x: 203, startPoint y: 247, endPoint x: 191, endPoint y: 250, distance: 11.6
click at [192, 250] on div "Вид работ Верстка макета средней сложности (MS Word) Вид работ Название для кли…" at bounding box center [363, 184] width 345 height 221
type input "8"
click at [478, 306] on span "Сохранить и пересчитать" at bounding box center [481, 308] width 66 height 9
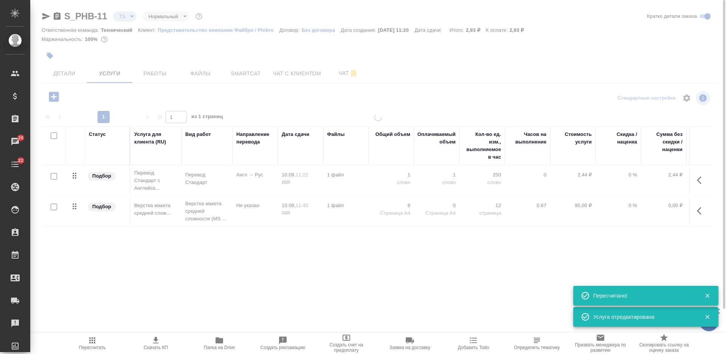
type input "new"
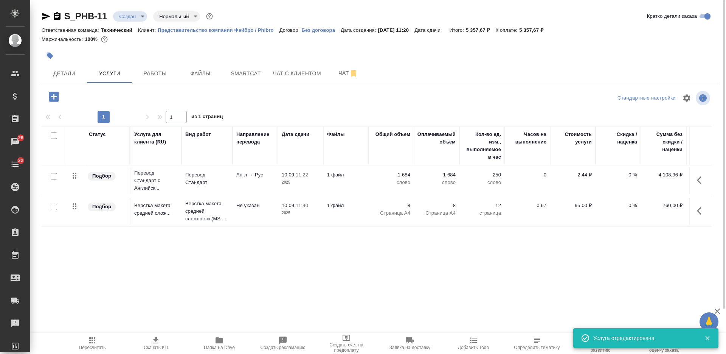
click at [528, 63] on div at bounding box center [380, 55] width 676 height 17
click at [222, 344] on icon "button" at bounding box center [219, 340] width 9 height 9
click at [92, 344] on icon "button" at bounding box center [92, 340] width 9 height 9
click at [68, 83] on div "S_PHB-11 Создан new Нормальный normal Кратко детали заказа Ответственная команд…" at bounding box center [379, 154] width 685 height 308
click at [62, 78] on button "Детали" at bounding box center [64, 73] width 45 height 19
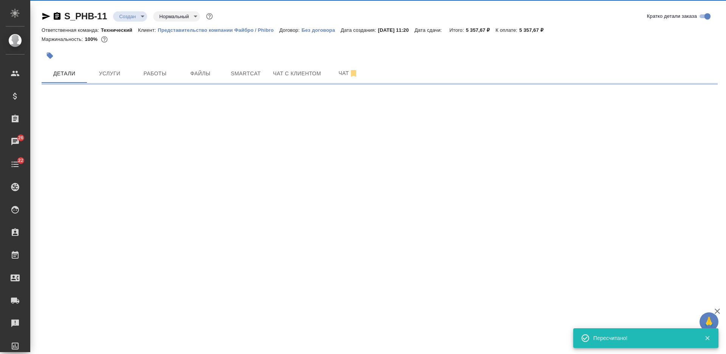
select select "RU"
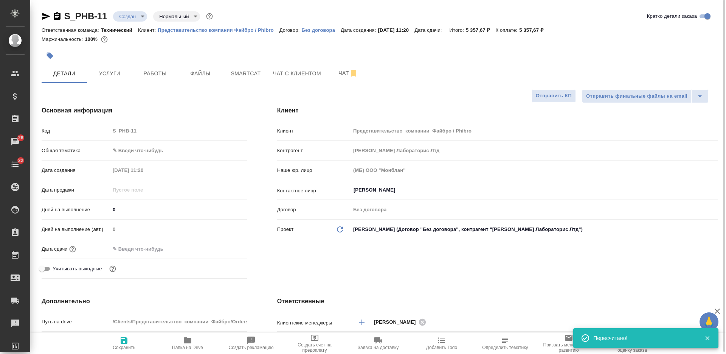
type textarea "x"
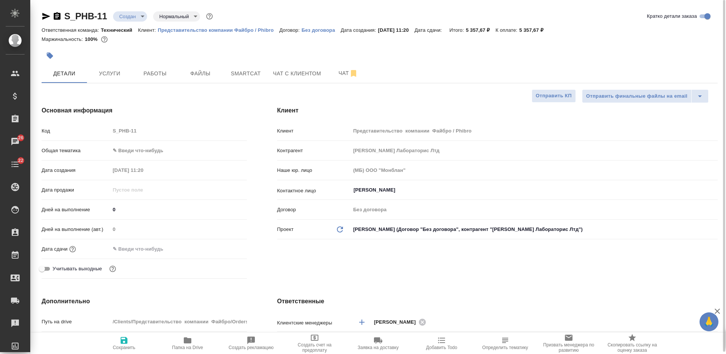
click at [124, 343] on icon "button" at bounding box center [124, 340] width 7 height 7
type textarea "x"
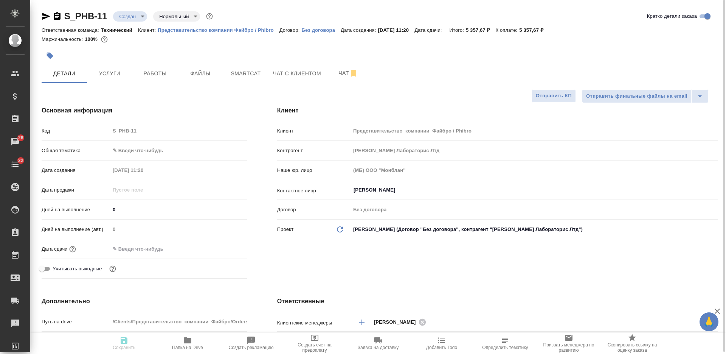
type textarea "x"
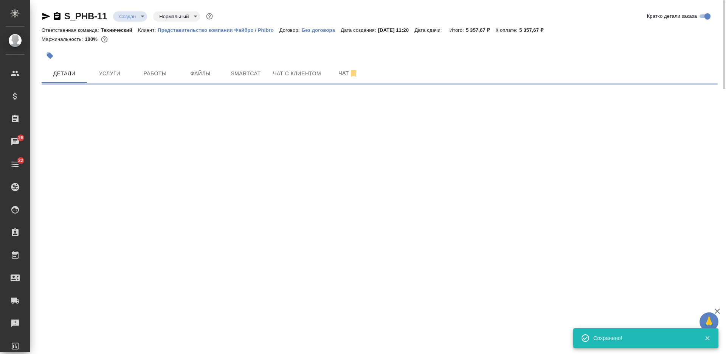
select select "RU"
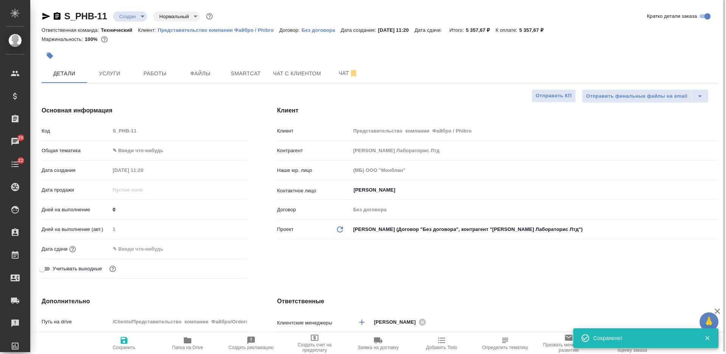
type textarea "x"
click at [374, 186] on input "Рогова Юлия" at bounding box center [521, 189] width 337 height 9
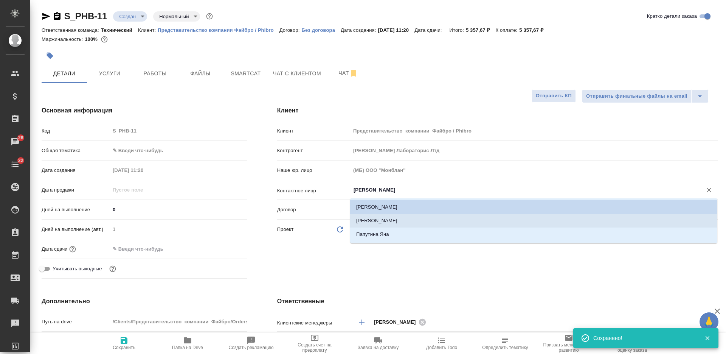
click at [376, 215] on li "Корнилова Марина" at bounding box center [533, 221] width 367 height 14
type input "Корнилова Марина"
type textarea "x"
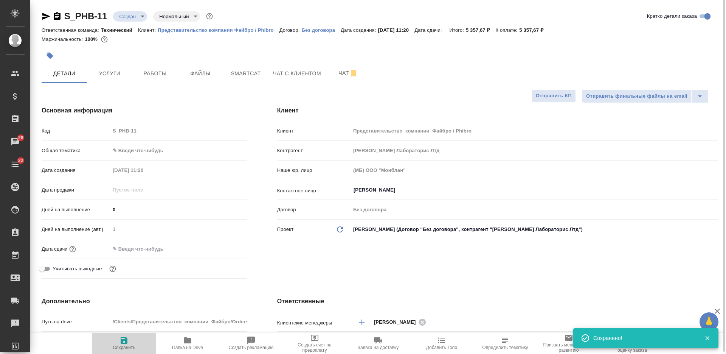
click at [126, 339] on icon "button" at bounding box center [124, 340] width 7 height 7
type textarea "x"
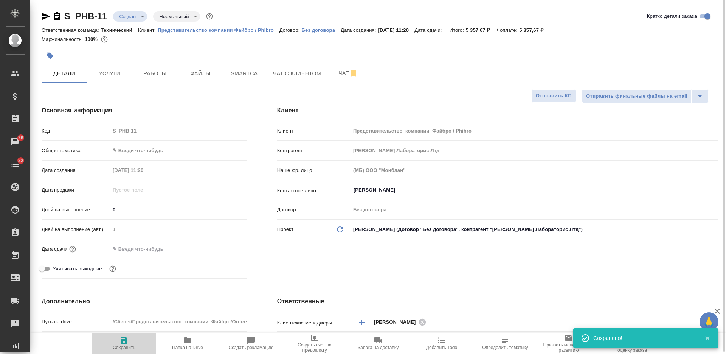
type textarea "x"
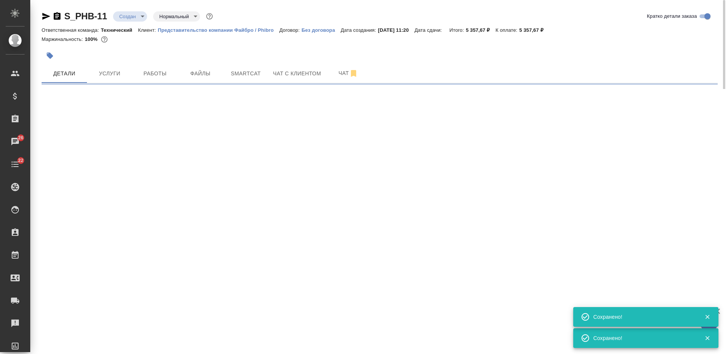
type input "holyTrinity"
select select "RU"
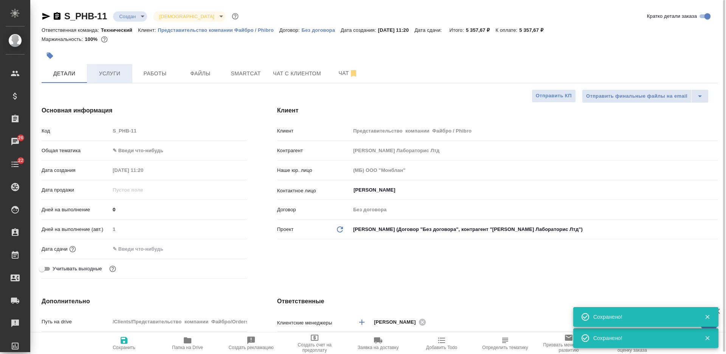
type textarea "x"
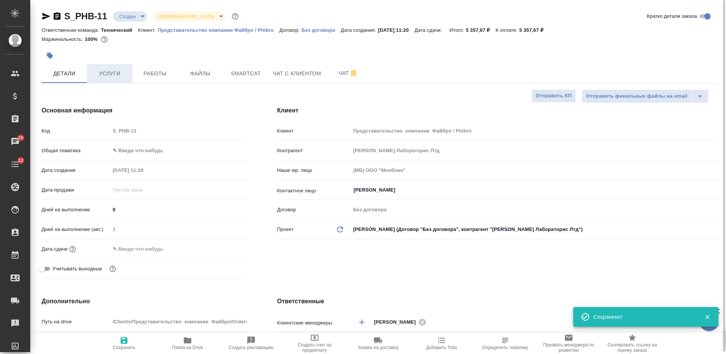
click at [123, 80] on button "Услуги" at bounding box center [109, 73] width 45 height 19
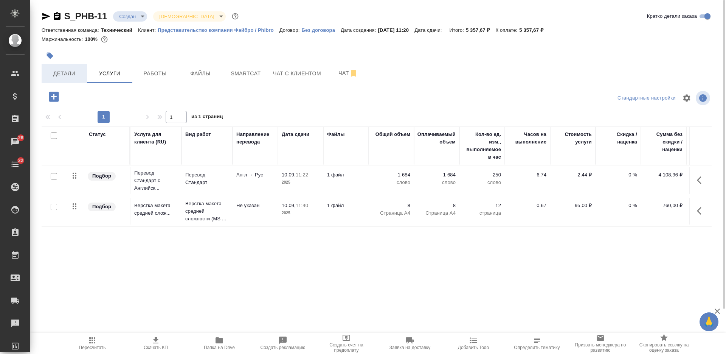
click at [71, 75] on span "Детали" at bounding box center [64, 73] width 36 height 9
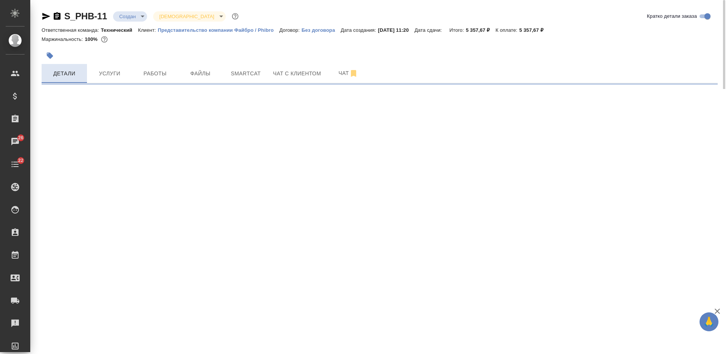
select select "RU"
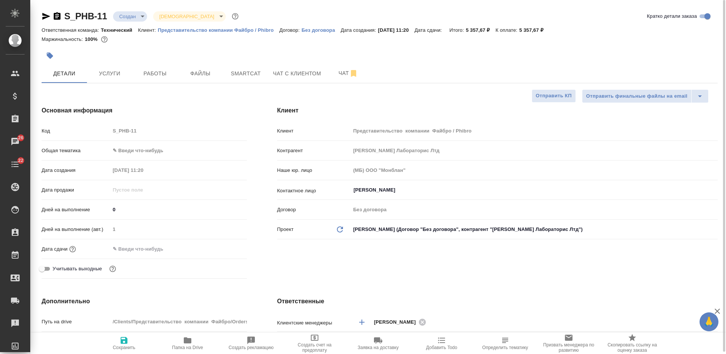
type textarea "x"
drag, startPoint x: 119, startPoint y: 210, endPoint x: 112, endPoint y: 210, distance: 7.6
click at [112, 210] on input "0" at bounding box center [178, 209] width 137 height 11
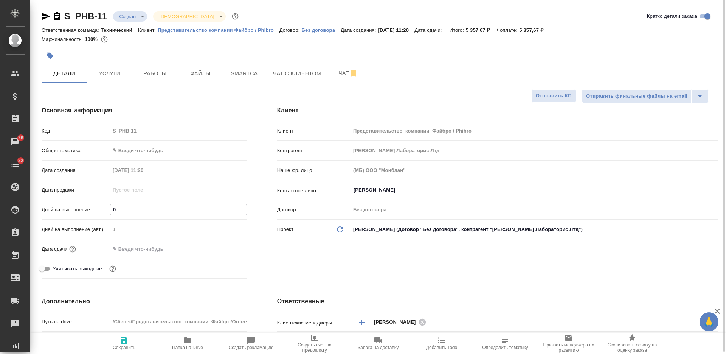
type input "2"
type textarea "x"
type input "2"
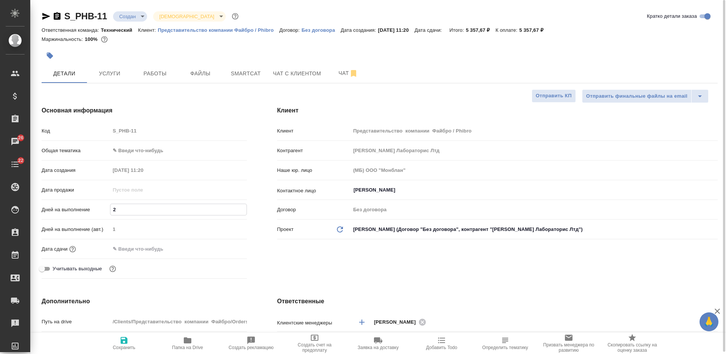
click at [130, 344] on span "Сохранить" at bounding box center [124, 343] width 54 height 14
type textarea "x"
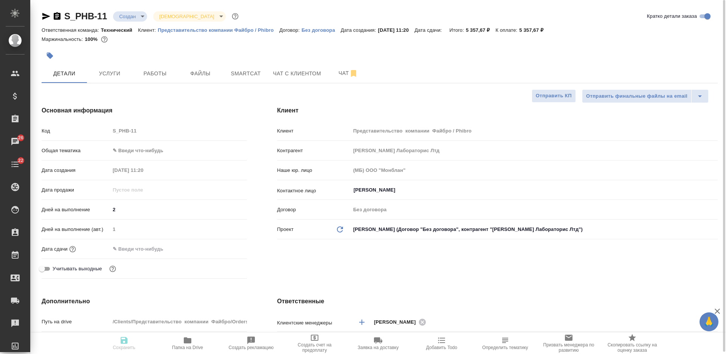
type textarea "x"
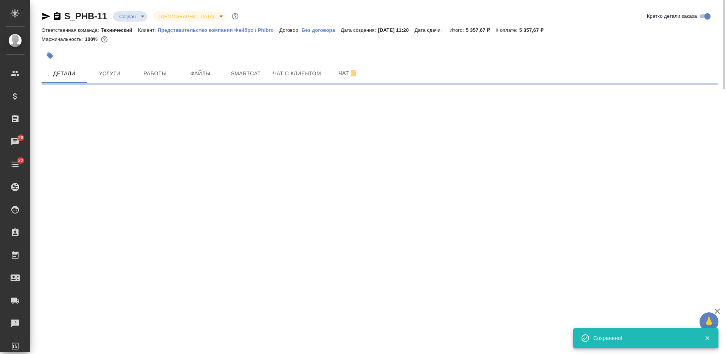
select select "RU"
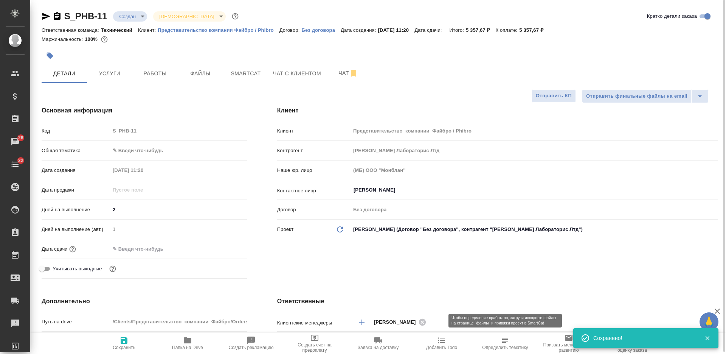
type textarea "x"
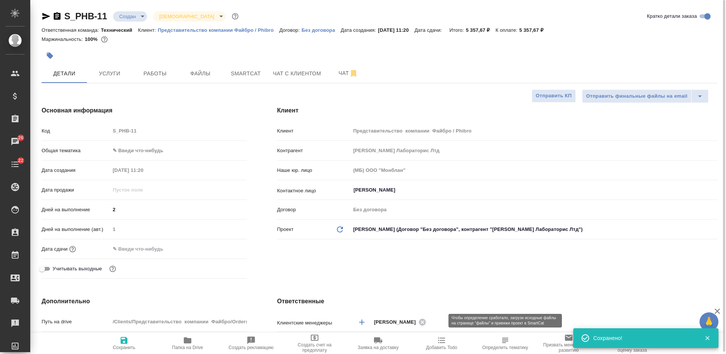
type textarea "x"
click at [499, 340] on span "Определить тематику" at bounding box center [505, 343] width 54 height 14
type textarea "x"
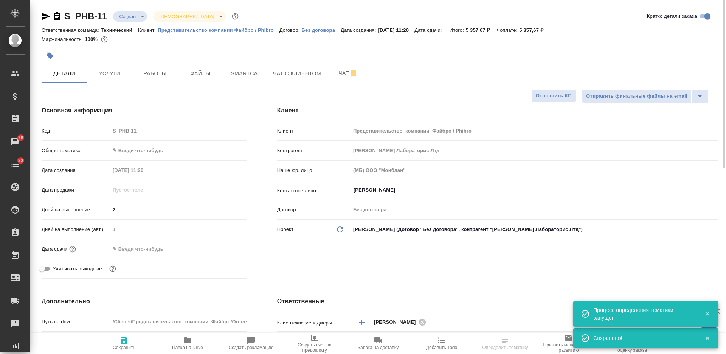
type textarea "x"
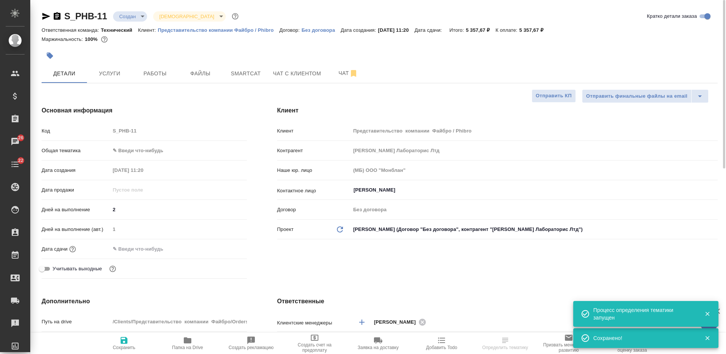
type textarea "x"
click at [117, 73] on span "Услуги" at bounding box center [110, 73] width 36 height 9
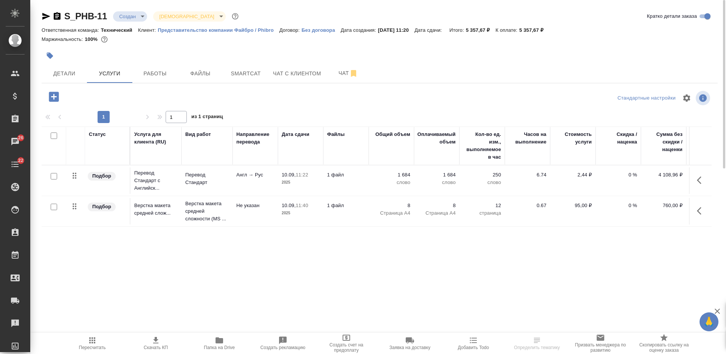
click at [161, 346] on span "Скачать КП" at bounding box center [156, 347] width 24 height 5
click at [59, 21] on div "S_PHB-11 Создан new Святая троица holyTrinity" at bounding box center [141, 16] width 199 height 12
click at [59, 16] on icon "button" at bounding box center [57, 16] width 7 height 8
click at [192, 29] on p "Представительство компании Файбро / Phibro" at bounding box center [219, 30] width 122 height 6
drag, startPoint x: 562, startPoint y: 30, endPoint x: 530, endPoint y: 29, distance: 32.2
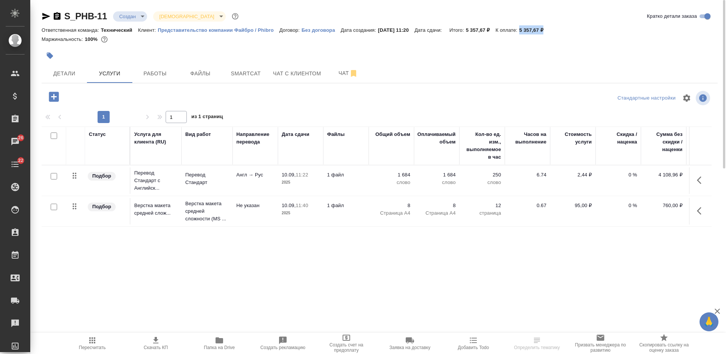
click at [530, 29] on div "Ответственная команда: Технический Клиент: Представительство компании Файбро / …" at bounding box center [380, 29] width 676 height 9
copy p "5 357,67 ₽"
click at [340, 75] on span "Чат" at bounding box center [348, 72] width 36 height 9
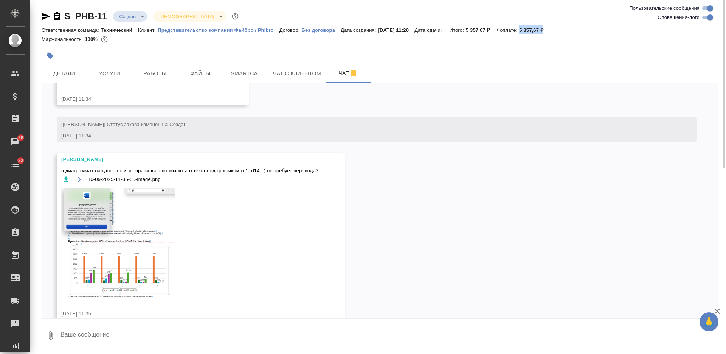
scroll to position [344, 0]
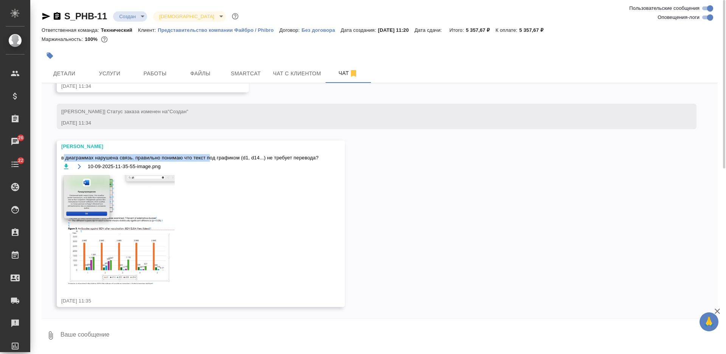
drag, startPoint x: 68, startPoint y: 159, endPoint x: 211, endPoint y: 154, distance: 143.1
click at [211, 154] on span "в диаграммах нарушена связь. правильно понимаю что текст под графиком (d1, d14.…" at bounding box center [189, 158] width 257 height 8
click at [67, 154] on span "в диаграммах нарушена связь. правильно понимаю что текст под графиком (d1, d14.…" at bounding box center [189, 158] width 257 height 8
drag, startPoint x: 61, startPoint y: 156, endPoint x: 325, endPoint y: 157, distance: 264.0
click at [325, 157] on div "Заборова Александра в диаграммах нарушена связь. правильно понимаю что текст по…" at bounding box center [201, 223] width 288 height 166
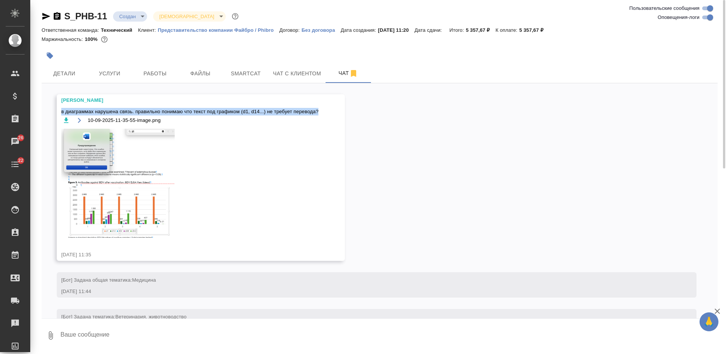
scroll to position [417, 0]
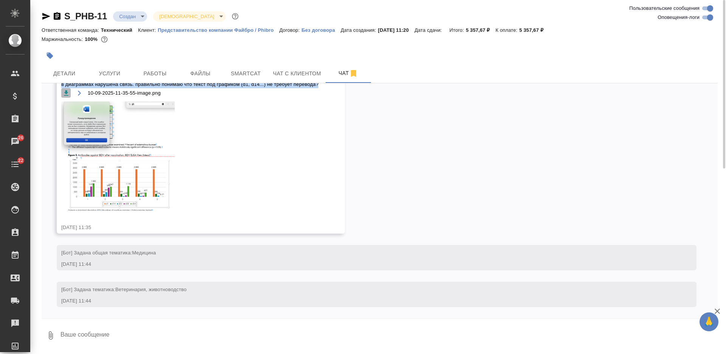
click at [67, 91] on icon "button" at bounding box center [66, 93] width 8 height 8
click at [148, 20] on div "S_PHB-11 Создан new Святая троица holyTrinity" at bounding box center [141, 16] width 199 height 12
click at [138, 18] on body "🙏 .cls-1 fill:#fff; AWATERA Nikiforova Valeria Клиенты Спецификации Заказы 26 Ч…" at bounding box center [363, 177] width 726 height 354
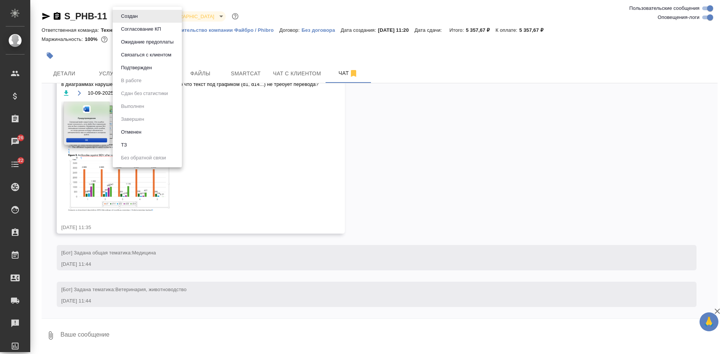
click at [135, 29] on button "Согласование КП" at bounding box center [141, 29] width 45 height 8
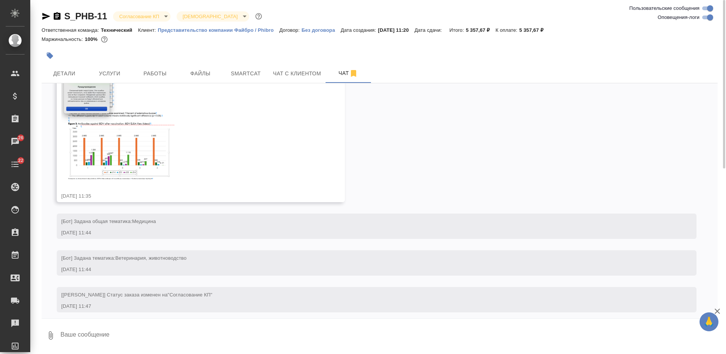
scroll to position [454, 0]
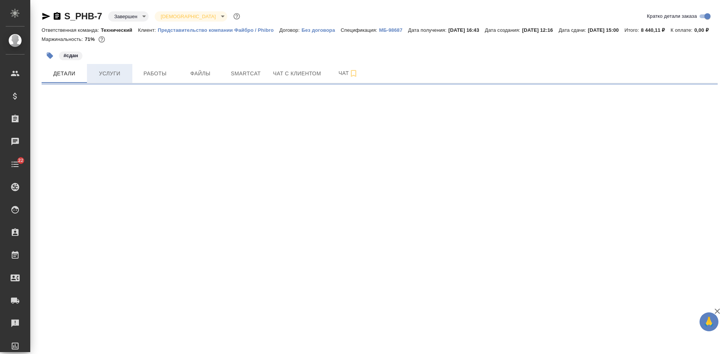
select select "RU"
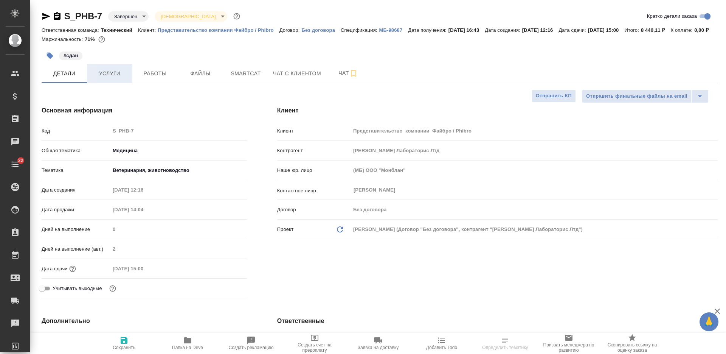
type textarea "x"
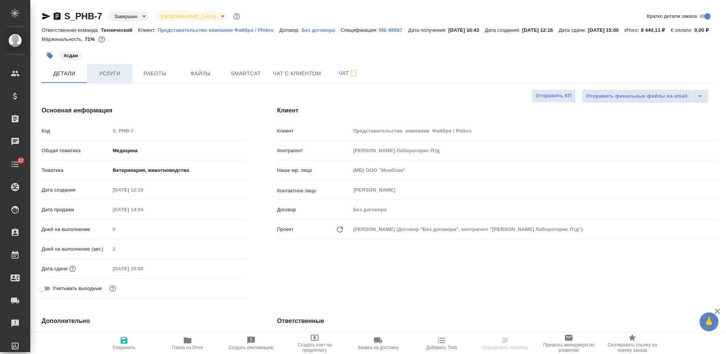
type textarea "x"
click at [116, 78] on span "Услуги" at bounding box center [110, 73] width 36 height 9
type textarea "x"
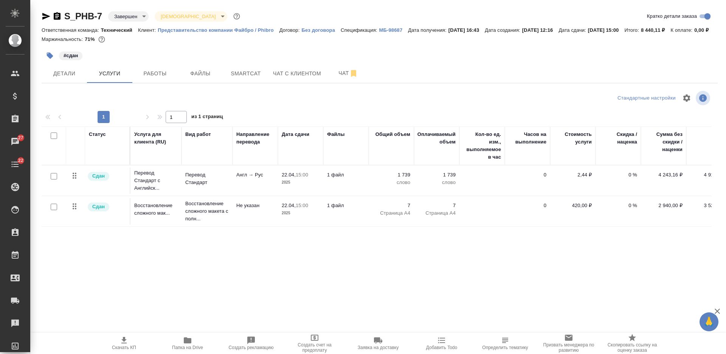
click at [206, 33] on p "Представительство компании Файбро / Phibro" at bounding box center [219, 30] width 122 height 6
click at [74, 78] on span "Детали" at bounding box center [64, 73] width 36 height 9
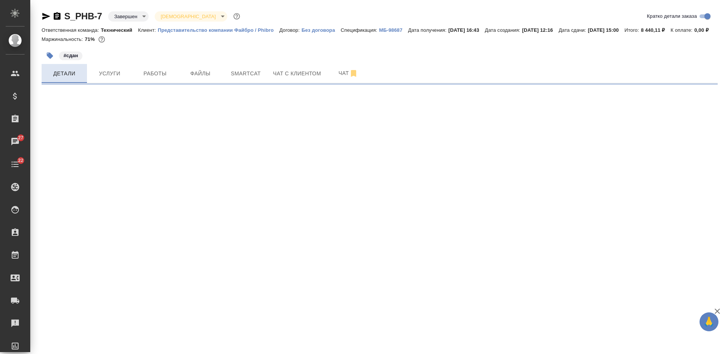
select select "RU"
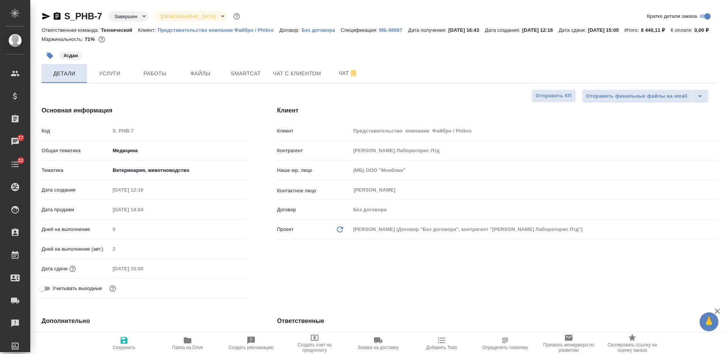
type textarea "x"
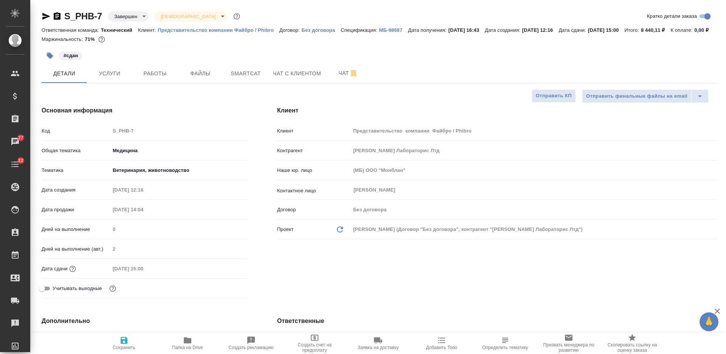
type textarea "x"
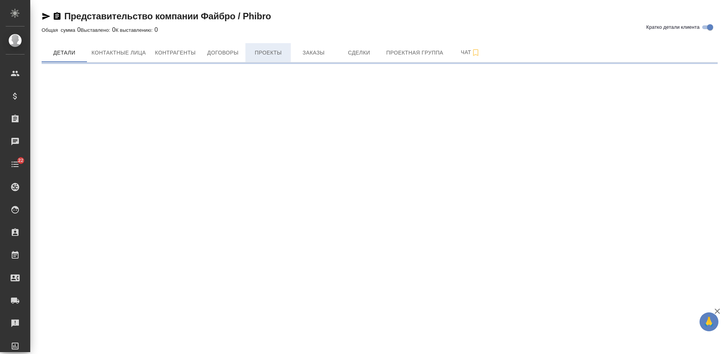
click at [259, 53] on span "Проекты" at bounding box center [268, 52] width 36 height 9
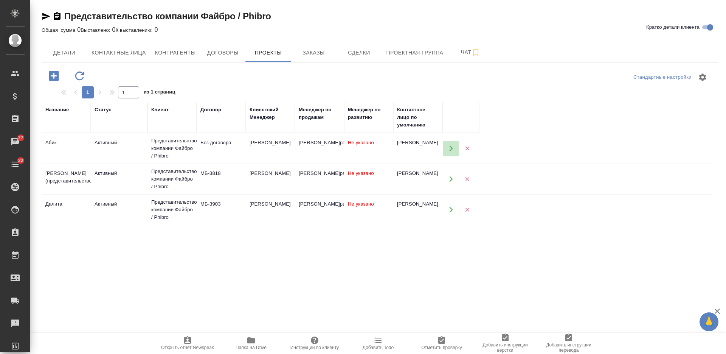
click at [452, 147] on icon "button" at bounding box center [451, 148] width 7 height 7
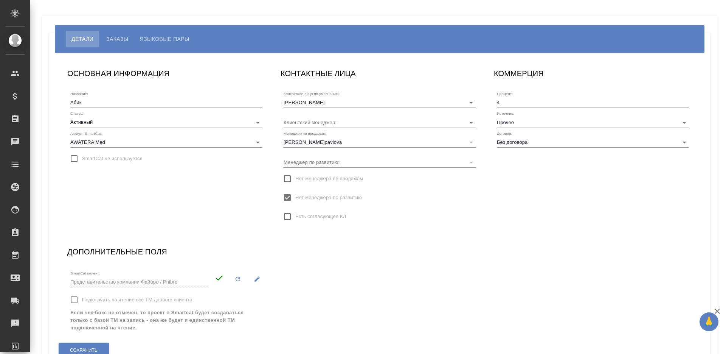
type input "[PERSON_NAME]"
click at [170, 42] on span "Языковые пары" at bounding box center [165, 38] width 50 height 9
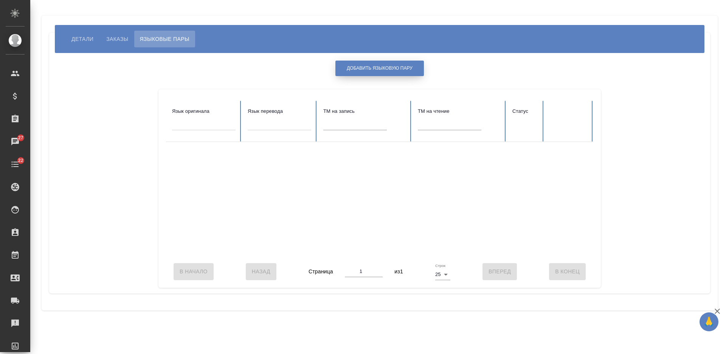
click at [373, 70] on span "Добавить языковую пару" at bounding box center [380, 68] width 66 height 6
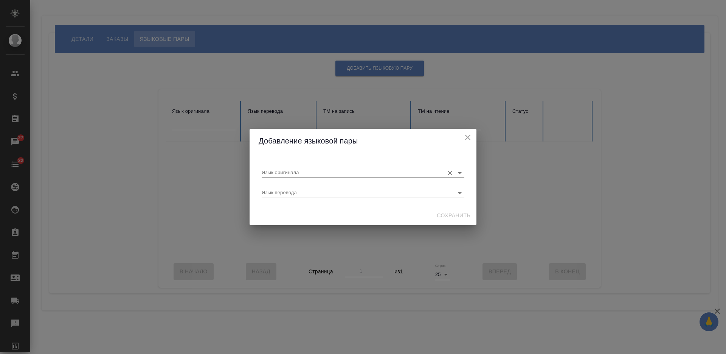
click at [353, 165] on div "Язык оригинала" at bounding box center [363, 170] width 203 height 16
click at [337, 174] on input "Язык оригинала" at bounding box center [351, 172] width 179 height 9
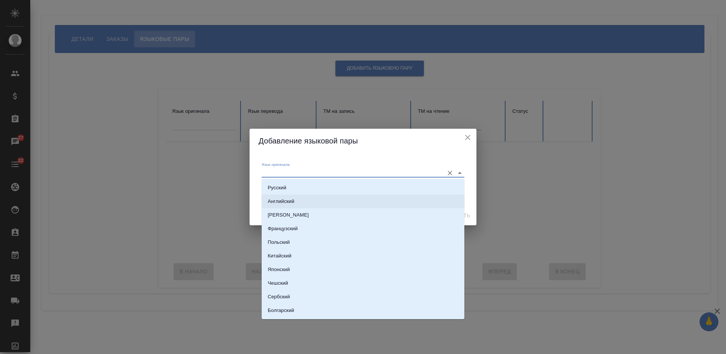
drag, startPoint x: 306, startPoint y: 200, endPoint x: 309, endPoint y: 196, distance: 4.3
click at [307, 200] on li "Английский" at bounding box center [363, 201] width 203 height 14
type input "Английский"
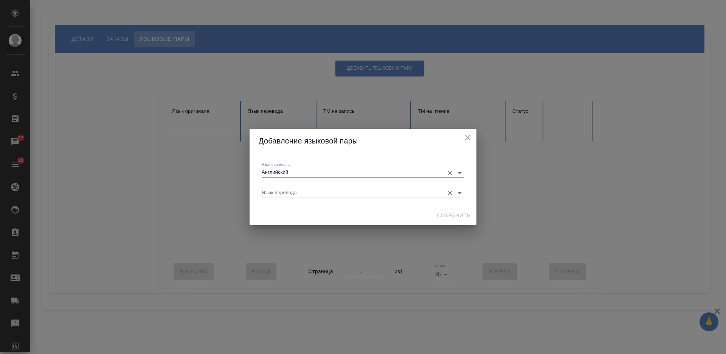
click at [311, 191] on input "Язык перевода" at bounding box center [351, 192] width 179 height 9
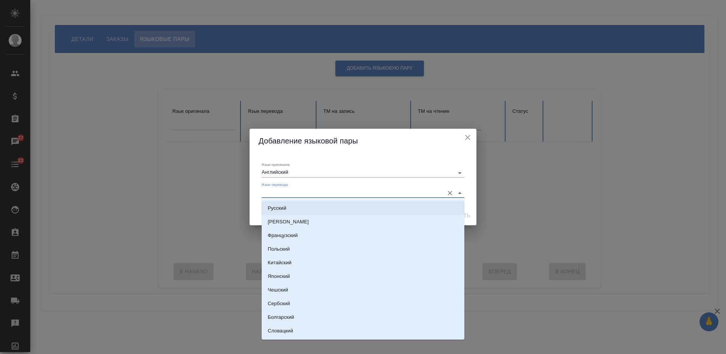
click at [309, 204] on li "Русский" at bounding box center [363, 208] width 203 height 14
type input "Русский"
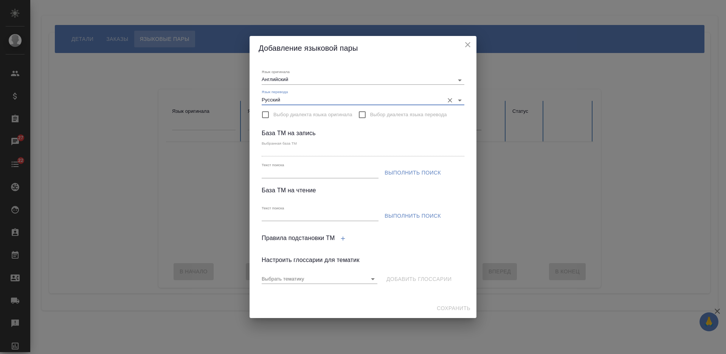
click at [306, 175] on input "Текст поиска" at bounding box center [320, 172] width 117 height 9
type input "Файбро"
click at [399, 172] on span "Выполнить поиск" at bounding box center [413, 172] width 56 height 9
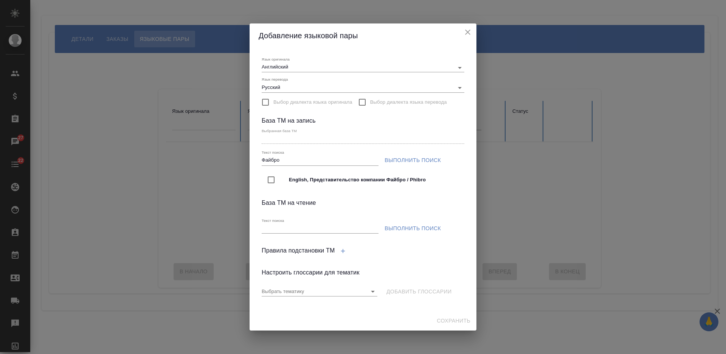
click at [272, 176] on input "checkbox" at bounding box center [271, 180] width 16 height 16
type input "English, Представительство компании Файбро / Phibro"
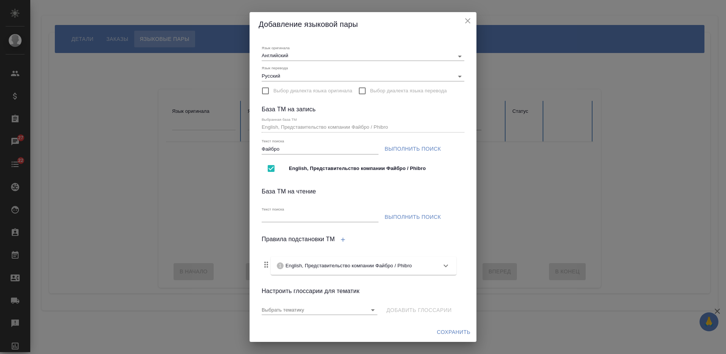
click at [272, 149] on input "Файбро" at bounding box center [320, 148] width 117 height 9
click at [286, 221] on input "Текст поиска" at bounding box center [320, 217] width 117 height 9
paste input "Файбро"
type input "Файбро"
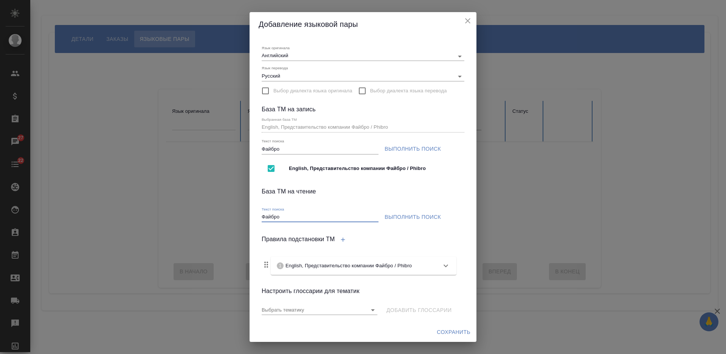
click at [389, 216] on span "Выполнить поиск" at bounding box center [413, 216] width 56 height 9
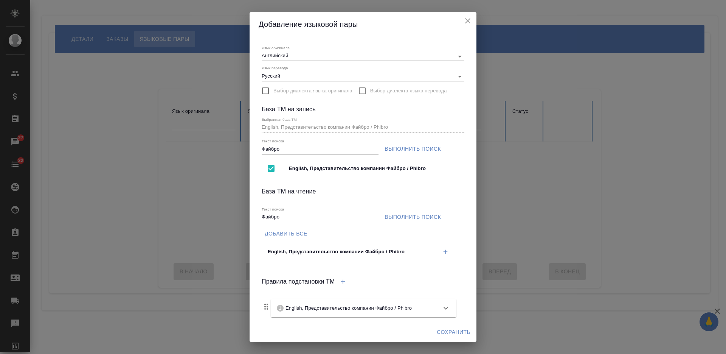
click at [442, 252] on icon "button" at bounding box center [445, 251] width 7 height 7
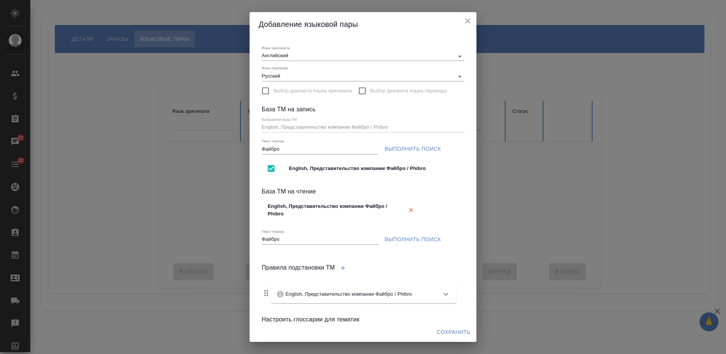
click at [459, 336] on span "Сохранить" at bounding box center [454, 331] width 34 height 9
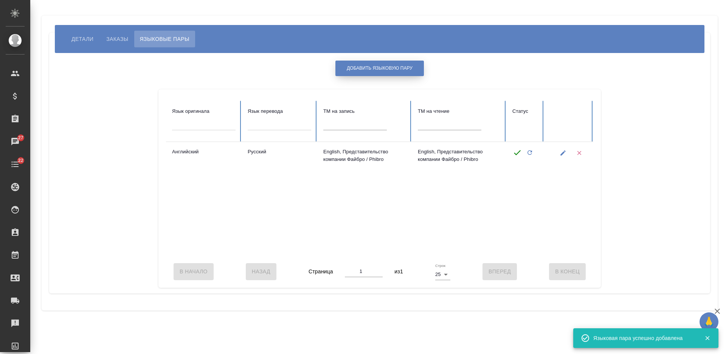
click at [395, 73] on button "Добавить языковую пару" at bounding box center [380, 69] width 89 height 16
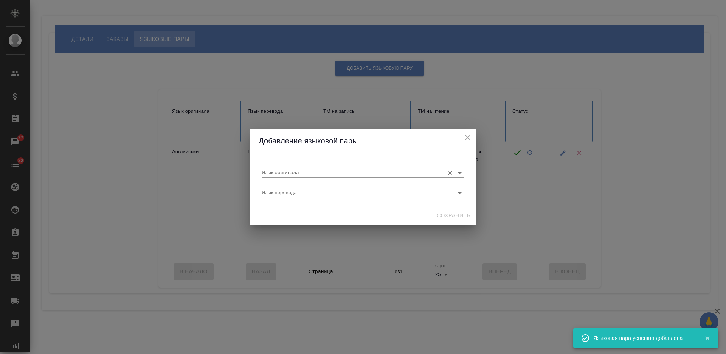
click at [353, 165] on div "Язык оригинала" at bounding box center [363, 170] width 203 height 16
click at [353, 172] on input "Язык оригинала" at bounding box center [351, 172] width 179 height 9
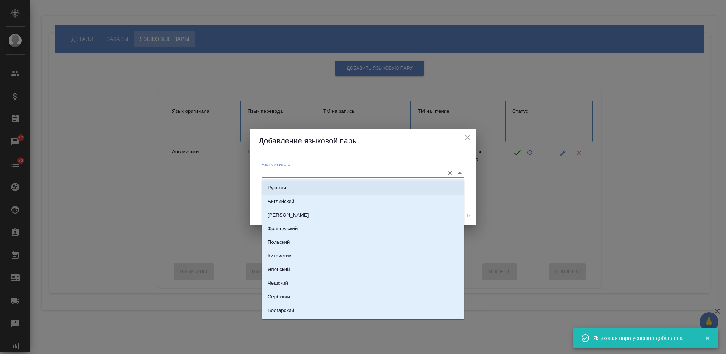
click at [352, 182] on li "Русский" at bounding box center [363, 188] width 203 height 14
type input "Русский"
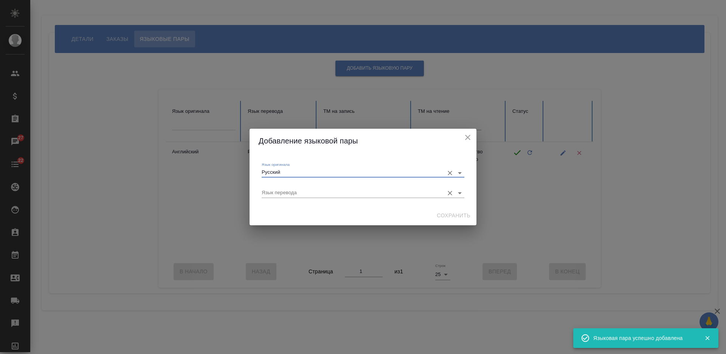
click at [346, 193] on input "Язык перевода" at bounding box center [351, 192] width 179 height 9
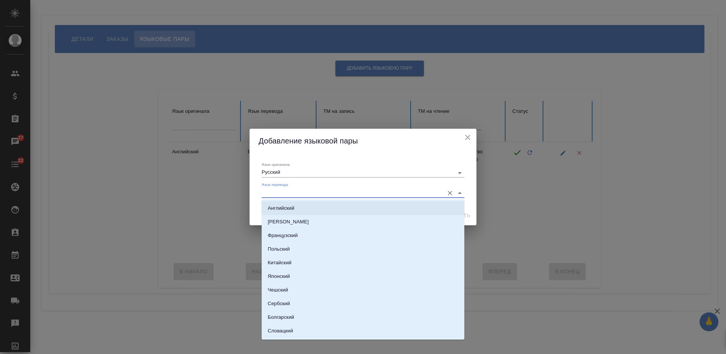
click at [335, 207] on li "Английский" at bounding box center [363, 208] width 203 height 14
type input "Английский"
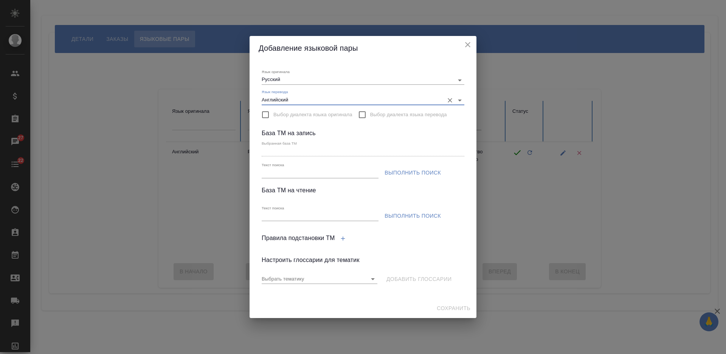
click at [319, 173] on input "Текст поиска" at bounding box center [320, 172] width 117 height 9
paste input "Файбро"
click at [410, 168] on span "Выполнить поиск" at bounding box center [413, 172] width 56 height 9
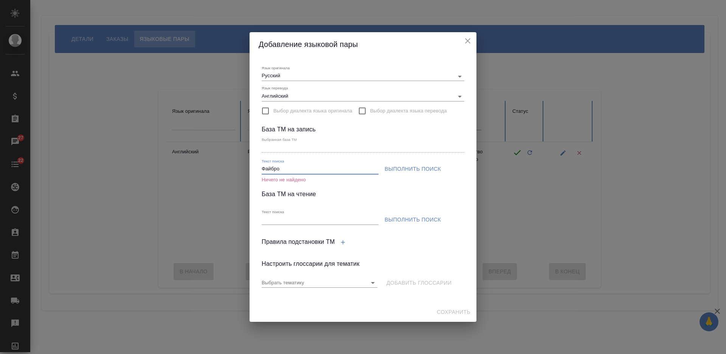
click at [270, 171] on input "Файбро" at bounding box center [320, 169] width 117 height 9
click at [271, 171] on input "Файбро" at bounding box center [320, 169] width 117 height 9
type input "Phibro"
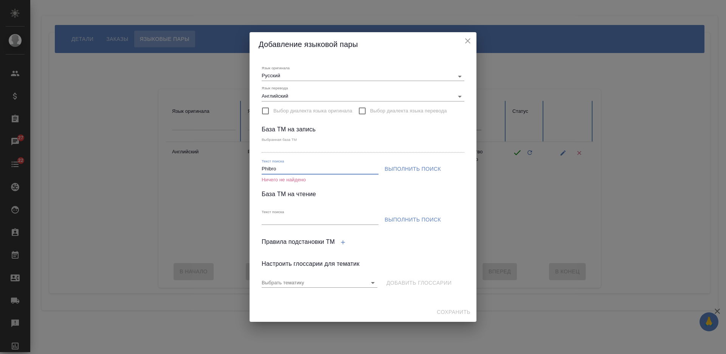
click at [395, 171] on span "Выполнить поиск" at bounding box center [413, 168] width 56 height 9
click at [465, 40] on icon "close" at bounding box center [467, 40] width 9 height 9
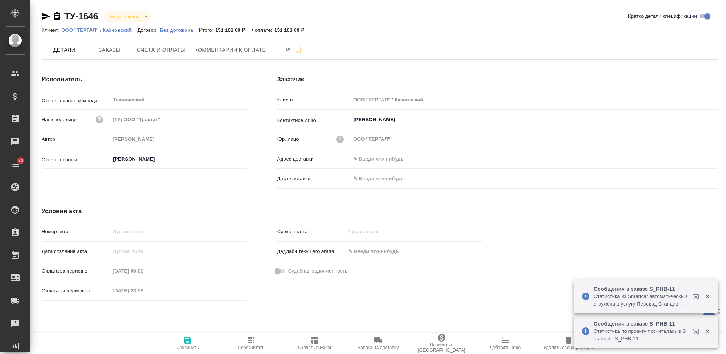
click at [113, 29] on p "ООО "ТЕРГАЛ" / Казновский" at bounding box center [99, 30] width 76 height 6
click at [559, 345] on span "Удалить спецификацию" at bounding box center [569, 343] width 54 height 14
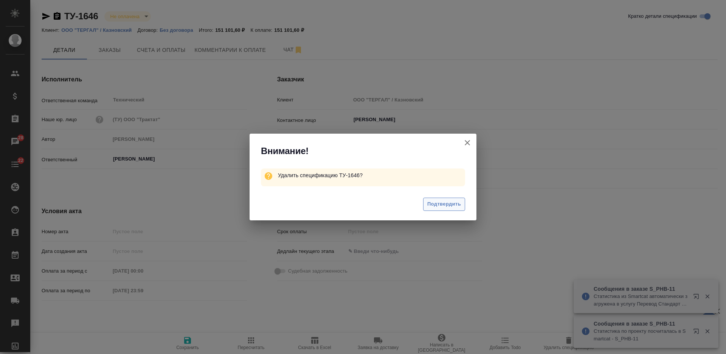
click at [443, 204] on span "Подтвердить" at bounding box center [444, 204] width 34 height 9
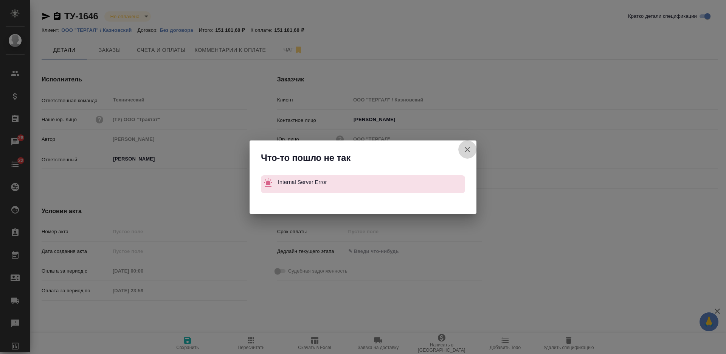
click at [466, 148] on icon "button" at bounding box center [467, 149] width 9 height 9
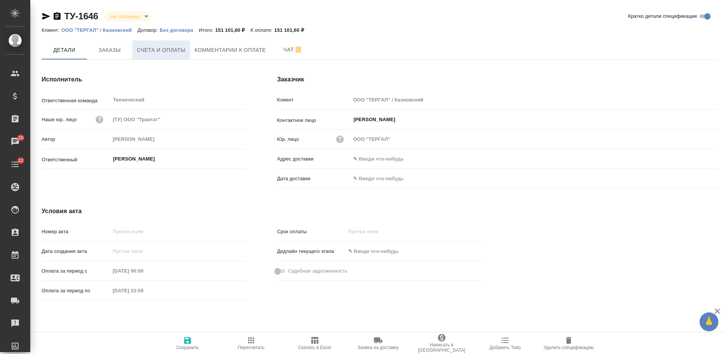
click at [159, 51] on span "Счета и оплаты" at bounding box center [161, 49] width 49 height 9
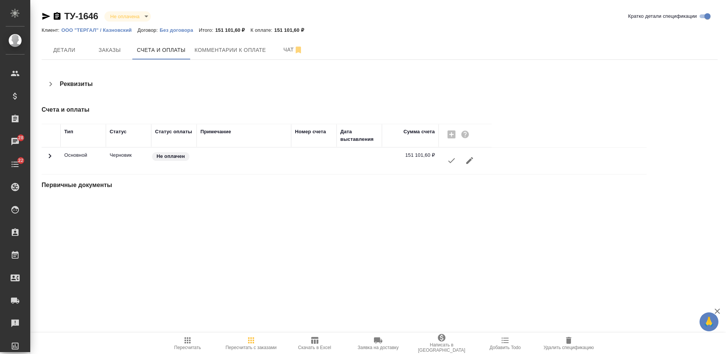
click at [573, 349] on span "Удалить спецификацию" at bounding box center [569, 347] width 50 height 5
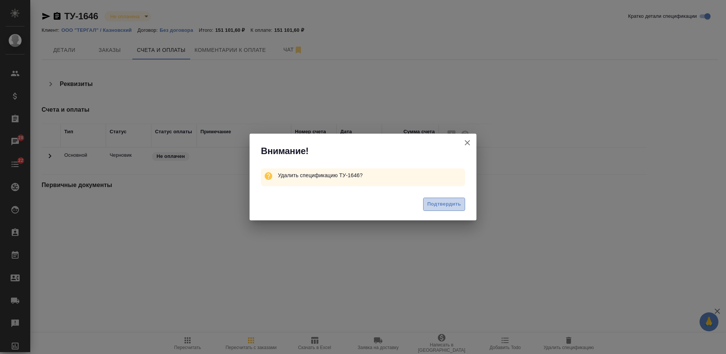
click at [442, 206] on span "Подтвердить" at bounding box center [444, 204] width 34 height 9
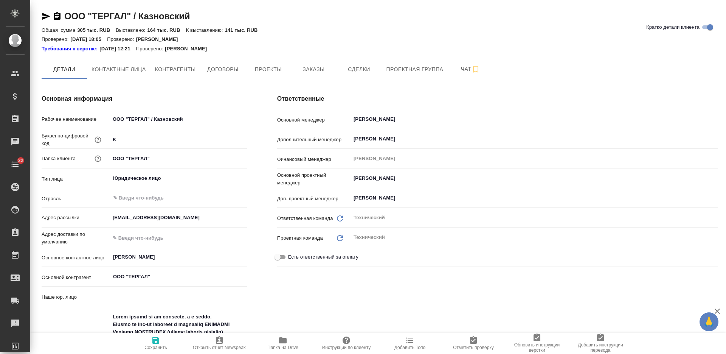
type textarea "x"
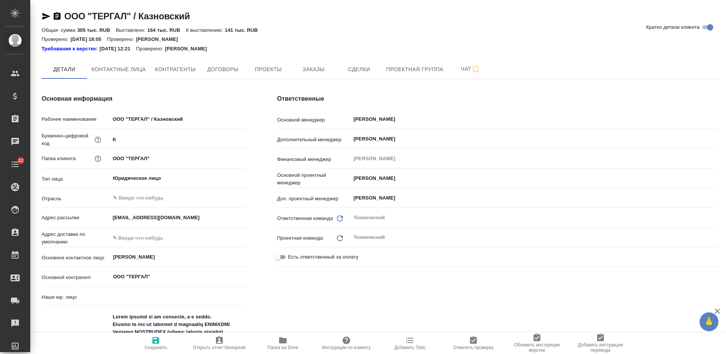
type textarea "x"
click at [282, 339] on icon "button" at bounding box center [283, 340] width 8 height 6
click at [317, 71] on span "Заказы" at bounding box center [313, 69] width 36 height 9
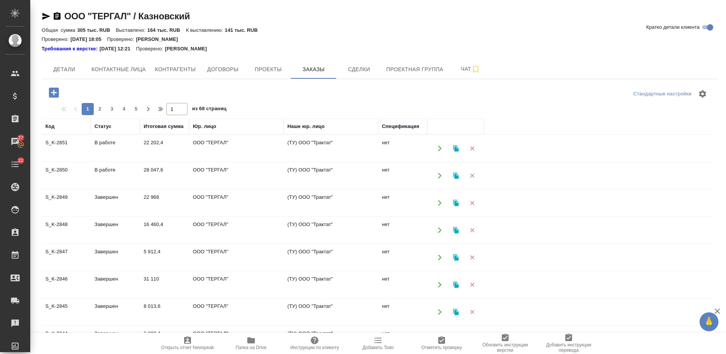
click at [312, 39] on div "Проверено: [DATE] 18:05 Проверено: [PERSON_NAME]" at bounding box center [380, 38] width 676 height 9
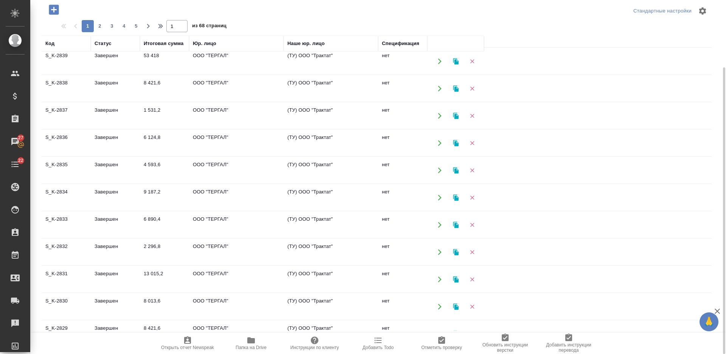
scroll to position [236, 0]
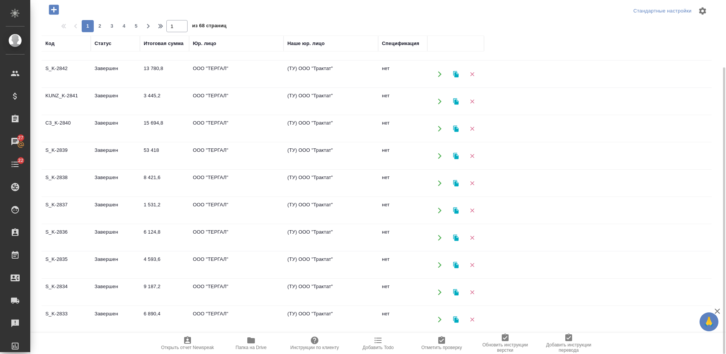
click at [119, 258] on td "Завершен" at bounding box center [115, 265] width 49 height 26
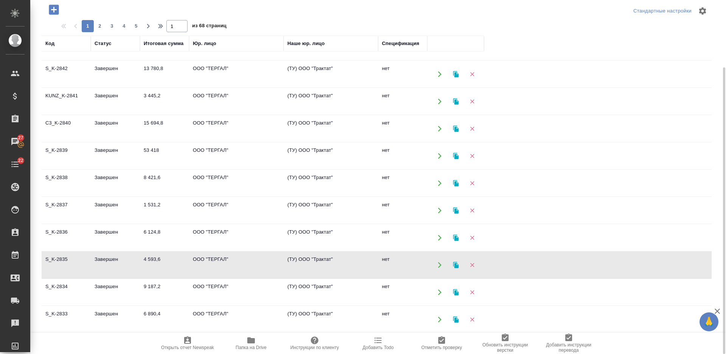
click at [119, 258] on td "Завершен" at bounding box center [115, 265] width 49 height 26
click at [144, 234] on td "6 124,8" at bounding box center [164, 237] width 49 height 26
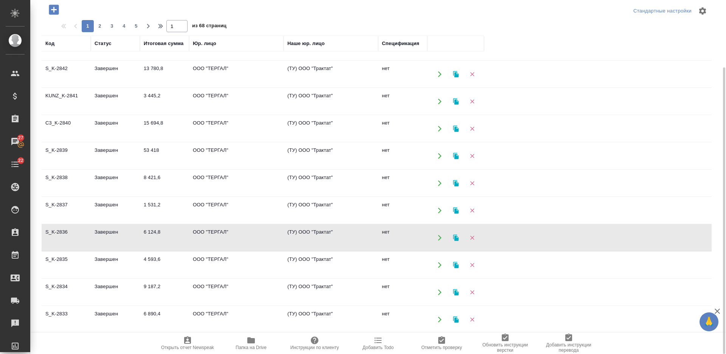
click at [144, 234] on td "6 124,8" at bounding box center [164, 237] width 49 height 26
click at [151, 206] on td "1 531,2" at bounding box center [164, 210] width 49 height 26
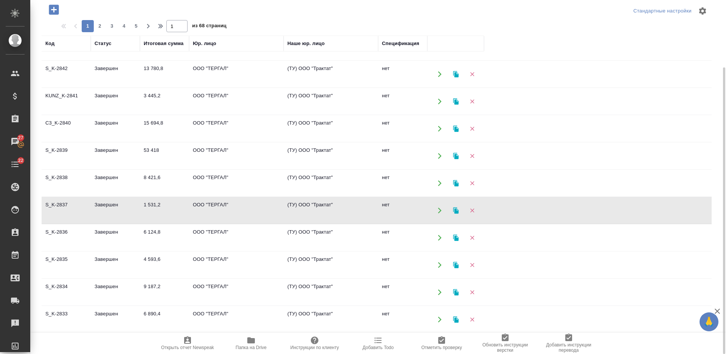
click at [151, 206] on td "1 531,2" at bounding box center [164, 210] width 49 height 26
click at [175, 177] on td "8 421,6" at bounding box center [164, 183] width 49 height 26
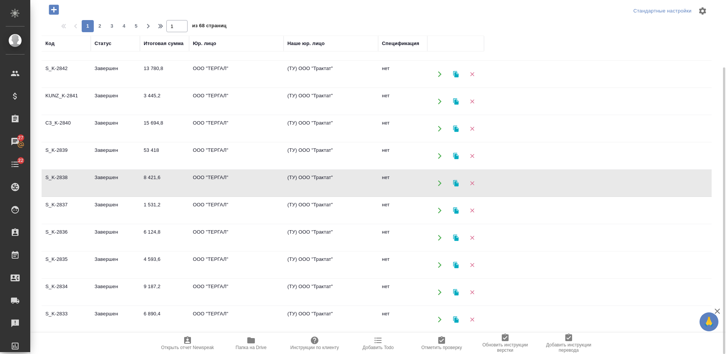
click at [175, 177] on td "8 421,6" at bounding box center [164, 183] width 49 height 26
click at [183, 149] on td "53 418" at bounding box center [164, 156] width 49 height 26
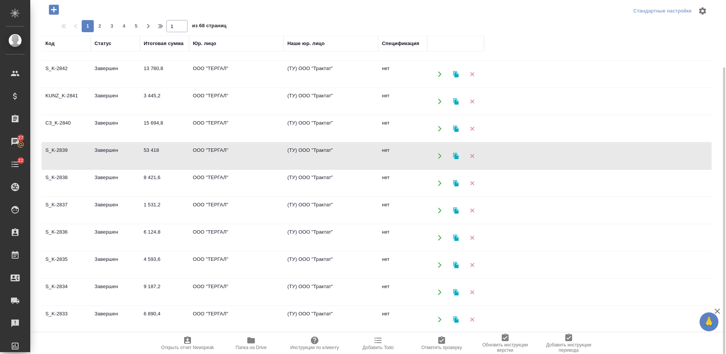
click at [183, 149] on td "53 418" at bounding box center [164, 156] width 49 height 26
click at [176, 124] on td "15 694,8" at bounding box center [164, 128] width 49 height 26
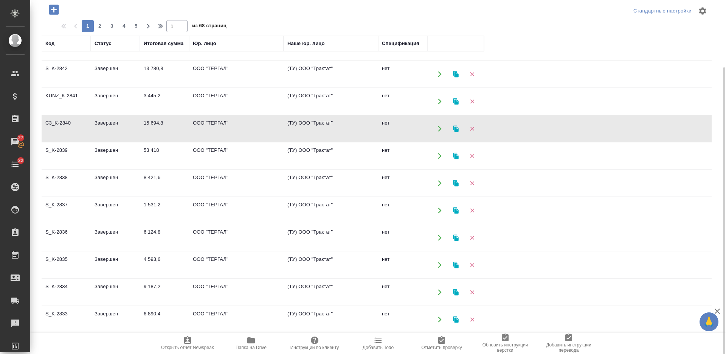
click at [176, 124] on td "15 694,8" at bounding box center [164, 128] width 49 height 26
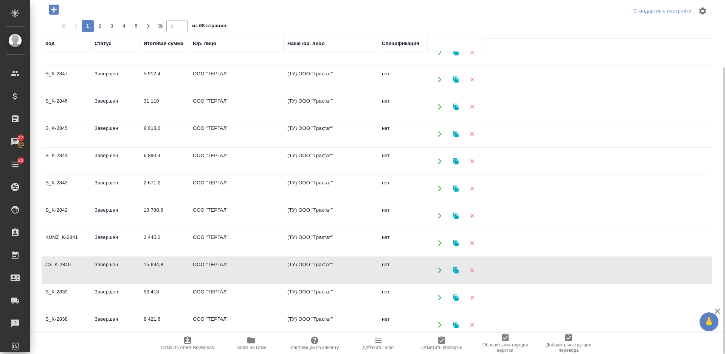
scroll to position [95, 0]
click at [172, 242] on td "3 445,2" at bounding box center [164, 243] width 49 height 26
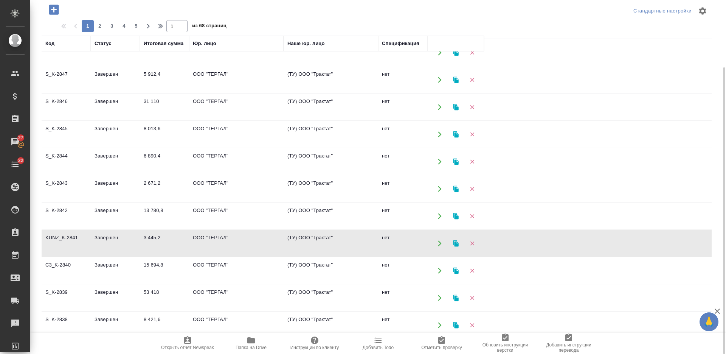
click at [166, 213] on td "13 780,8" at bounding box center [164, 216] width 49 height 26
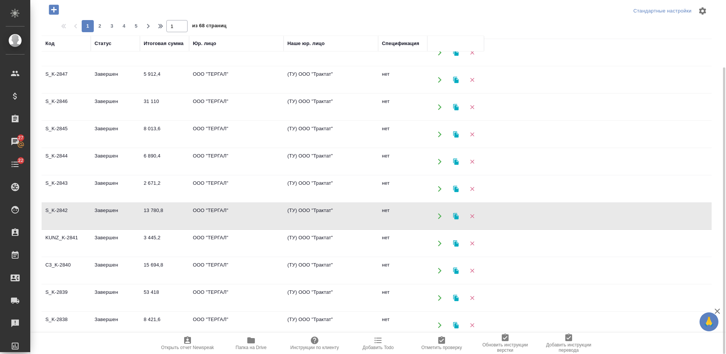
click at [169, 213] on td "13 780,8" at bounding box center [164, 216] width 49 height 26
click at [146, 187] on td "2 671,2" at bounding box center [164, 189] width 49 height 26
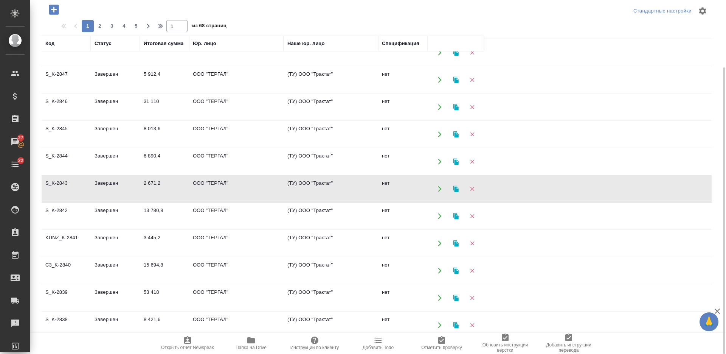
click at [157, 161] on td "6 890,4" at bounding box center [164, 161] width 49 height 26
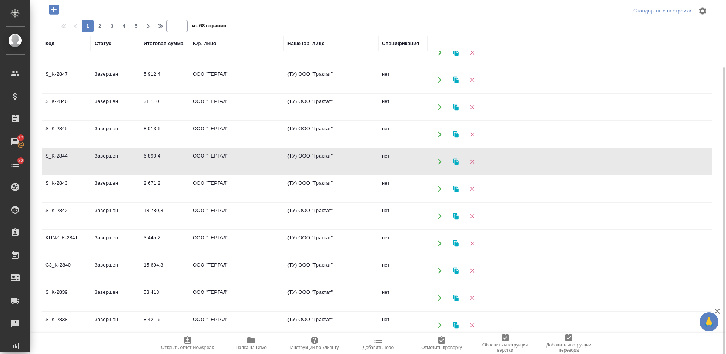
click at [154, 135] on td "8 013,6" at bounding box center [164, 134] width 49 height 26
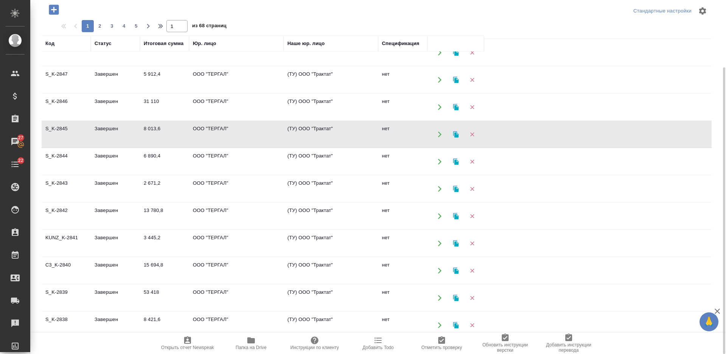
click at [174, 101] on td "31 110" at bounding box center [164, 107] width 49 height 26
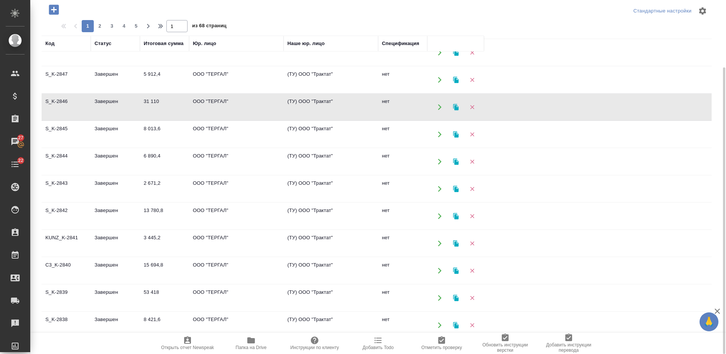
click at [174, 101] on td "31 110" at bounding box center [164, 107] width 49 height 26
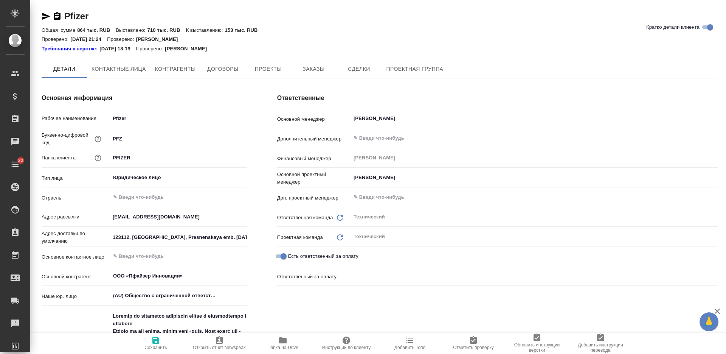
type textarea "x"
click at [306, 63] on button "Заказы" at bounding box center [313, 69] width 45 height 19
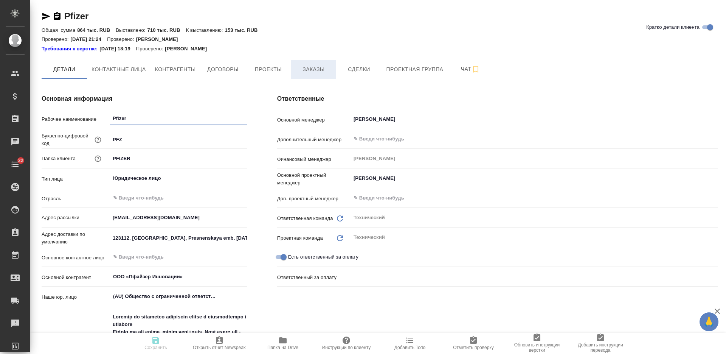
type textarea "x"
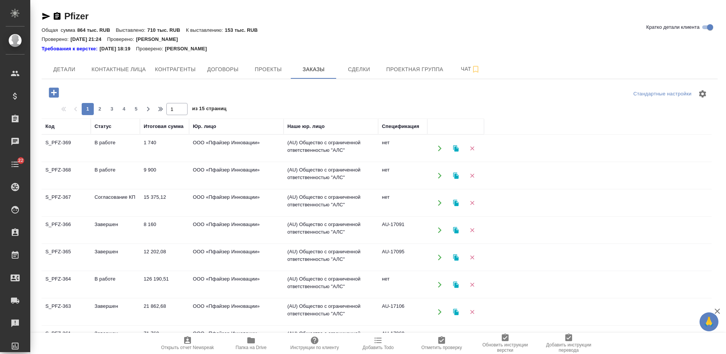
click at [151, 201] on td "15 375,12" at bounding box center [164, 203] width 49 height 26
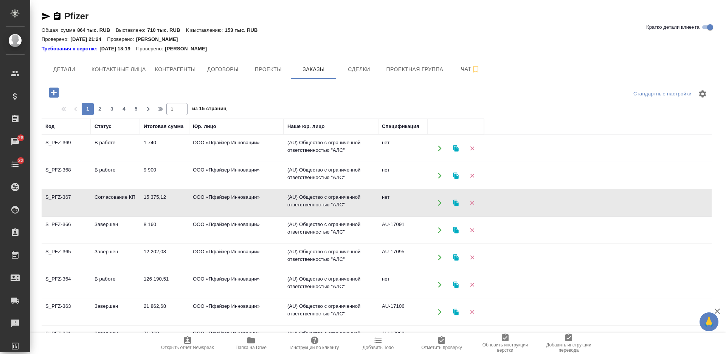
click at [151, 201] on td "15 375,12" at bounding box center [164, 203] width 49 height 26
click at [56, 94] on icon "button" at bounding box center [54, 92] width 10 height 10
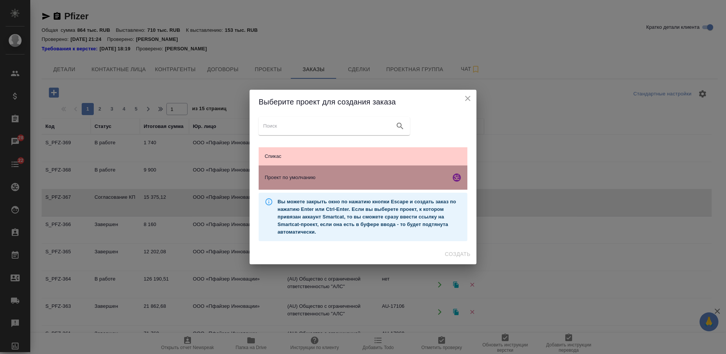
click at [347, 178] on span "Проект по умолчанию" at bounding box center [356, 178] width 183 height 8
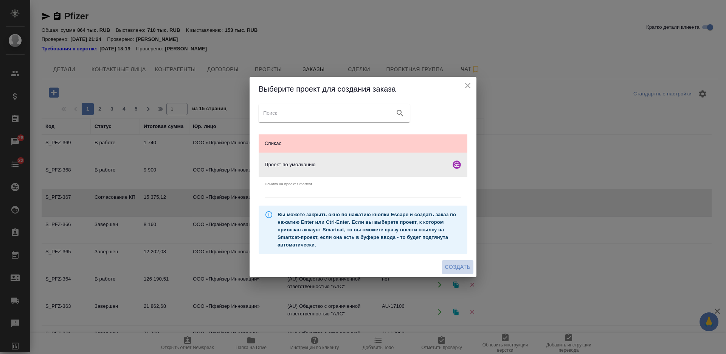
click at [461, 267] on span "Создать" at bounding box center [457, 266] width 25 height 9
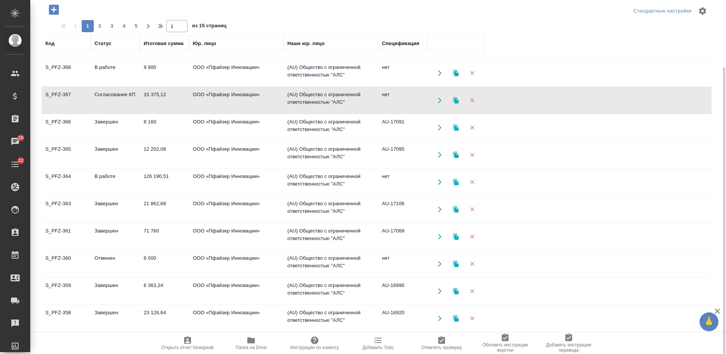
scroll to position [47, 0]
click at [122, 126] on td "Завершен" at bounding box center [115, 127] width 49 height 26
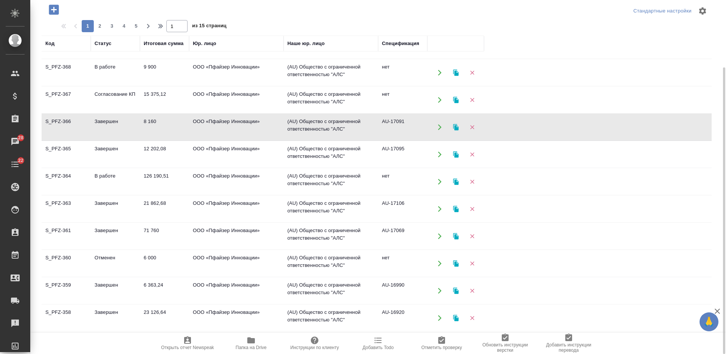
click at [122, 126] on td "Завершен" at bounding box center [115, 127] width 49 height 26
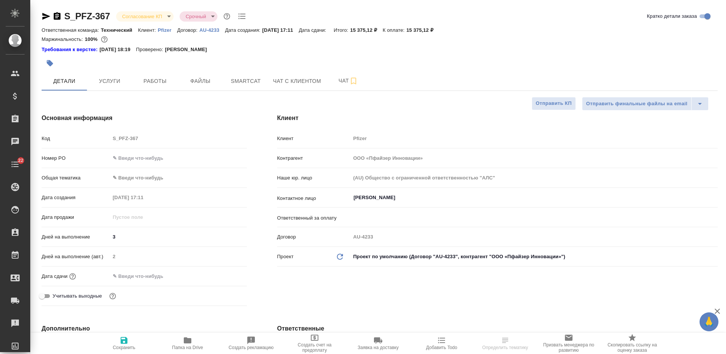
select select "RU"
type textarea "x"
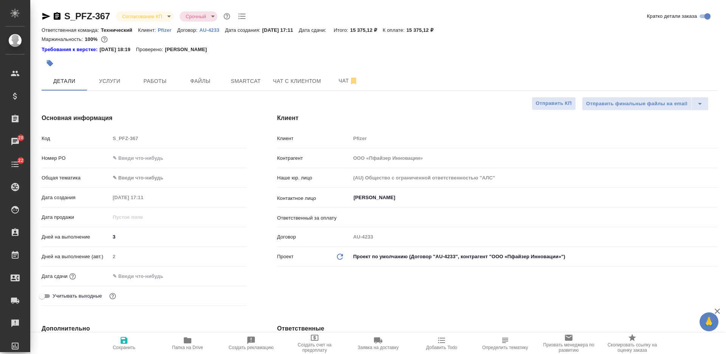
type textarea "x"
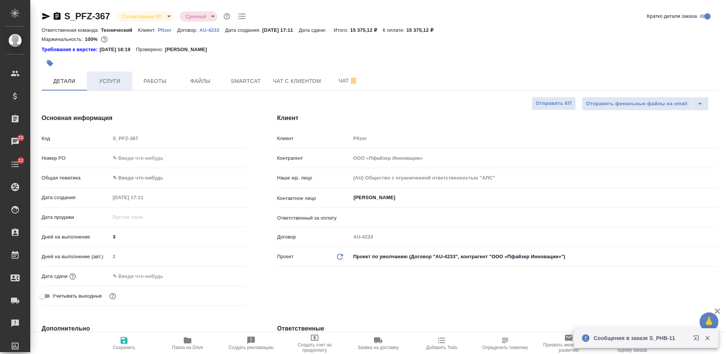
click at [111, 76] on button "Услуги" at bounding box center [109, 80] width 45 height 19
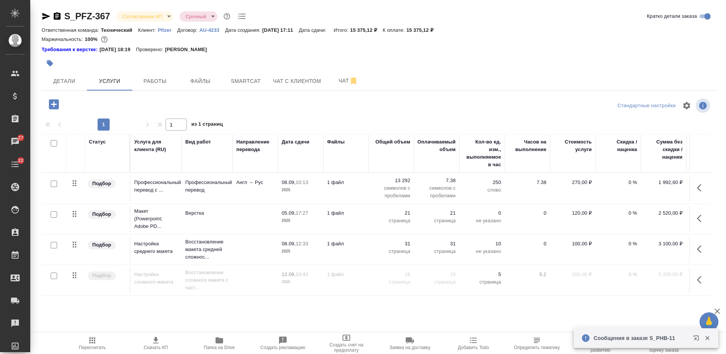
click at [697, 278] on icon "button" at bounding box center [701, 279] width 9 height 9
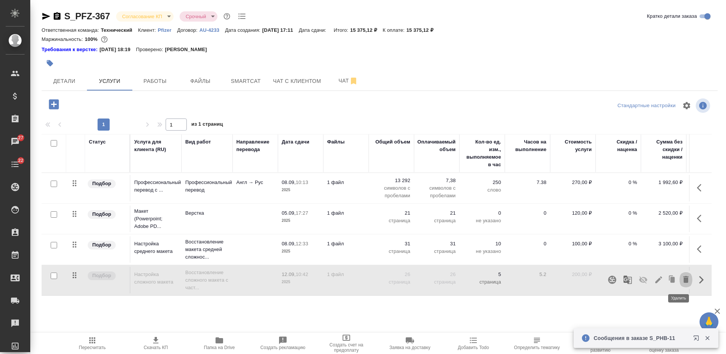
click at [684, 280] on icon "button" at bounding box center [686, 279] width 5 height 7
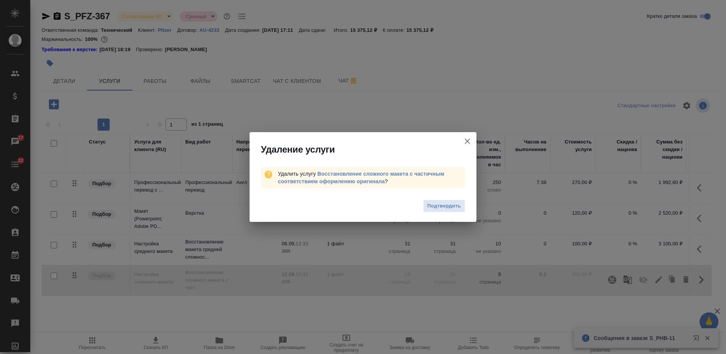
click at [450, 207] on span "Подтвердить" at bounding box center [444, 206] width 34 height 9
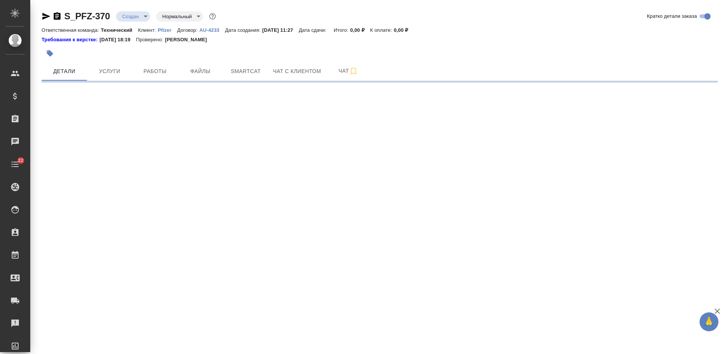
select select "RU"
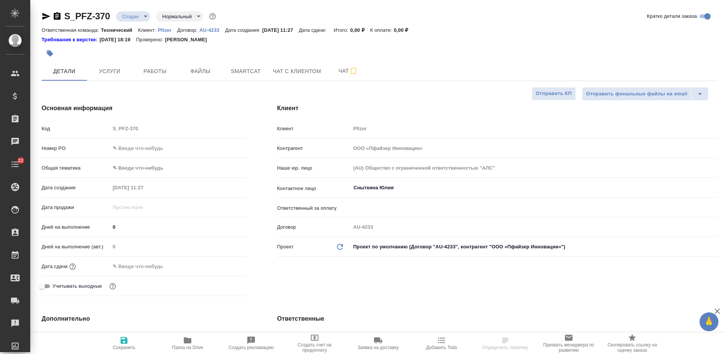
type textarea "x"
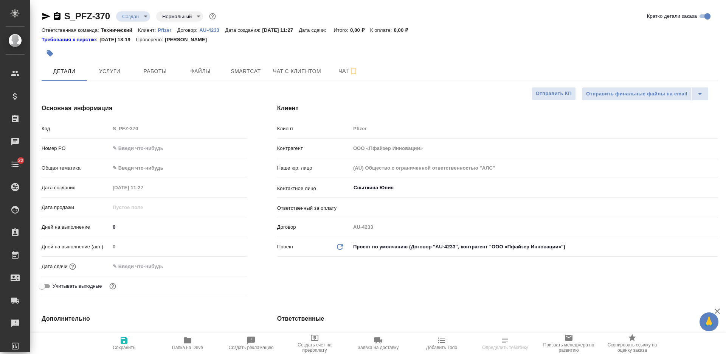
type textarea "x"
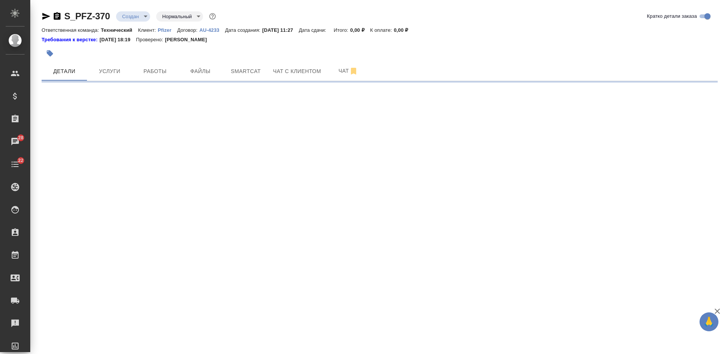
select select "RU"
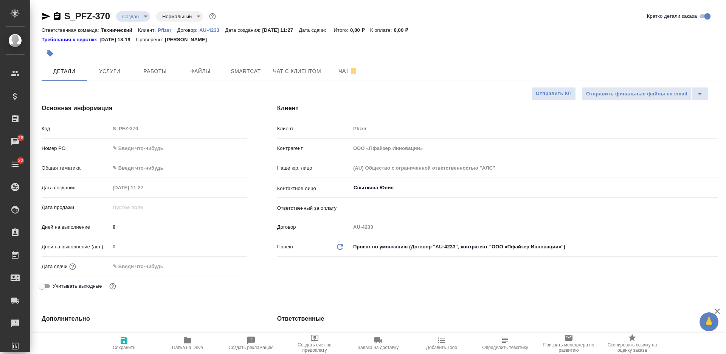
type textarea "x"
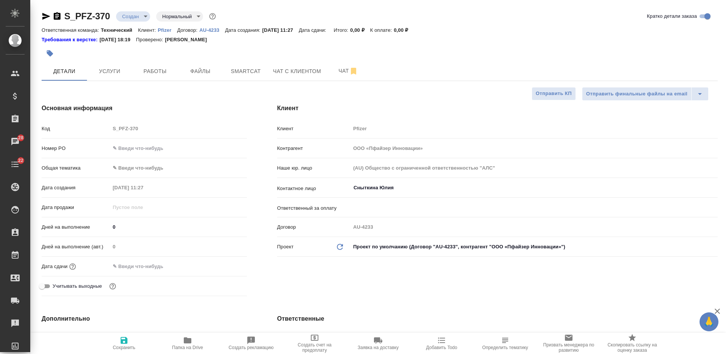
type textarea "x"
click at [124, 65] on button "Услуги" at bounding box center [109, 71] width 45 height 19
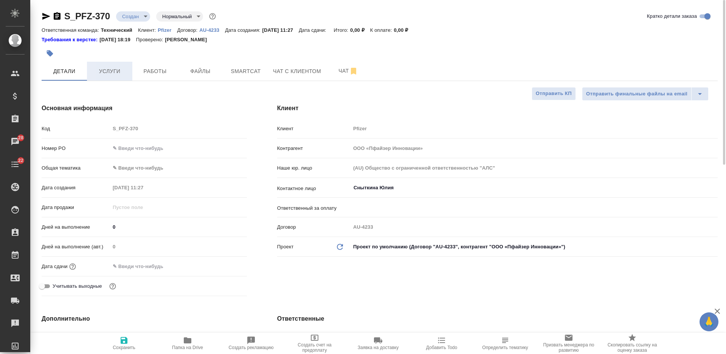
click at [123, 65] on button "Услуги" at bounding box center [109, 71] width 45 height 19
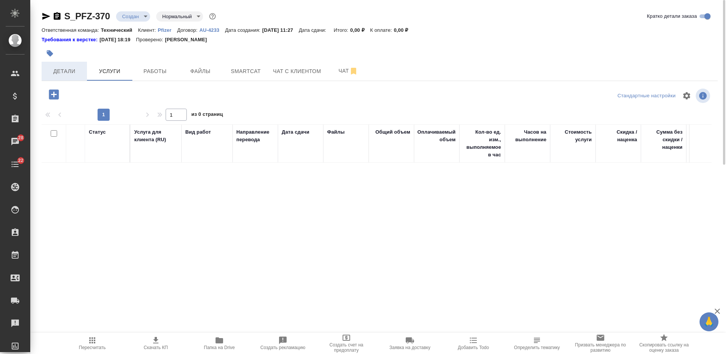
click at [70, 73] on span "Детали" at bounding box center [64, 71] width 36 height 9
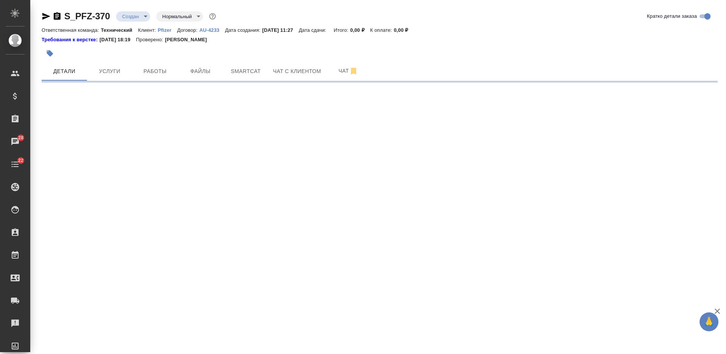
select select "RU"
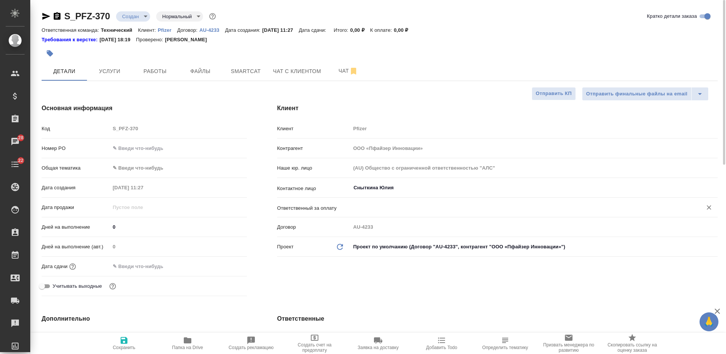
type textarea "x"
click at [403, 188] on input "Сныткина Юлия" at bounding box center [521, 187] width 337 height 9
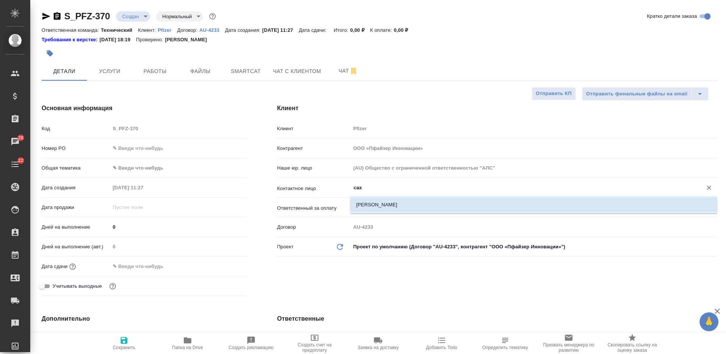
click at [416, 208] on li "[PERSON_NAME]" at bounding box center [533, 205] width 367 height 14
type input "[PERSON_NAME]"
type textarea "x"
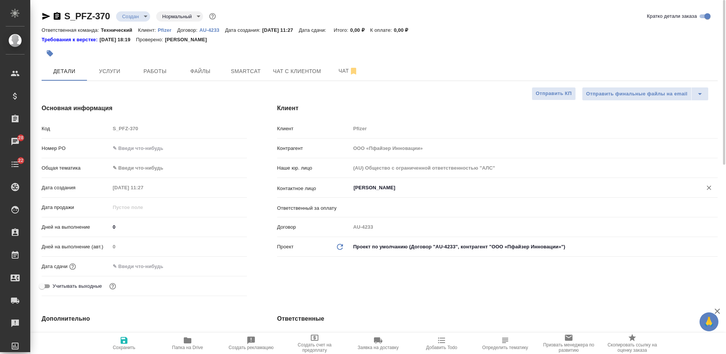
type input "[PERSON_NAME]"
click at [113, 345] on span "Сохранить" at bounding box center [124, 343] width 54 height 14
type textarea "x"
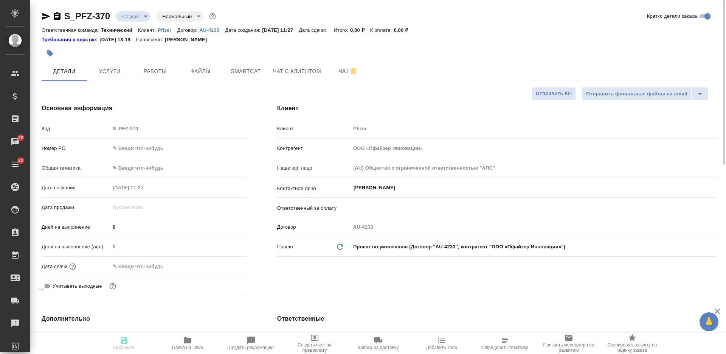
type textarea "x"
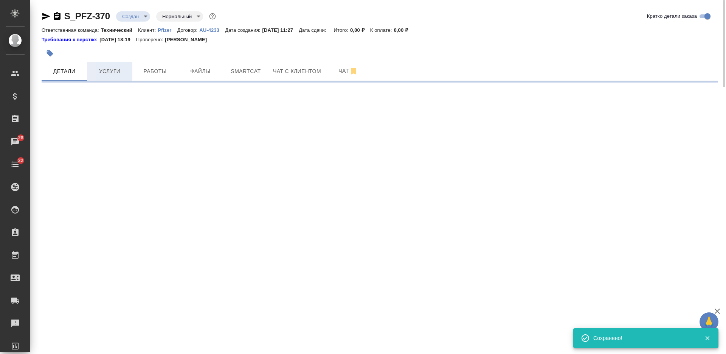
select select "RU"
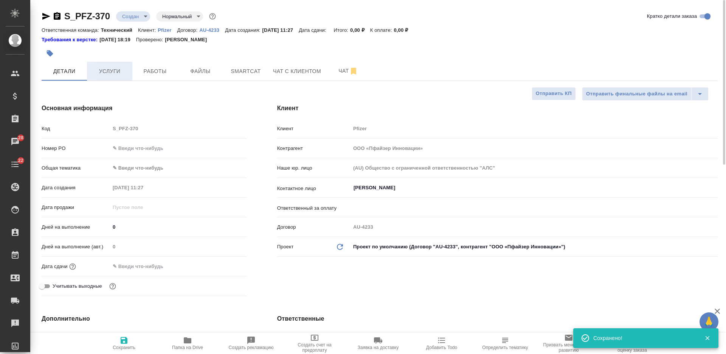
type textarea "x"
click at [108, 74] on span "Услуги" at bounding box center [110, 71] width 36 height 9
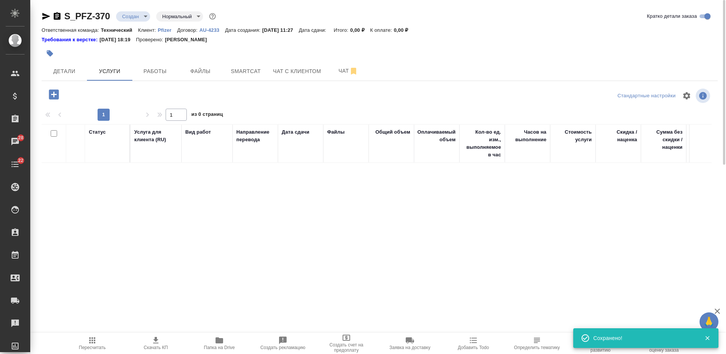
click at [53, 93] on icon "button" at bounding box center [53, 94] width 13 height 13
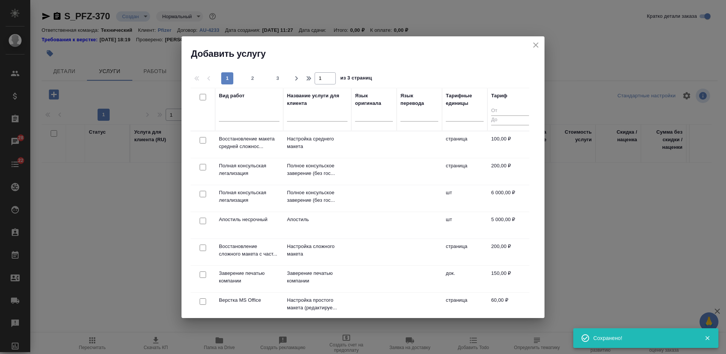
click at [304, 114] on input "text" at bounding box center [317, 116] width 61 height 9
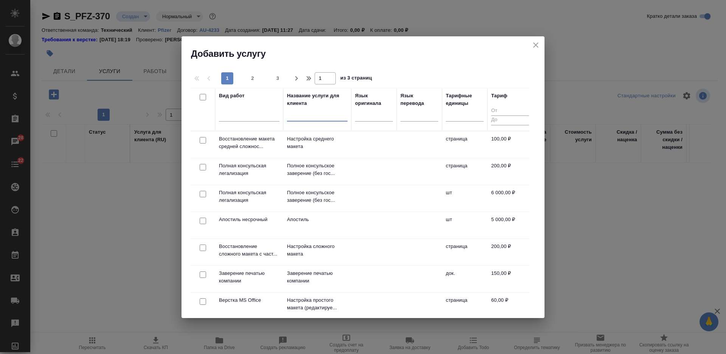
drag, startPoint x: 202, startPoint y: 245, endPoint x: 205, endPoint y: 242, distance: 4.6
click at [203, 245] on input "checkbox" at bounding box center [203, 247] width 6 height 6
checkbox input "true"
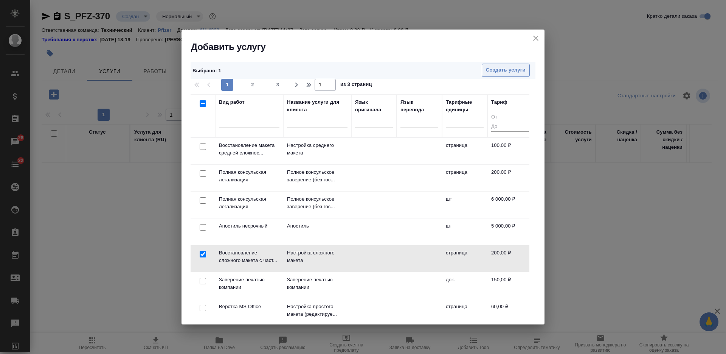
click at [501, 67] on span "Создать услуги" at bounding box center [506, 70] width 40 height 9
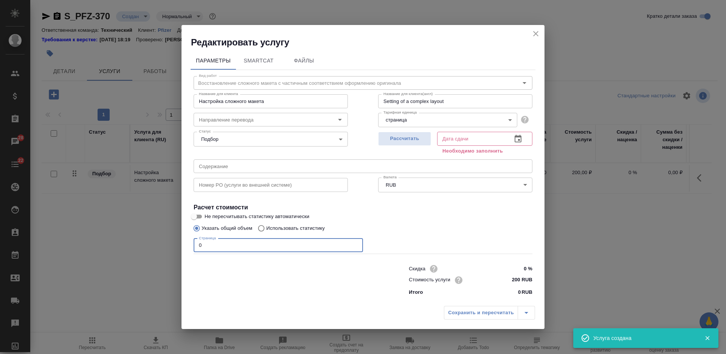
drag, startPoint x: 206, startPoint y: 247, endPoint x: 187, endPoint y: 244, distance: 19.6
click at [189, 244] on div "Параметры SmartCat Файлы Вид работ Восстановление сложного макета с частичным с…" at bounding box center [363, 174] width 363 height 253
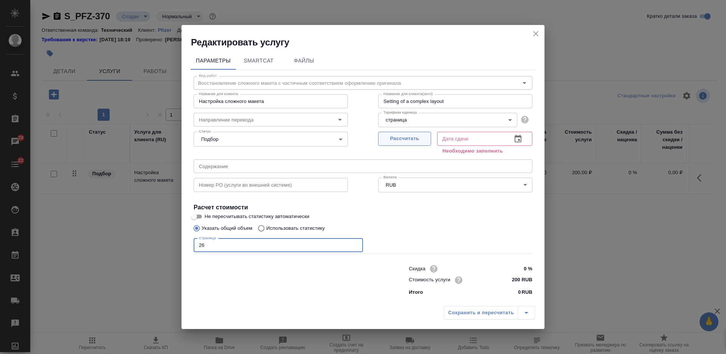
type input "26"
click at [411, 132] on button "Рассчитать" at bounding box center [404, 139] width 53 height 14
type input "[DATE] 16:47"
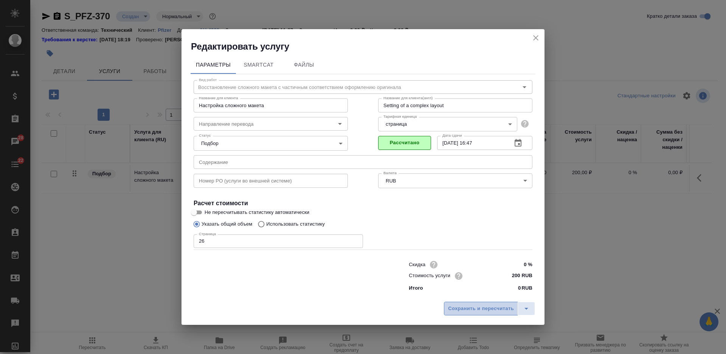
click at [477, 310] on span "Сохранить и пересчитать" at bounding box center [481, 308] width 66 height 9
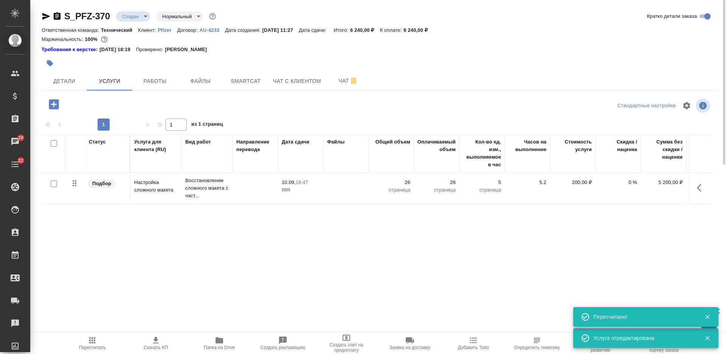
click at [325, 178] on td at bounding box center [345, 188] width 45 height 26
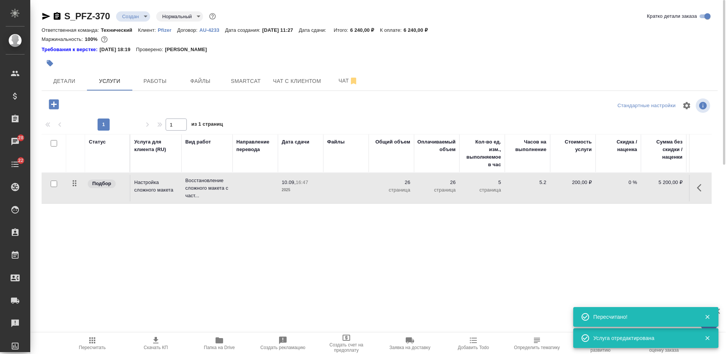
click at [325, 178] on td at bounding box center [345, 188] width 45 height 26
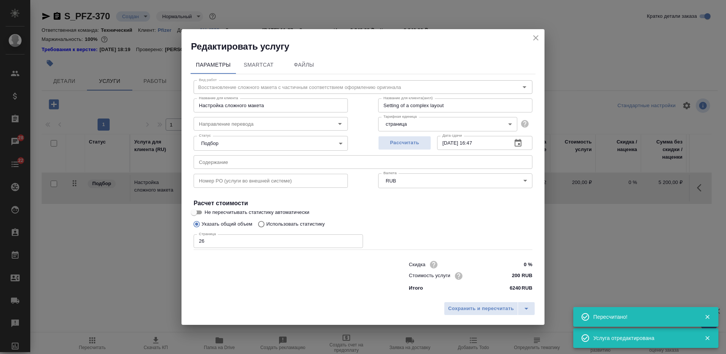
click at [237, 163] on input "text" at bounding box center [363, 162] width 339 height 14
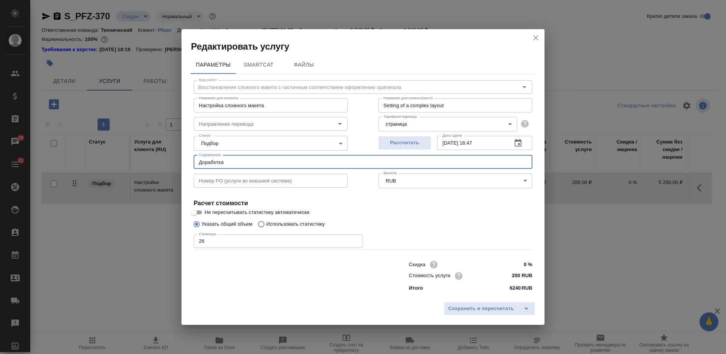
paste input "Infographic book - [PERSON_NAME]"
type input "Доработка Infographic book - [PERSON_NAME]"
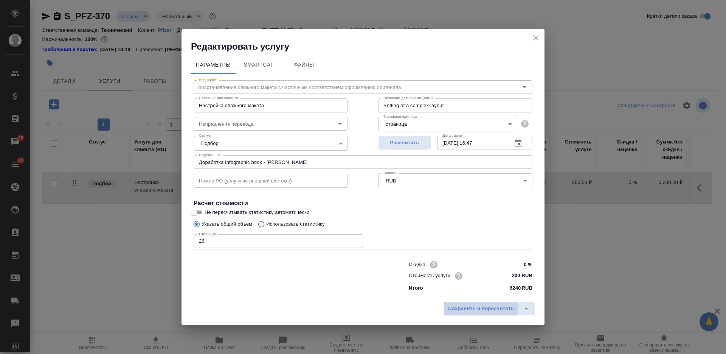
click at [460, 309] on span "Сохранить и пересчитать" at bounding box center [481, 308] width 66 height 9
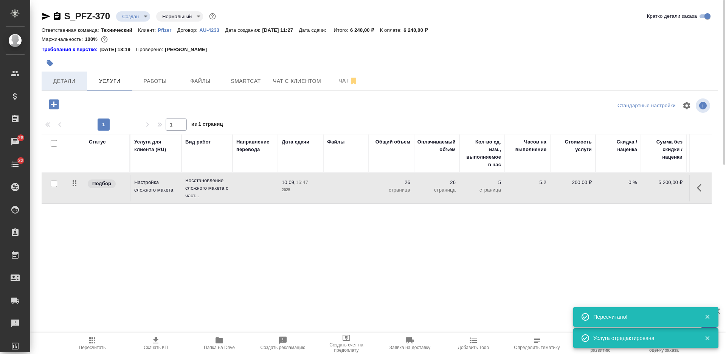
click at [69, 78] on span "Детали" at bounding box center [64, 80] width 36 height 9
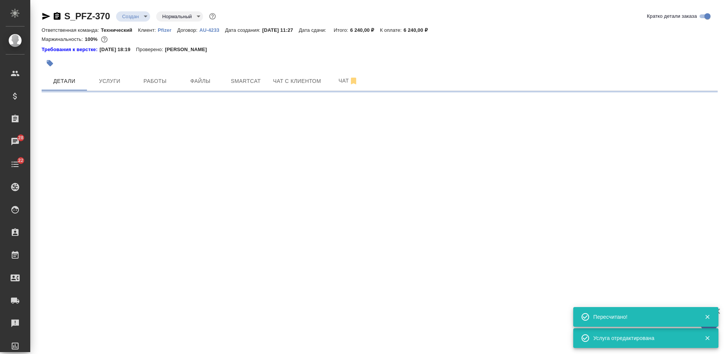
select select "RU"
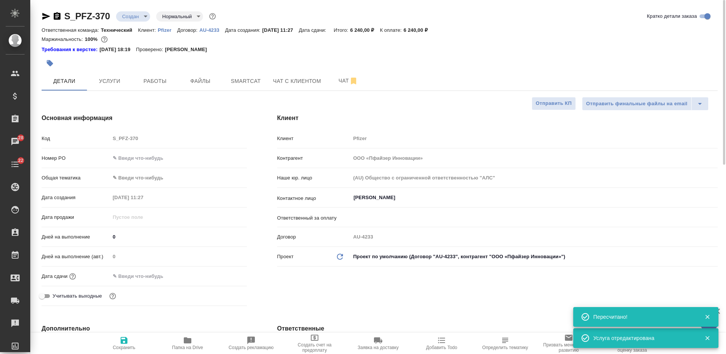
type textarea "x"
click at [130, 337] on span "Сохранить" at bounding box center [124, 343] width 54 height 14
type textarea "x"
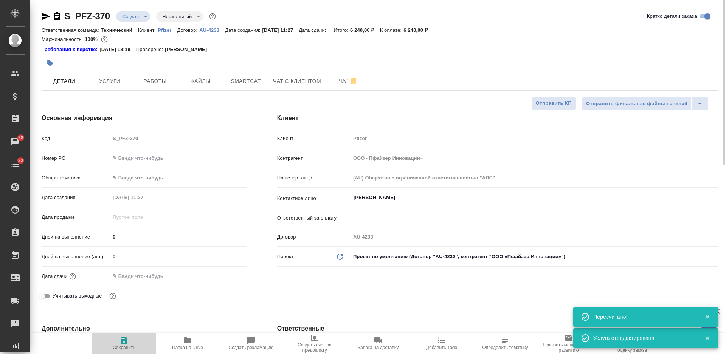
type textarea "x"
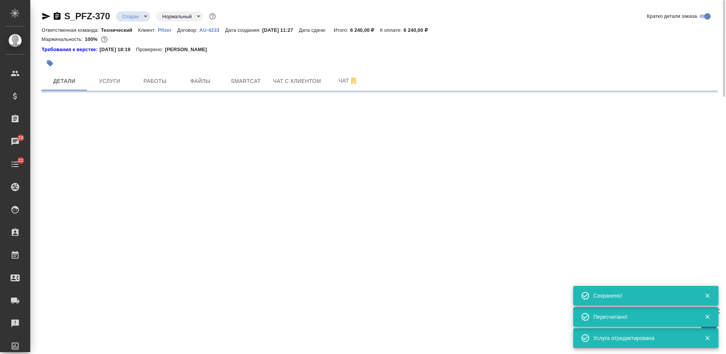
select select "RU"
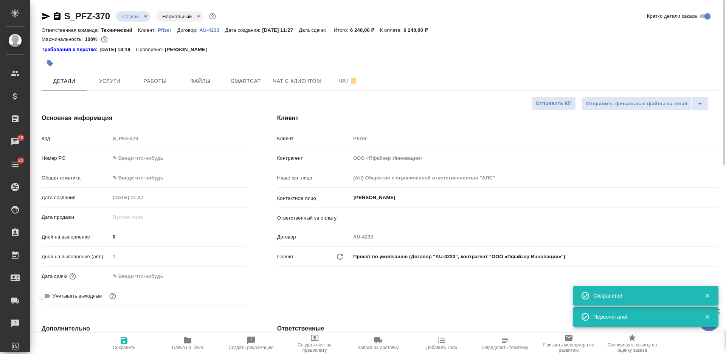
type textarea "x"
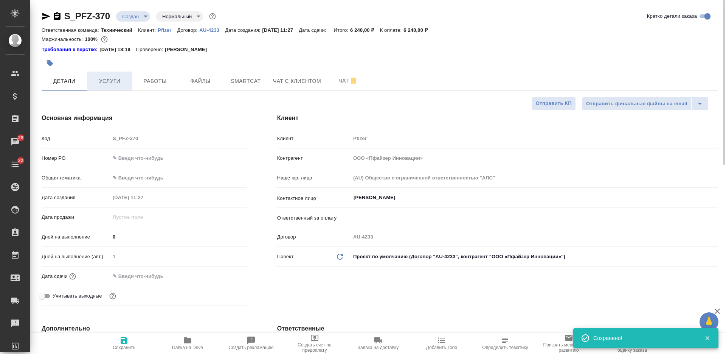
click at [108, 76] on span "Услуги" at bounding box center [110, 80] width 36 height 9
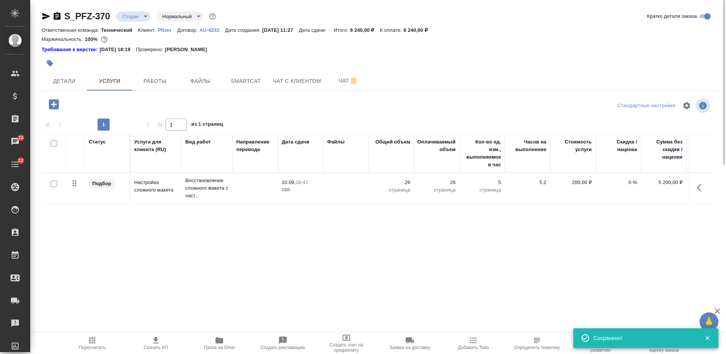
click at [162, 345] on span "Скачать КП" at bounding box center [156, 347] width 24 height 5
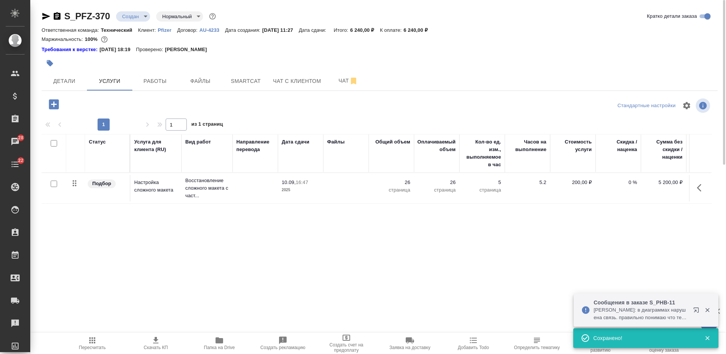
click at [56, 16] on icon "button" at bounding box center [57, 16] width 7 height 8
click at [140, 21] on body "🙏 .cls-1 fill:#fff; AWATERA [PERSON_NAME] Спецификации Заказы 28 Чаты 22 Todo П…" at bounding box center [363, 177] width 726 height 354
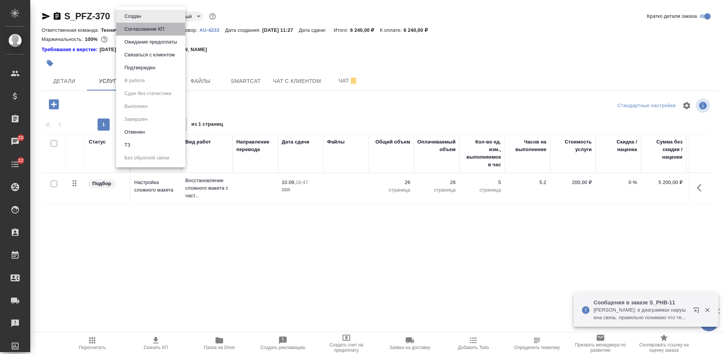
click at [144, 31] on button "Согласование КП" at bounding box center [144, 29] width 45 height 8
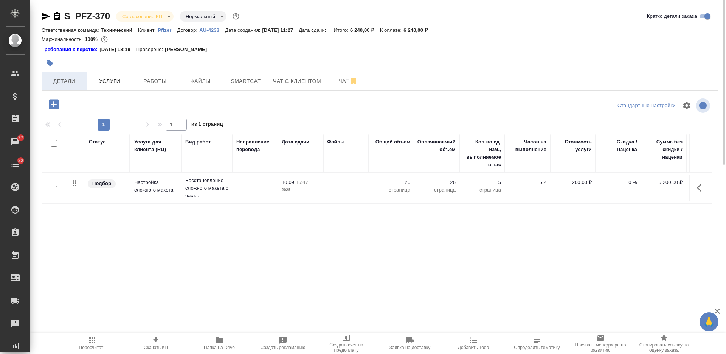
click at [67, 82] on span "Детали" at bounding box center [64, 80] width 36 height 9
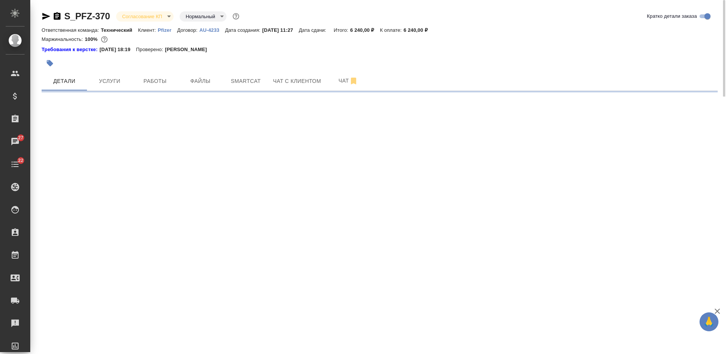
select select "RU"
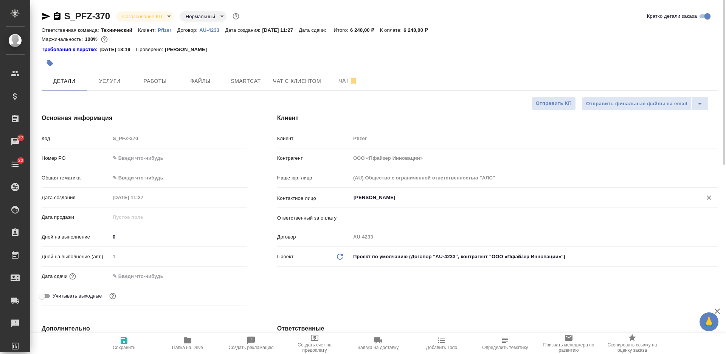
type textarea "x"
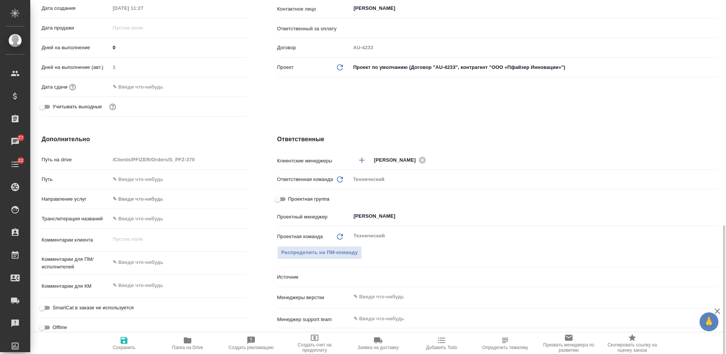
scroll to position [284, 0]
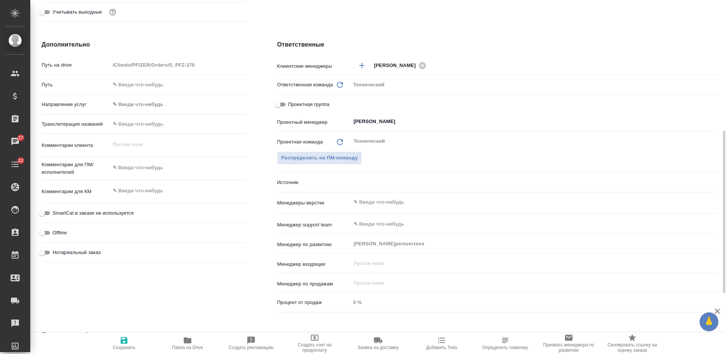
click at [382, 203] on input "text" at bounding box center [521, 201] width 337 height 9
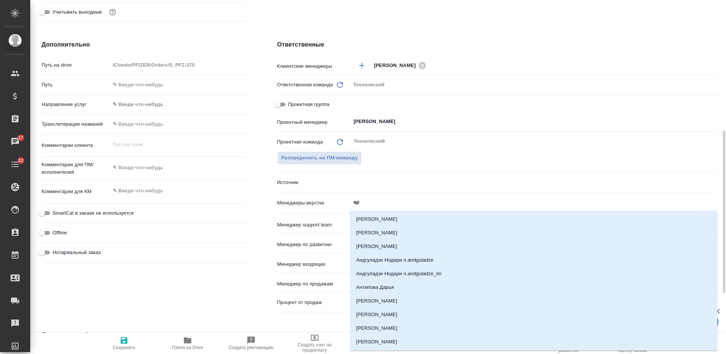
type input "арс"
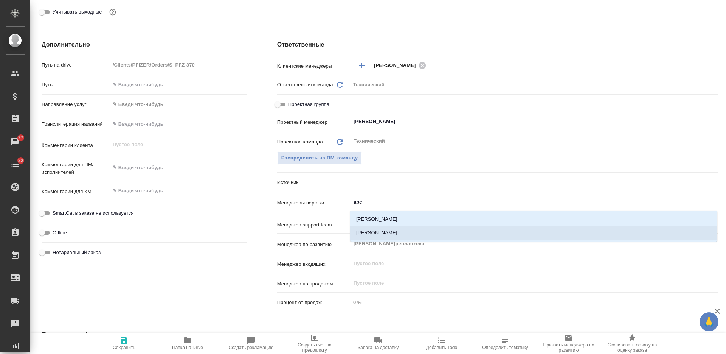
click at [393, 229] on li "[PERSON_NAME]" at bounding box center [533, 233] width 367 height 14
type textarea "x"
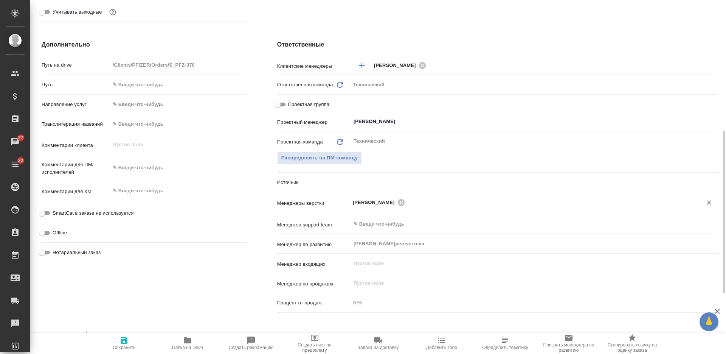
click at [130, 343] on span "Сохранить" at bounding box center [124, 343] width 54 height 14
type textarea "x"
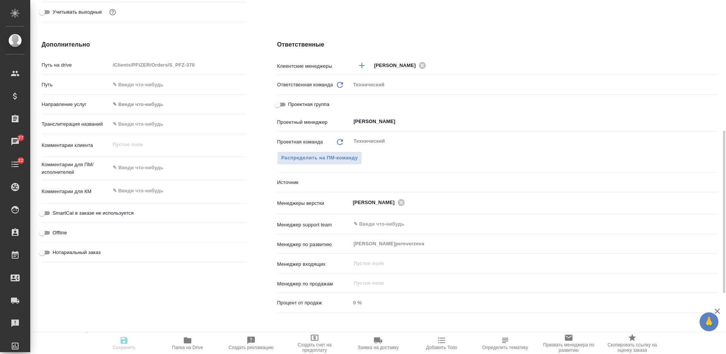
type textarea "x"
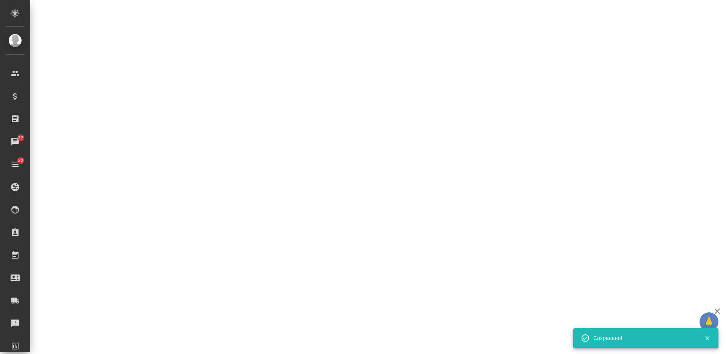
select select "RU"
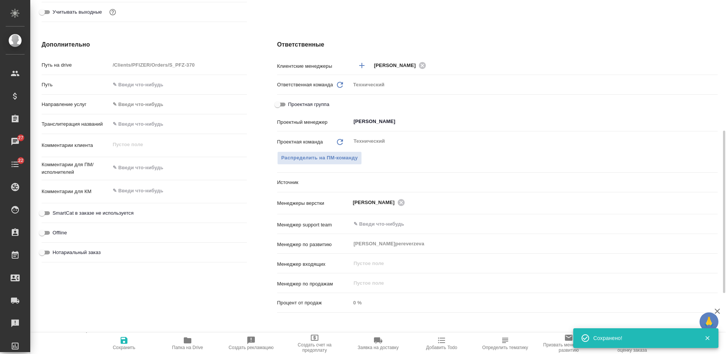
type textarea "x"
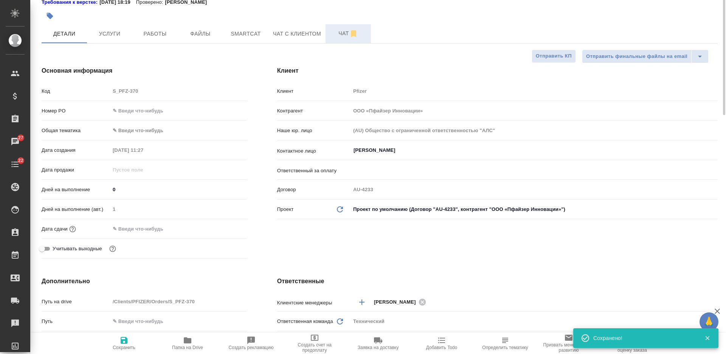
scroll to position [0, 0]
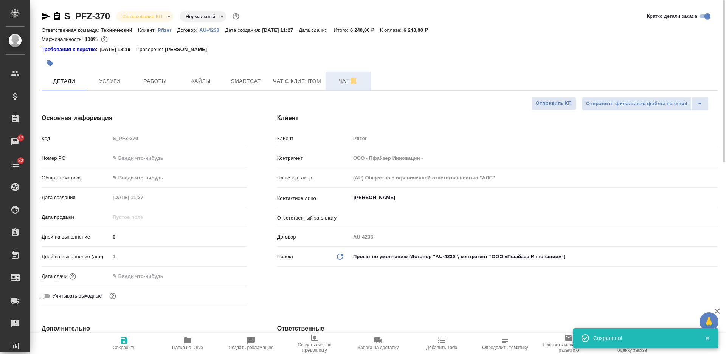
click at [341, 75] on button "Чат" at bounding box center [348, 80] width 45 height 19
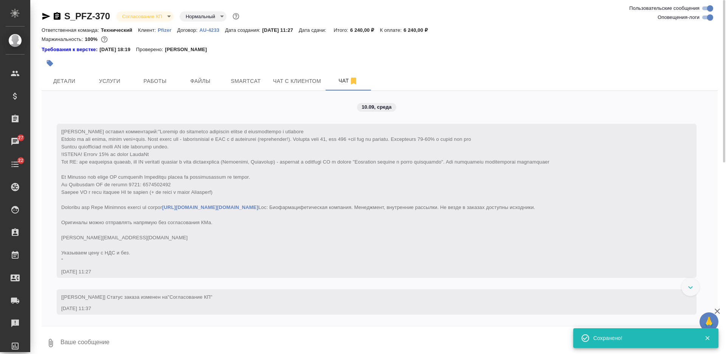
scroll to position [23, 0]
click at [50, 342] on icon "button" at bounding box center [51, 343] width 4 height 8
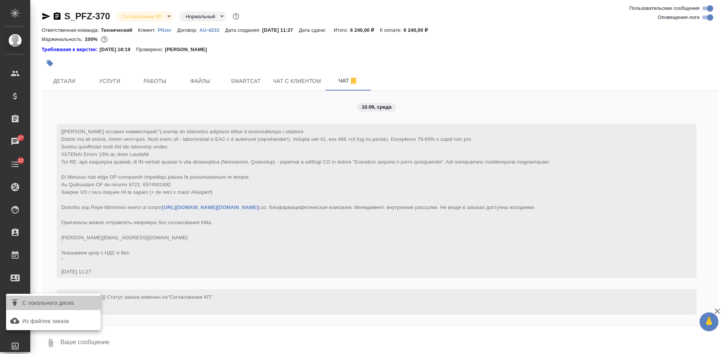
click at [75, 301] on span "С локального диска" at bounding box center [53, 303] width 89 height 10
click at [0, 0] on input "С локального диска" at bounding box center [0, 0] width 0 height 0
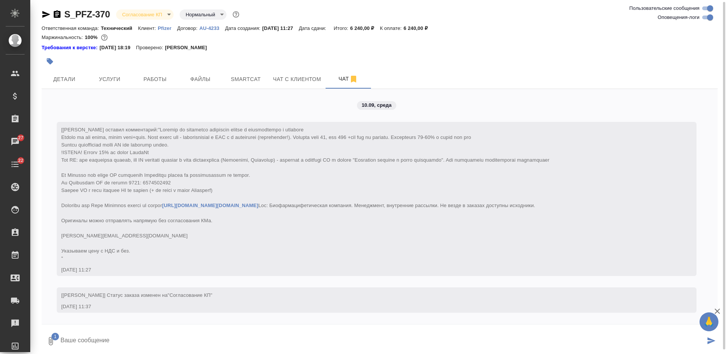
click at [209, 339] on textarea at bounding box center [383, 341] width 646 height 26
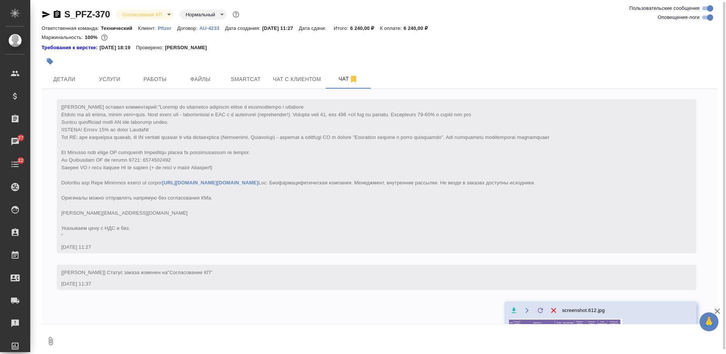
scroll to position [75, 0]
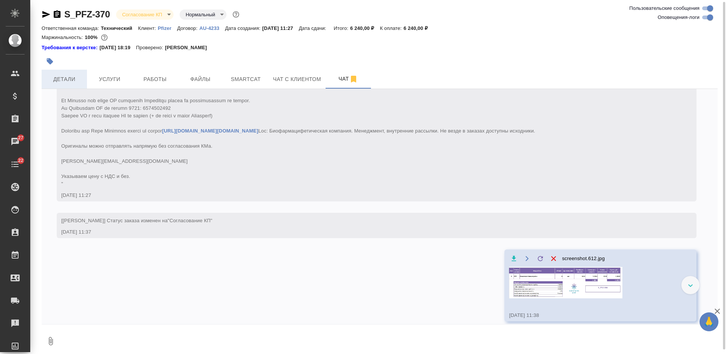
click at [75, 76] on span "Детали" at bounding box center [64, 79] width 36 height 9
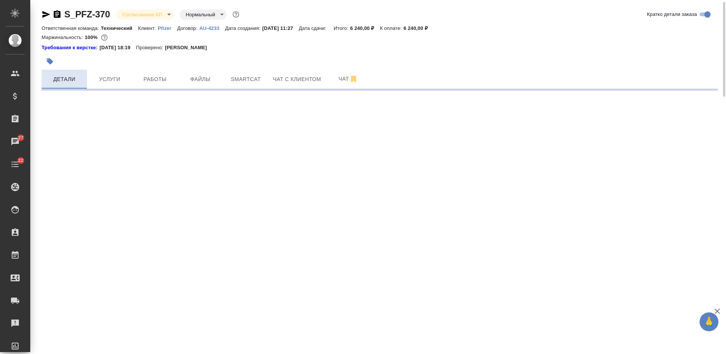
select select "RU"
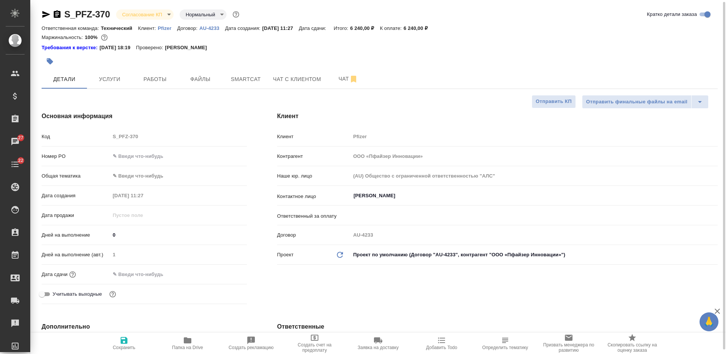
type textarea "x"
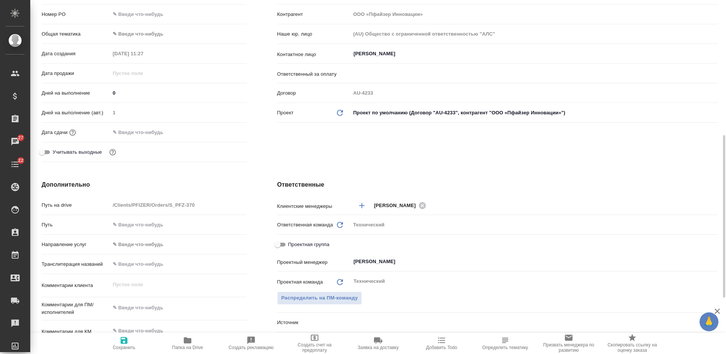
scroll to position [191, 0]
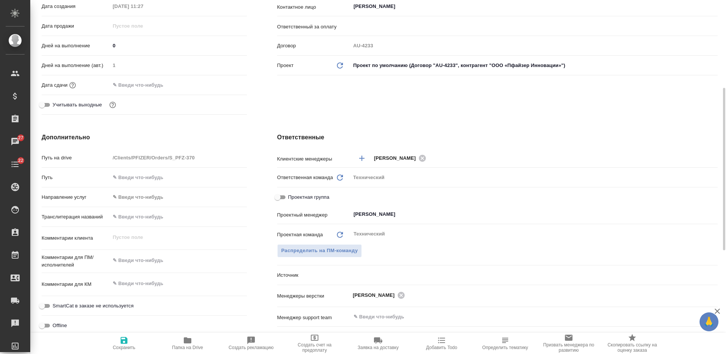
type textarea "x"
click at [145, 262] on textarea at bounding box center [178, 260] width 137 height 13
type textarea "д"
type textarea "x"
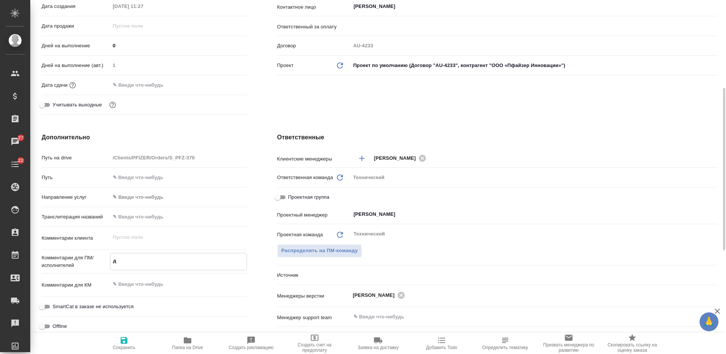
type textarea "x"
type textarea "до"
type textarea "x"
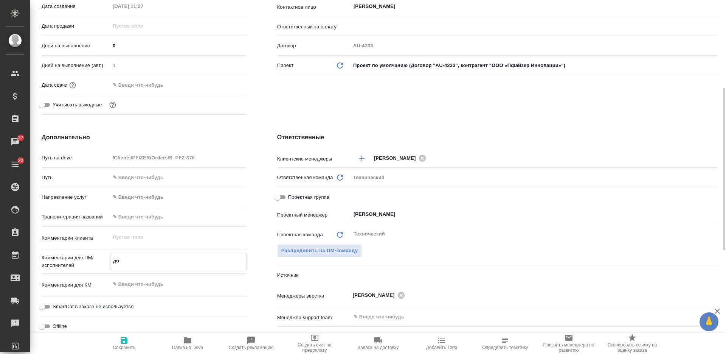
type textarea "дор"
type textarea "x"
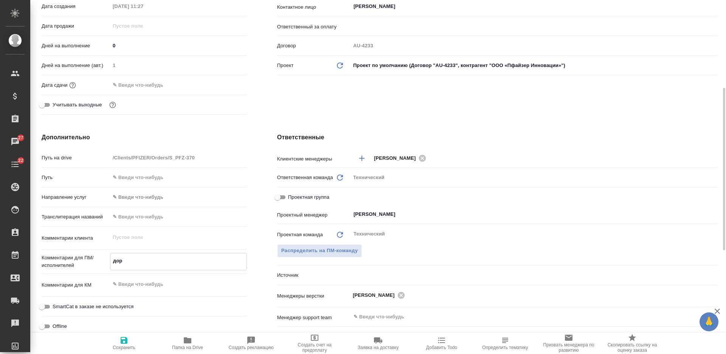
type textarea "дора"
type textarea "x"
type textarea "дораб"
type textarea "x"
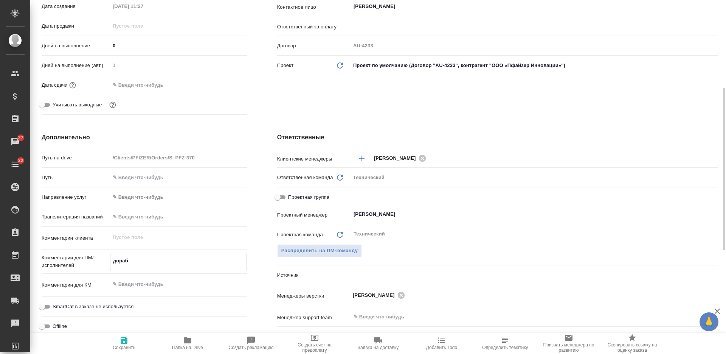
type textarea "x"
type textarea "дорабо"
type textarea "x"
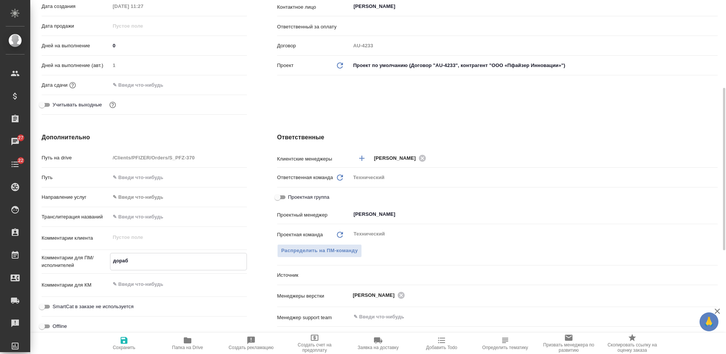
type textarea "x"
type textarea "доработ"
type textarea "x"
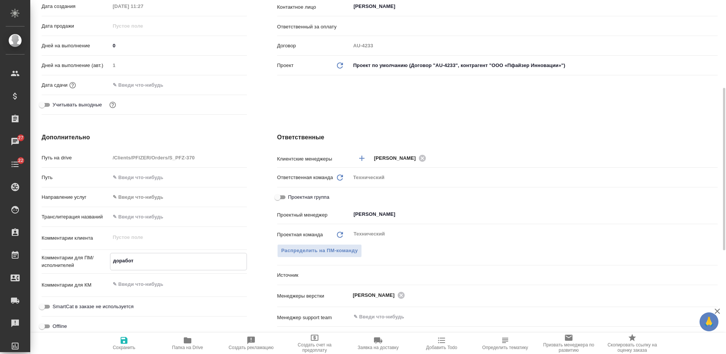
type textarea "x"
type textarea "доработк"
type textarea "x"
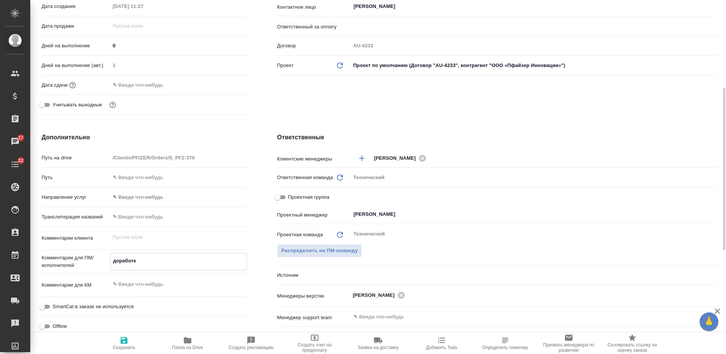
type textarea "доработка"
type textarea "x"
type textarea "доработка"
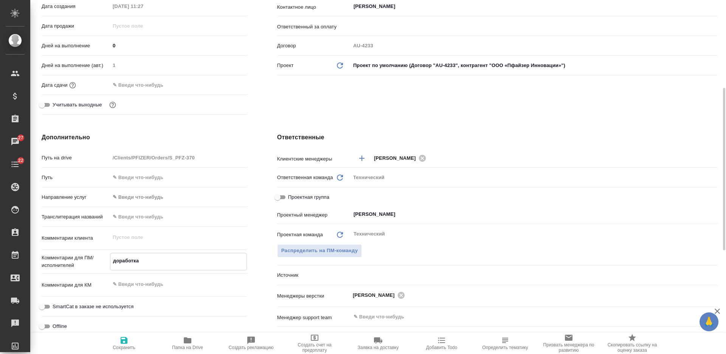
type textarea "x"
type textarea "доработка ("
type textarea "x"
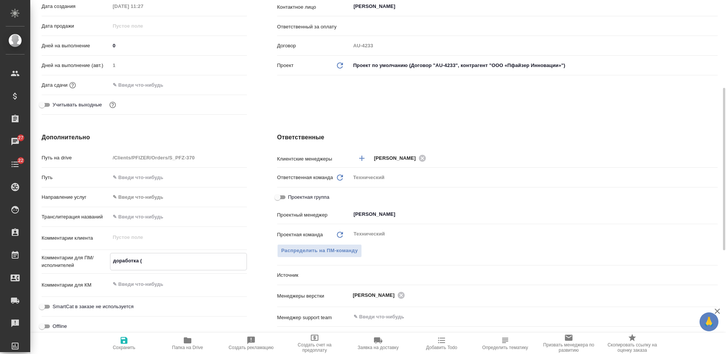
type textarea "x"
type textarea "доработка (ч"
type textarea "x"
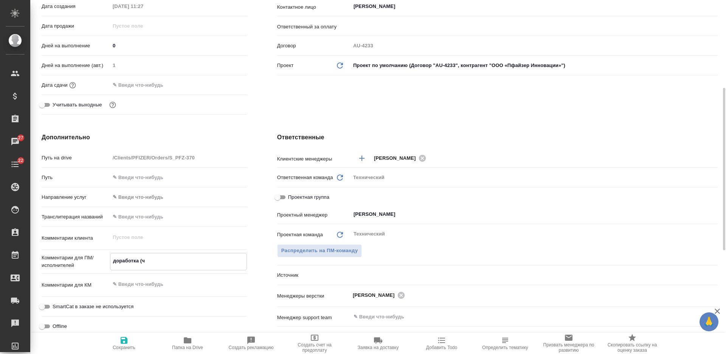
type textarea "доработка ("
type textarea "x"
type textarea "доработка"
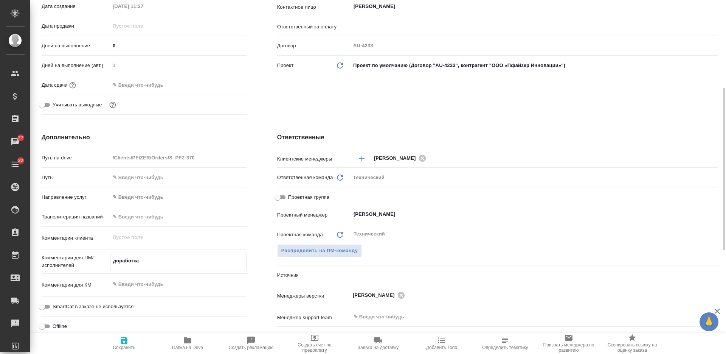
type textarea "x"
type textarea "доработка"
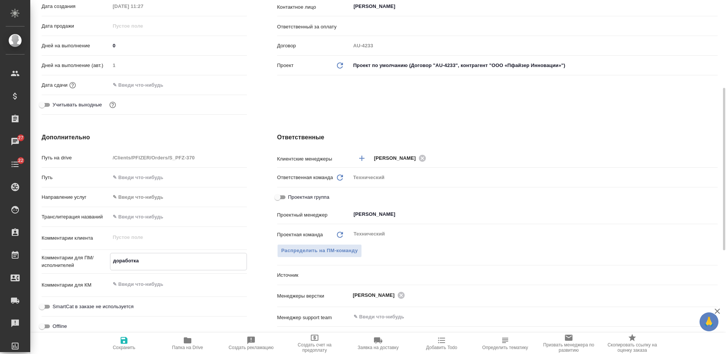
type textarea "x"
paste textarea "S_PFZ-366"
type textarea "x"
type textarea "доработка S_PFZ-366"
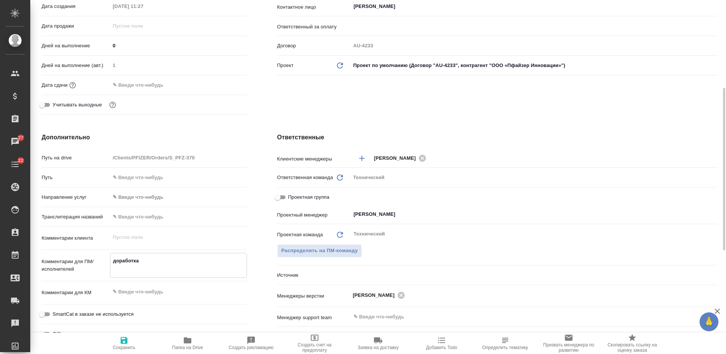
type textarea "x"
type textarea "доработка S_PFZ-366"
type textarea "x"
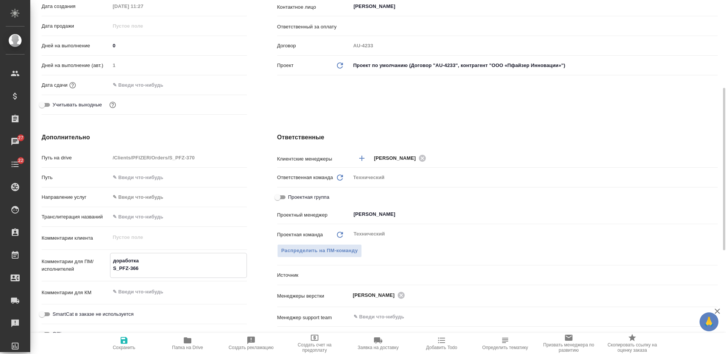
type textarea "x"
type textarea "доработка S_PFZ-366"
type textarea "x"
click at [121, 344] on icon "button" at bounding box center [124, 340] width 9 height 9
type textarea "x"
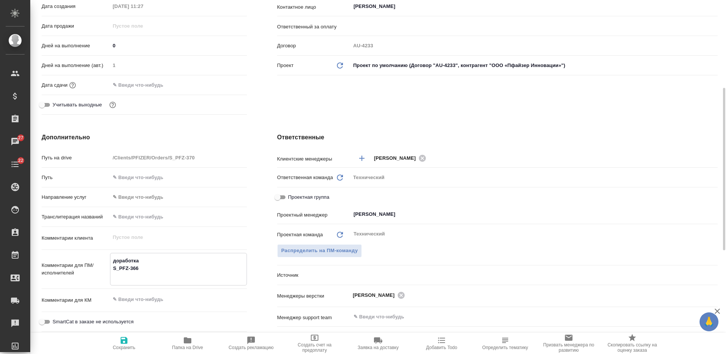
type textarea "x"
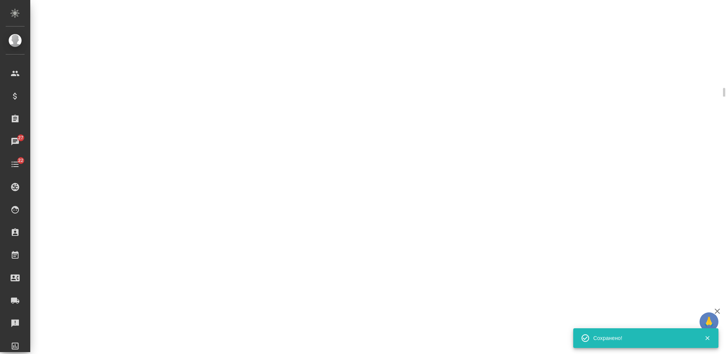
select select "RU"
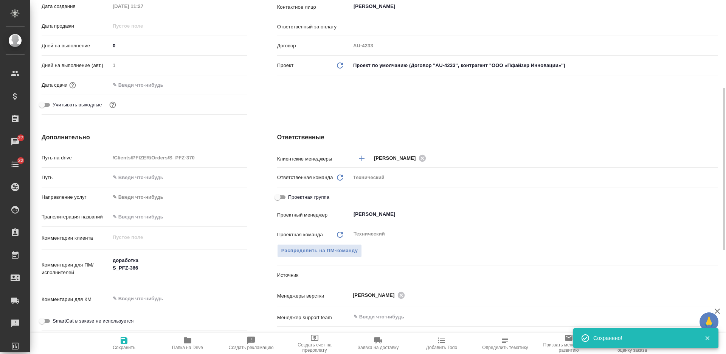
type textarea "x"
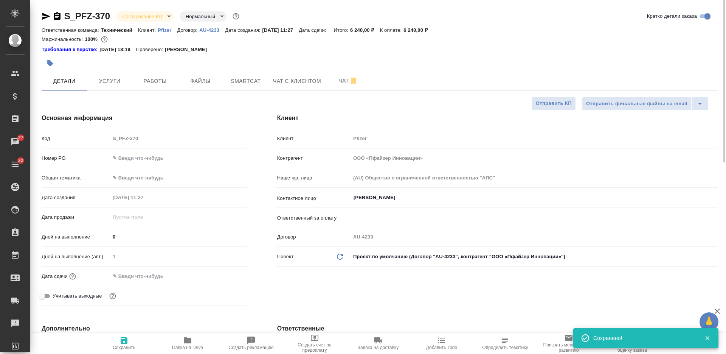
type textarea "x"
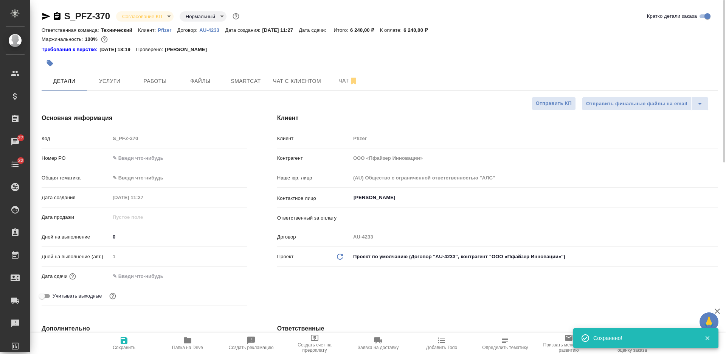
type textarea "x"
click at [44, 13] on icon "button" at bounding box center [46, 16] width 9 height 9
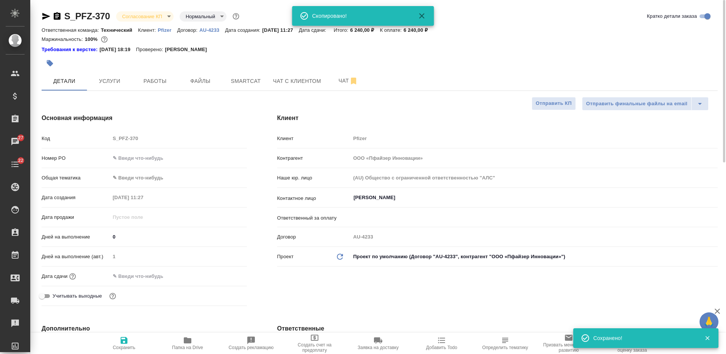
type textarea "x"
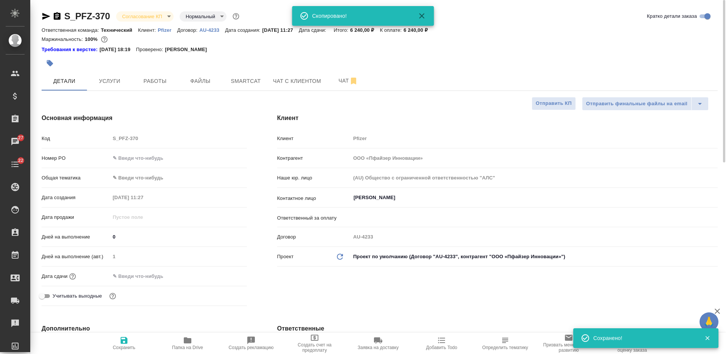
type textarea "x"
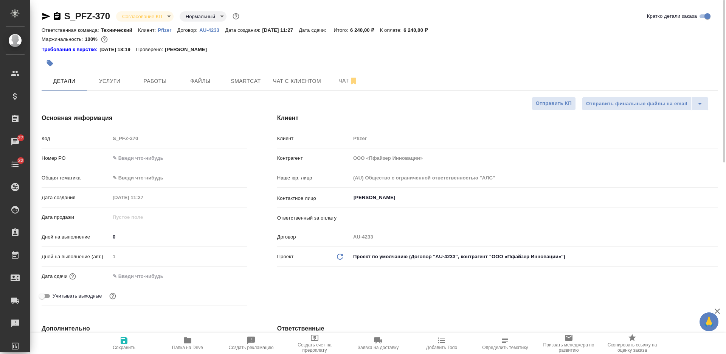
type textarea "x"
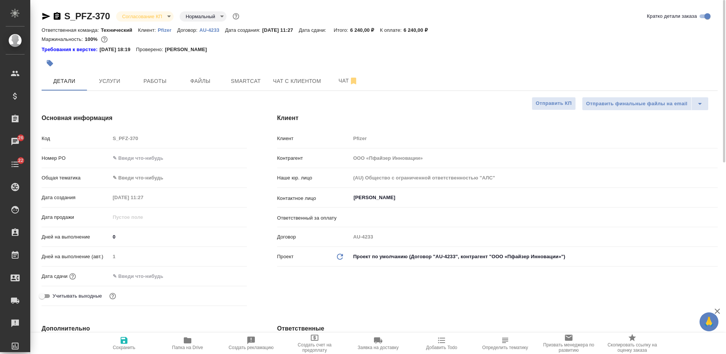
type textarea "x"
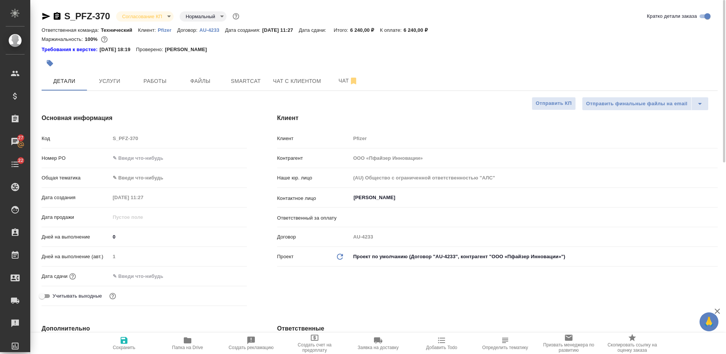
type textarea "x"
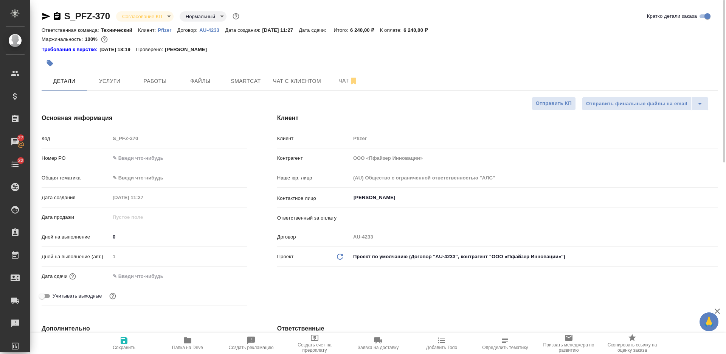
type textarea "x"
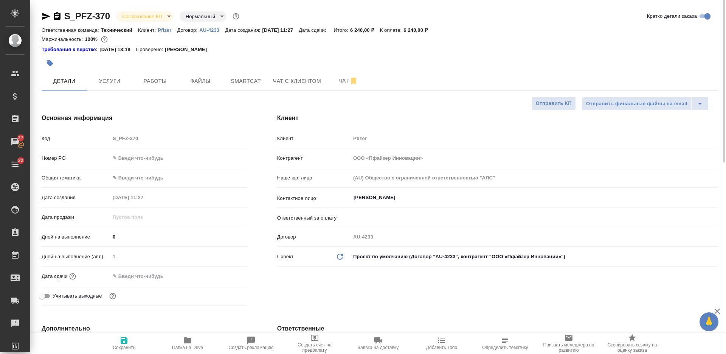
type textarea "x"
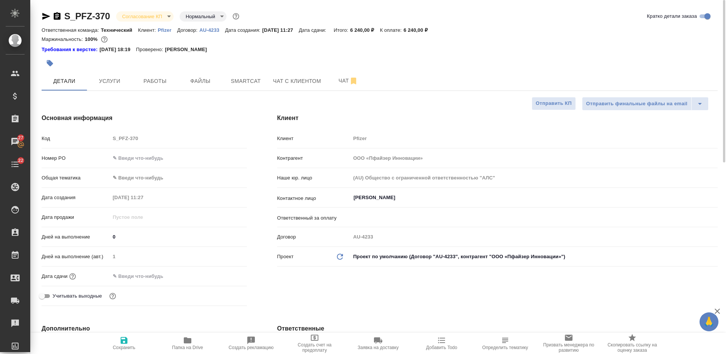
type textarea "x"
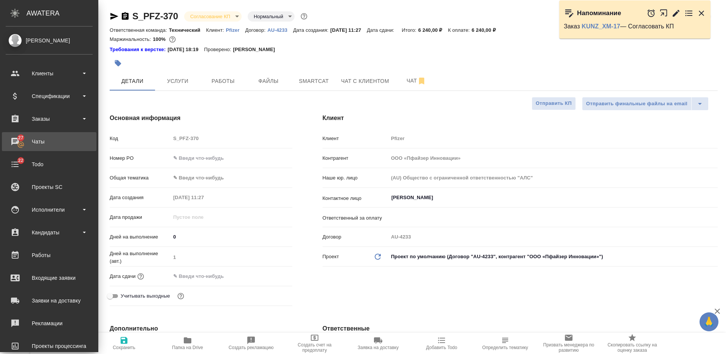
click at [36, 141] on div "Чаты" at bounding box center [49, 141] width 87 height 11
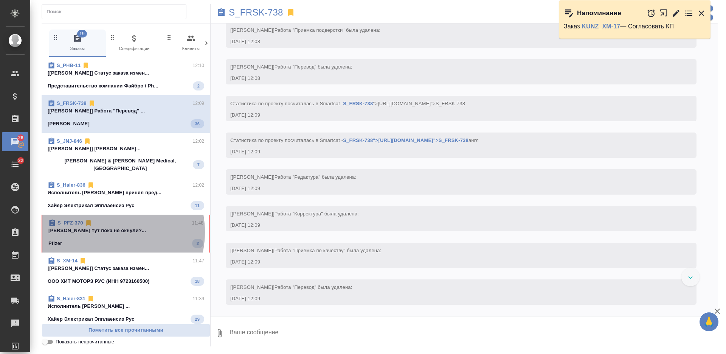
click at [107, 227] on p "[PERSON_NAME] тут пока не окнули?..." at bounding box center [125, 231] width 155 height 8
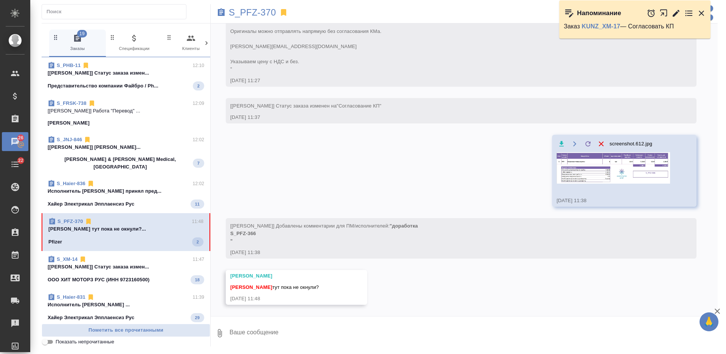
scroll to position [169, 0]
click at [281, 331] on textarea at bounding box center [473, 333] width 489 height 26
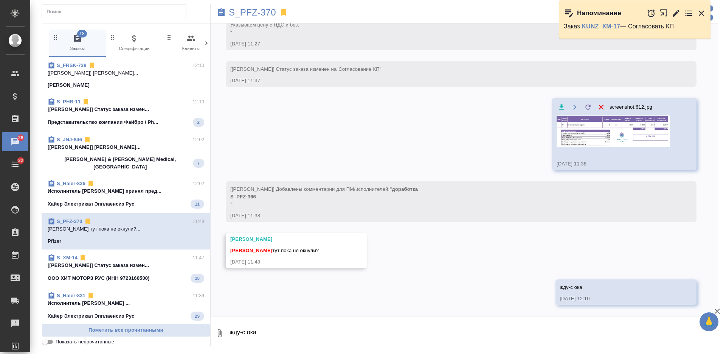
scroll to position [206, 0]
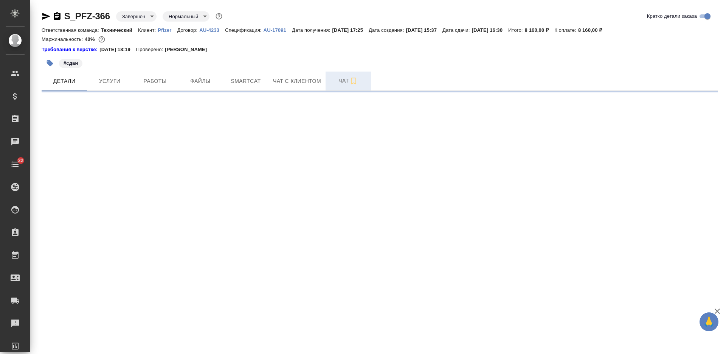
select select "RU"
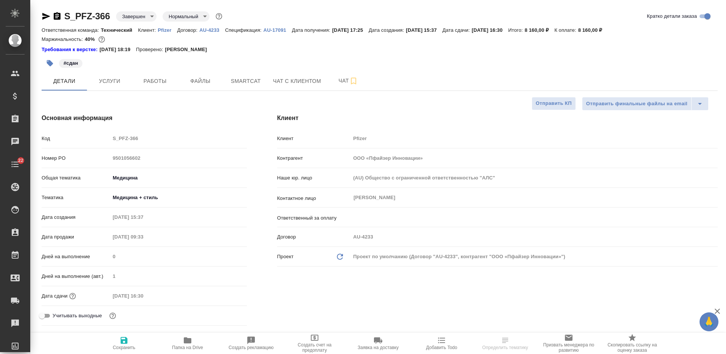
type textarea "x"
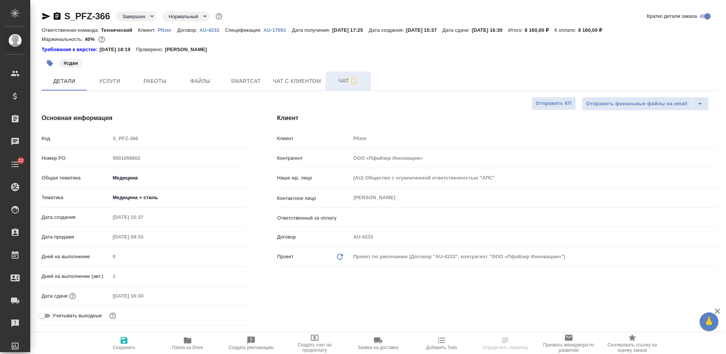
type textarea "x"
click at [342, 76] on span "Чат" at bounding box center [348, 80] width 36 height 9
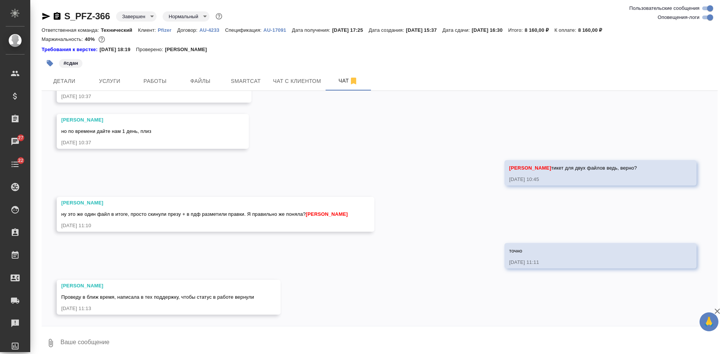
scroll to position [4513, 0]
click at [187, 336] on textarea at bounding box center [389, 343] width 658 height 26
type textarea "подожди! отдельным заказом считаем"
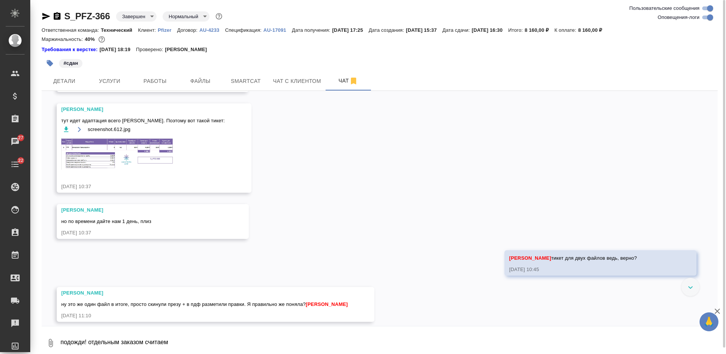
scroll to position [4313, 0]
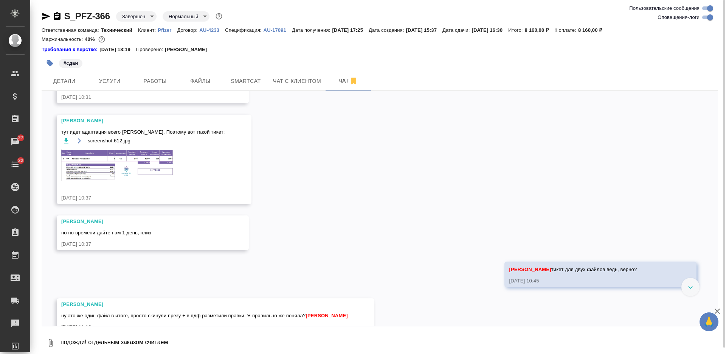
click at [67, 144] on icon "button" at bounding box center [66, 141] width 8 height 8
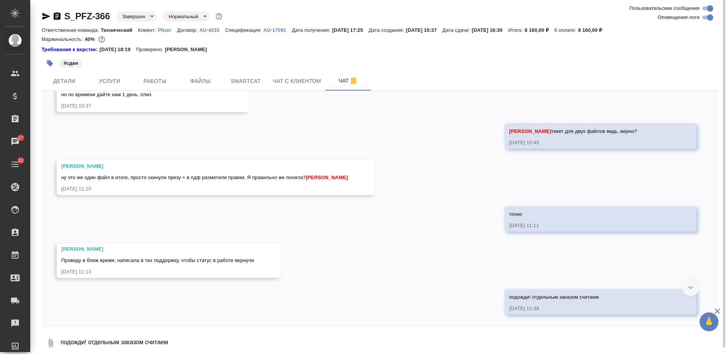
scroll to position [4502, 0]
click at [57, 16] on icon "button" at bounding box center [57, 16] width 7 height 8
click at [208, 336] on textarea "подожди! отдельным заказом считаем" at bounding box center [389, 343] width 658 height 26
paste textarea "**[S_PFZ-370]([URL][DOMAIN_NAME]"
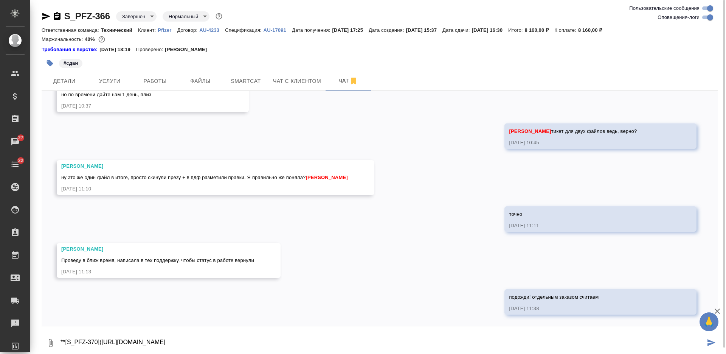
type textarea "**[S_PFZ-370]([URL][DOMAIN_NAME]"
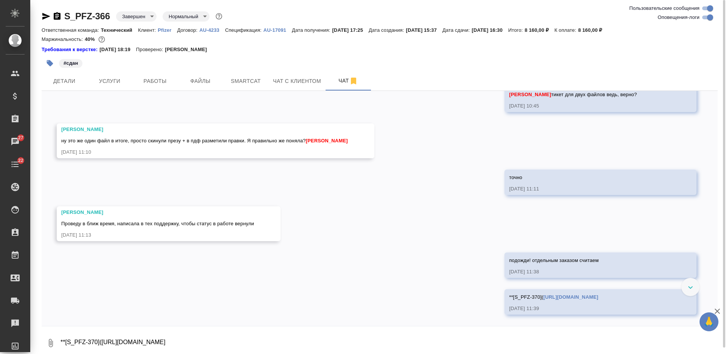
scroll to position [4586, 0]
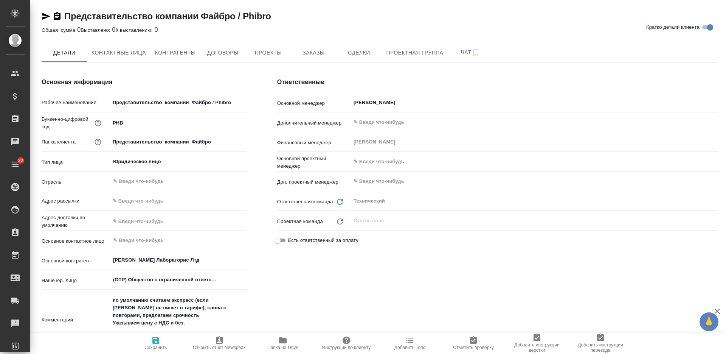
type textarea "x"
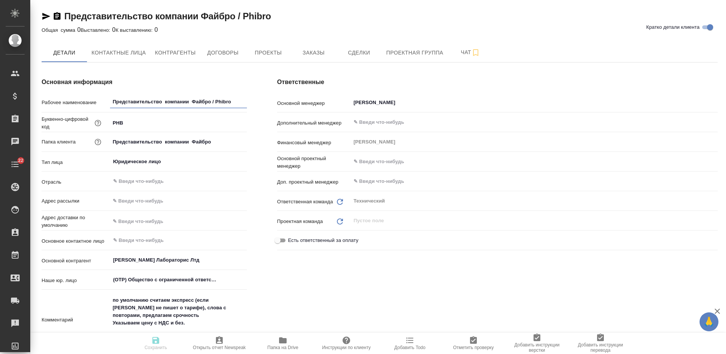
type textarea "x"
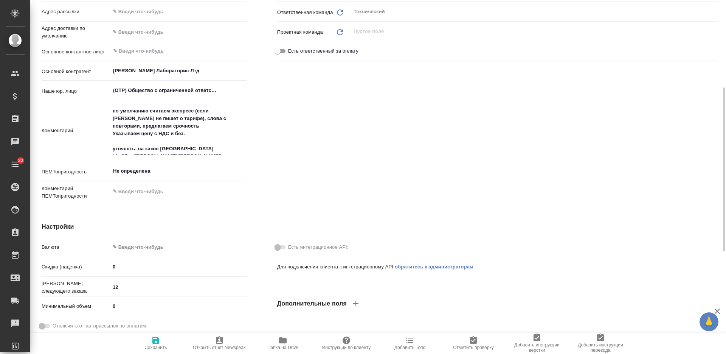
type textarea "x"
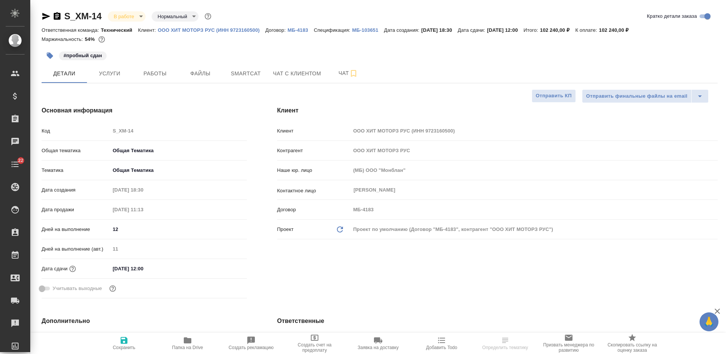
select select "RU"
type textarea "x"
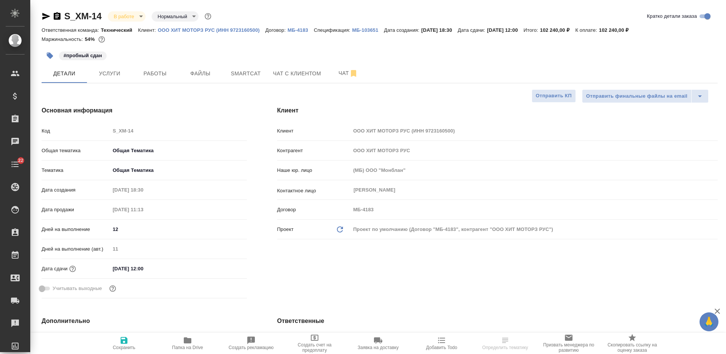
type textarea "x"
click at [56, 16] on icon "button" at bounding box center [57, 16] width 9 height 9
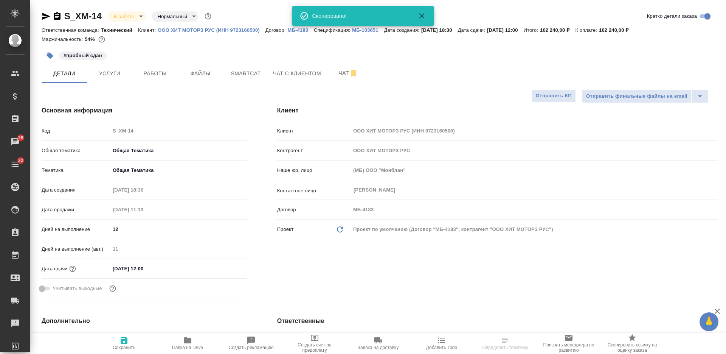
select select "RU"
type textarea "x"
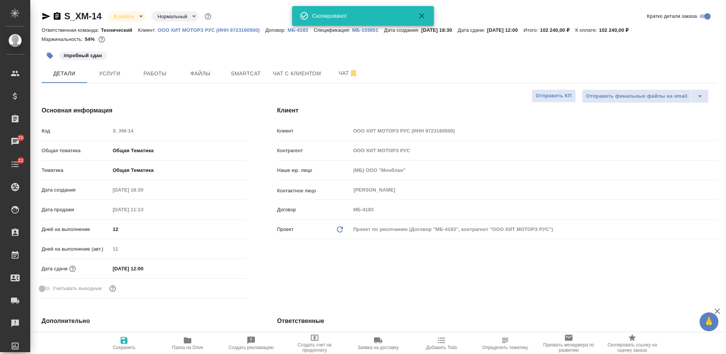
type textarea "x"
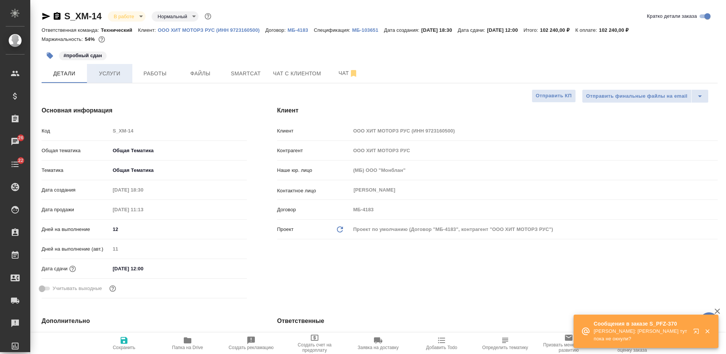
click at [129, 69] on button "Услуги" at bounding box center [109, 73] width 45 height 19
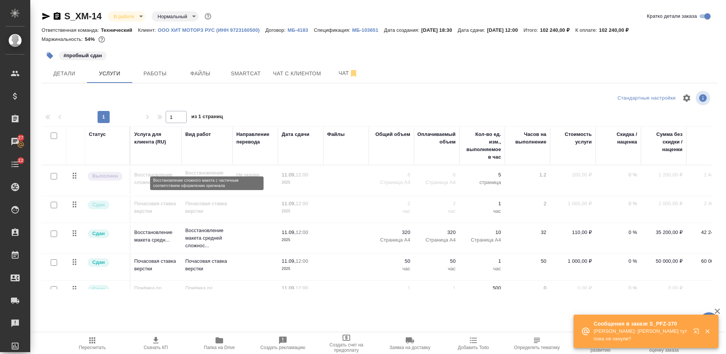
scroll to position [25, 0]
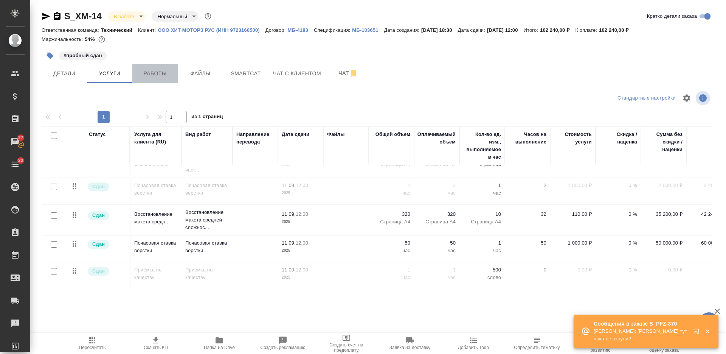
click at [162, 75] on span "Работы" at bounding box center [155, 73] width 36 height 9
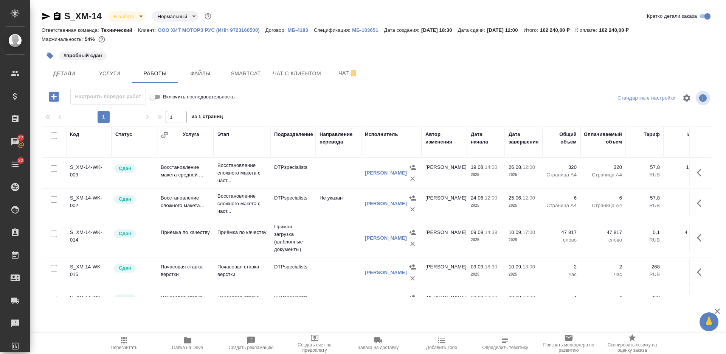
click at [53, 55] on icon "button" at bounding box center [50, 56] width 8 height 8
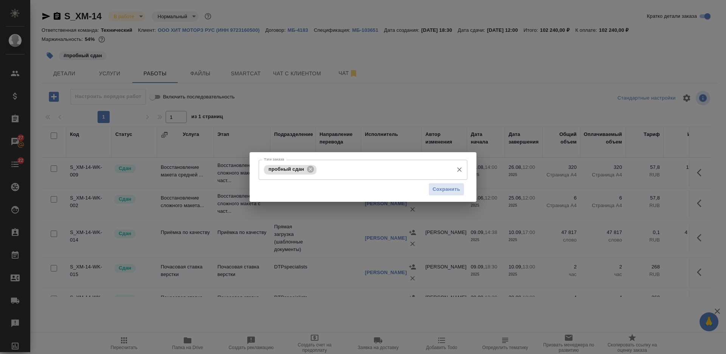
click at [336, 165] on input "Тэги заказа" at bounding box center [383, 169] width 131 height 13
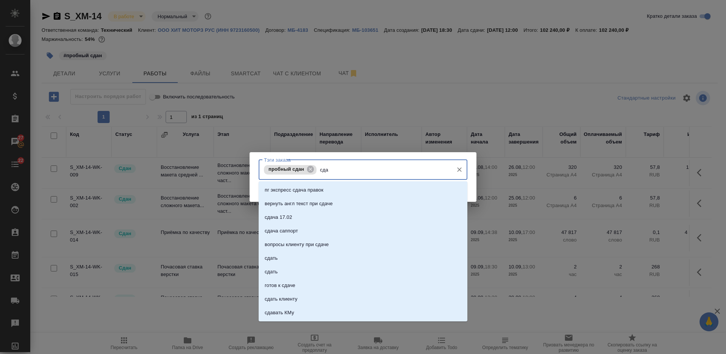
type input "сдан"
click at [345, 228] on li "сдан" at bounding box center [363, 231] width 209 height 14
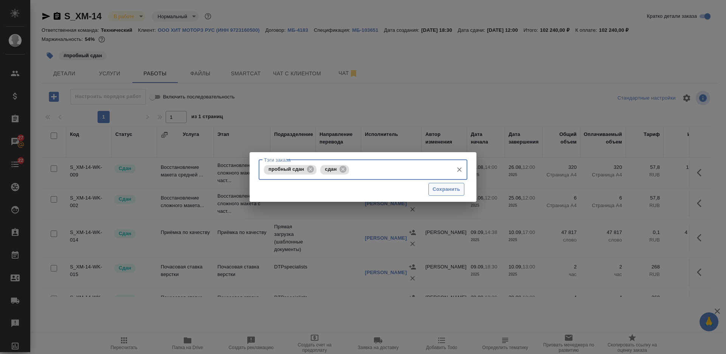
click at [445, 189] on span "Сохранить" at bounding box center [447, 189] width 28 height 9
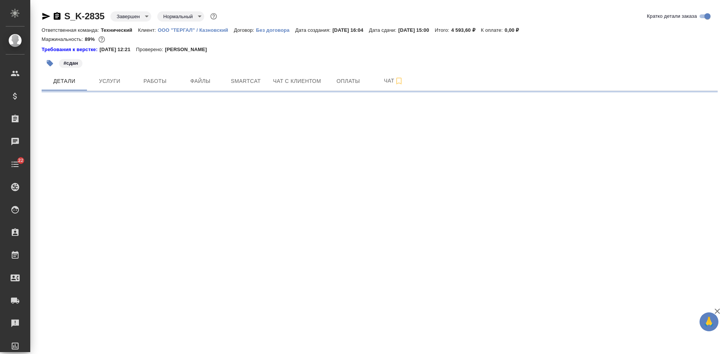
select select "RU"
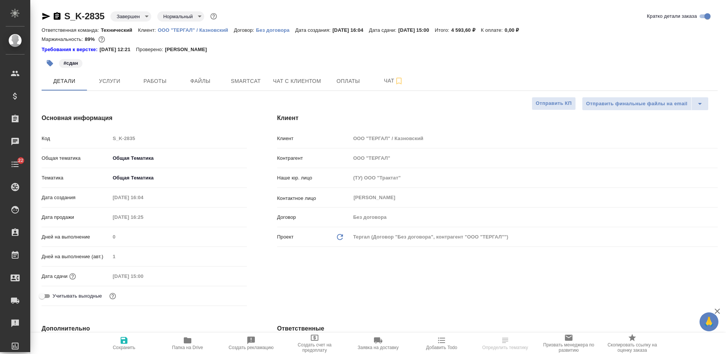
type textarea "x"
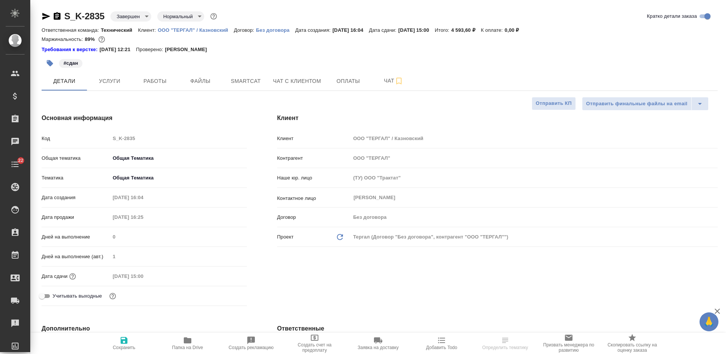
type textarea "x"
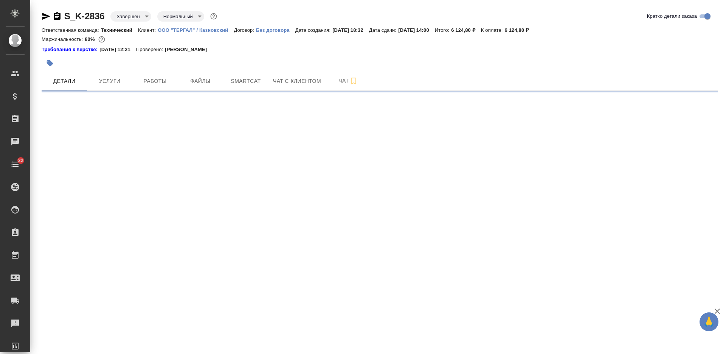
select select "RU"
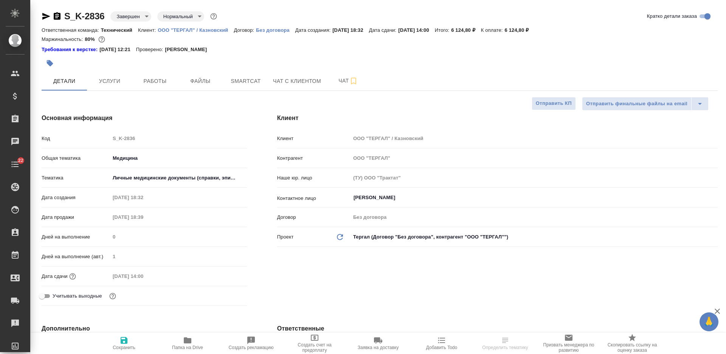
type textarea "x"
select select "RU"
type textarea "x"
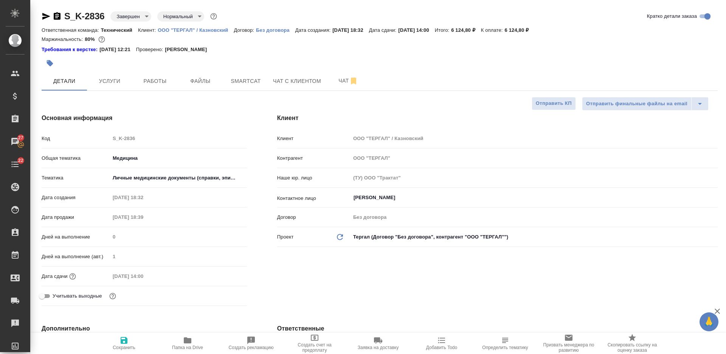
type textarea "x"
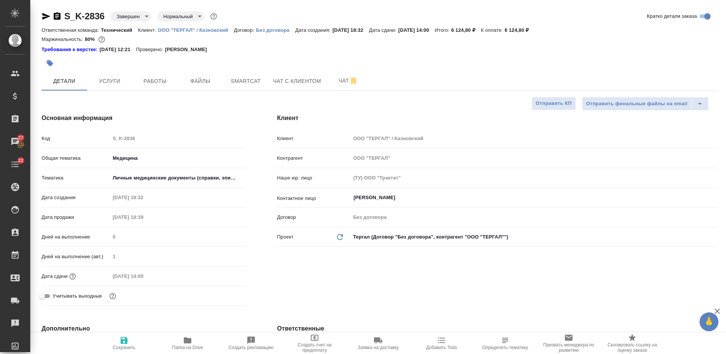
type textarea "x"
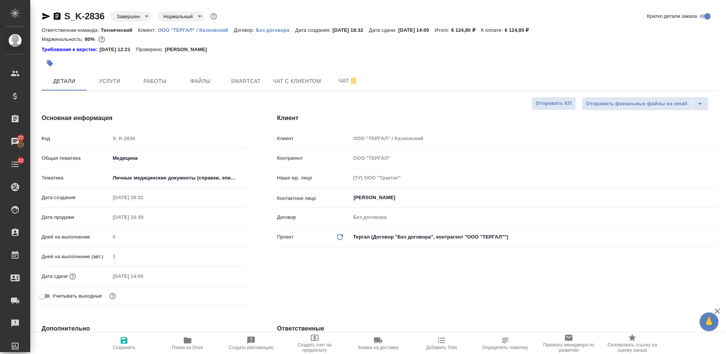
type textarea "x"
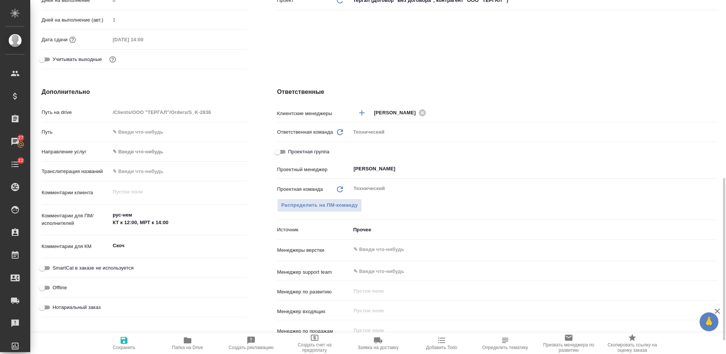
scroll to position [416, 0]
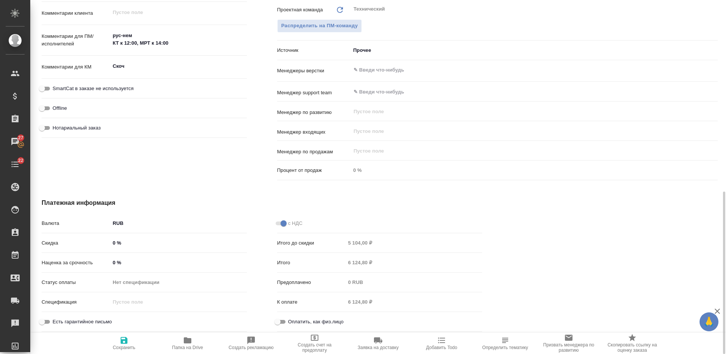
click at [284, 319] on input "Оплатить, как физ.лицо" at bounding box center [277, 321] width 27 height 9
checkbox input "true"
type textarea "x"
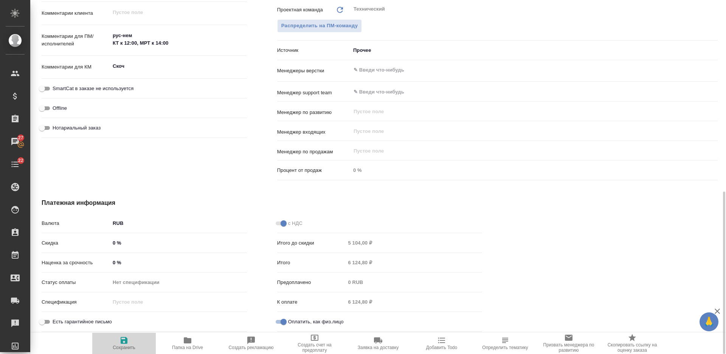
click at [130, 336] on span "Сохранить" at bounding box center [124, 343] width 54 height 14
type textarea "x"
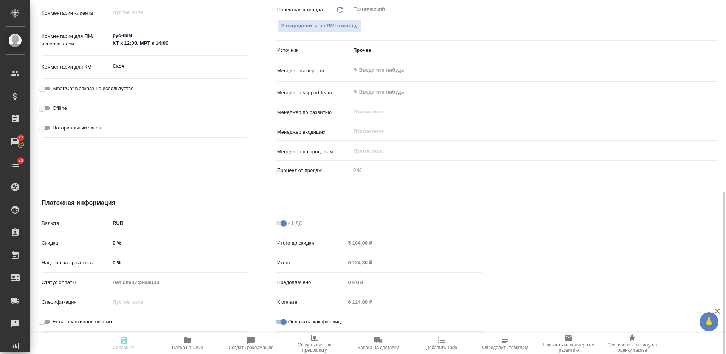
type textarea "x"
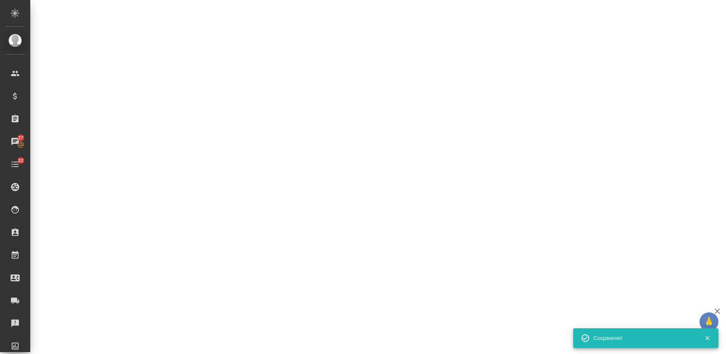
select select "RU"
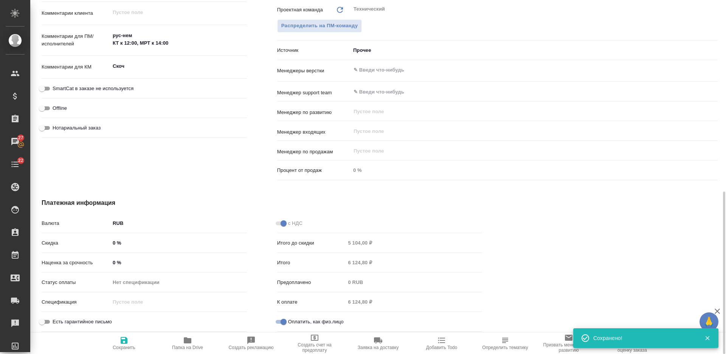
type textarea "x"
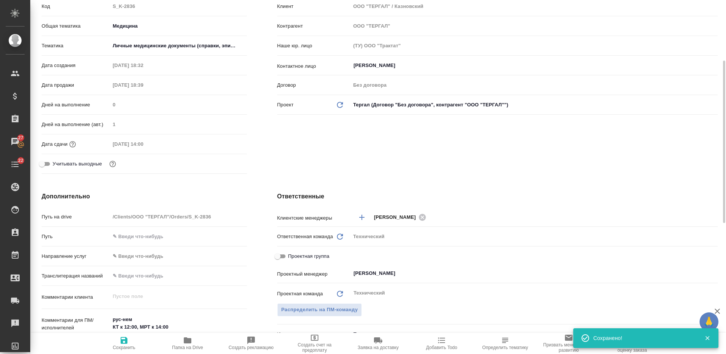
scroll to position [0, 0]
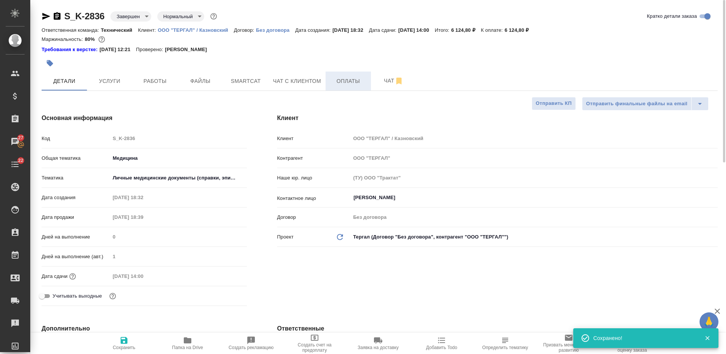
click at [356, 80] on span "Оплаты" at bounding box center [348, 80] width 36 height 9
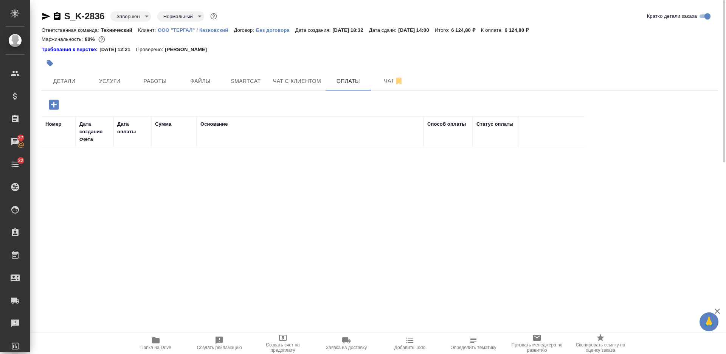
click at [54, 103] on icon "button" at bounding box center [53, 104] width 13 height 13
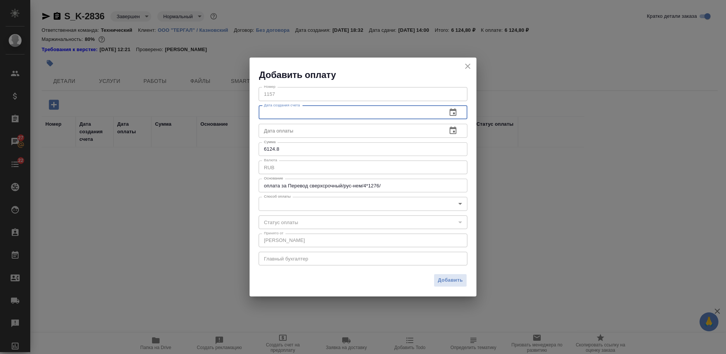
click at [325, 115] on input "text" at bounding box center [350, 113] width 182 height 14
click at [339, 129] on input "text" at bounding box center [350, 131] width 182 height 14
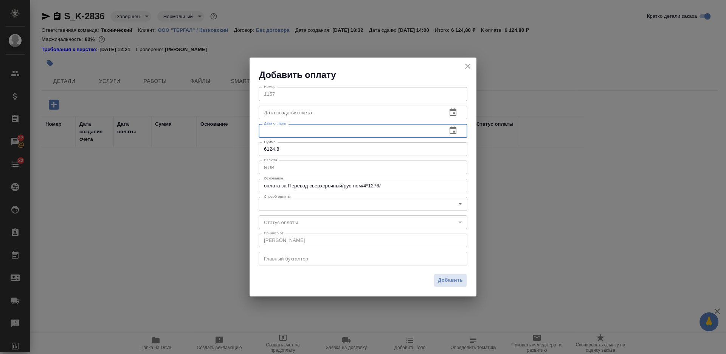
paste input "[DATE] 11:14"
type input "[DATE] 11:14"
click at [317, 200] on body "🙏 .cls-1 fill:#fff; AWATERA [PERSON_NAME] Спецификации Заказы 27 Чаты 22 Todo П…" at bounding box center [363, 177] width 726 height 354
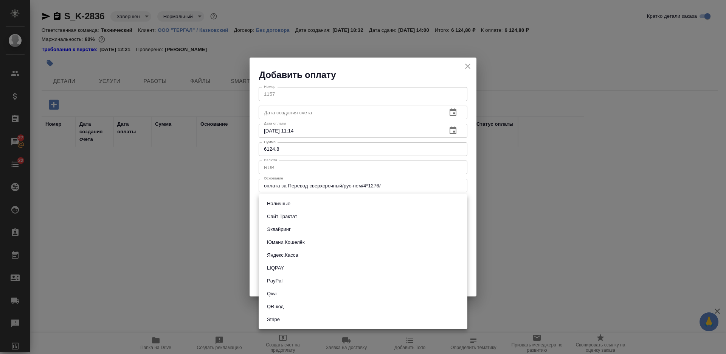
click at [328, 212] on li "Сайт Трактат" at bounding box center [363, 216] width 209 height 13
type input "site-traktat"
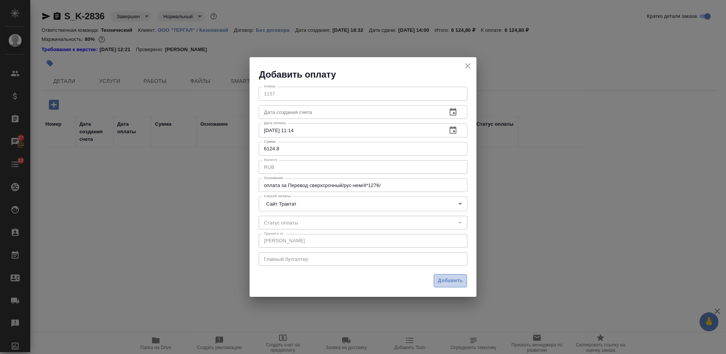
click at [449, 277] on span "Добавить" at bounding box center [450, 280] width 25 height 9
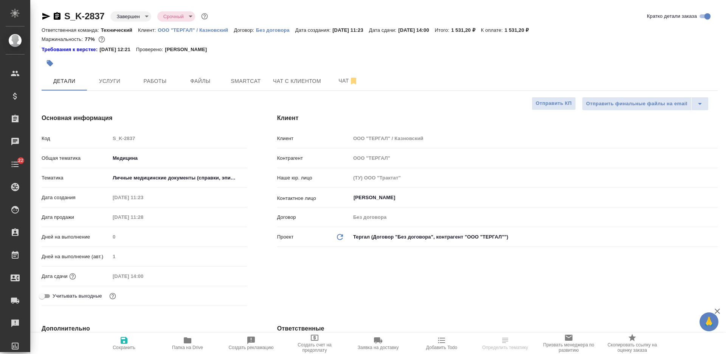
select select "RU"
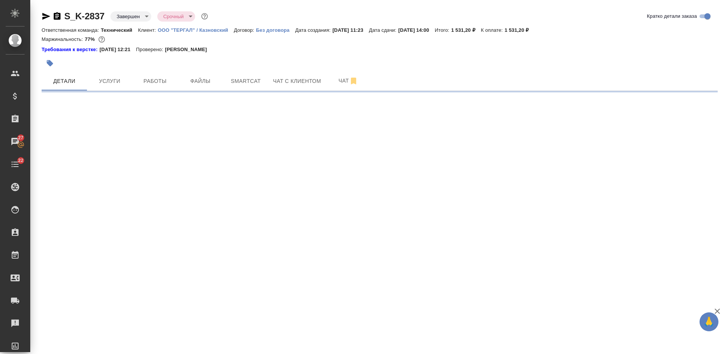
select select "RU"
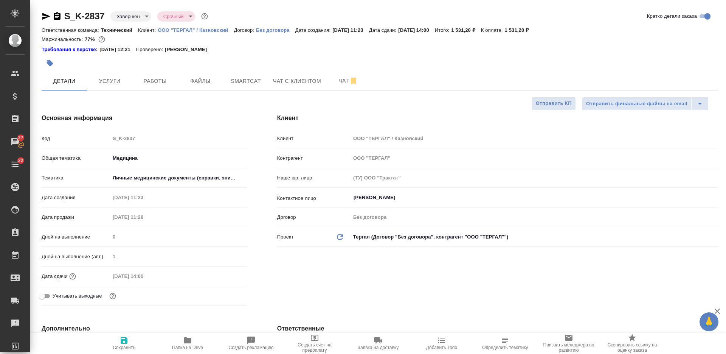
type textarea "x"
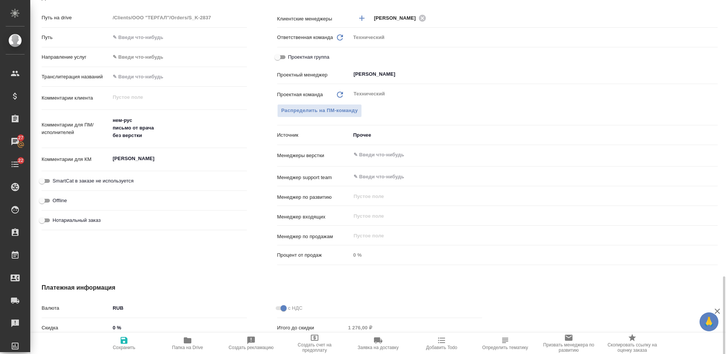
scroll to position [416, 0]
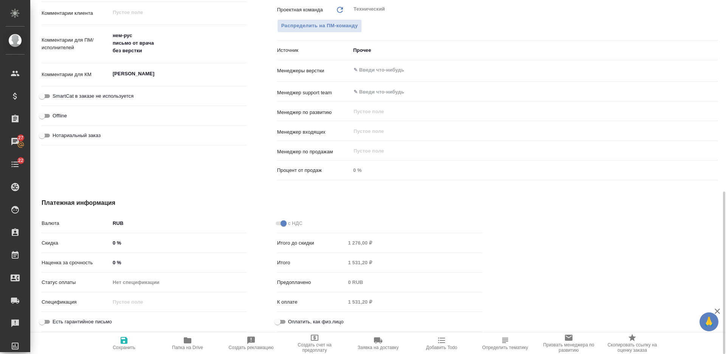
click at [283, 321] on input "Оплатить, как физ.лицо" at bounding box center [277, 321] width 27 height 9
checkbox input "true"
type textarea "x"
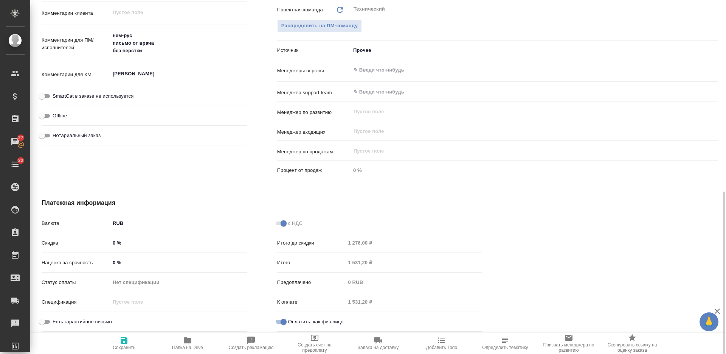
click at [137, 339] on span "Сохранить" at bounding box center [124, 343] width 54 height 14
type textarea "x"
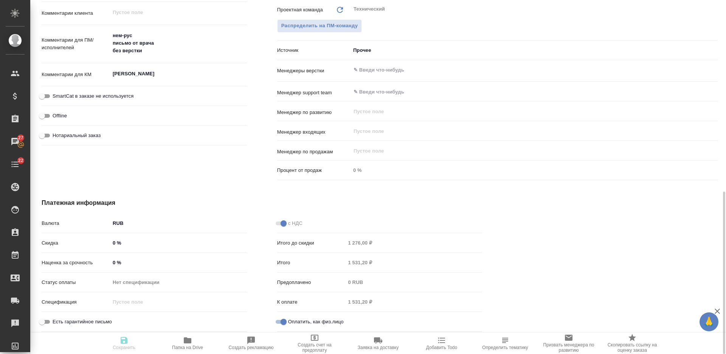
type textarea "x"
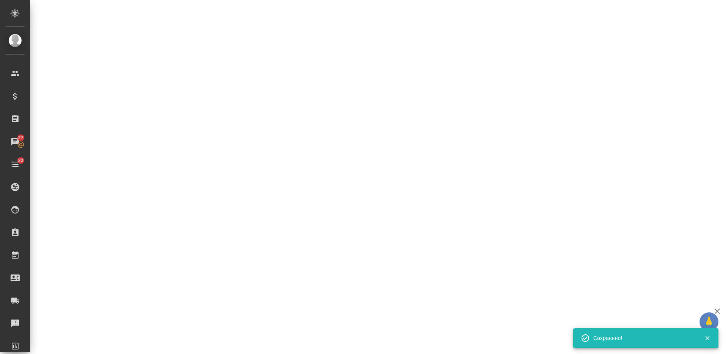
select select "RU"
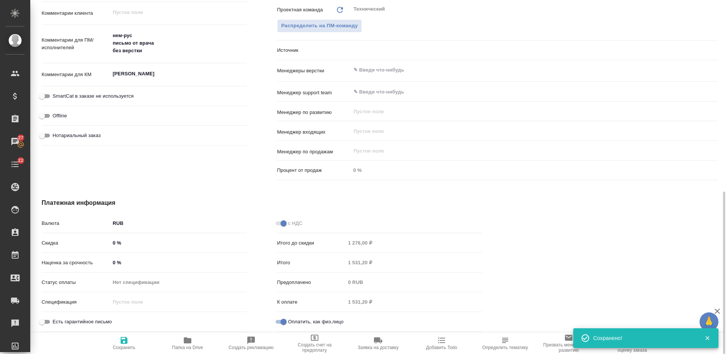
type textarea "x"
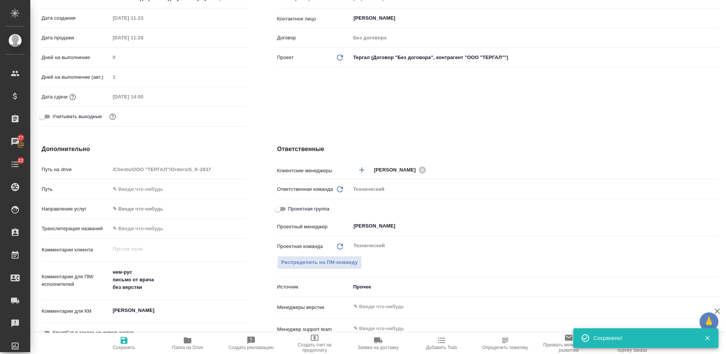
scroll to position [0, 0]
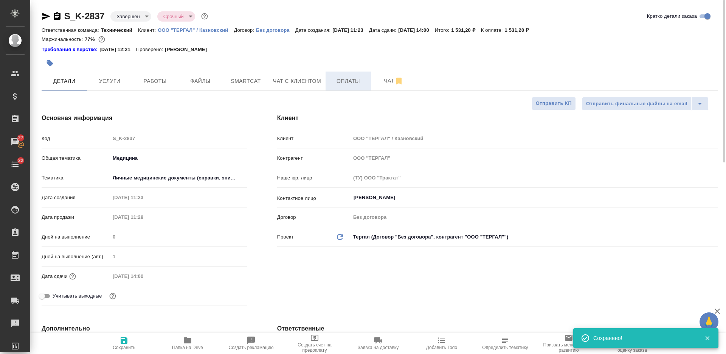
click at [340, 81] on span "Оплаты" at bounding box center [348, 80] width 36 height 9
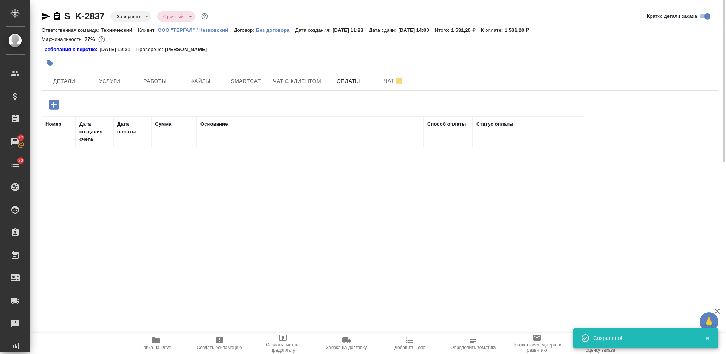
click at [58, 106] on icon "button" at bounding box center [54, 104] width 10 height 10
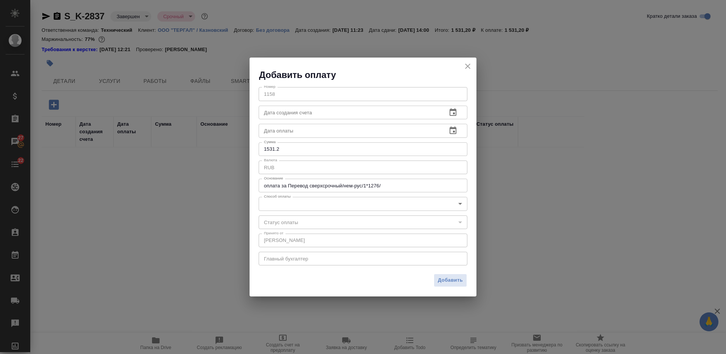
click at [309, 133] on input "text" at bounding box center [350, 131] width 182 height 14
paste input "[DATE] 11:14"
type input "[DATE] 11:14"
click at [320, 200] on body "🙏 .cls-1 fill:#fff; AWATERA [PERSON_NAME] Спецификации Заказы 27 Чаты 22 Todo П…" at bounding box center [363, 177] width 726 height 354
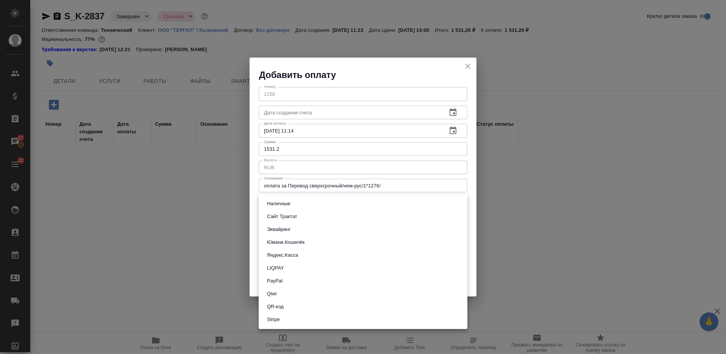
click at [315, 214] on li "Сайт Трактат" at bounding box center [363, 216] width 209 height 13
type input "site-traktat"
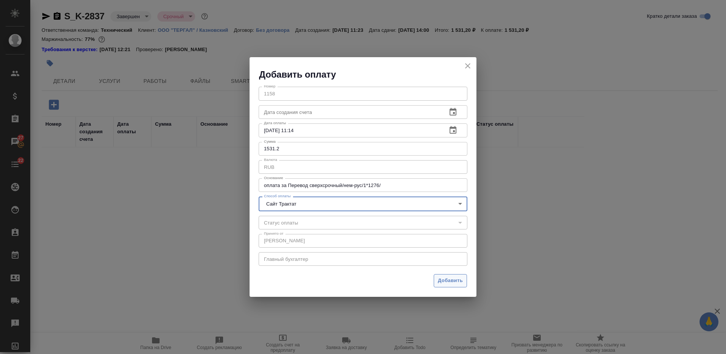
click at [451, 283] on span "Добавить" at bounding box center [450, 280] width 25 height 9
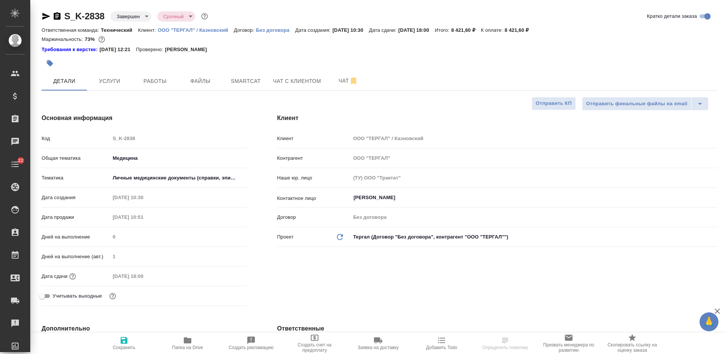
select select "RU"
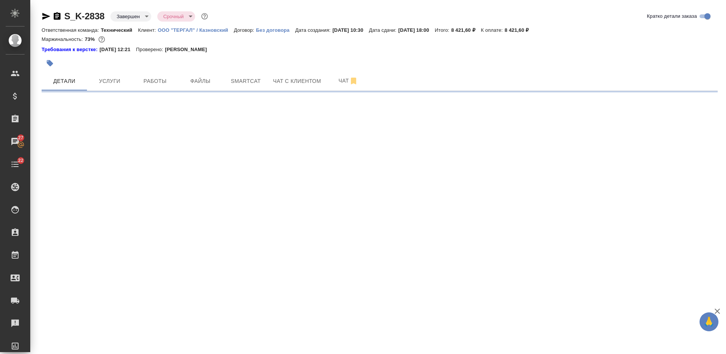
select select "RU"
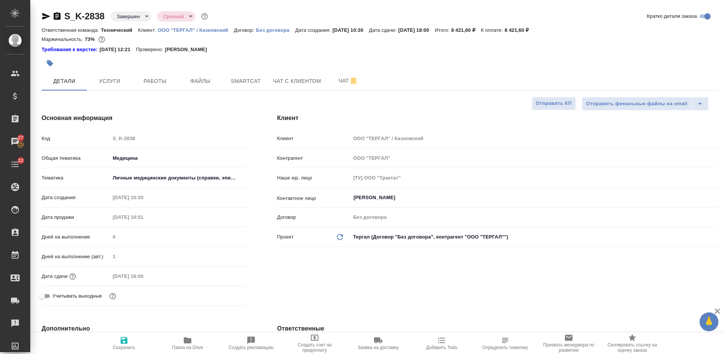
type textarea "x"
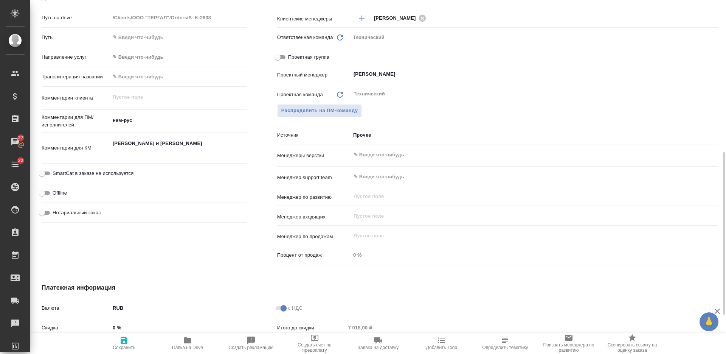
scroll to position [416, 0]
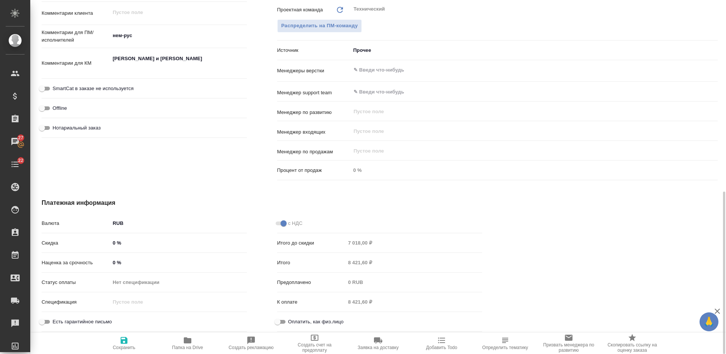
click at [281, 318] on input "Оплатить, как физ.лицо" at bounding box center [277, 321] width 27 height 9
checkbox input "true"
type textarea "x"
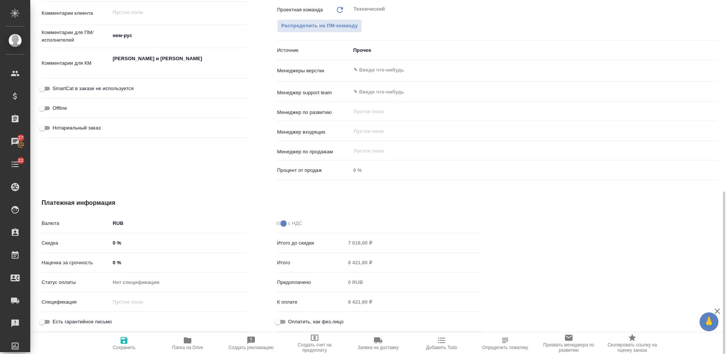
click at [281, 318] on input "Оплатить, как физ.лицо" at bounding box center [277, 321] width 27 height 9
checkbox input "false"
type textarea "x"
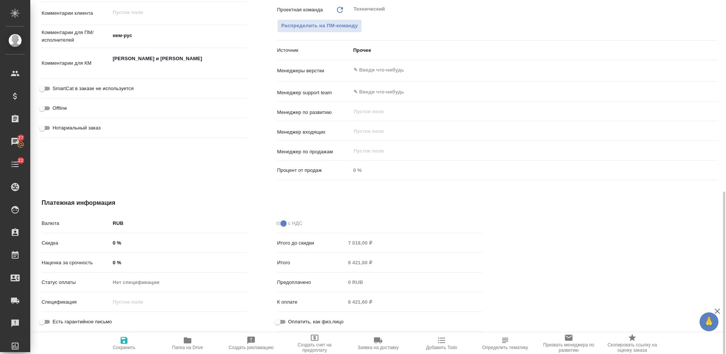
click at [280, 322] on input "Оплатить, как физ.лицо" at bounding box center [277, 321] width 27 height 9
checkbox input "true"
type textarea "x"
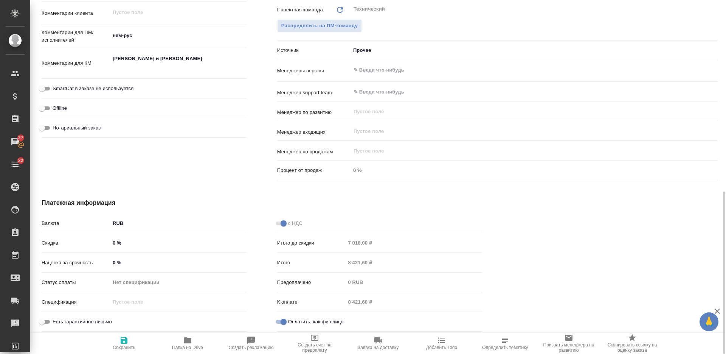
click at [127, 341] on icon "button" at bounding box center [124, 340] width 7 height 7
type textarea "x"
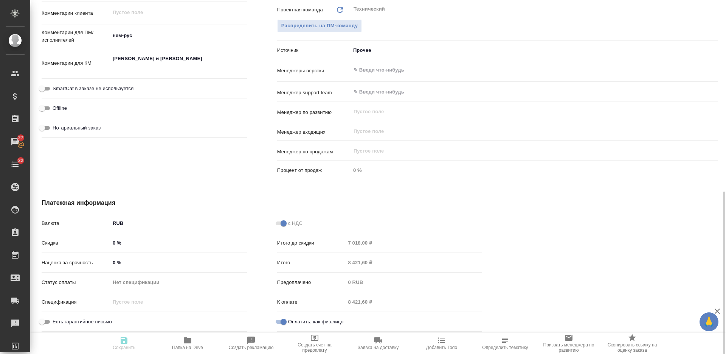
type textarea "x"
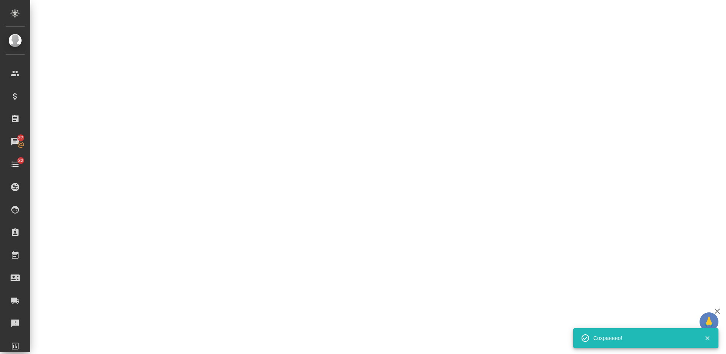
select select "RU"
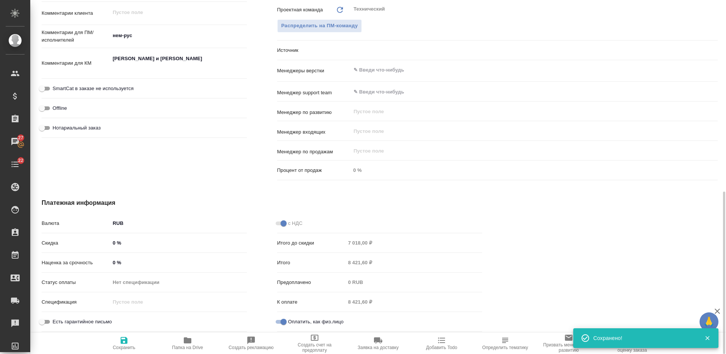
type textarea "x"
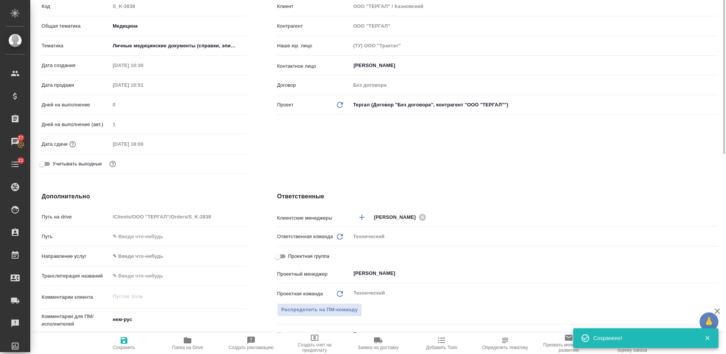
scroll to position [0, 0]
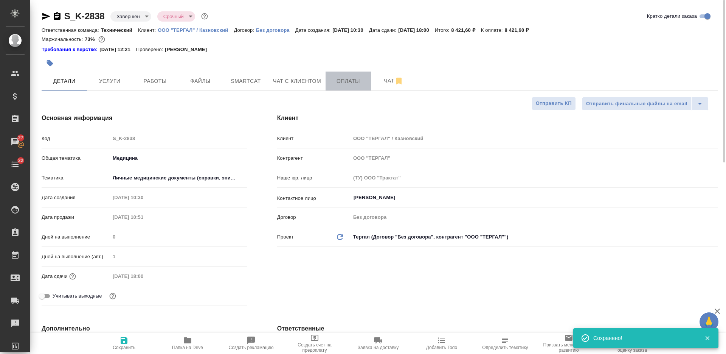
click at [344, 82] on span "Оплаты" at bounding box center [348, 80] width 36 height 9
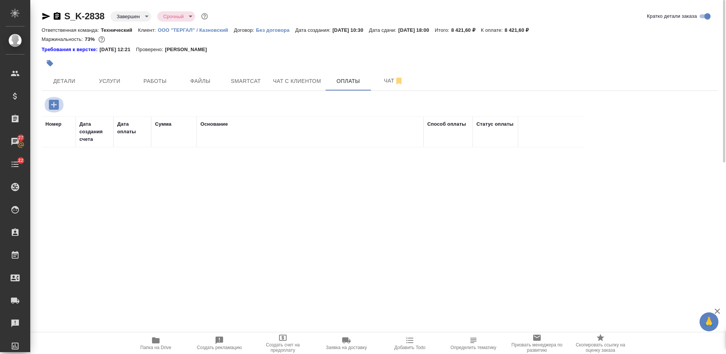
click at [56, 100] on icon "button" at bounding box center [54, 104] width 10 height 10
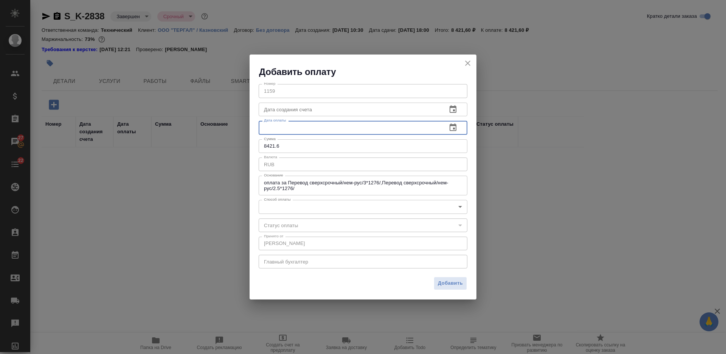
click at [277, 127] on input "text" at bounding box center [350, 128] width 182 height 14
paste input "[DATE] 11:14"
type input "[DATE] 11:14"
click at [312, 207] on body "🙏 .cls-1 fill:#fff; AWATERA [PERSON_NAME] Спецификации Заказы 27 Чаты 22 Todo П…" at bounding box center [363, 177] width 726 height 354
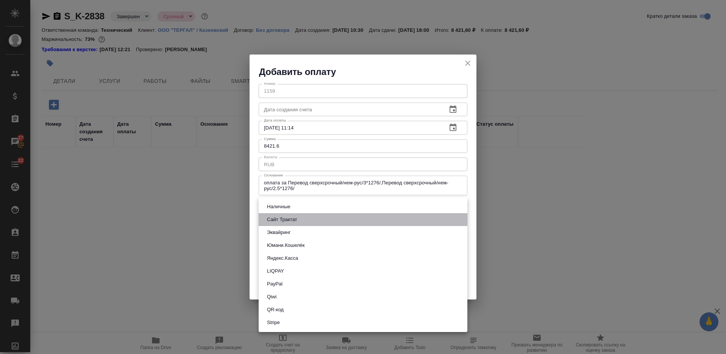
click at [307, 220] on li "Сайт Трактат" at bounding box center [363, 219] width 209 height 13
type input "site-traktat"
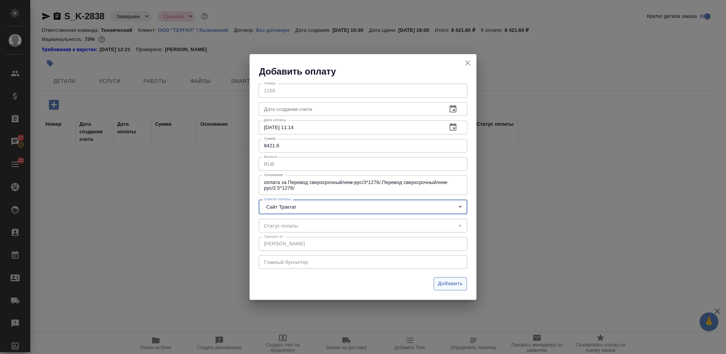
click at [444, 283] on span "Добавить" at bounding box center [450, 283] width 25 height 9
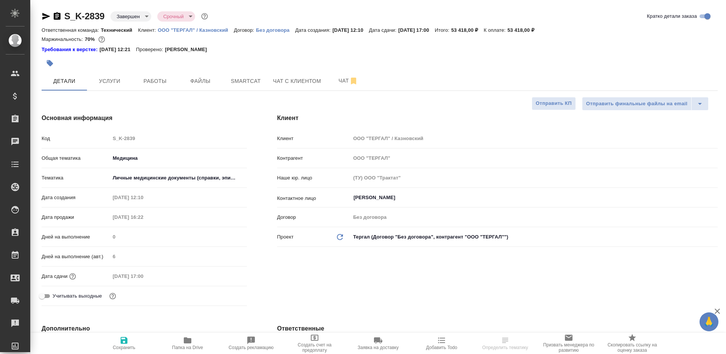
select select "RU"
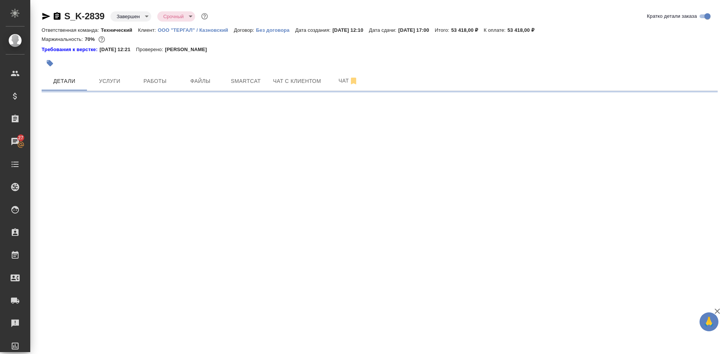
select select "RU"
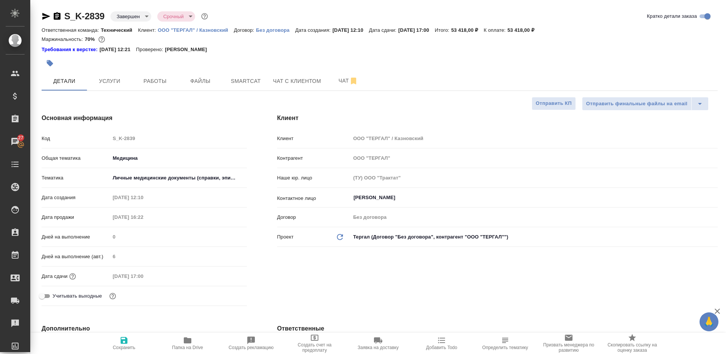
type textarea "x"
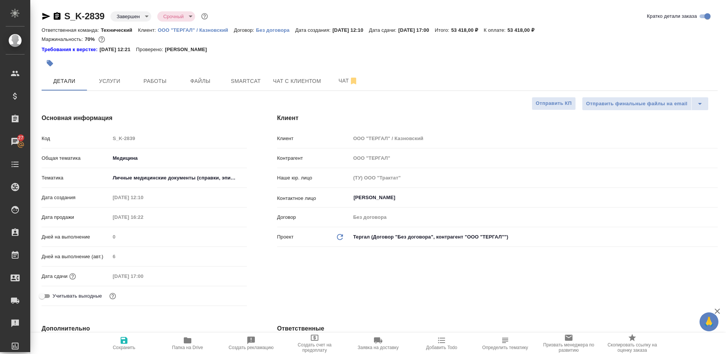
type textarea "x"
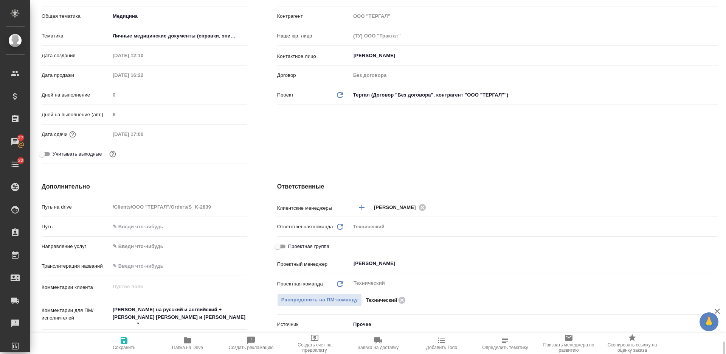
scroll to position [416, 0]
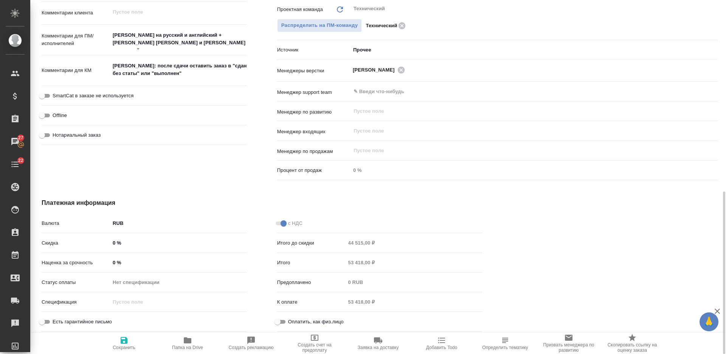
click at [286, 321] on input "Оплатить, как физ.лицо" at bounding box center [277, 321] width 27 height 9
checkbox input "true"
type textarea "x"
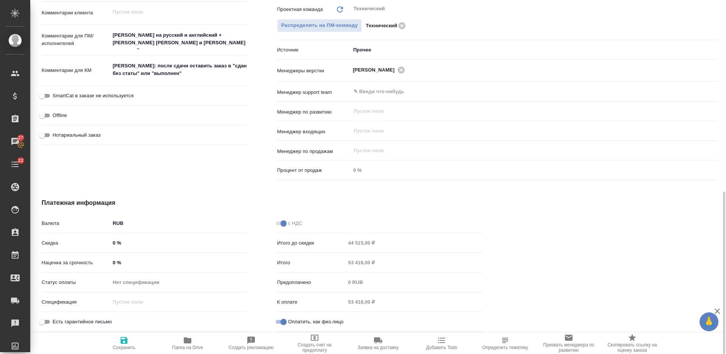
click at [129, 346] on span "Сохранить" at bounding box center [124, 347] width 23 height 5
type textarea "x"
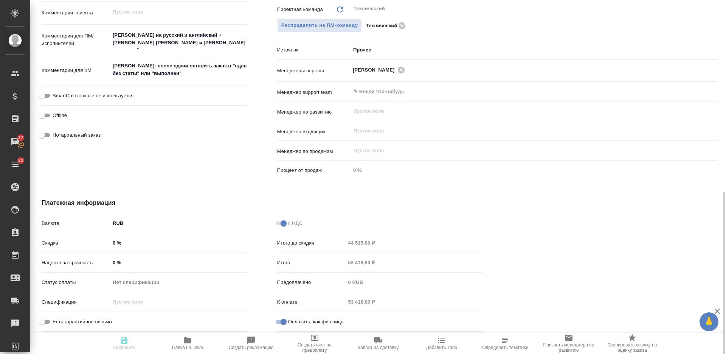
type textarea "x"
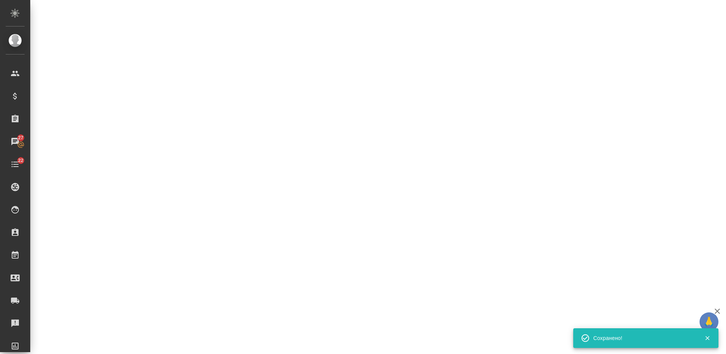
select select "RU"
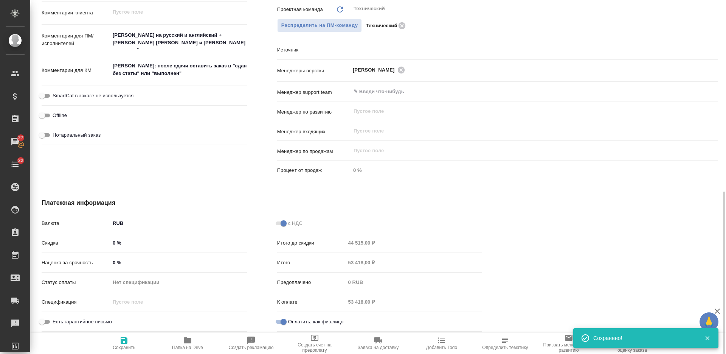
type textarea "x"
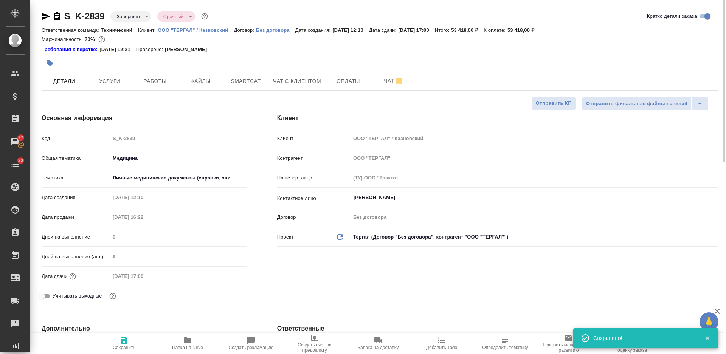
scroll to position [0, 0]
click at [345, 82] on span "Оплаты" at bounding box center [348, 80] width 36 height 9
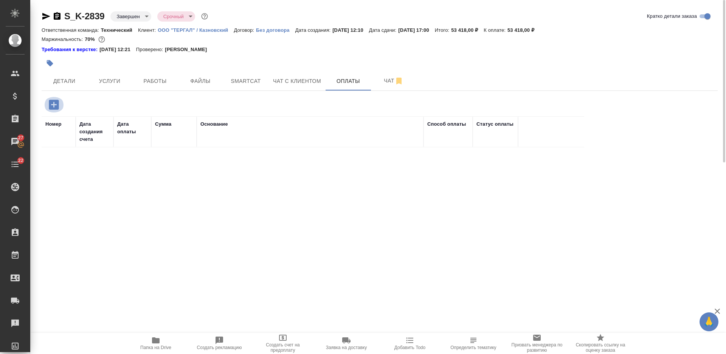
click at [51, 106] on icon "button" at bounding box center [54, 104] width 10 height 10
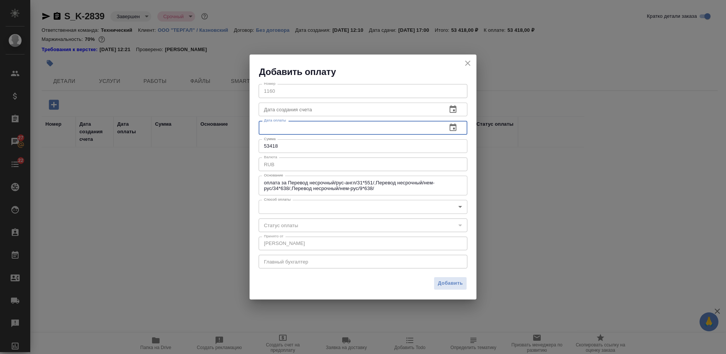
click at [298, 131] on input "text" at bounding box center [350, 128] width 182 height 14
paste input "[DATE] 11:14"
type input "[DATE] 11:14"
click at [307, 208] on body "🙏 .cls-1 fill:#fff; AWATERA [PERSON_NAME] Спецификации Заказы 27 Чаты 22 Todo П…" at bounding box center [363, 177] width 726 height 354
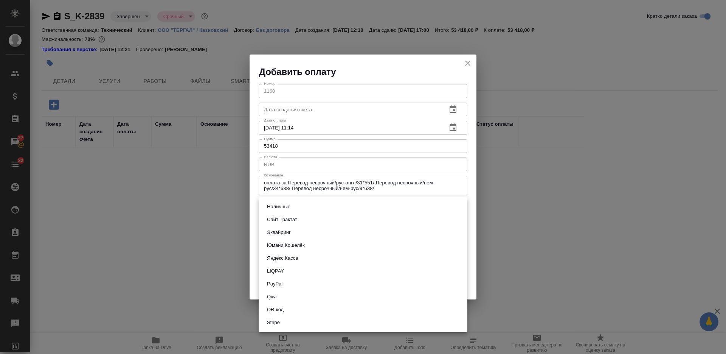
click at [294, 217] on button "Сайт Трактат" at bounding box center [282, 219] width 35 height 8
type input "site-traktat"
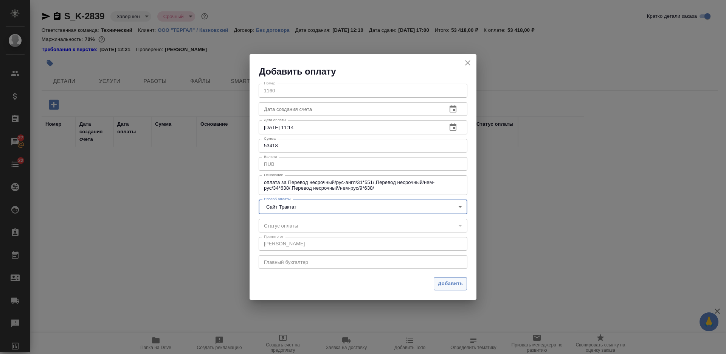
click at [448, 286] on span "Добавить" at bounding box center [450, 283] width 25 height 9
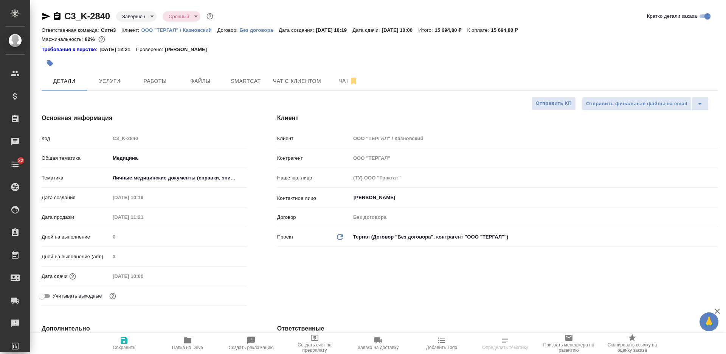
select select "RU"
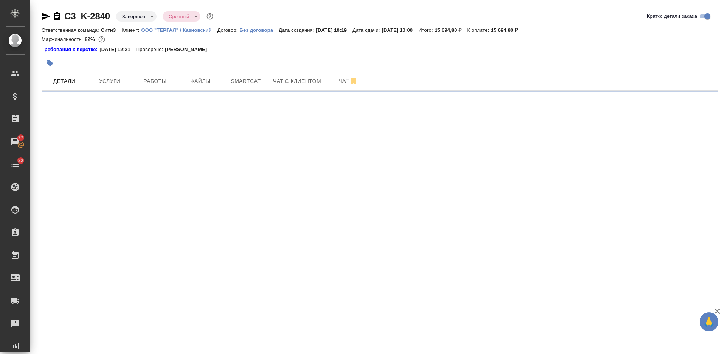
select select "RU"
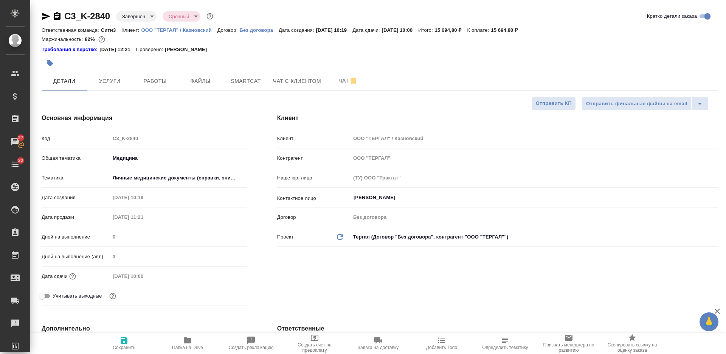
type textarea "x"
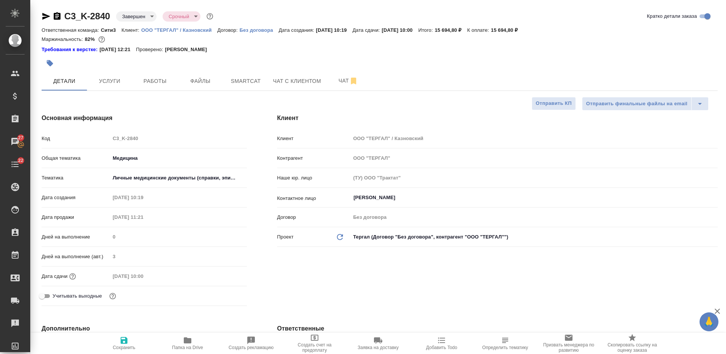
type textarea "x"
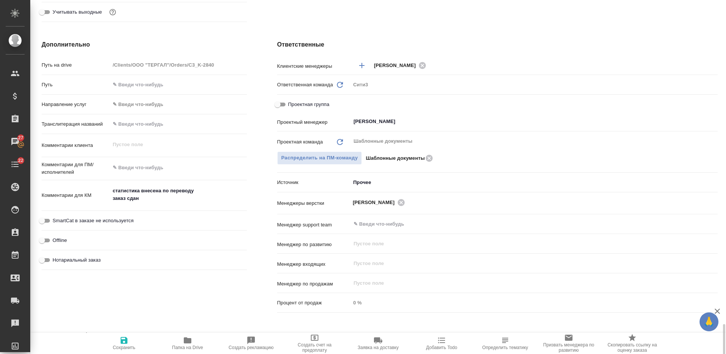
scroll to position [416, 0]
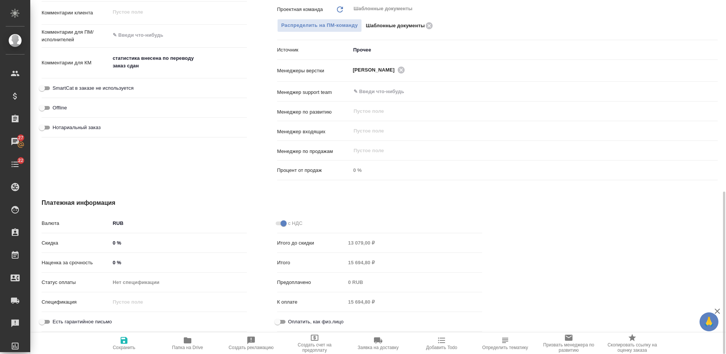
click at [277, 323] on input "Оплатить, как физ.лицо" at bounding box center [277, 321] width 27 height 9
checkbox input "true"
type textarea "x"
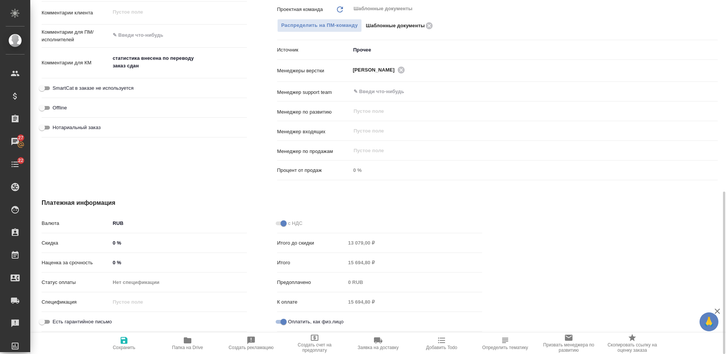
click at [130, 337] on span "Сохранить" at bounding box center [124, 343] width 54 height 14
type textarea "x"
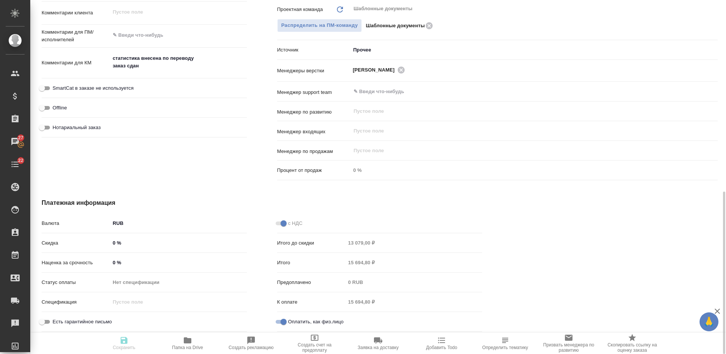
type textarea "x"
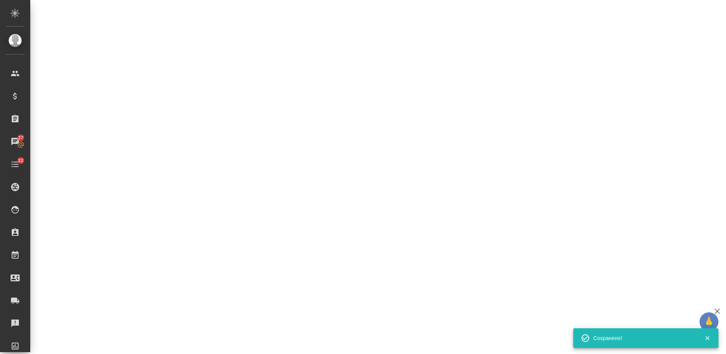
select select "RU"
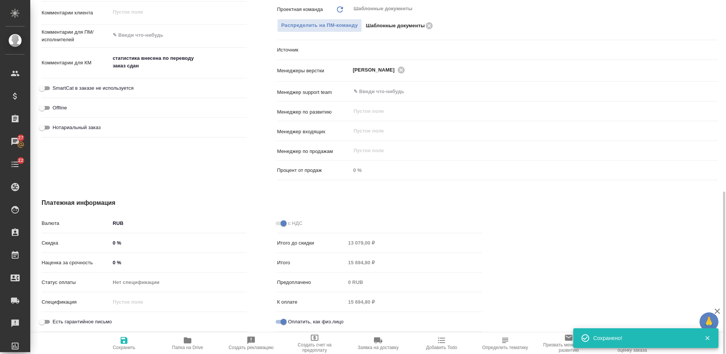
type textarea "x"
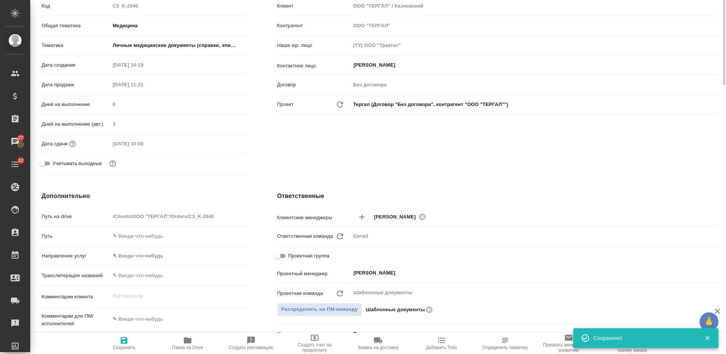
scroll to position [0, 0]
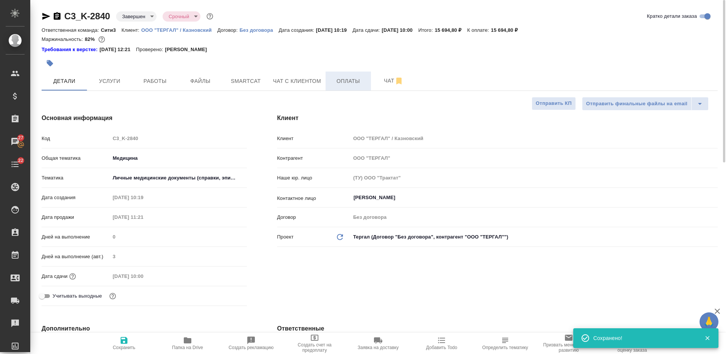
click at [339, 82] on span "Оплаты" at bounding box center [348, 80] width 36 height 9
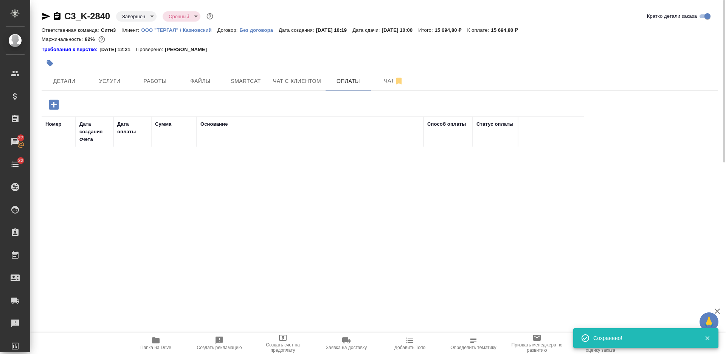
click at [51, 104] on icon "button" at bounding box center [54, 104] width 10 height 10
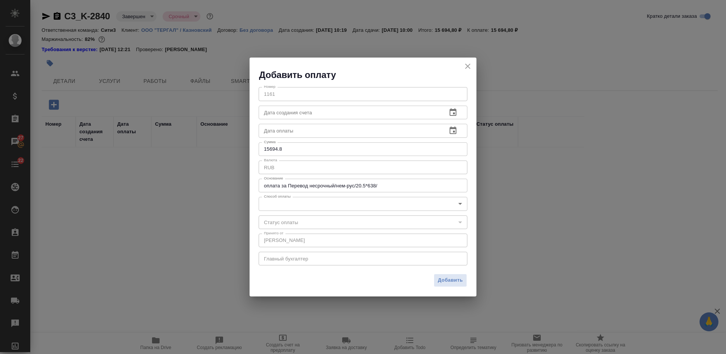
click at [315, 133] on input "text" at bounding box center [350, 131] width 182 height 14
paste input "[DATE] 11:14"
type input "[DATE] 11:14"
click at [315, 202] on body "🙏 .cls-1 fill:#fff; AWATERA [PERSON_NAME] Спецификации Заказы 27 Чаты 22 Todo П…" at bounding box center [363, 177] width 726 height 354
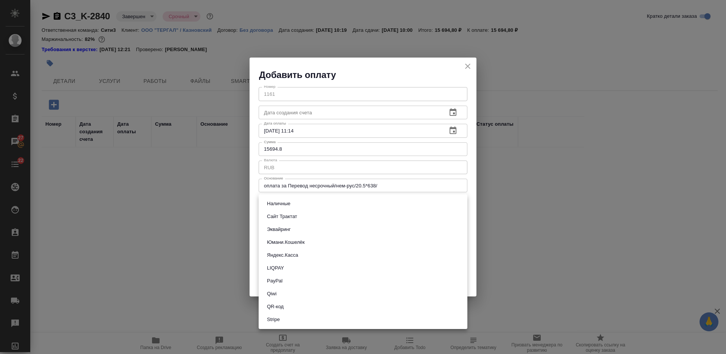
click at [308, 213] on li "Сайт Трактат" at bounding box center [363, 216] width 209 height 13
type input "site-traktat"
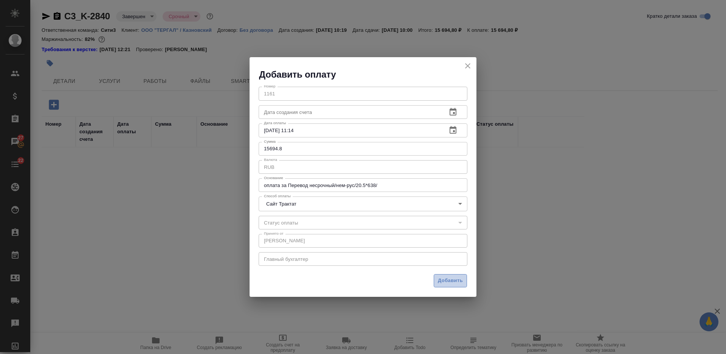
click at [445, 276] on span "Добавить" at bounding box center [450, 280] width 25 height 9
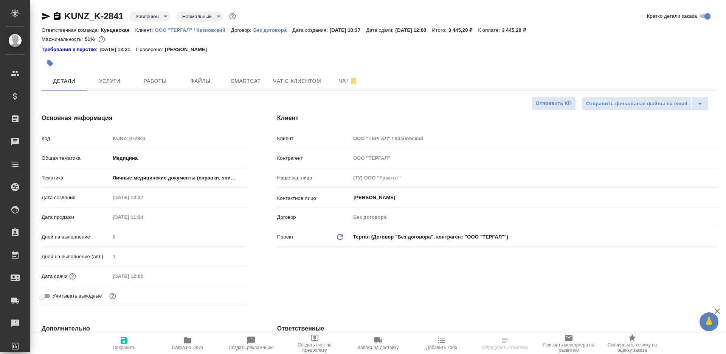
select select "RU"
type textarea "x"
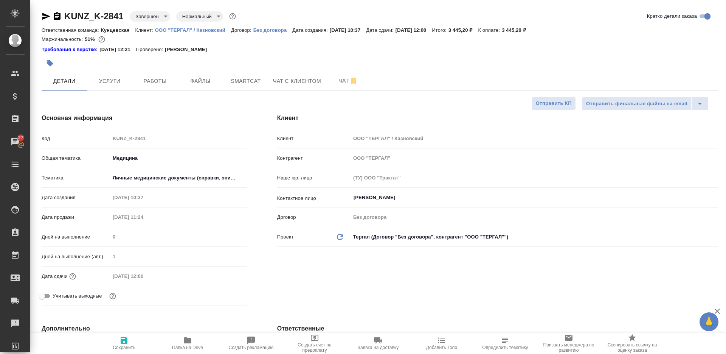
type textarea "x"
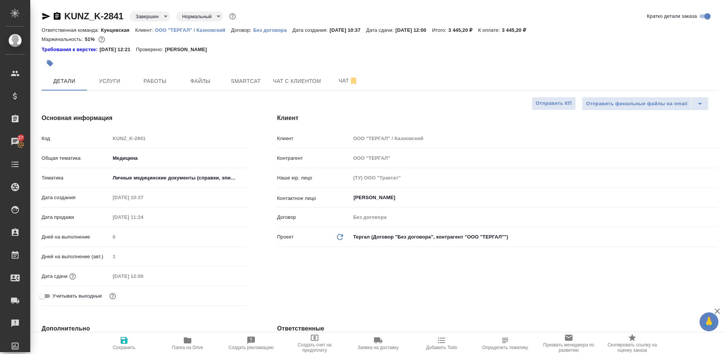
type textarea "x"
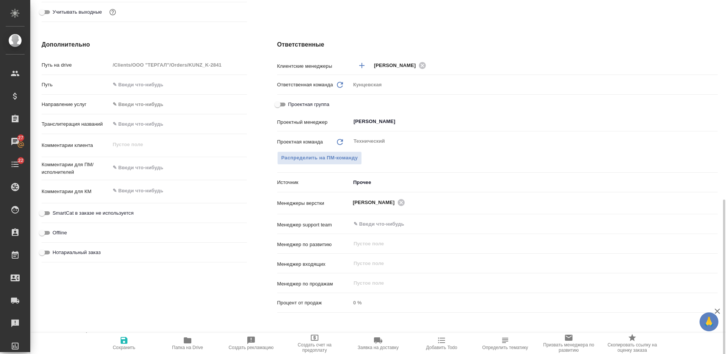
scroll to position [416, 0]
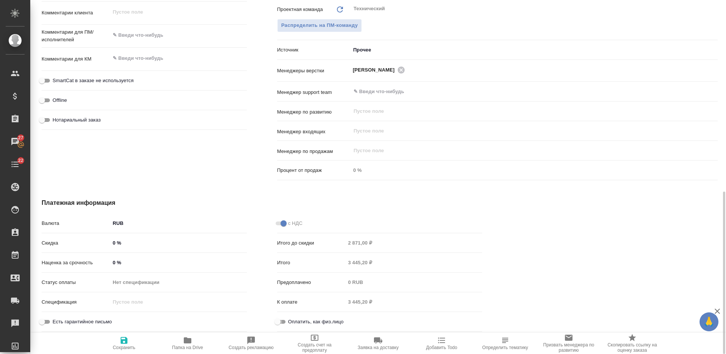
click at [281, 318] on input "Оплатить, как физ.лицо" at bounding box center [277, 321] width 27 height 9
checkbox input "true"
type textarea "x"
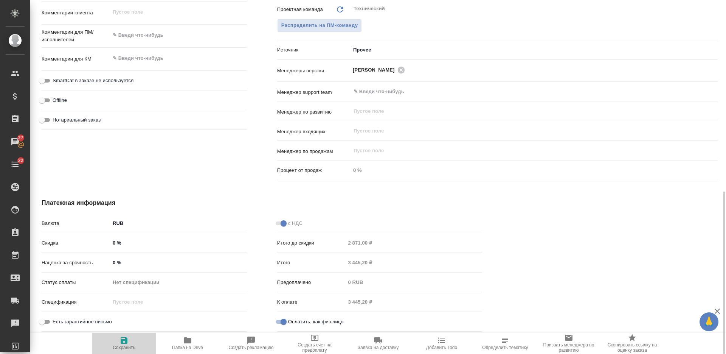
click at [123, 345] on span "Сохранить" at bounding box center [124, 347] width 23 height 5
type textarea "x"
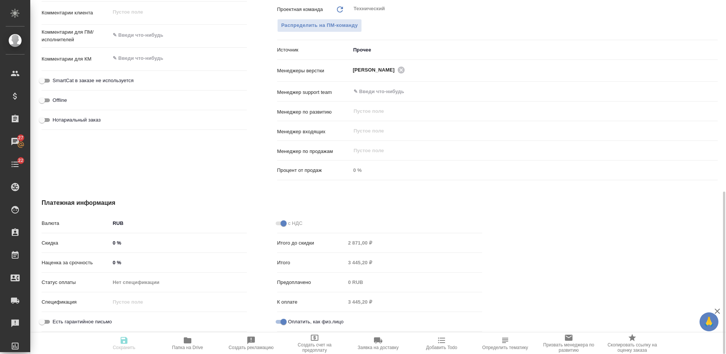
type textarea "x"
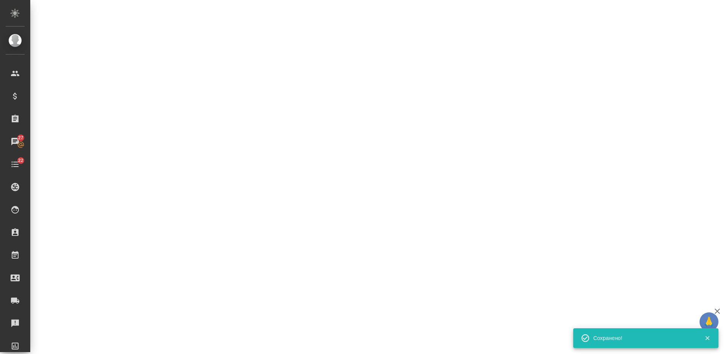
select select "RU"
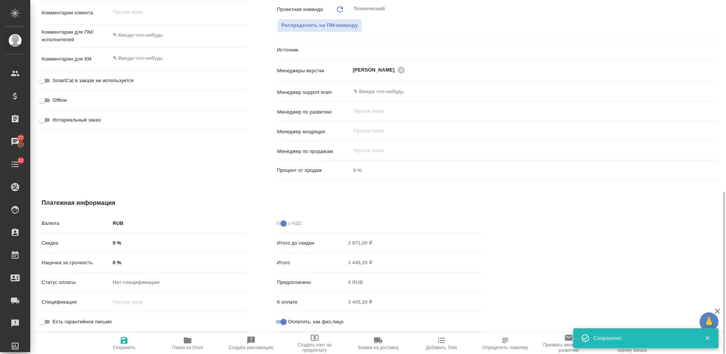
type textarea "x"
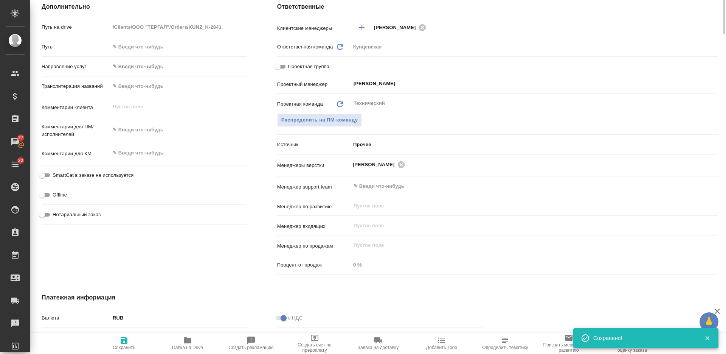
scroll to position [0, 0]
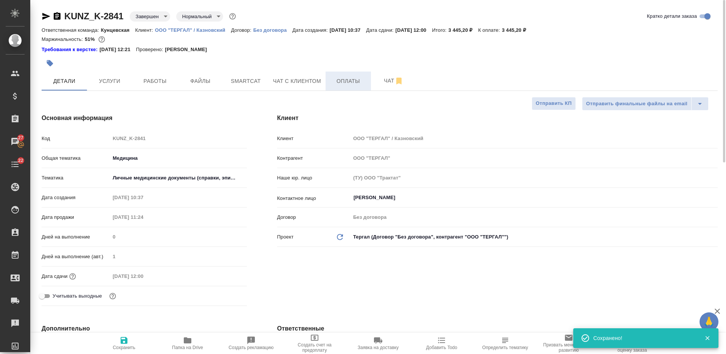
click at [345, 87] on button "Оплаты" at bounding box center [348, 80] width 45 height 19
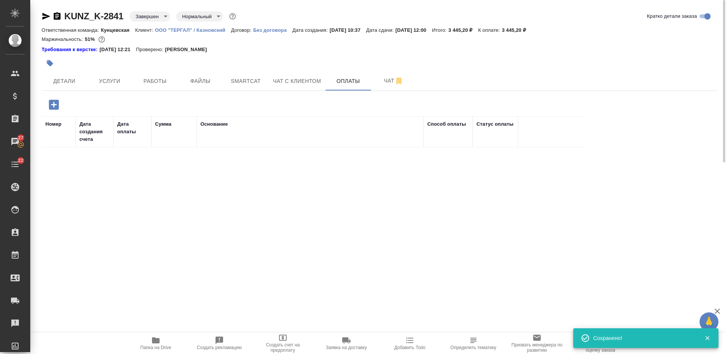
click at [50, 107] on icon "button" at bounding box center [54, 104] width 10 height 10
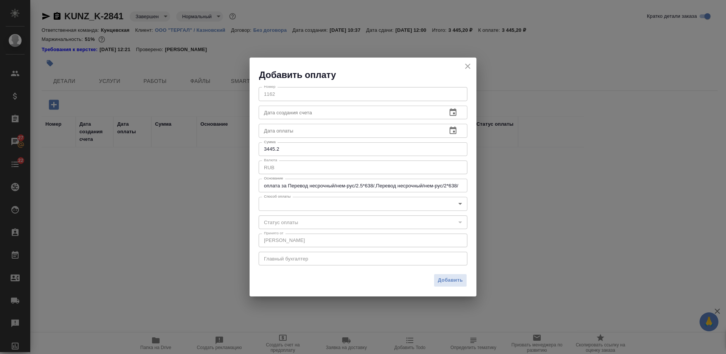
click at [322, 131] on input "text" at bounding box center [350, 131] width 182 height 14
paste input "[DATE] 11:14"
type input "[DATE] 11:14"
click at [332, 201] on body "🙏 .cls-1 fill:#fff; AWATERA [PERSON_NAME] Спецификации Заказы 27 Чаты 22 Todo П…" at bounding box center [363, 177] width 726 height 354
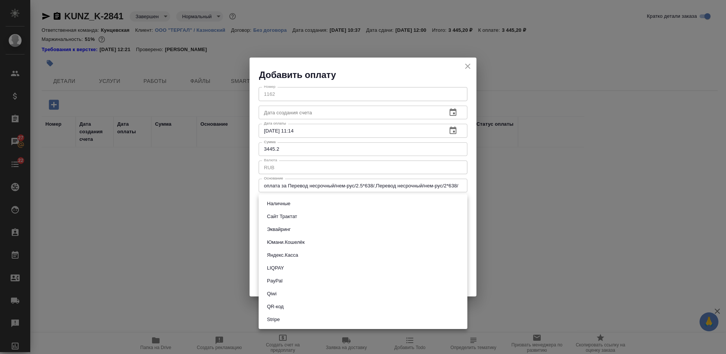
click at [320, 217] on li "Сайт Трактат" at bounding box center [363, 216] width 209 height 13
type input "site-traktat"
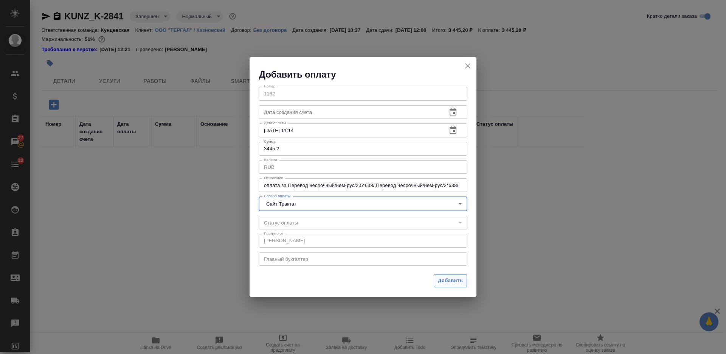
click at [444, 279] on span "Добавить" at bounding box center [450, 280] width 25 height 9
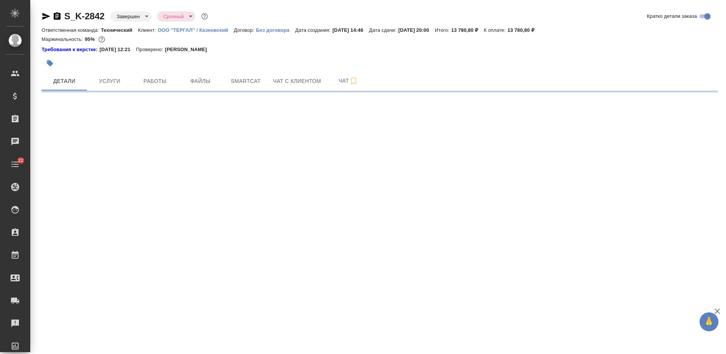
select select "RU"
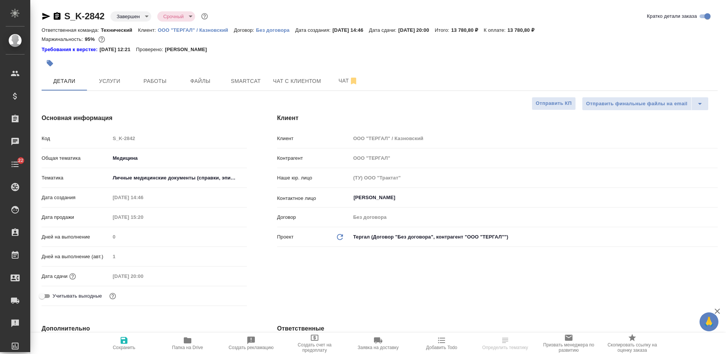
type textarea "x"
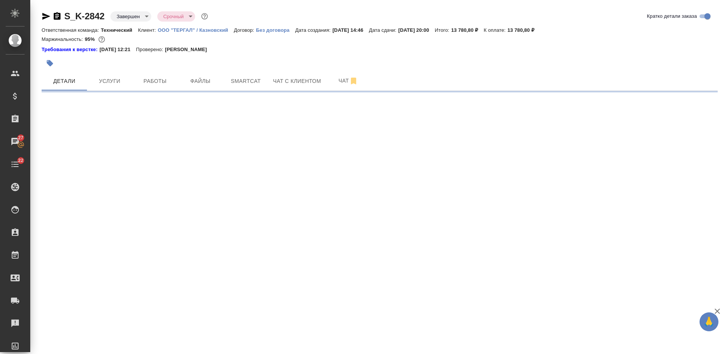
select select "RU"
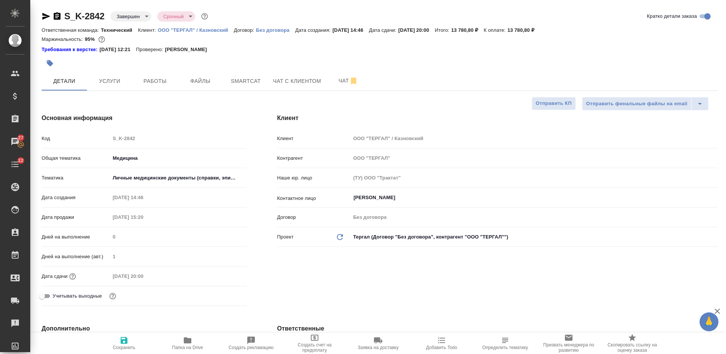
type textarea "x"
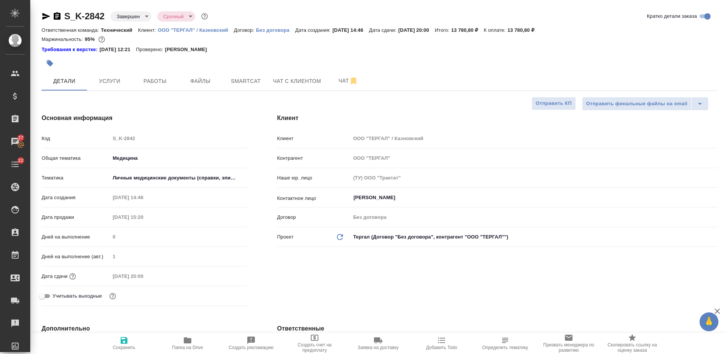
type textarea "x"
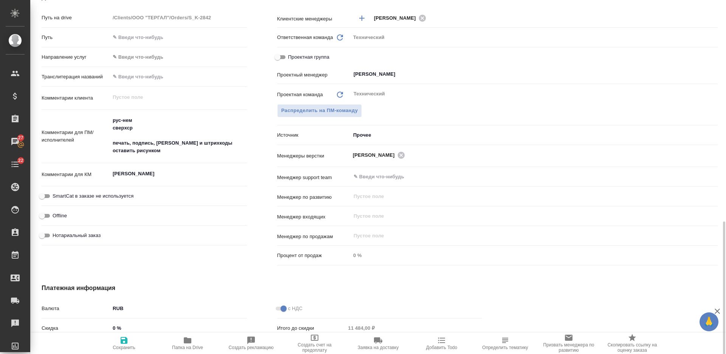
scroll to position [416, 0]
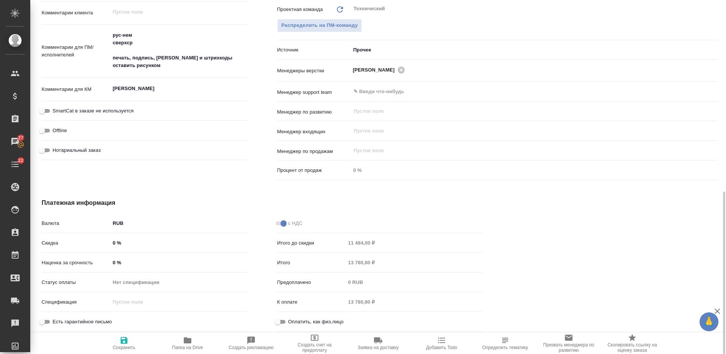
click at [280, 318] on input "Оплатить, как физ.лицо" at bounding box center [277, 321] width 27 height 9
checkbox input "true"
type textarea "x"
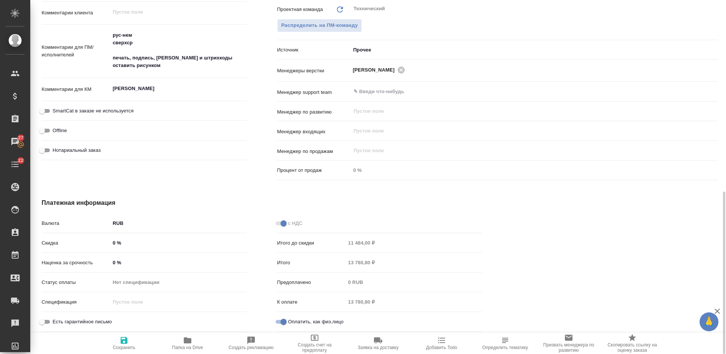
click at [127, 343] on icon "button" at bounding box center [124, 340] width 9 height 9
type textarea "x"
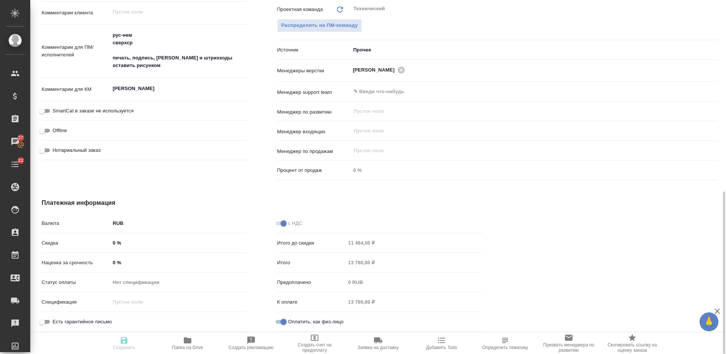
type textarea "x"
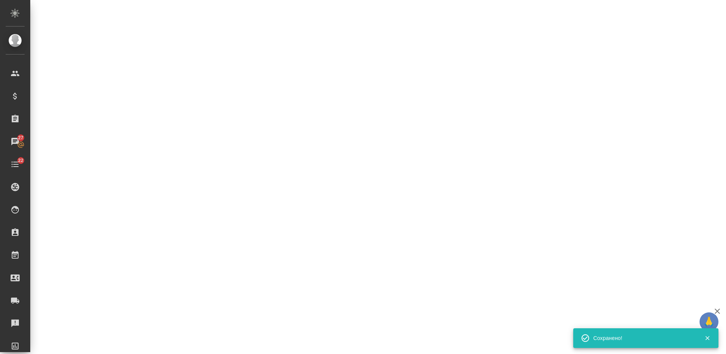
select select "RU"
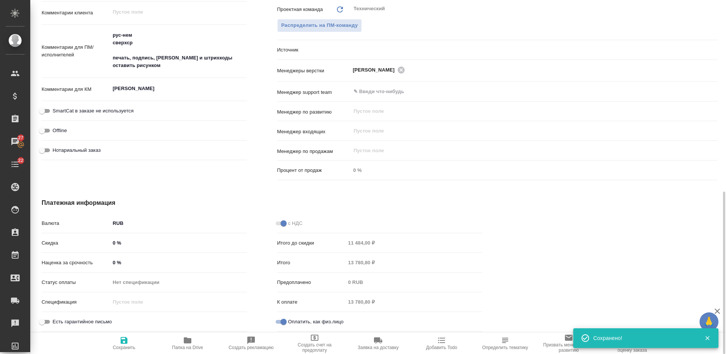
type textarea "x"
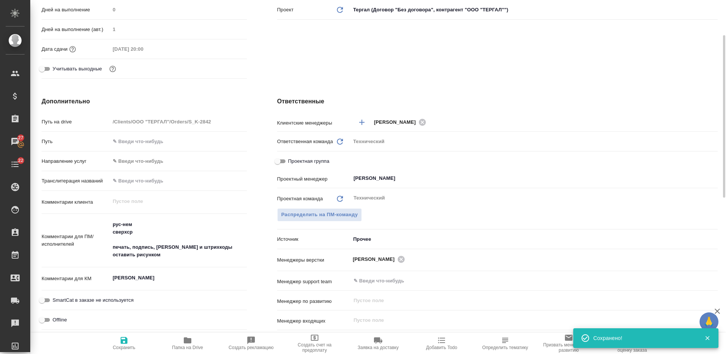
scroll to position [0, 0]
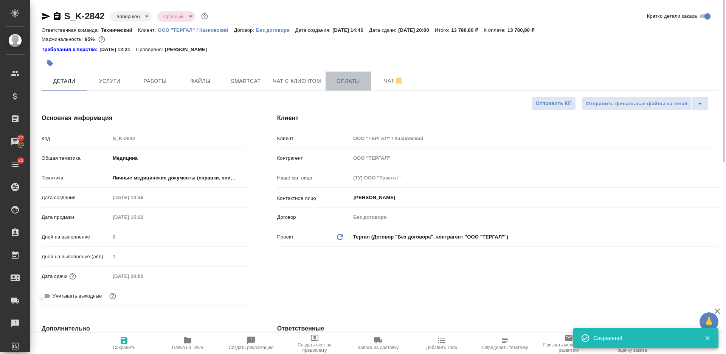
click at [339, 82] on span "Оплаты" at bounding box center [348, 80] width 36 height 9
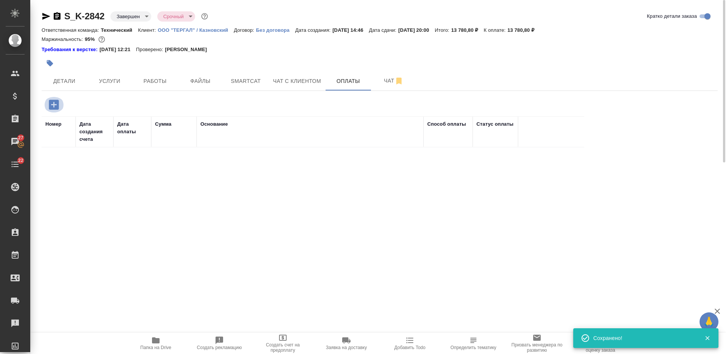
click at [57, 103] on icon "button" at bounding box center [54, 104] width 10 height 10
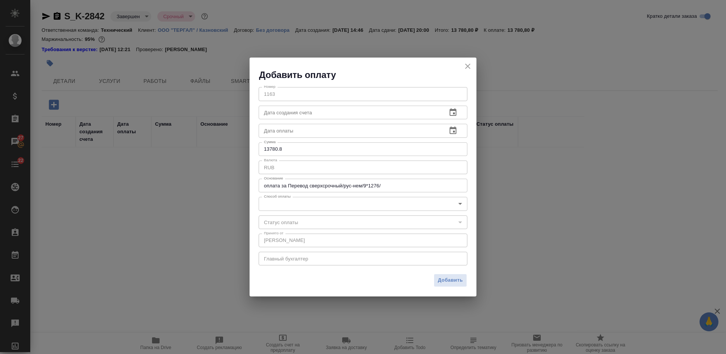
click at [283, 129] on input "text" at bounding box center [350, 131] width 182 height 14
paste input "[DATE] 11:14"
type input "[DATE] 11:14"
click at [293, 202] on body "🙏 .cls-1 fill:#fff; AWATERA [PERSON_NAME] Спецификации Заказы 27 Чаты 22 Todo П…" at bounding box center [363, 177] width 726 height 354
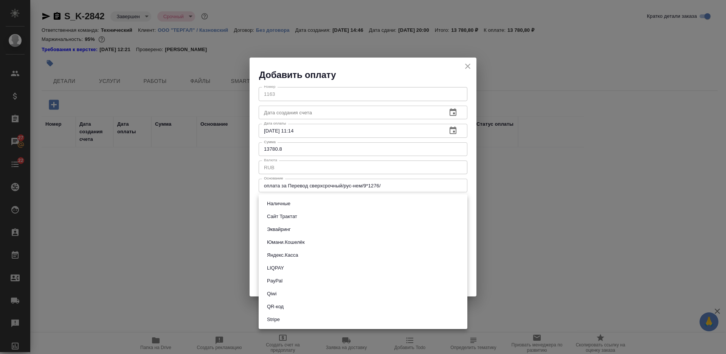
click at [297, 217] on button "Сайт Трактат" at bounding box center [282, 216] width 35 height 8
type input "site-traktat"
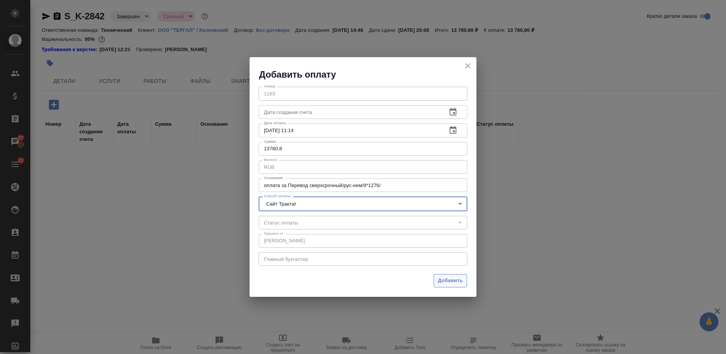
click at [446, 282] on span "Добавить" at bounding box center [450, 280] width 25 height 9
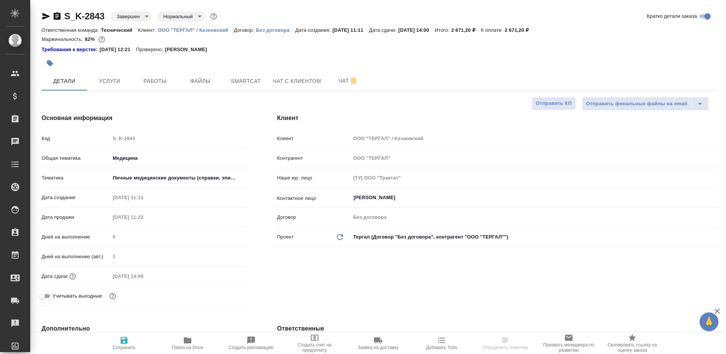
select select "RU"
type textarea "x"
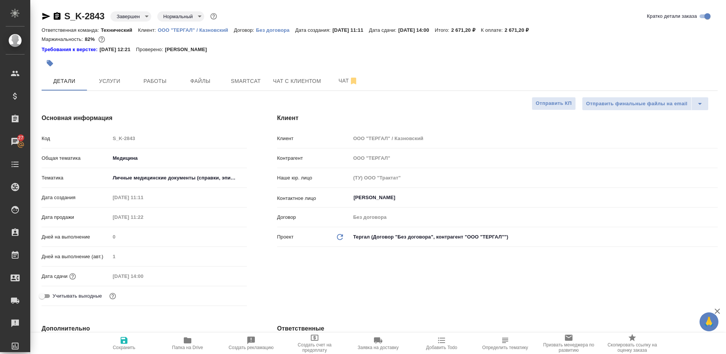
type textarea "x"
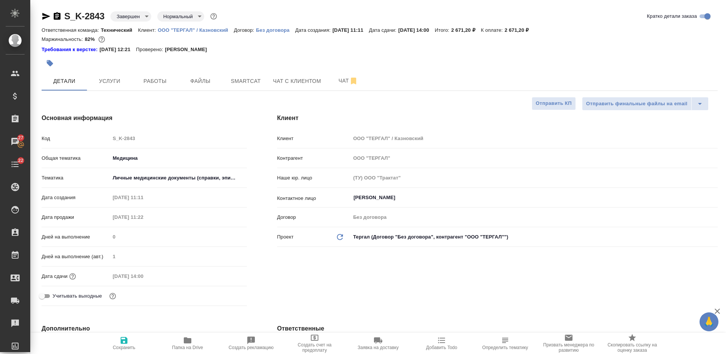
type textarea "x"
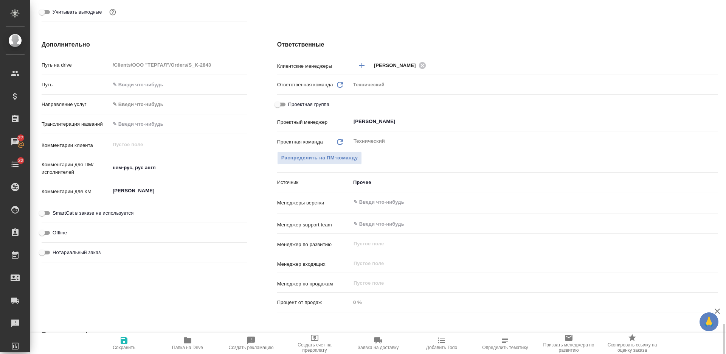
scroll to position [416, 0]
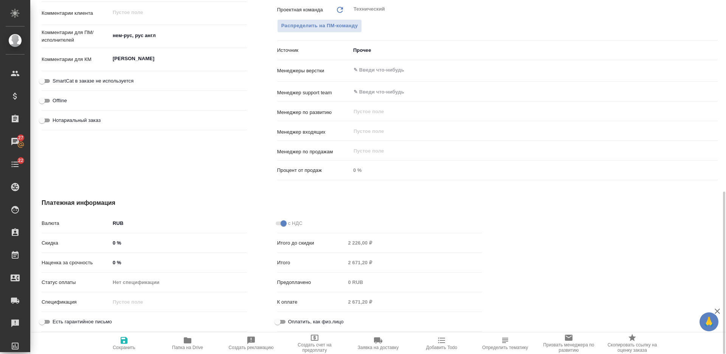
click at [281, 318] on input "Оплатить, как физ.лицо" at bounding box center [277, 321] width 27 height 9
checkbox input "true"
type textarea "x"
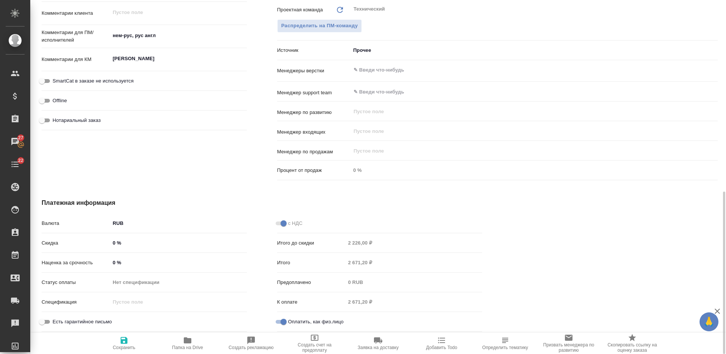
click at [124, 339] on icon "button" at bounding box center [124, 340] width 7 height 7
type textarea "x"
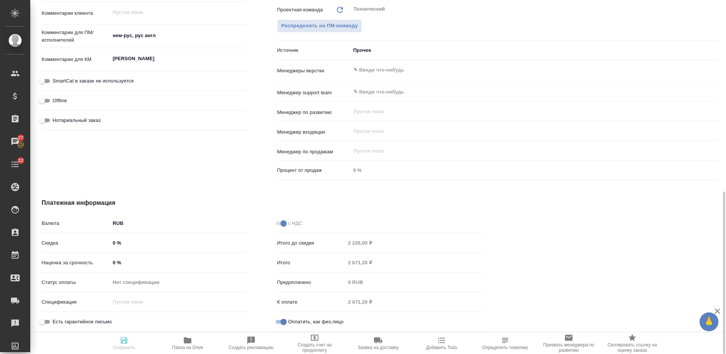
type textarea "x"
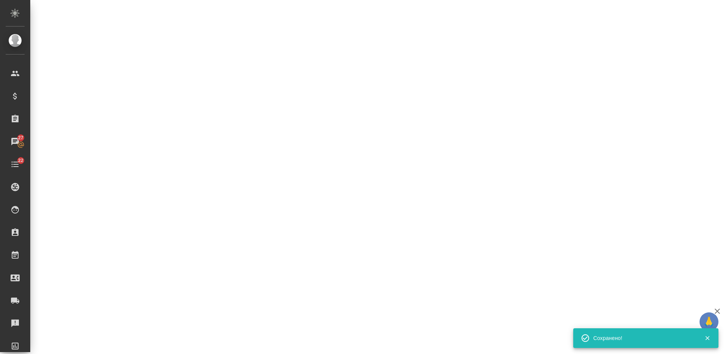
select select "RU"
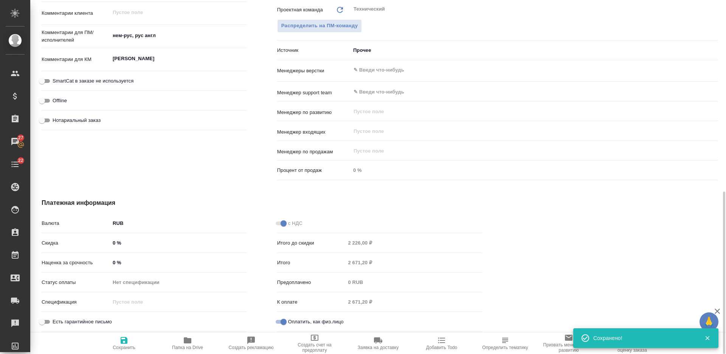
type textarea "x"
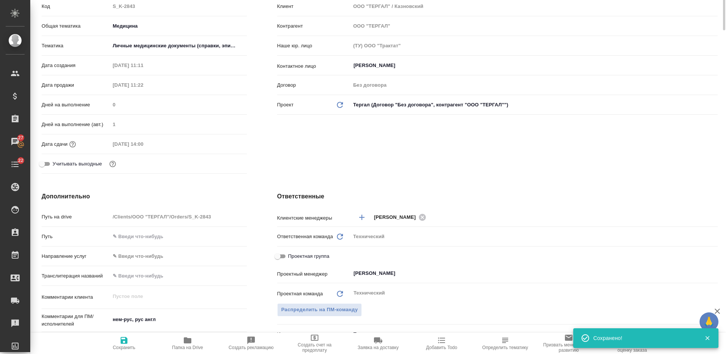
scroll to position [0, 0]
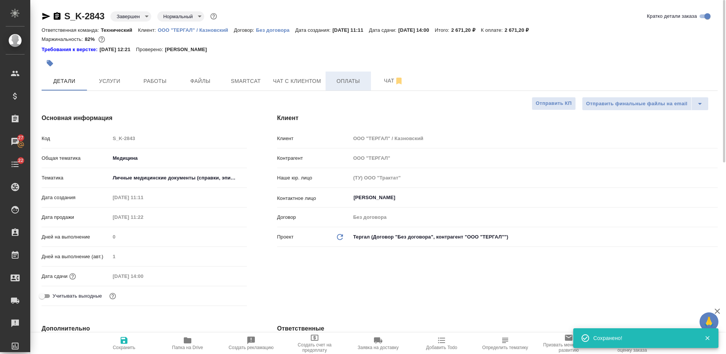
click at [340, 82] on span "Оплаты" at bounding box center [348, 80] width 36 height 9
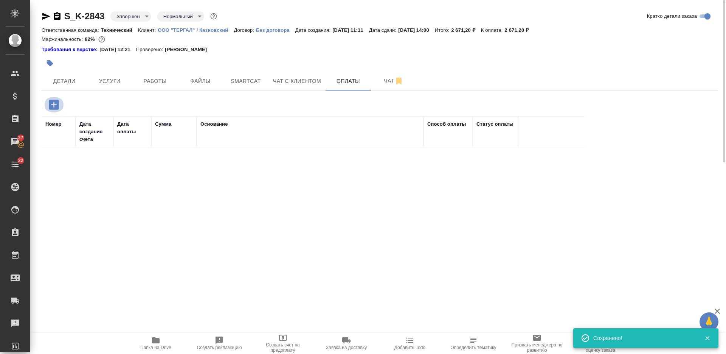
click at [51, 109] on icon "button" at bounding box center [54, 104] width 10 height 10
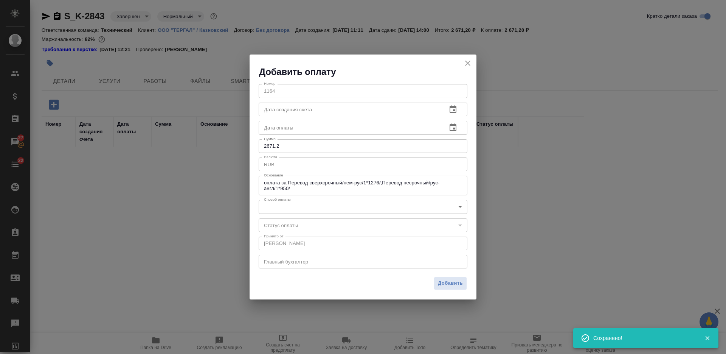
click at [278, 127] on input "text" at bounding box center [350, 128] width 182 height 14
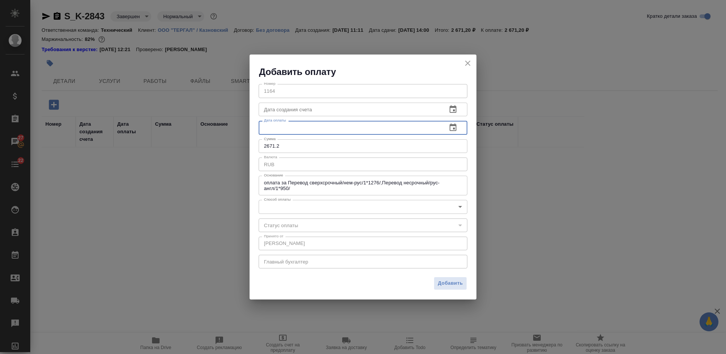
paste input "[DATE] 11:14"
type input "[DATE] 11:14"
click at [286, 200] on body "🙏 .cls-1 fill:#fff; AWATERA Nikiforova Valeria Клиенты Спецификации Заказы 27 Ч…" at bounding box center [363, 177] width 726 height 354
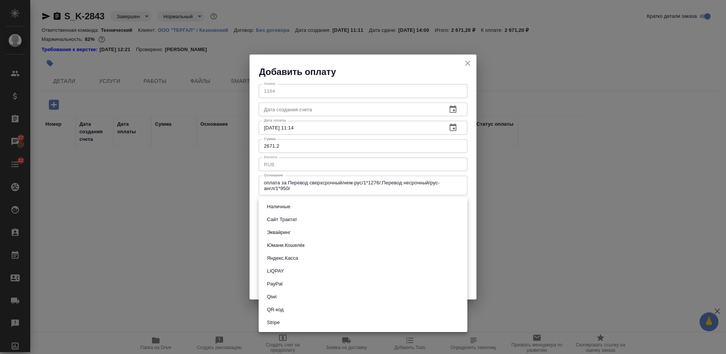
click at [291, 219] on button "Сайт Трактат" at bounding box center [282, 219] width 35 height 8
type input "site-traktat"
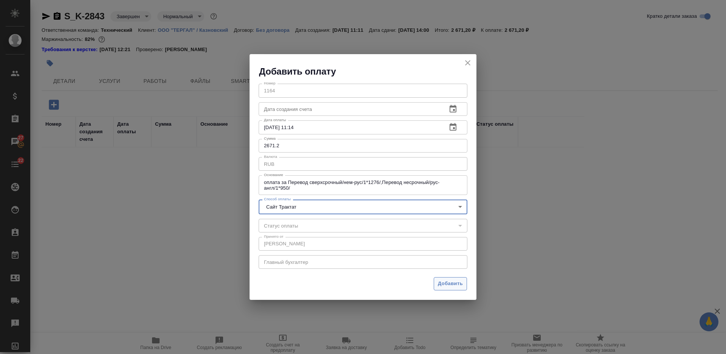
click at [451, 283] on span "Добавить" at bounding box center [450, 283] width 25 height 9
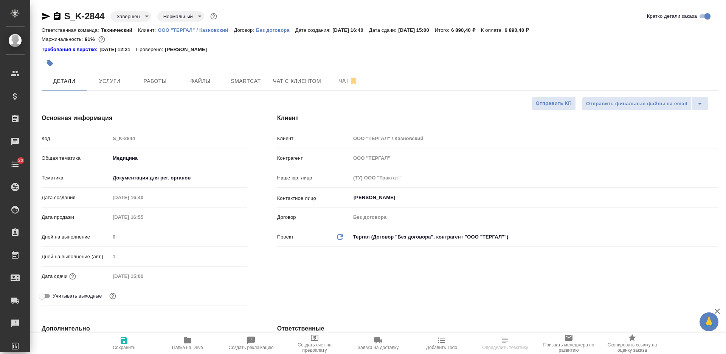
select select "RU"
type textarea "x"
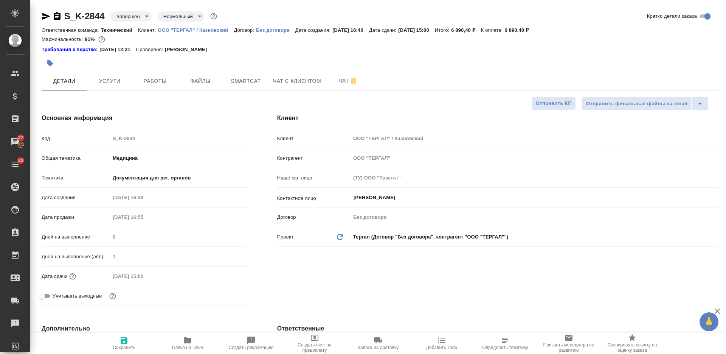
type textarea "x"
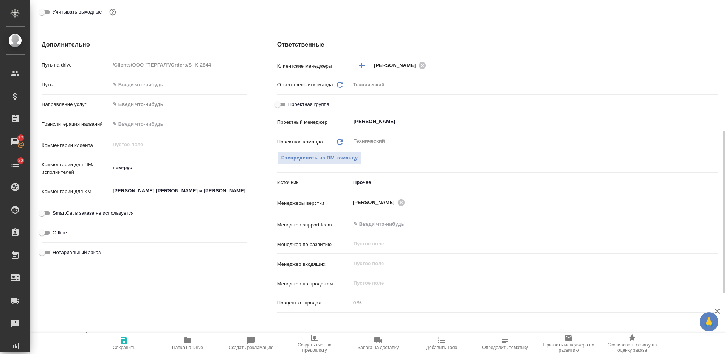
scroll to position [416, 0]
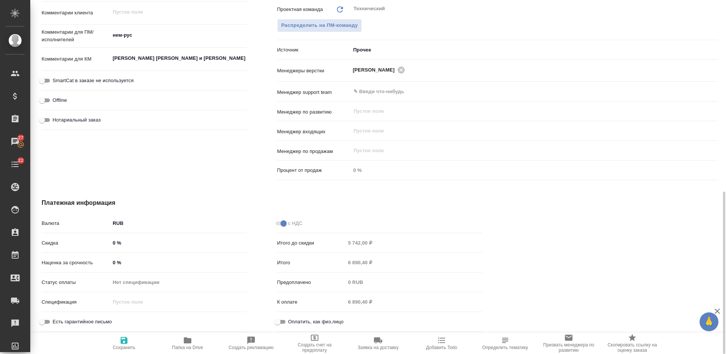
click at [283, 324] on input "Оплатить, как физ.лицо" at bounding box center [277, 321] width 27 height 9
checkbox input "true"
type textarea "x"
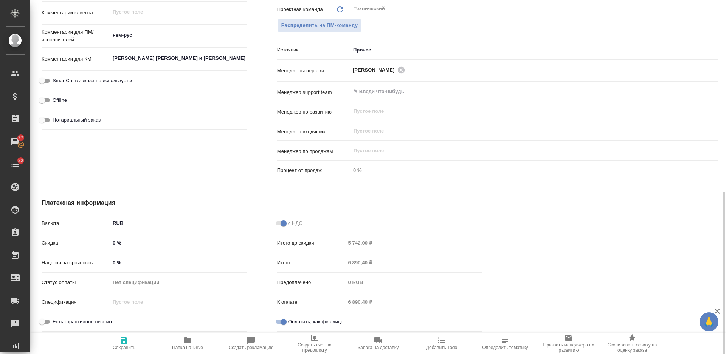
click at [137, 343] on span "Сохранить" at bounding box center [124, 343] width 54 height 14
type textarea "x"
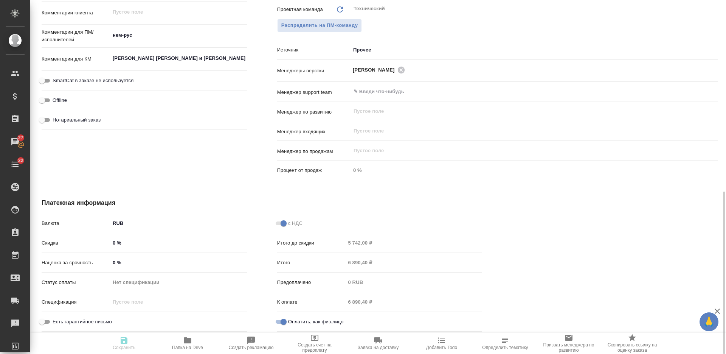
type textarea "x"
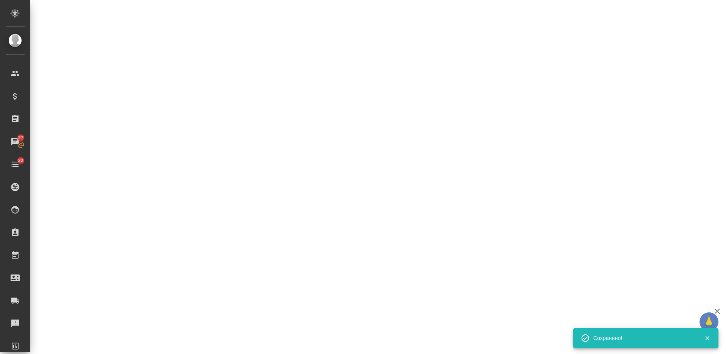
select select "RU"
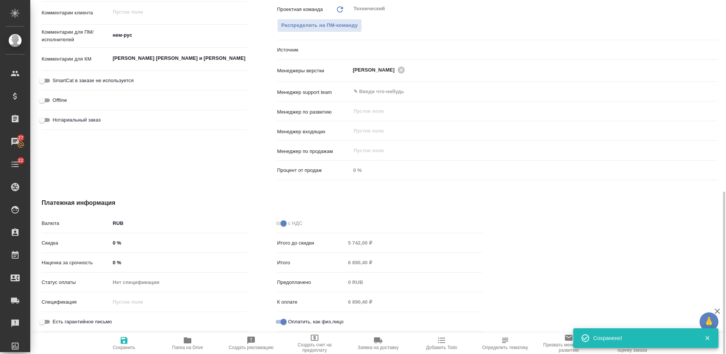
type textarea "x"
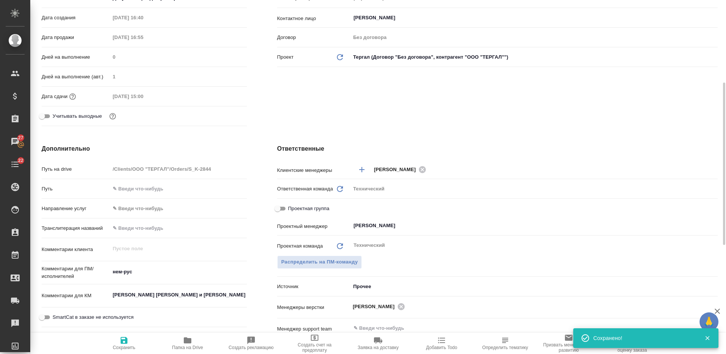
scroll to position [0, 0]
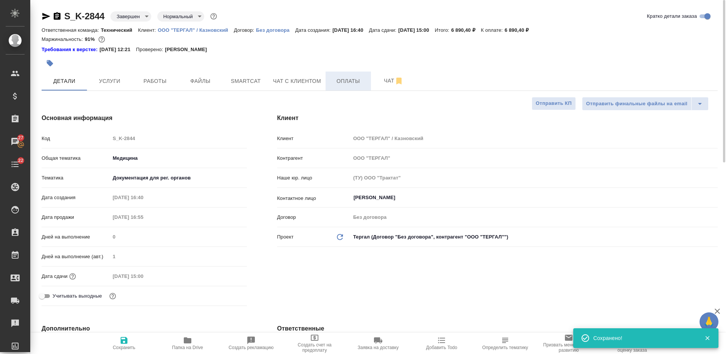
click at [345, 84] on span "Оплаты" at bounding box center [348, 80] width 36 height 9
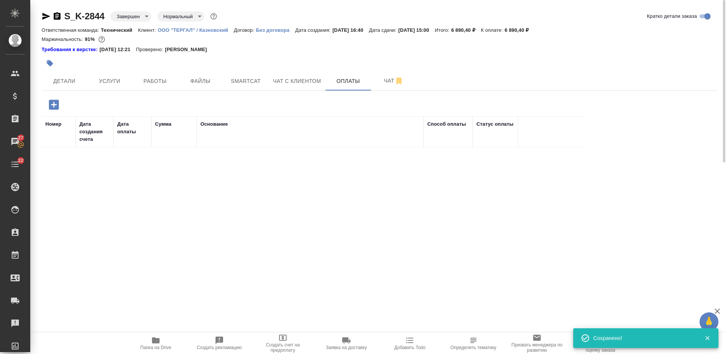
click at [61, 101] on button "button" at bounding box center [53, 105] width 21 height 16
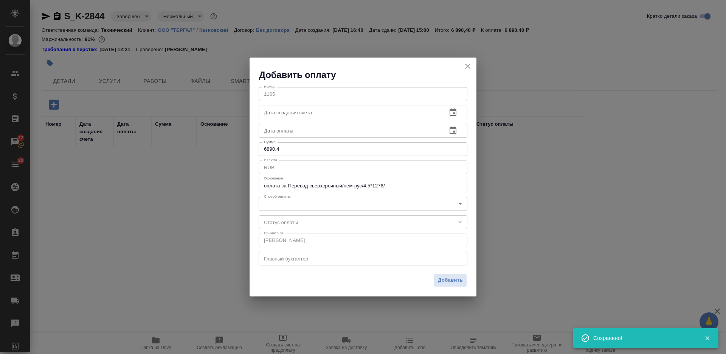
click at [366, 131] on input "text" at bounding box center [350, 131] width 182 height 14
paste input "[DATE] 11:14"
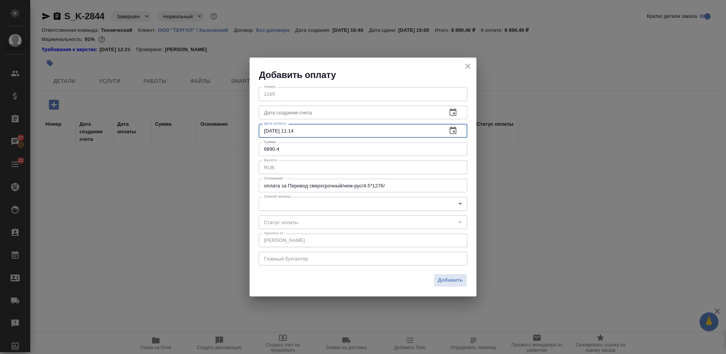
type input "[DATE] 11:14"
click at [325, 205] on body "🙏 .cls-1 fill:#fff; AWATERA [PERSON_NAME] Спецификации Заказы 27 Чаты 22 Todo П…" at bounding box center [363, 177] width 726 height 354
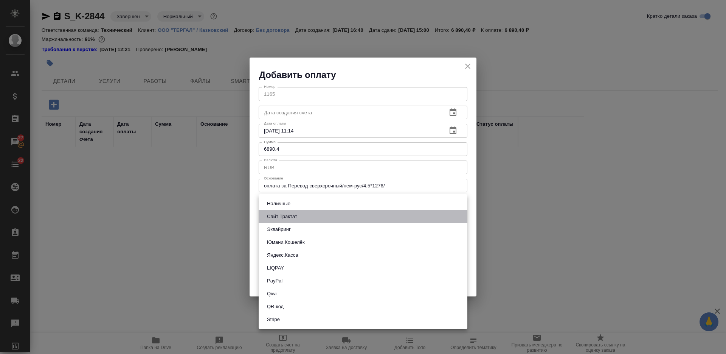
click at [316, 213] on li "Сайт Трактат" at bounding box center [363, 216] width 209 height 13
type input "site-traktat"
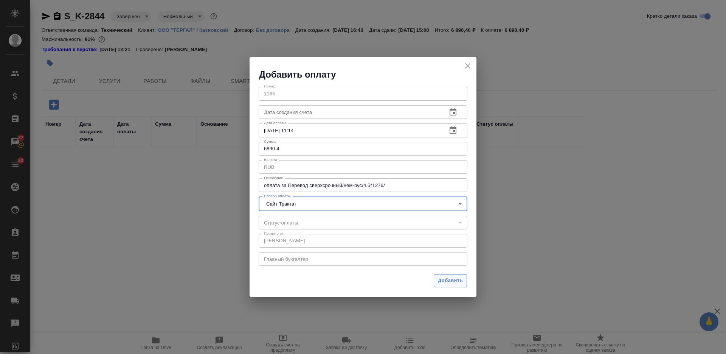
click at [462, 284] on span "Добавить" at bounding box center [450, 280] width 25 height 9
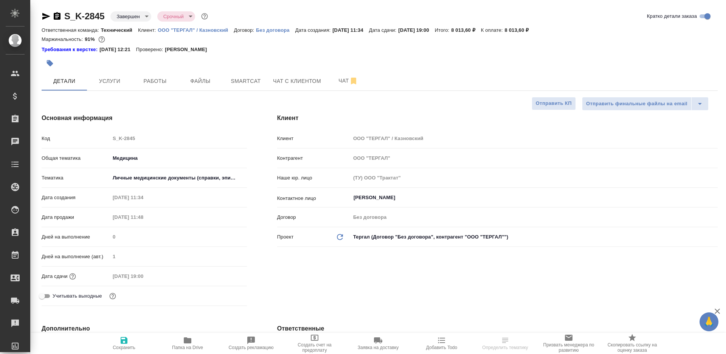
select select "RU"
type textarea "x"
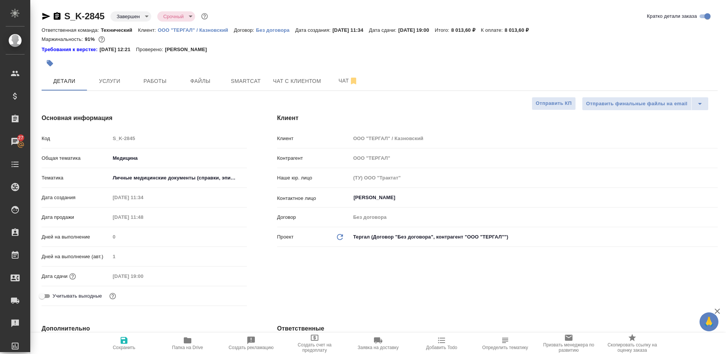
type textarea "x"
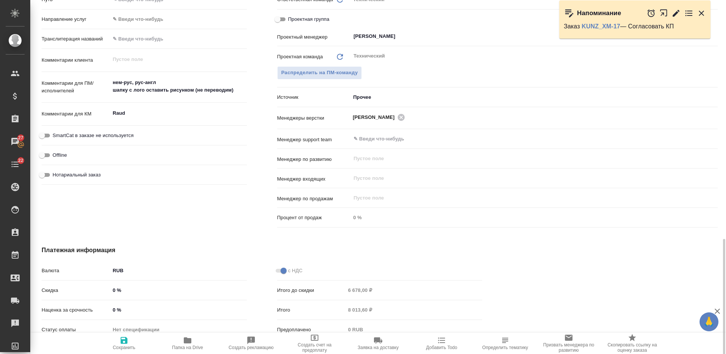
scroll to position [416, 0]
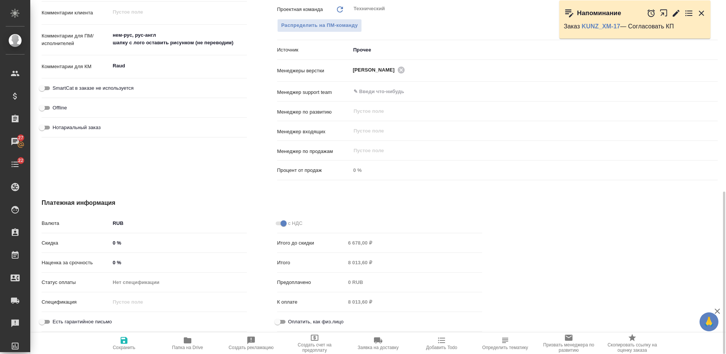
drag, startPoint x: 284, startPoint y: 323, endPoint x: 281, endPoint y: 324, distance: 3.8
click at [284, 324] on input "Оплатить, как физ.лицо" at bounding box center [277, 321] width 27 height 9
checkbox input "true"
type textarea "x"
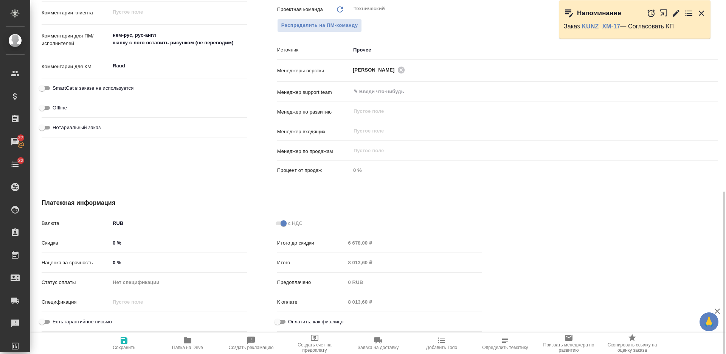
type textarea "x"
click at [128, 341] on icon "button" at bounding box center [124, 340] width 9 height 9
type textarea "x"
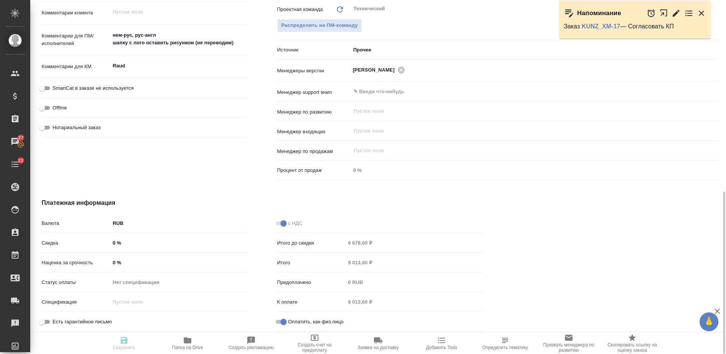
type textarea "x"
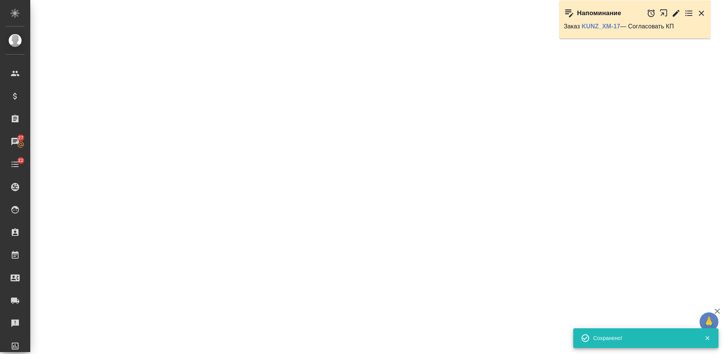
select select "RU"
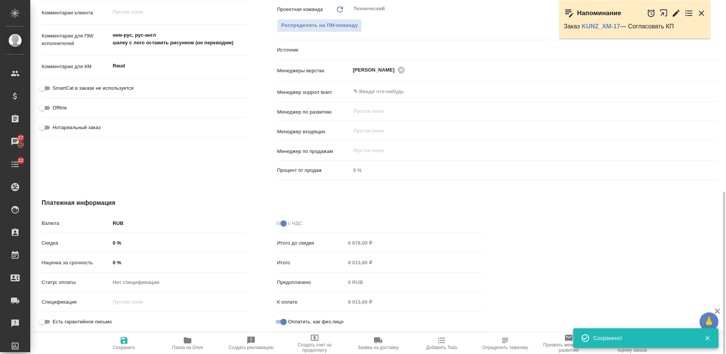
type textarea "x"
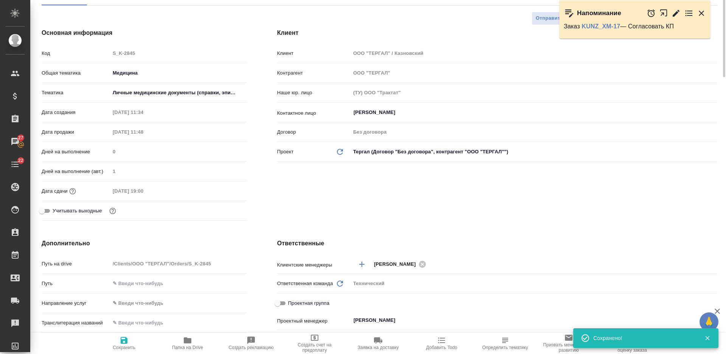
scroll to position [0, 0]
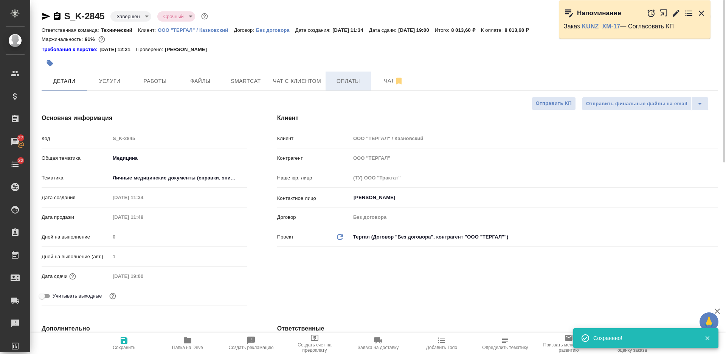
click at [348, 79] on span "Оплаты" at bounding box center [348, 80] width 36 height 9
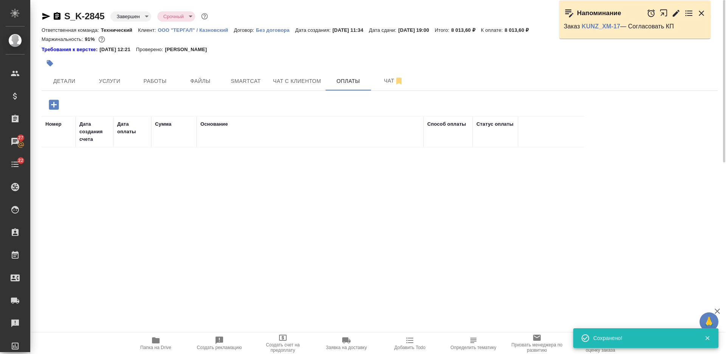
click at [55, 105] on icon "button" at bounding box center [54, 104] width 10 height 10
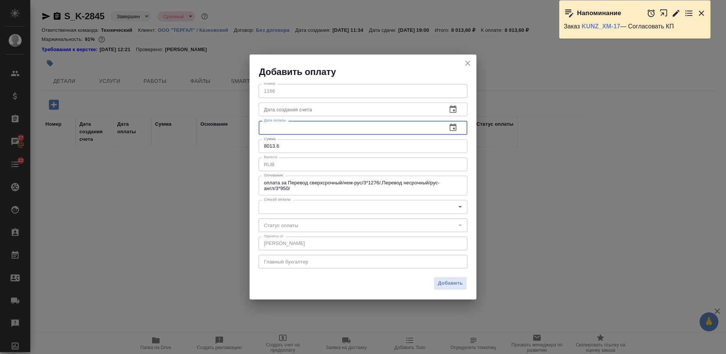
click at [337, 129] on input "text" at bounding box center [350, 128] width 182 height 14
paste input "[DATE] 11:14"
type input "[DATE] 11:14"
click at [325, 203] on body "🙏 .cls-1 fill:#fff; AWATERA [PERSON_NAME] Спецификации Заказы 27 Чаты 22 Todo П…" at bounding box center [363, 177] width 726 height 354
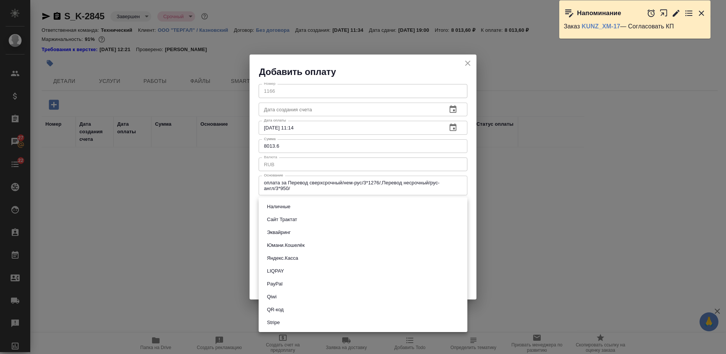
click at [315, 221] on li "Сайт Трактат" at bounding box center [363, 219] width 209 height 13
type input "site-traktat"
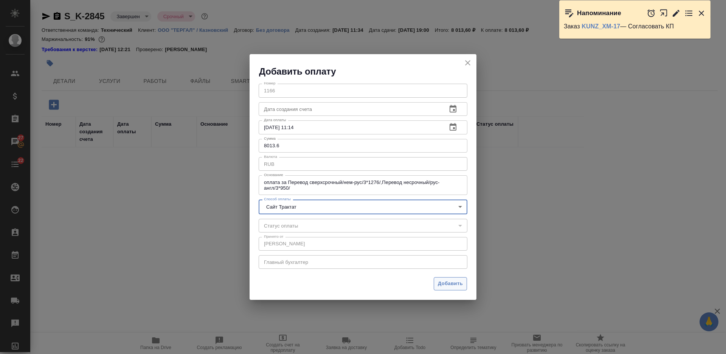
click at [464, 287] on button "Добавить" at bounding box center [450, 283] width 33 height 13
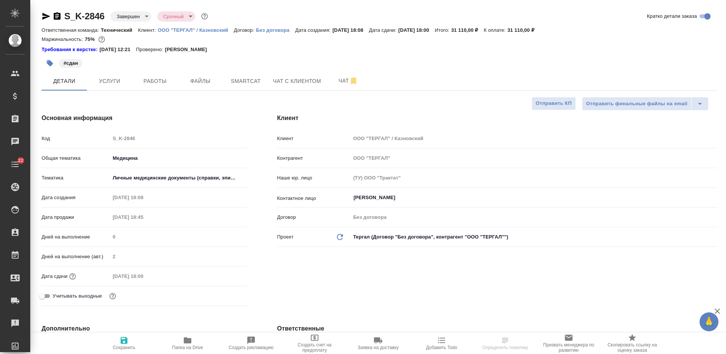
select select "RU"
type textarea "x"
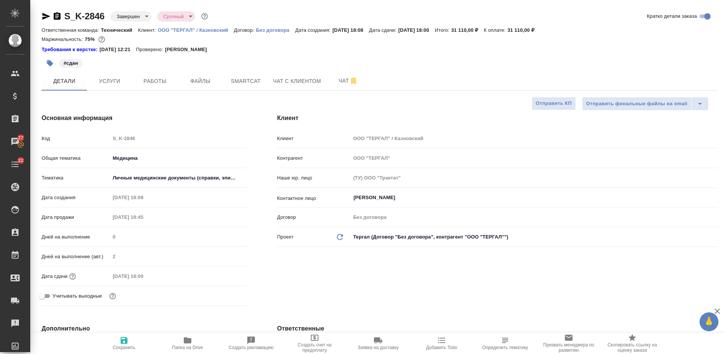
type textarea "x"
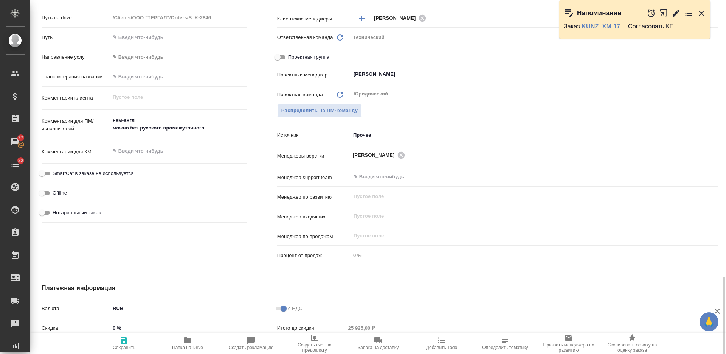
scroll to position [416, 0]
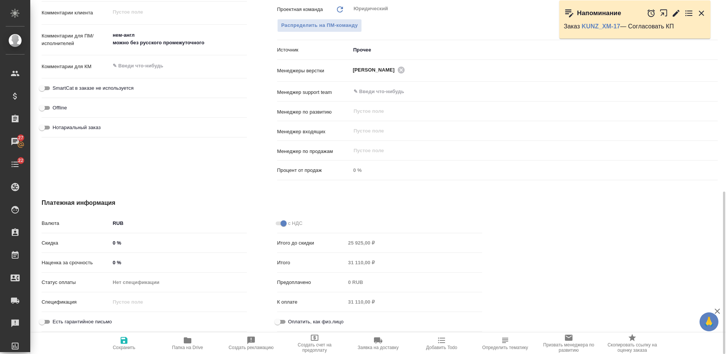
click at [280, 319] on input "Оплатить, как физ.лицо" at bounding box center [277, 321] width 27 height 9
checkbox input "true"
type textarea "x"
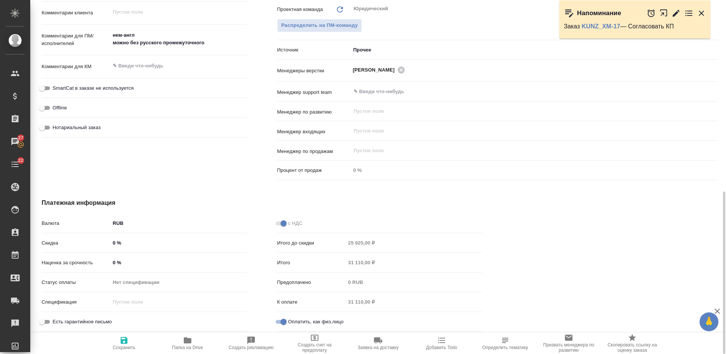
click at [132, 339] on span "Сохранить" at bounding box center [124, 343] width 54 height 14
type textarea "x"
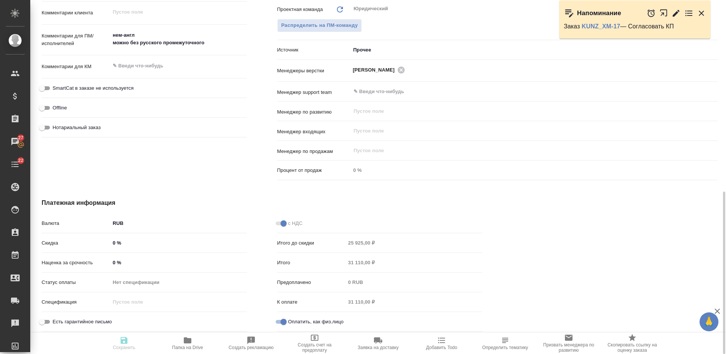
type textarea "x"
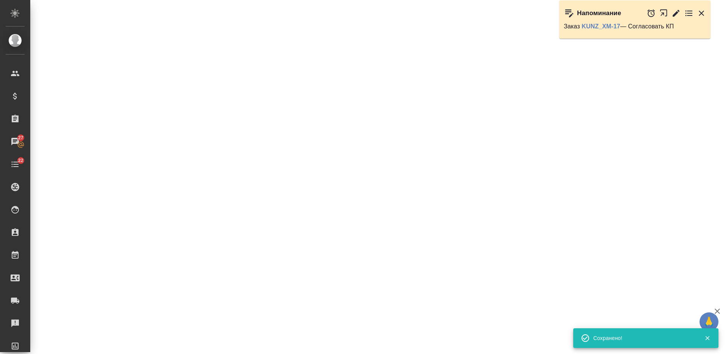
select select "RU"
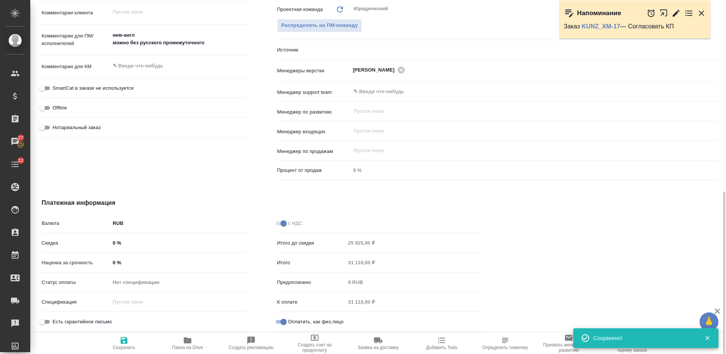
type textarea "x"
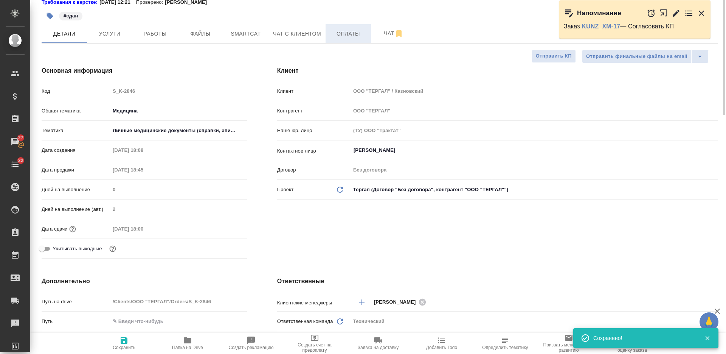
scroll to position [0, 0]
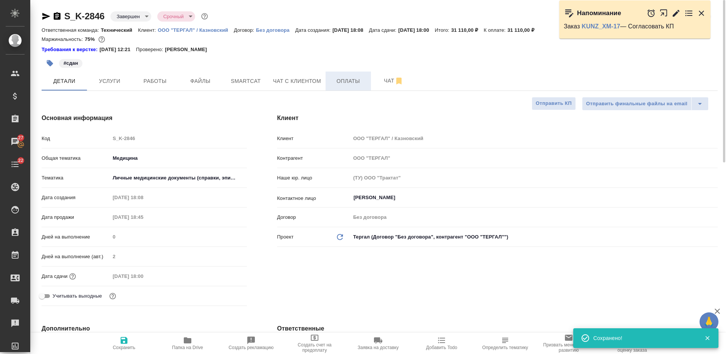
click at [343, 77] on span "Оплаты" at bounding box center [348, 80] width 36 height 9
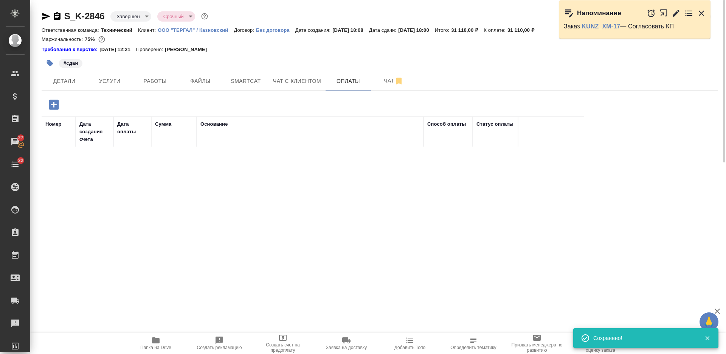
click at [54, 106] on icon "button" at bounding box center [53, 104] width 13 height 13
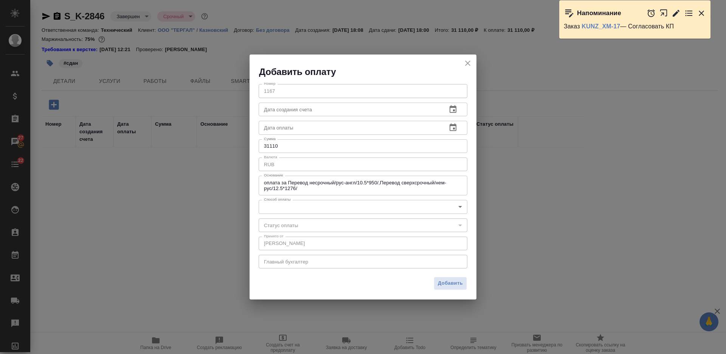
click at [297, 134] on div "Номер 1167 Номер Дата создания счета Дата создания счета Дата оплаты Дата оплат…" at bounding box center [363, 175] width 227 height 195
click at [298, 129] on input "text" at bounding box center [350, 128] width 182 height 14
paste input "10.09.2025 11:14"
type input "10.09.2025 11:14"
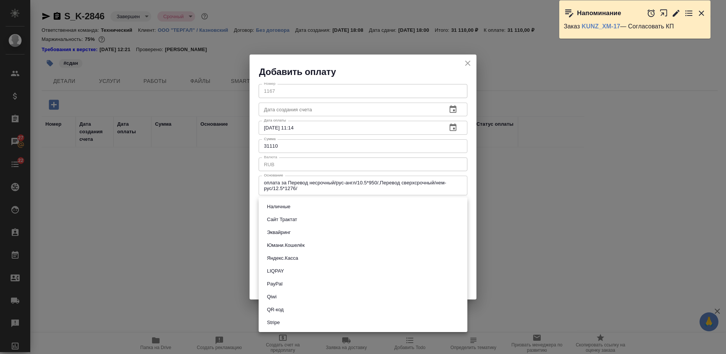
click at [308, 205] on body "🙏 .cls-1 fill:#fff; AWATERA Nikiforova Valeria Клиенты Спецификации Заказы 27 Ч…" at bounding box center [363, 177] width 726 height 354
click at [311, 216] on li "Сайт Трактат" at bounding box center [363, 219] width 209 height 13
type input "site-traktat"
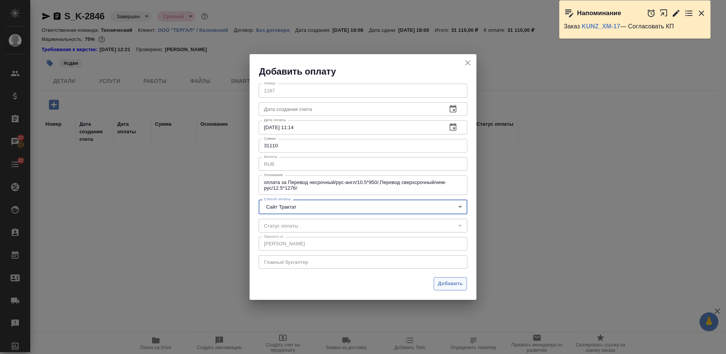
click at [446, 284] on span "Добавить" at bounding box center [450, 283] width 25 height 9
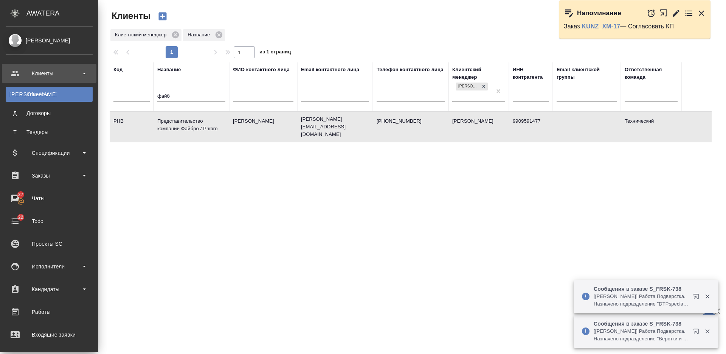
select select "RU"
click at [37, 179] on div "Заказы" at bounding box center [49, 175] width 87 height 11
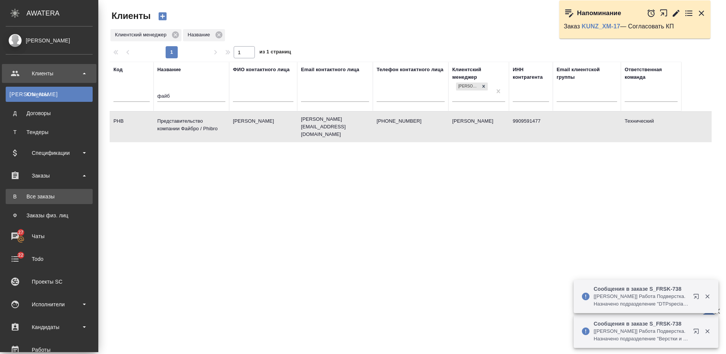
click at [44, 194] on div "Все заказы" at bounding box center [48, 197] width 79 height 8
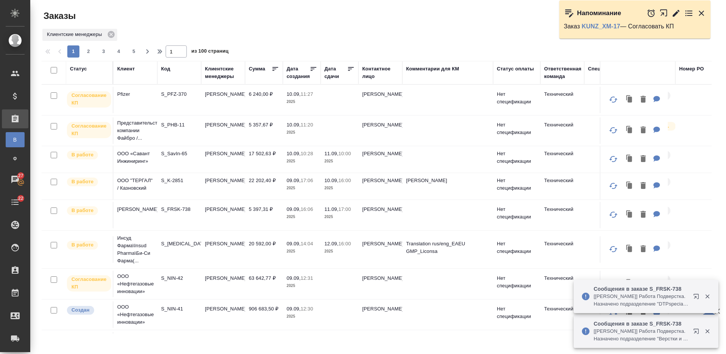
click at [180, 141] on td "S_PHB-11" at bounding box center [179, 130] width 44 height 26
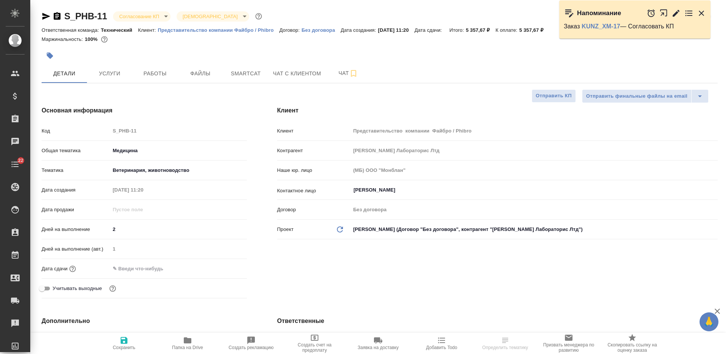
select select "RU"
click at [336, 77] on span "Чат" at bounding box center [348, 72] width 36 height 9
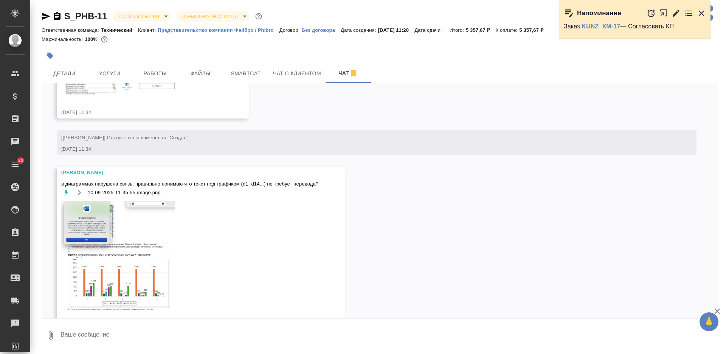
scroll to position [345, 0]
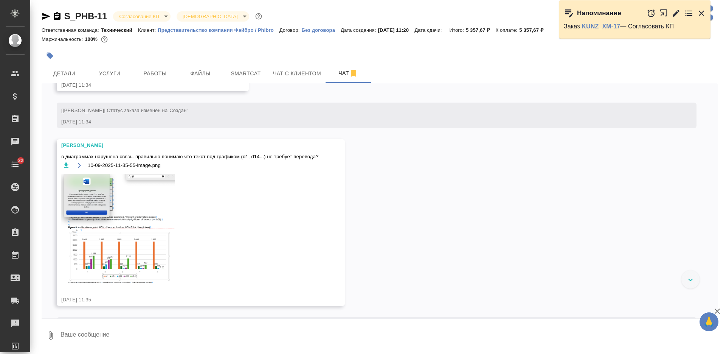
click at [164, 331] on textarea at bounding box center [389, 335] width 658 height 26
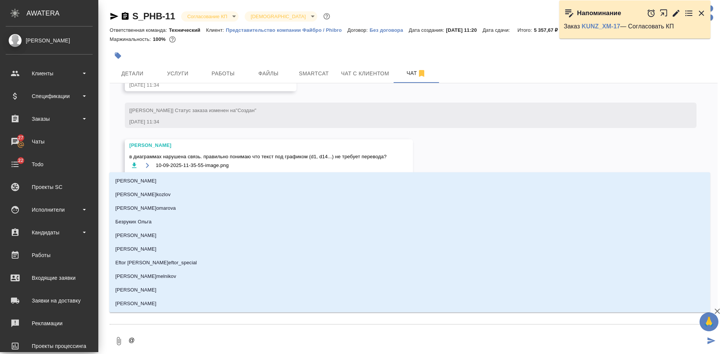
type textarea "@З"
type input "З"
type textarea "@За"
type input "За"
type textarea "@Заб"
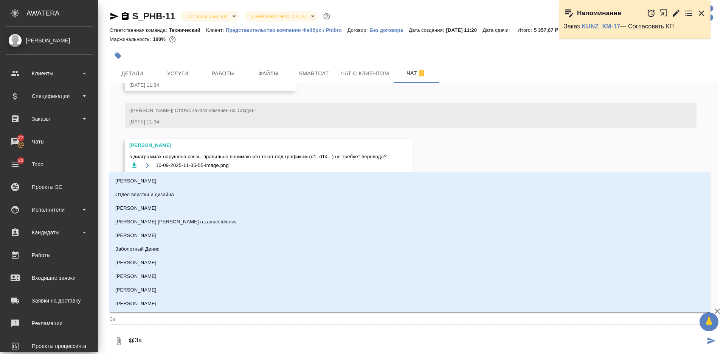
type input "Заб"
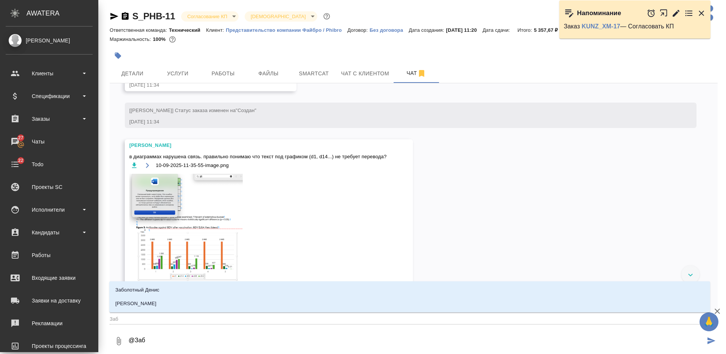
type textarea "@Забо"
type input "Забо"
type textarea "@Забор"
type input "Забор"
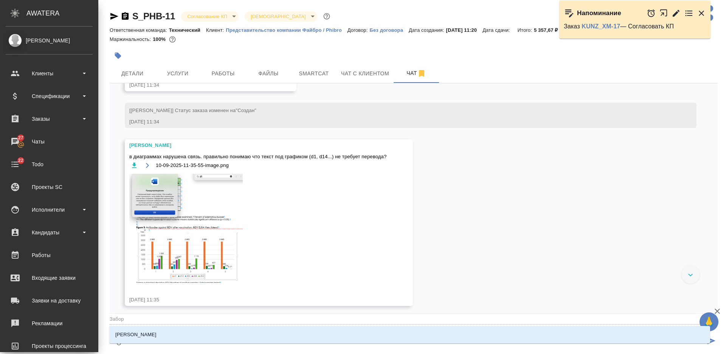
type textarea "@Заборо"
type input "Заборо"
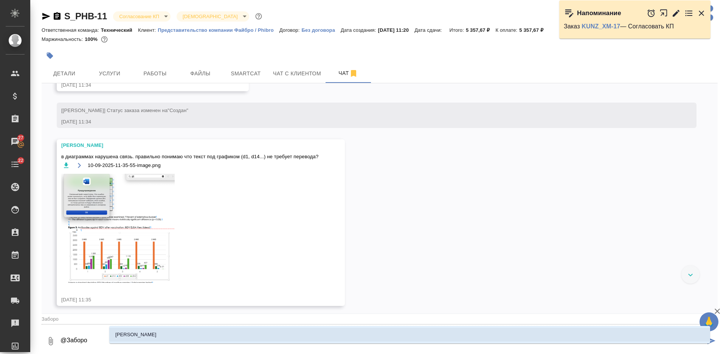
click at [185, 332] on li "[PERSON_NAME]" at bounding box center [409, 335] width 601 height 14
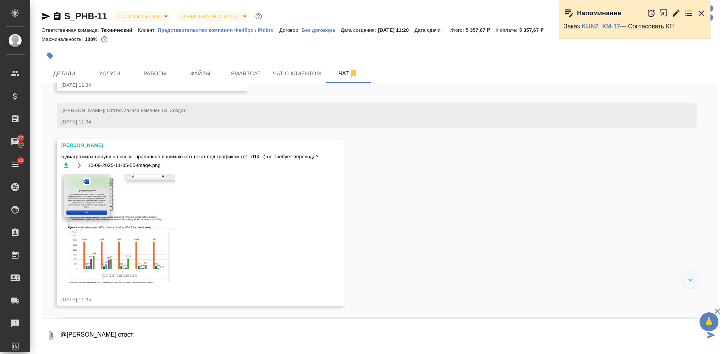
paste textarea "Кас.текста под графиком – в идеале перевести, конечно (d = д (день)), но если н…"
type textarea "@[PERSON_NAME] ответ: Кас.текста под графиком – в идеале перевести, конечно (d …"
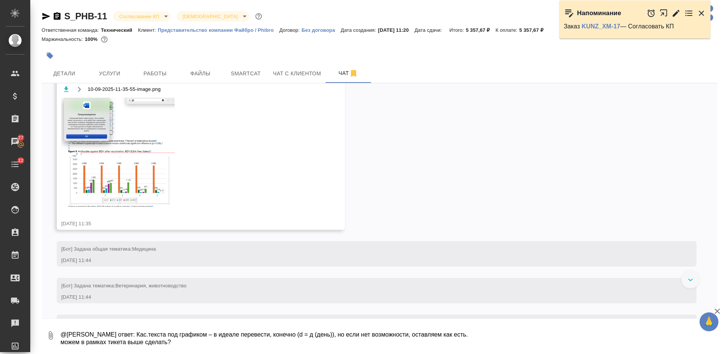
scroll to position [498, 0]
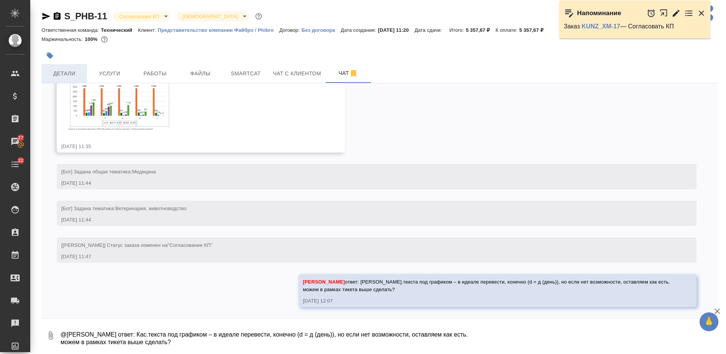
click at [82, 73] on span "Детали" at bounding box center [64, 73] width 36 height 9
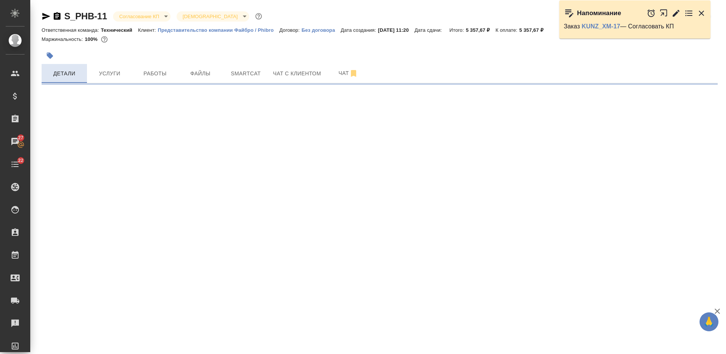
select select "RU"
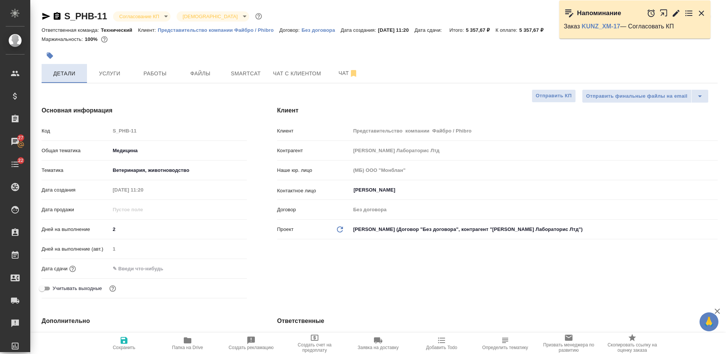
type textarea "x"
click at [337, 70] on span "Чат" at bounding box center [348, 72] width 36 height 9
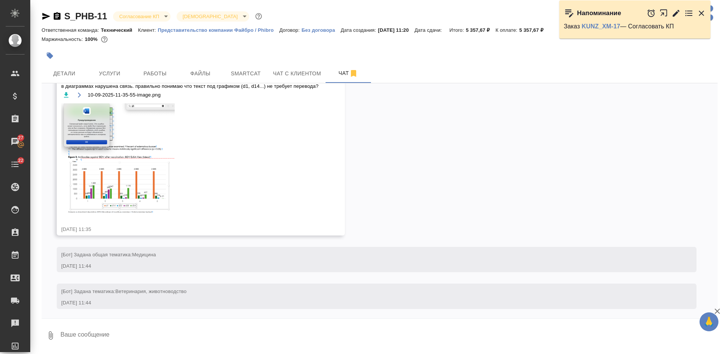
scroll to position [498, 0]
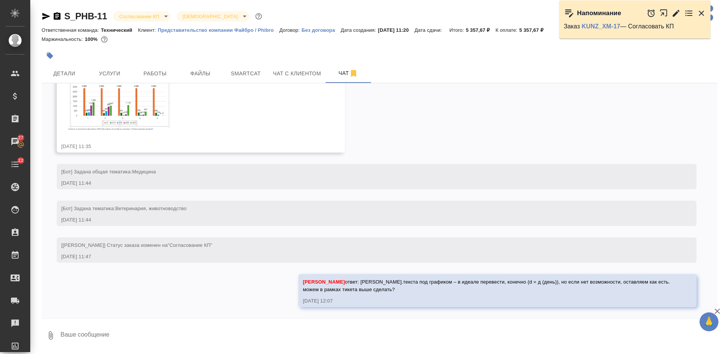
click at [155, 109] on img at bounding box center [117, 74] width 113 height 109
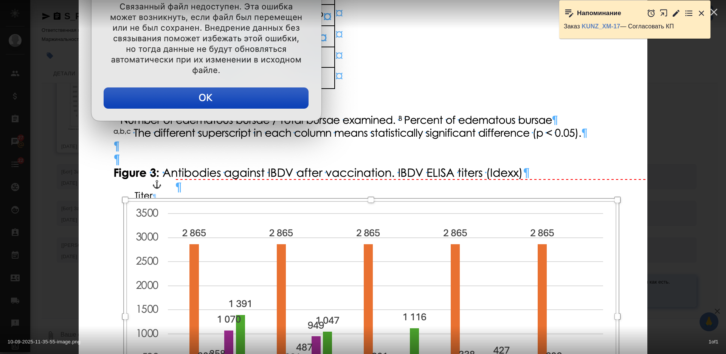
click at [679, 189] on div "10-09-2025-11-35-55-image.png 1 of 1" at bounding box center [363, 177] width 726 height 354
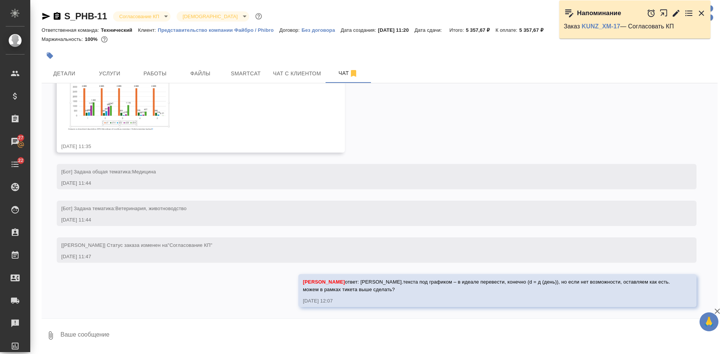
click at [132, 111] on img at bounding box center [117, 74] width 113 height 109
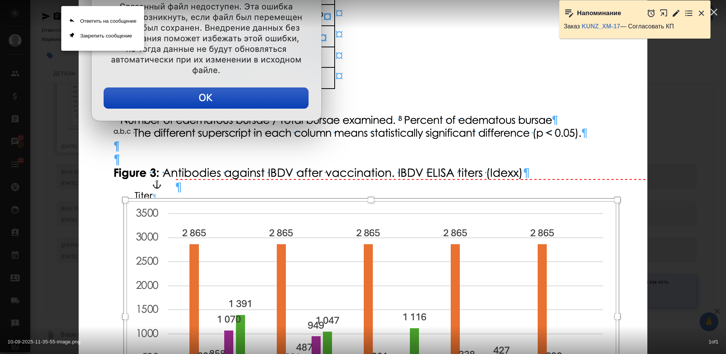
click at [692, 150] on div at bounding box center [363, 177] width 726 height 354
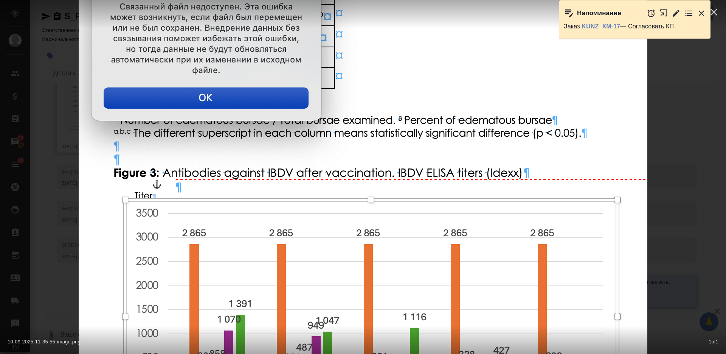
click at [596, 151] on img at bounding box center [363, 177] width 569 height 547
click at [666, 151] on div "10-09-2025-11-35-55-image.png 1 of 1" at bounding box center [363, 177] width 726 height 354
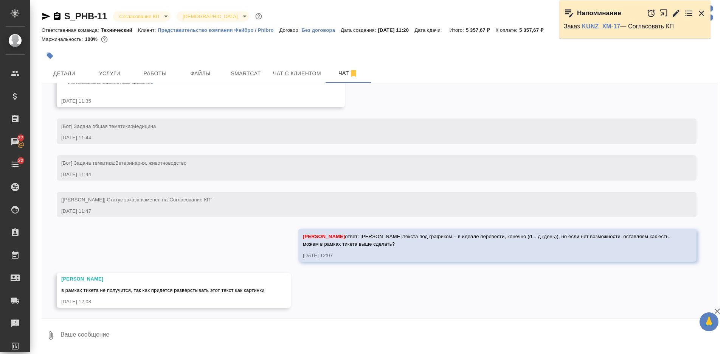
scroll to position [544, 0]
click at [299, 330] on textarea at bounding box center [389, 335] width 658 height 26
type textarea "а сверху текстовым блоком если?"
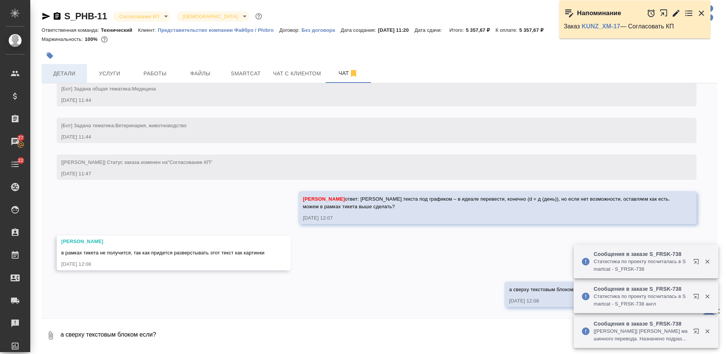
click at [65, 73] on span "Детали" at bounding box center [64, 73] width 36 height 9
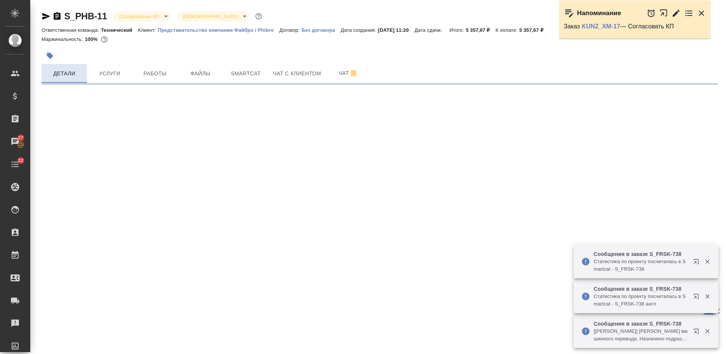
select select "RU"
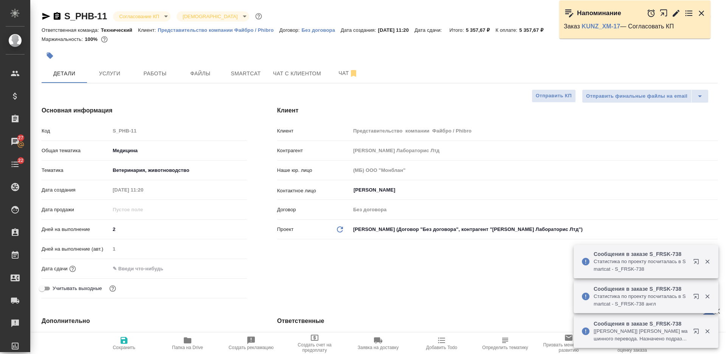
type textarea "x"
click at [147, 268] on input "text" at bounding box center [143, 268] width 66 height 11
type textarea "x"
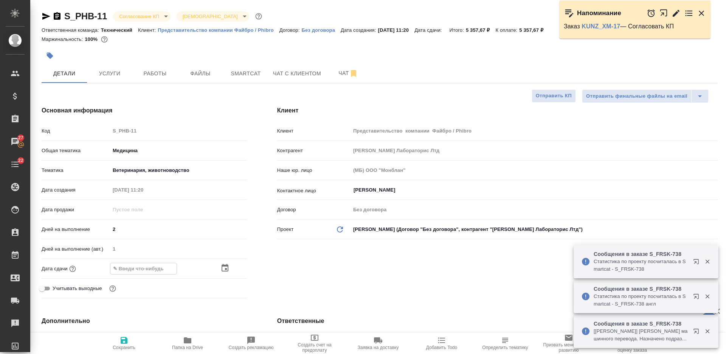
type textarea "x"
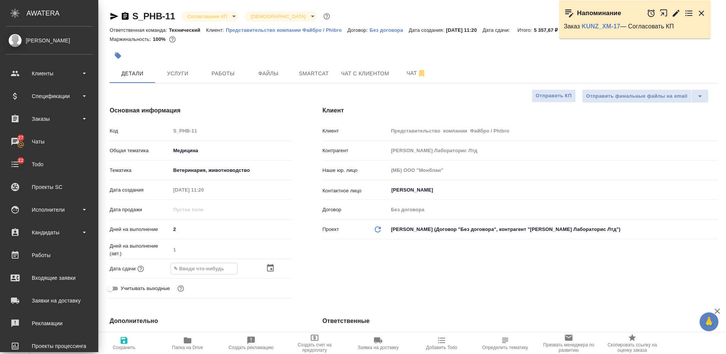
type input "1_.__.____ __:__"
type textarea "x"
type input "12.__.____ __:__"
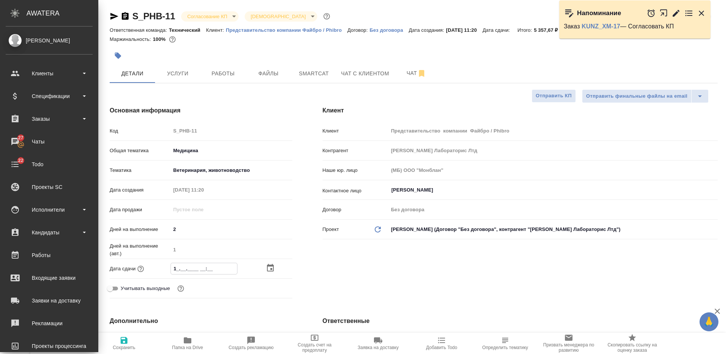
type textarea "x"
type input "12.0_.____ __:__"
type textarea "x"
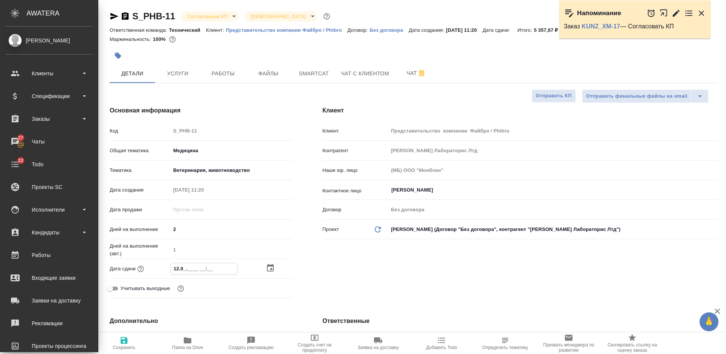
type textarea "x"
type input "12.09.____ __:__"
type textarea "x"
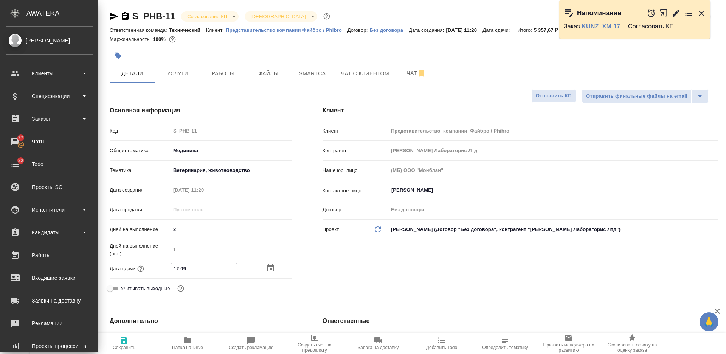
type textarea "x"
type input "12.09.2___ __:__"
type textarea "x"
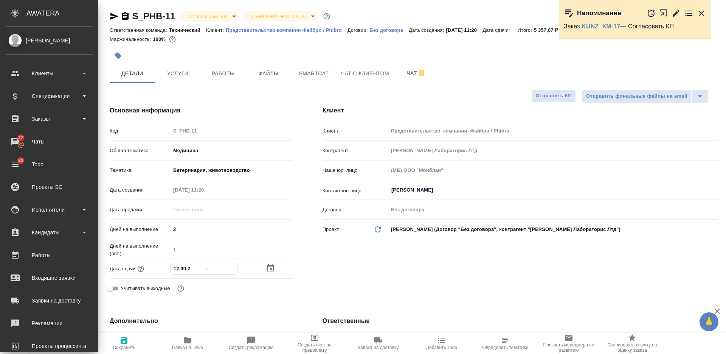
type input "[DATE]__ __:__"
type textarea "x"
type input "[DATE]_ __:__"
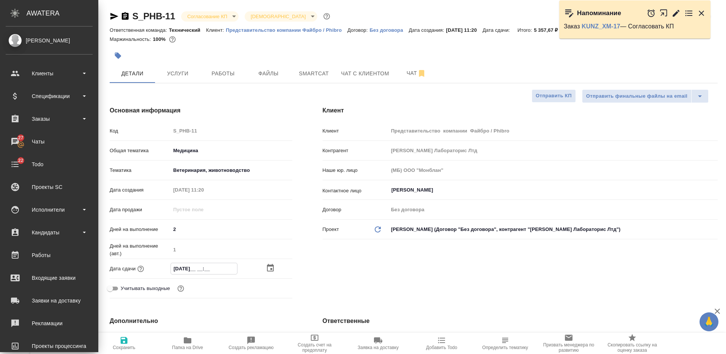
type textarea "x"
type input "[DATE] __:__"
type textarea "x"
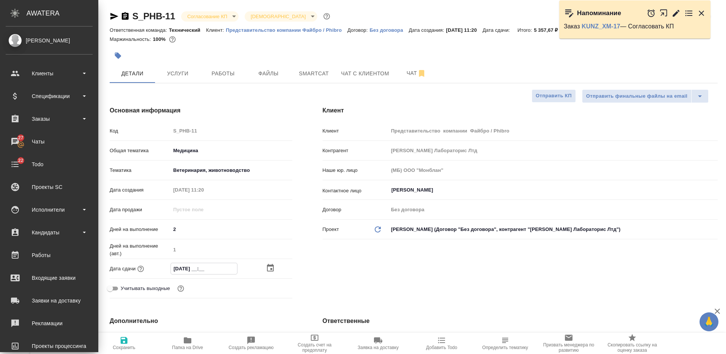
type textarea "x"
type input "[DATE] 1_:__"
type textarea "x"
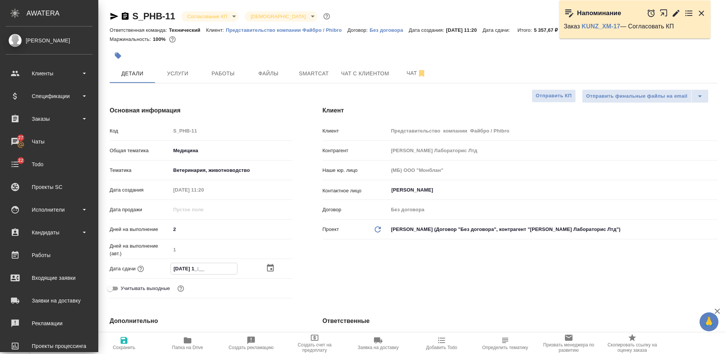
type textarea "x"
type input "[DATE] 17:__"
type textarea "x"
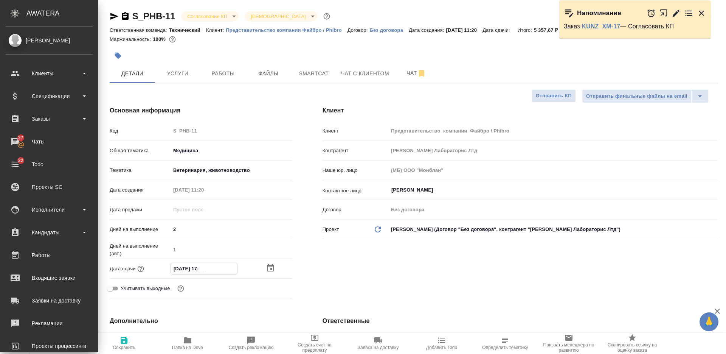
type input "[DATE] 17:0_"
type textarea "x"
type input "[DATE] 17:00"
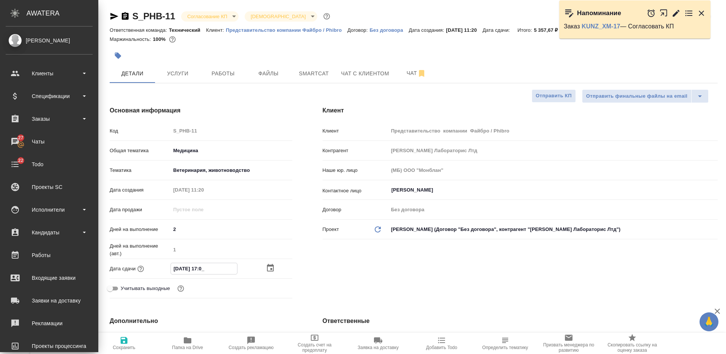
type textarea "x"
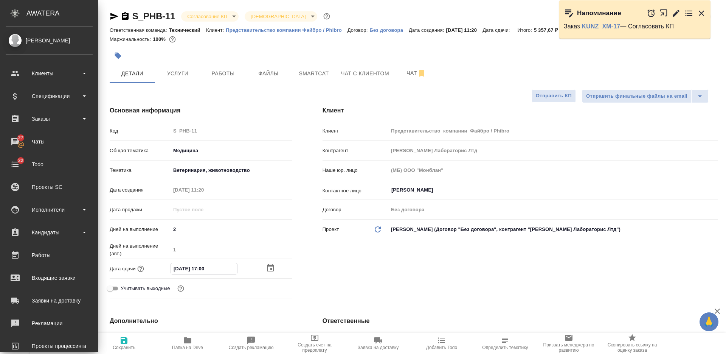
type textarea "x"
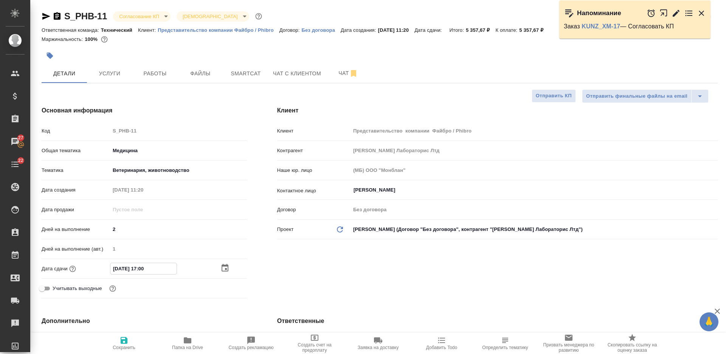
type input "[DATE] 17:00"
click at [132, 333] on button "Сохранить" at bounding box center [124, 342] width 64 height 21
type textarea "x"
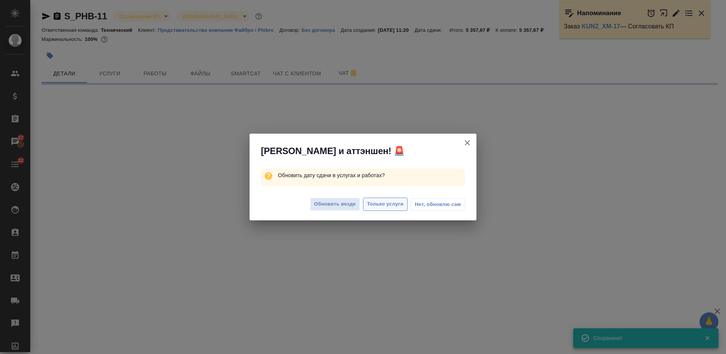
select select "RU"
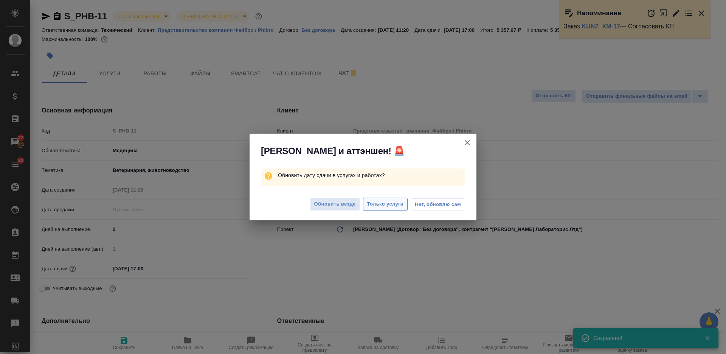
type textarea "x"
click at [381, 207] on span "Только услуги" at bounding box center [385, 204] width 37 height 9
type textarea "x"
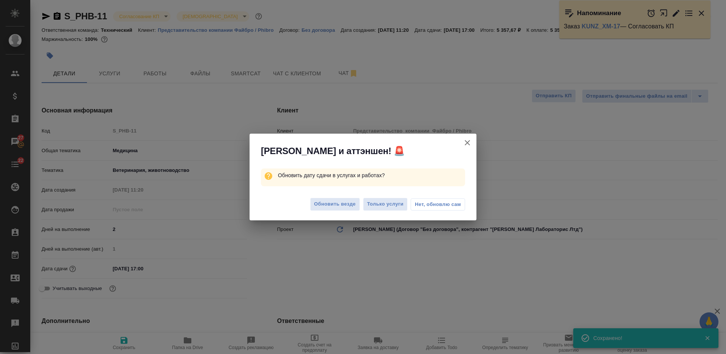
type textarea "x"
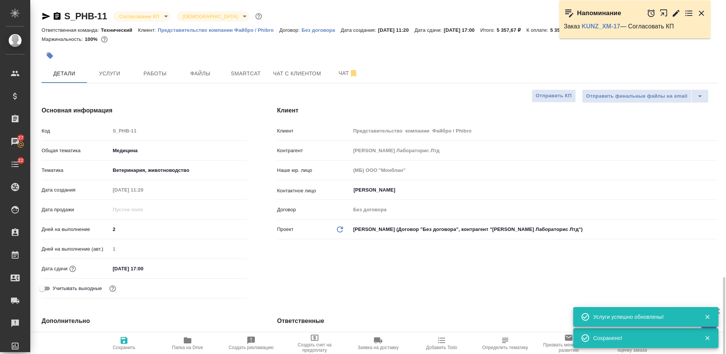
scroll to position [236, 0]
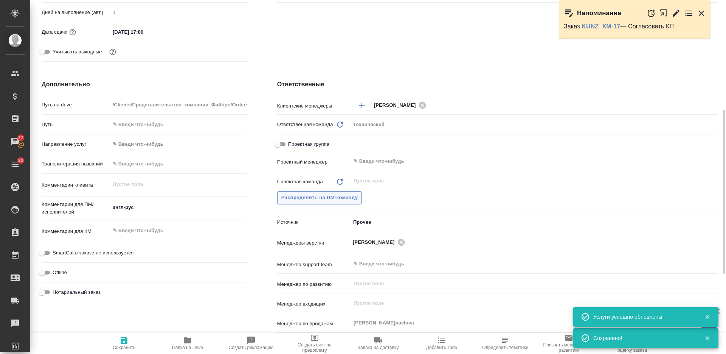
click at [312, 199] on span "Распределить на ПМ-команду" at bounding box center [319, 197] width 77 height 9
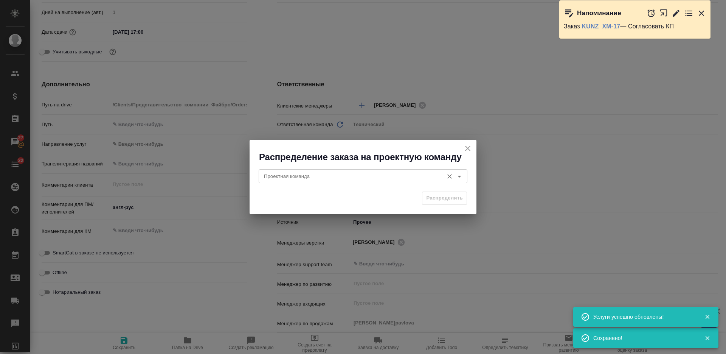
click at [315, 174] on input "Проектная команда" at bounding box center [350, 175] width 179 height 9
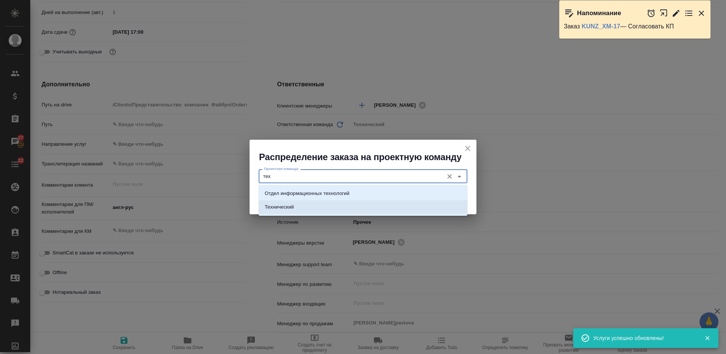
click at [309, 206] on li "Технический" at bounding box center [363, 207] width 209 height 14
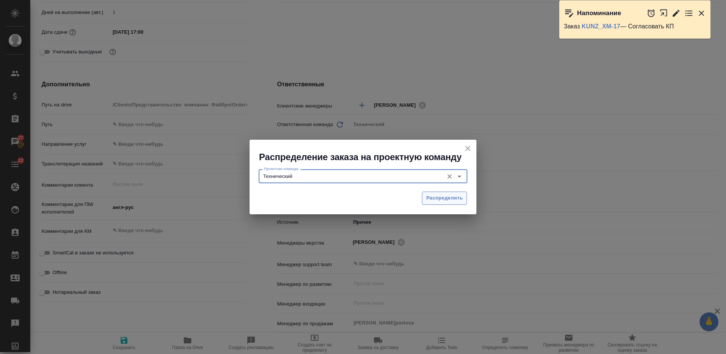
type input "Технический"
click at [454, 197] on span "Распределить" at bounding box center [444, 198] width 37 height 9
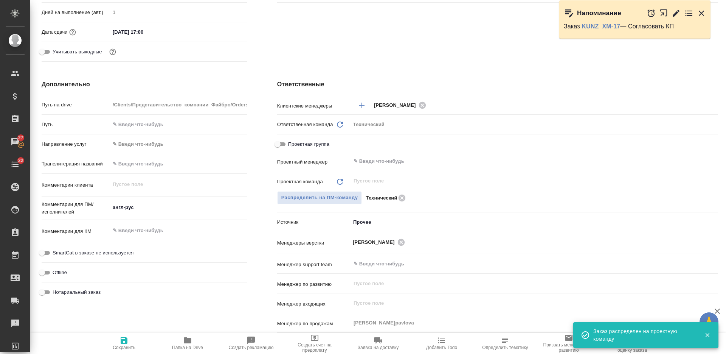
type textarea "x"
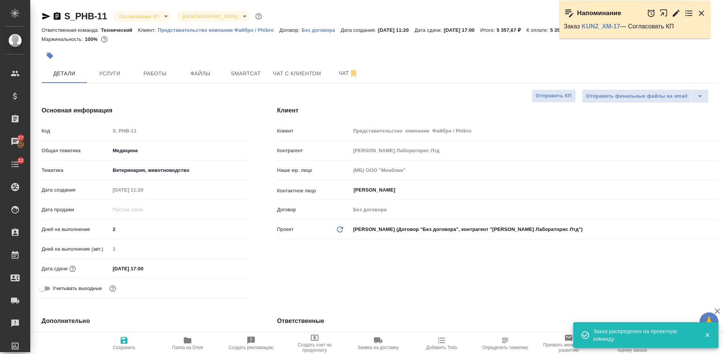
click at [128, 342] on icon "button" at bounding box center [124, 340] width 9 height 9
type textarea "x"
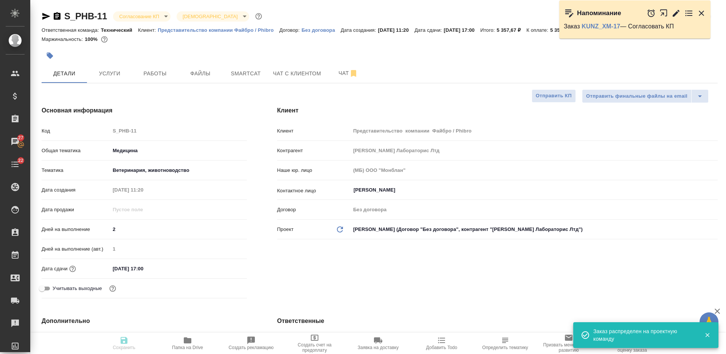
type textarea "x"
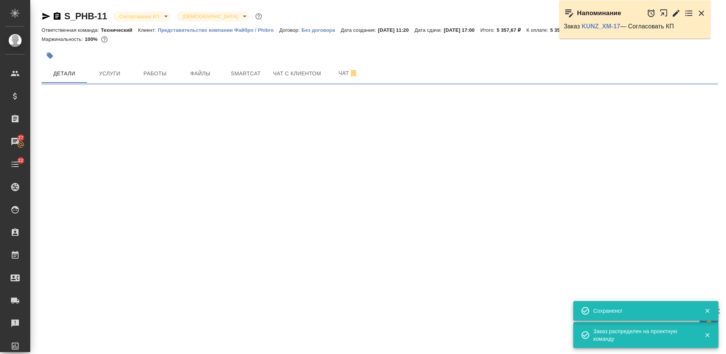
select select "RU"
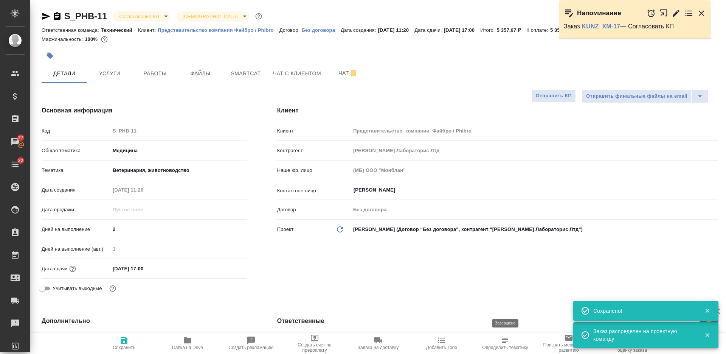
type textarea "x"
click at [511, 342] on span "Определить тематику" at bounding box center [505, 343] width 54 height 14
type textarea "x"
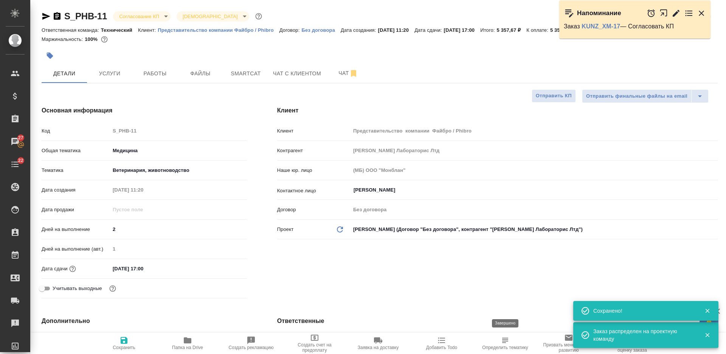
type textarea "x"
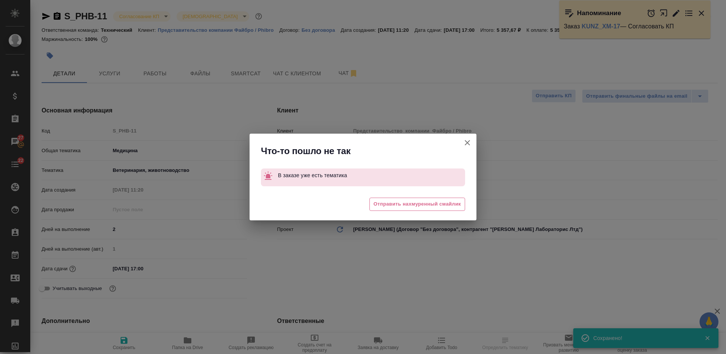
click at [466, 142] on icon "button" at bounding box center [467, 142] width 9 height 9
type textarea "x"
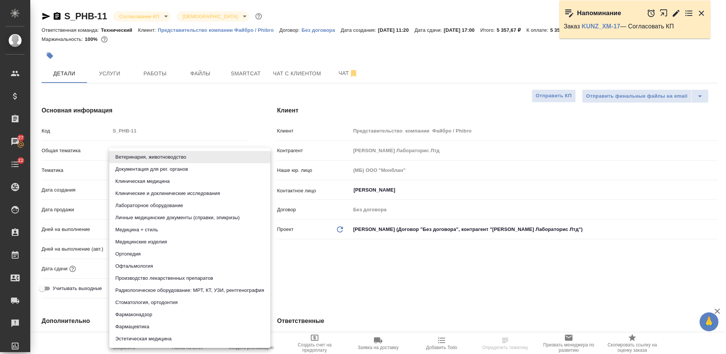
click at [183, 168] on body "🙏 .cls-1 fill:#fff; AWATERA Nikiforova Valeria Клиенты Спецификации Заказы 27 Ч…" at bounding box center [363, 177] width 726 height 354
click at [85, 166] on div at bounding box center [363, 177] width 726 height 354
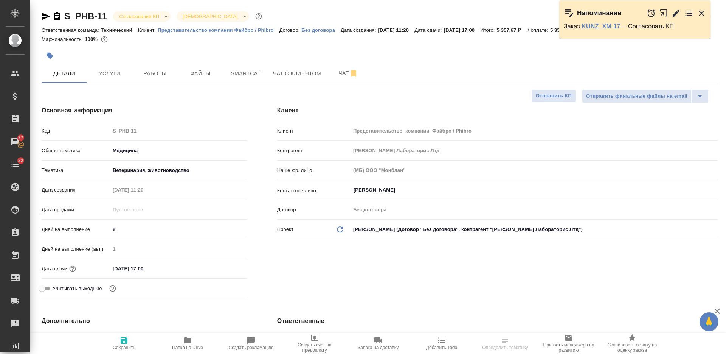
click at [129, 153] on body "🙏 .cls-1 fill:#fff; AWATERA Nikiforova Valeria Клиенты Спецификации Заказы 27 Ч…" at bounding box center [363, 177] width 726 height 354
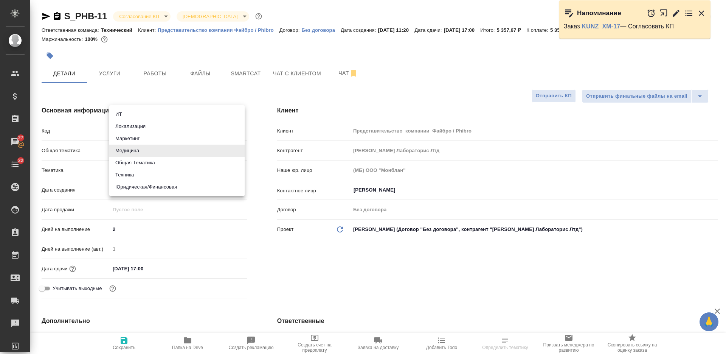
click at [141, 148] on li "Медицина" at bounding box center [176, 150] width 135 height 12
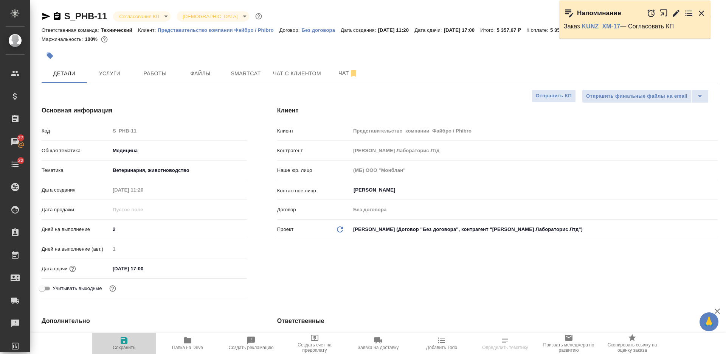
drag, startPoint x: 123, startPoint y: 344, endPoint x: 241, endPoint y: 337, distance: 118.2
click at [125, 345] on span "Сохранить" at bounding box center [124, 343] width 54 height 14
type textarea "x"
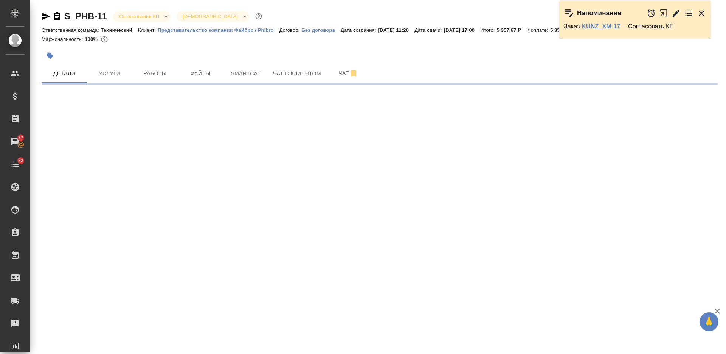
select select "RU"
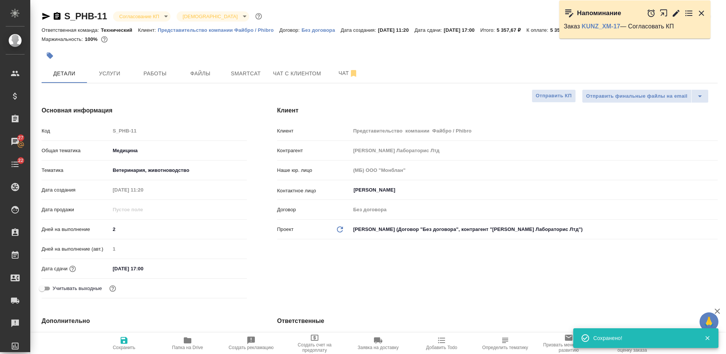
type textarea "x"
click at [514, 348] on span "Определить тематику" at bounding box center [505, 347] width 46 height 5
type textarea "x"
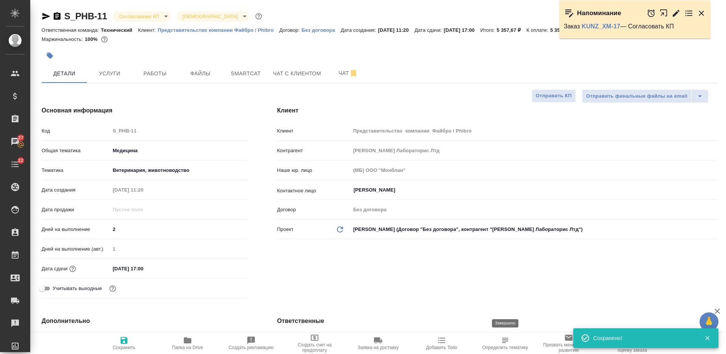
type textarea "x"
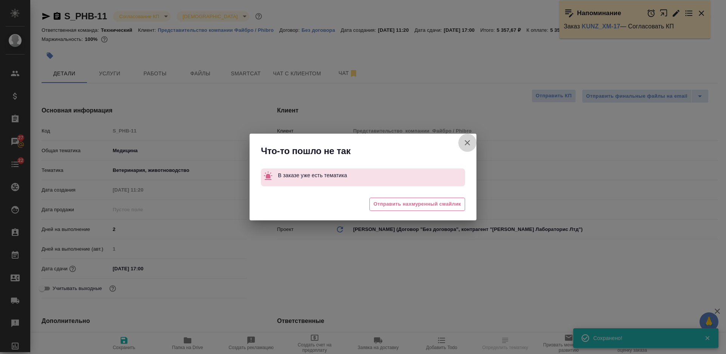
click at [471, 144] on icon "button" at bounding box center [467, 142] width 9 height 9
type textarea "x"
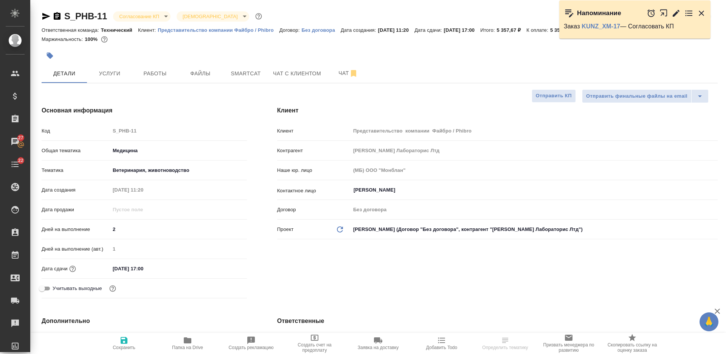
click at [136, 19] on body "🙏 .cls-1 fill:#fff; AWATERA Nikiforova Valeria Клиенты Спецификации Заказы 27 Ч…" at bounding box center [363, 177] width 726 height 354
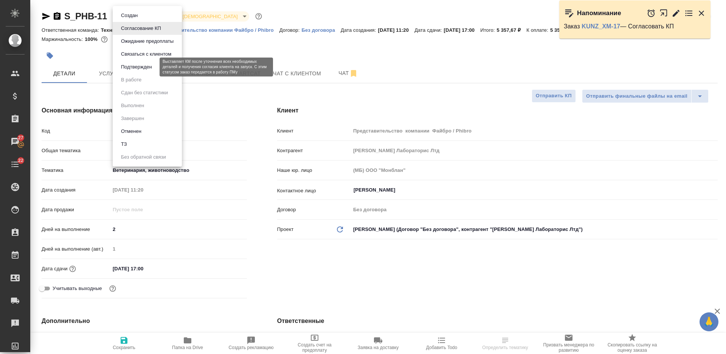
click at [149, 67] on button "Подтвержден" at bounding box center [137, 67] width 36 height 8
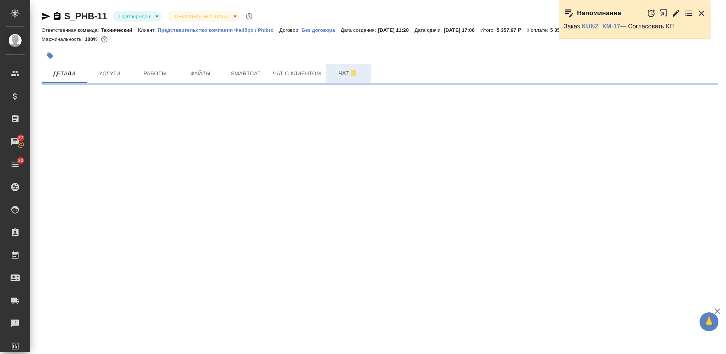
select select "RU"
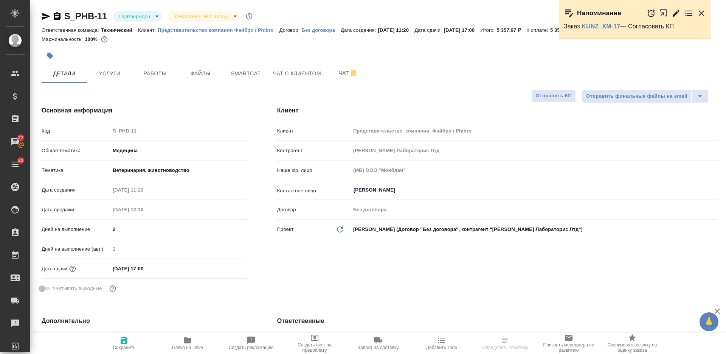
type textarea "x"
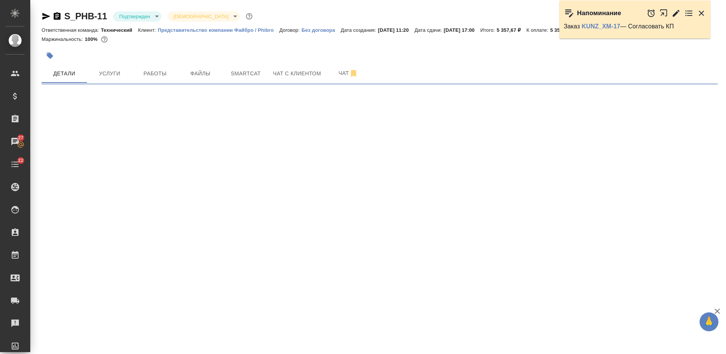
select select "RU"
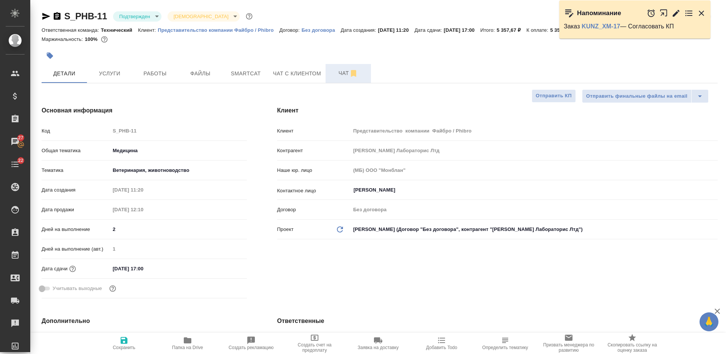
type textarea "x"
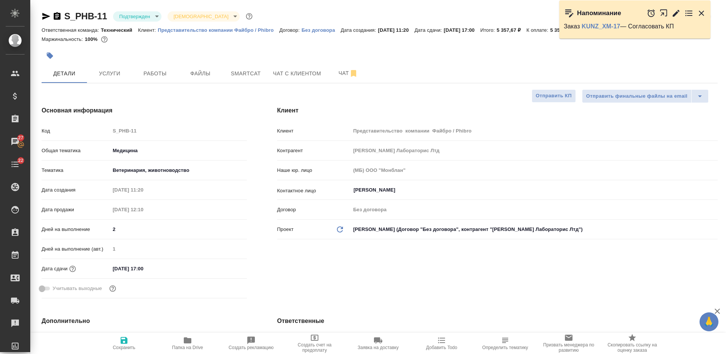
type textarea "x"
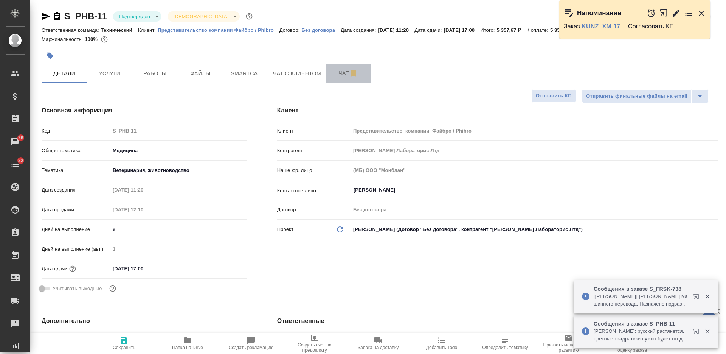
click at [340, 77] on span "Чат" at bounding box center [348, 72] width 36 height 9
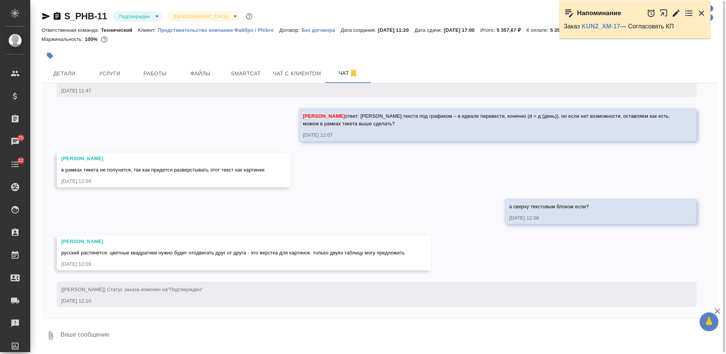
scroll to position [0, 0]
click at [179, 326] on textarea at bounding box center [389, 335] width 658 height 26
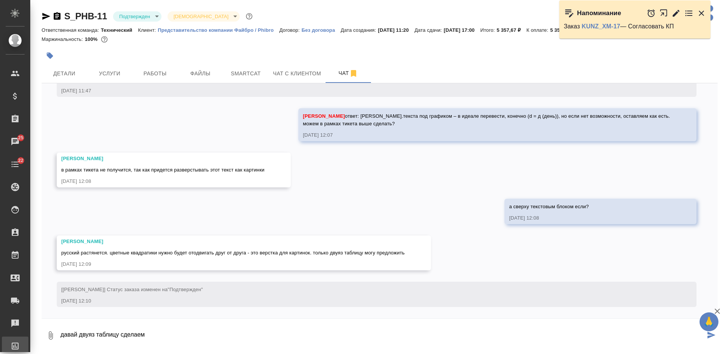
type textarea "давай двуяз таблицу сделаем"
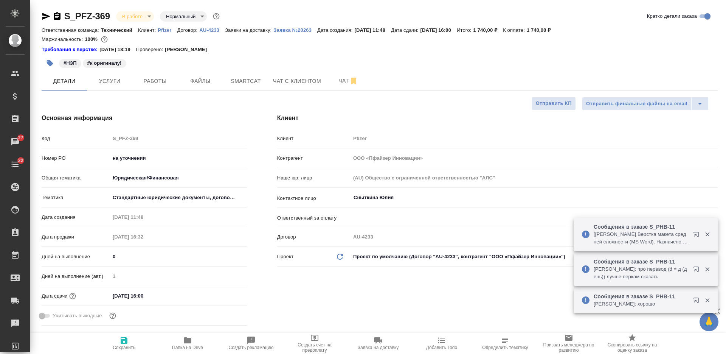
select select "RU"
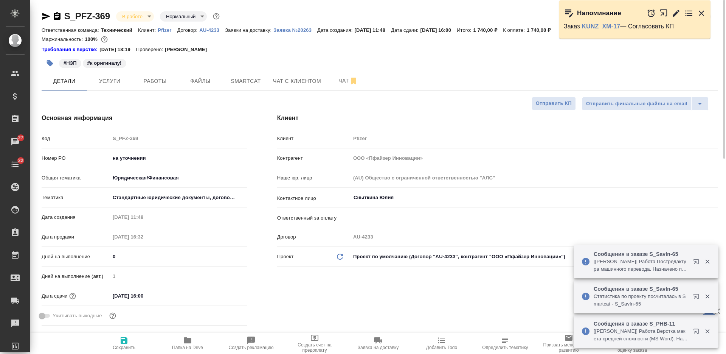
click at [58, 15] on icon "button" at bounding box center [57, 16] width 9 height 9
